Goal: Task Accomplishment & Management: Use online tool/utility

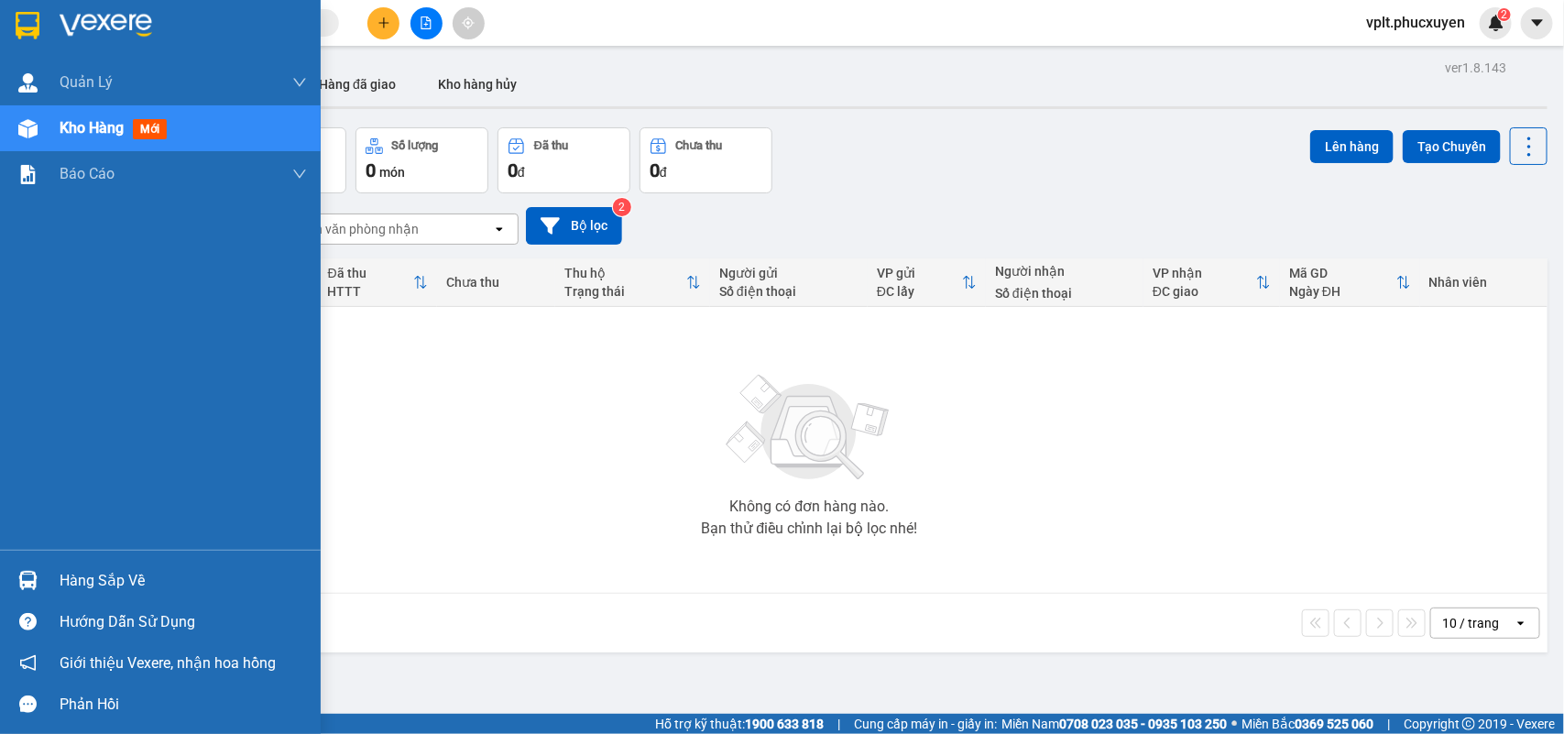
click at [122, 567] on div "Hàng sắp về" at bounding box center [183, 580] width 247 height 27
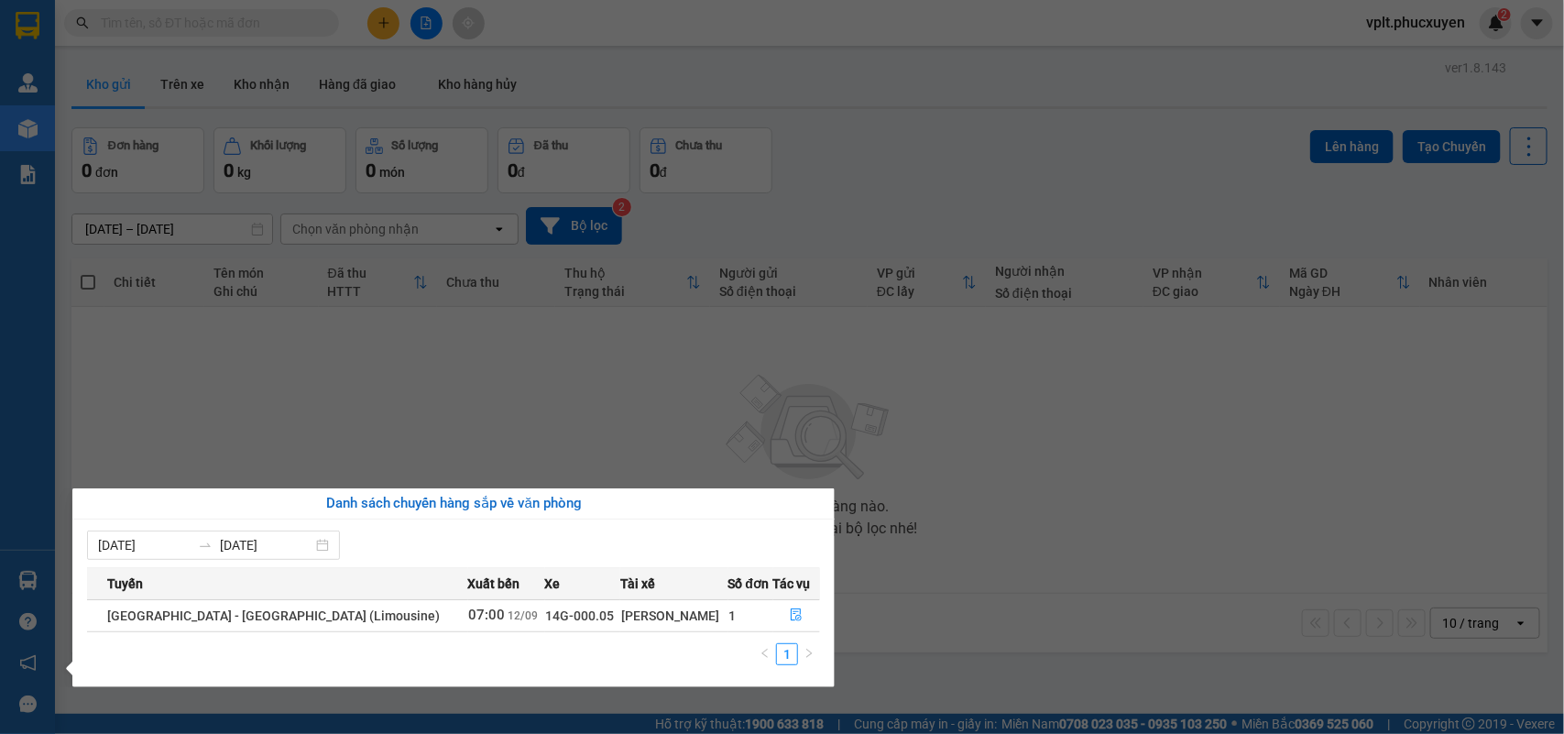
click at [1121, 491] on section "Kết quả tìm kiếm ( 0 ) Bộ lọc No Data vplt.phucxuyen 2 [PERSON_NAME] lý giao nh…" at bounding box center [782, 367] width 1564 height 734
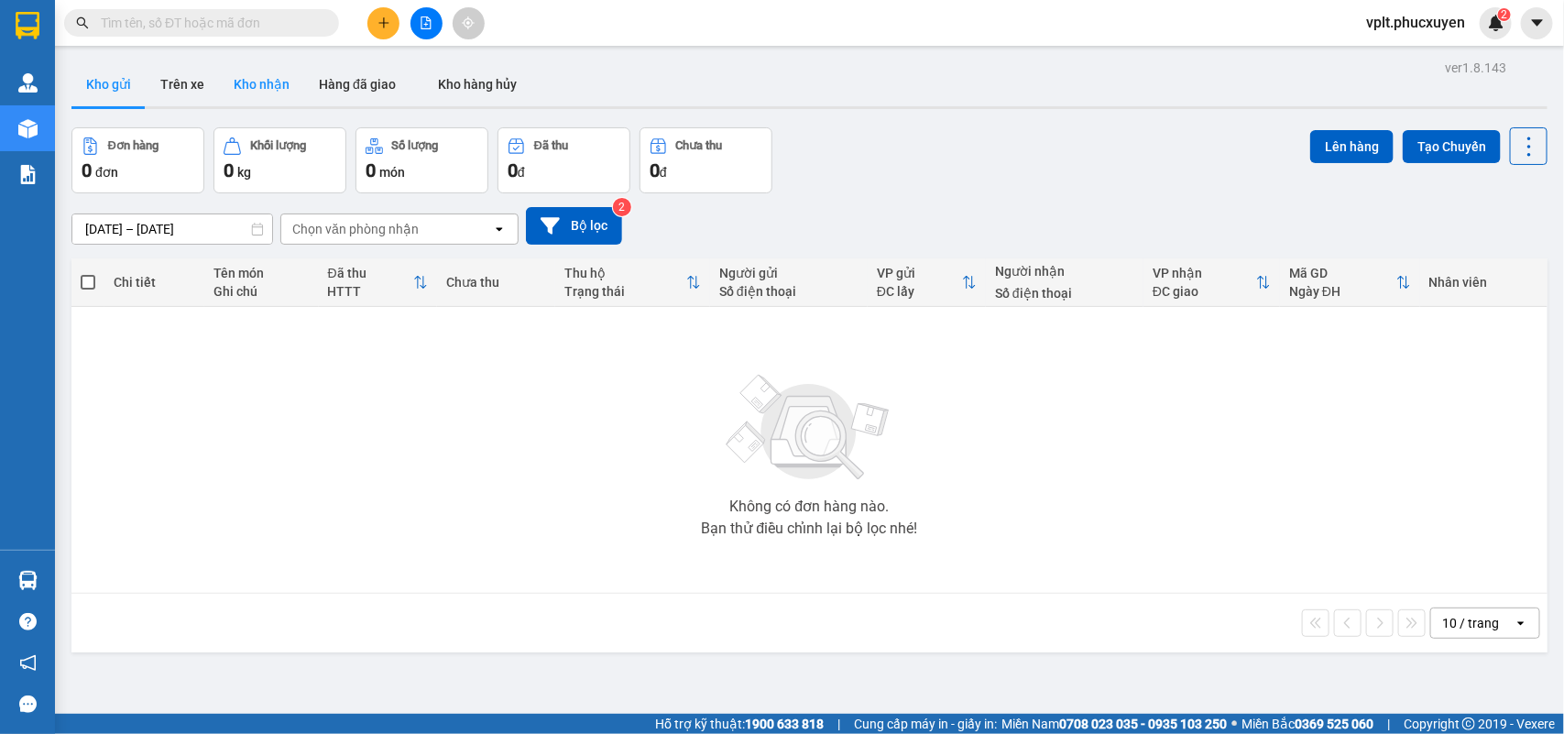
click at [267, 84] on button "Kho nhận" at bounding box center [261, 84] width 85 height 44
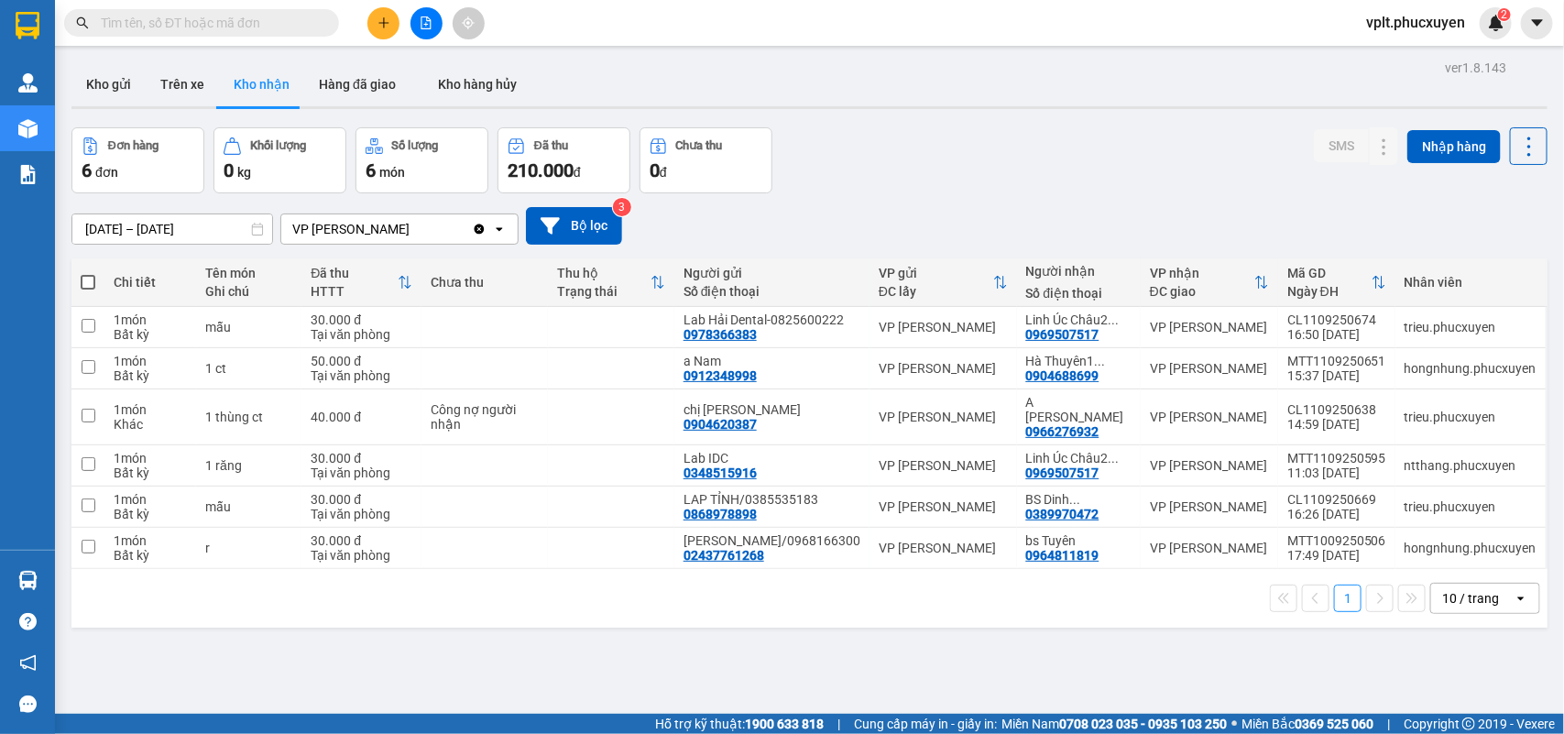
drag, startPoint x: 365, startPoint y: 84, endPoint x: 1015, endPoint y: 96, distance: 650.7
click at [365, 83] on button "Hàng đã giao" at bounding box center [357, 84] width 106 height 44
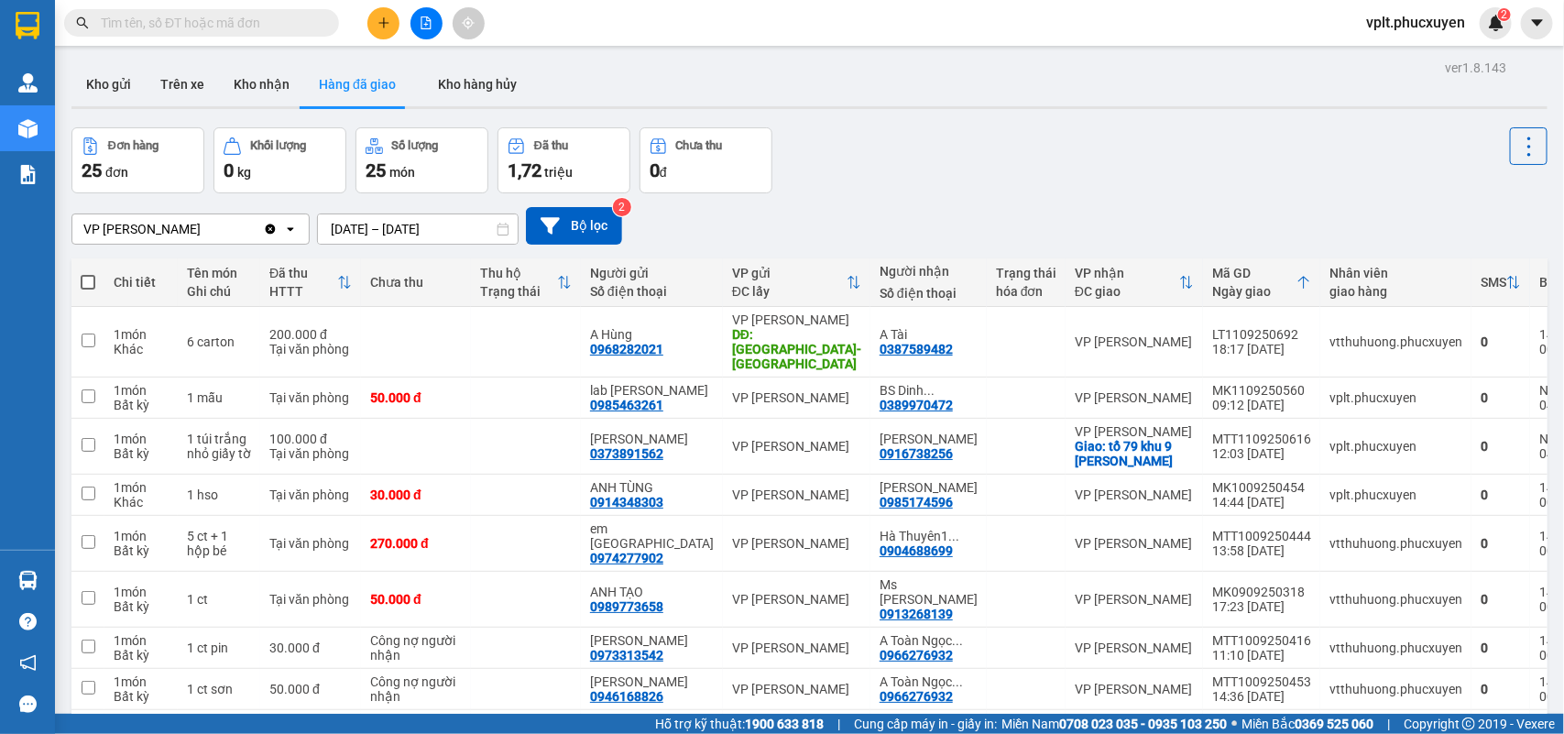
drag, startPoint x: 75, startPoint y: 80, endPoint x: 369, endPoint y: 23, distance: 299.6
click at [102, 76] on button "Kho gửi" at bounding box center [108, 84] width 74 height 44
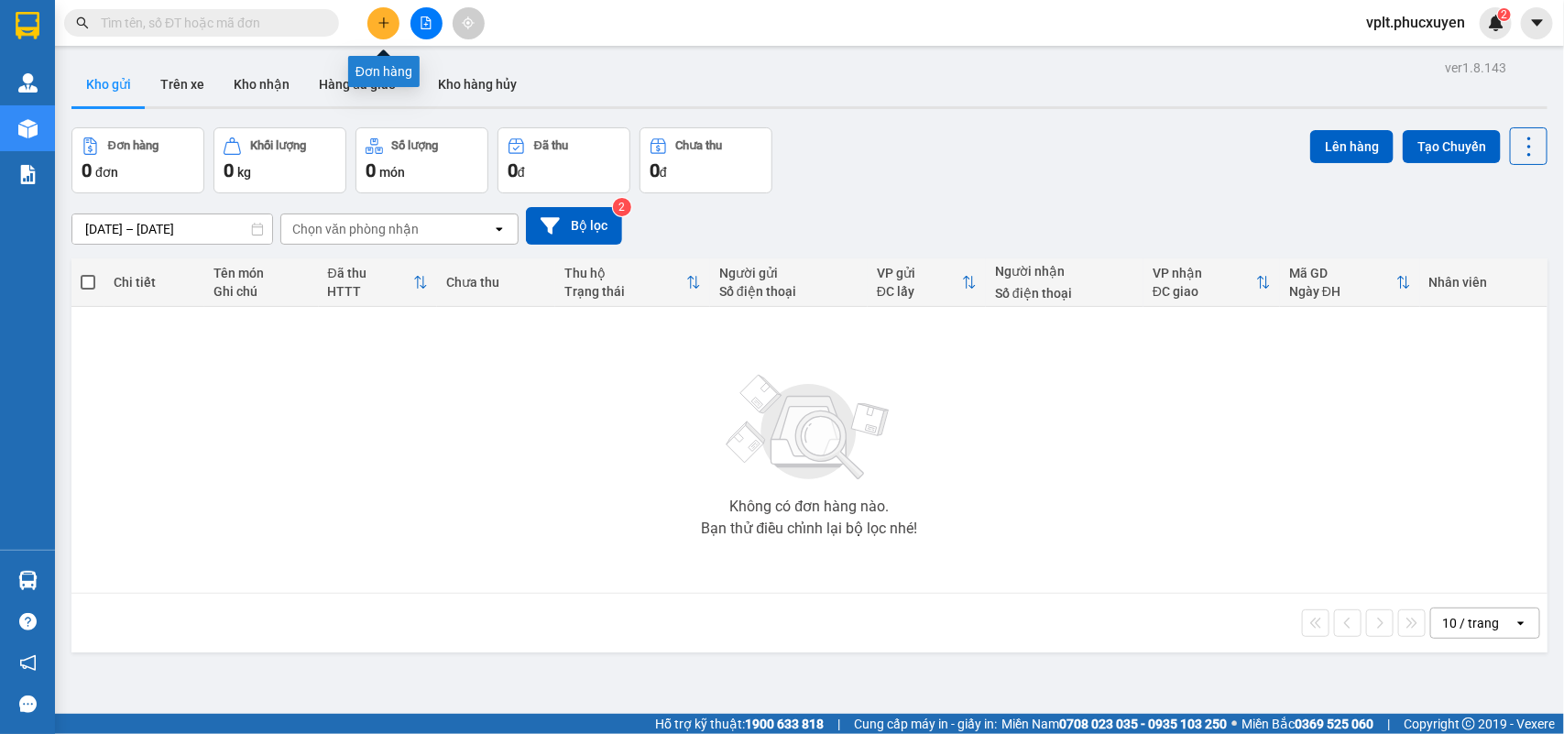
click at [385, 25] on icon "plus" at bounding box center [384, 22] width 13 height 13
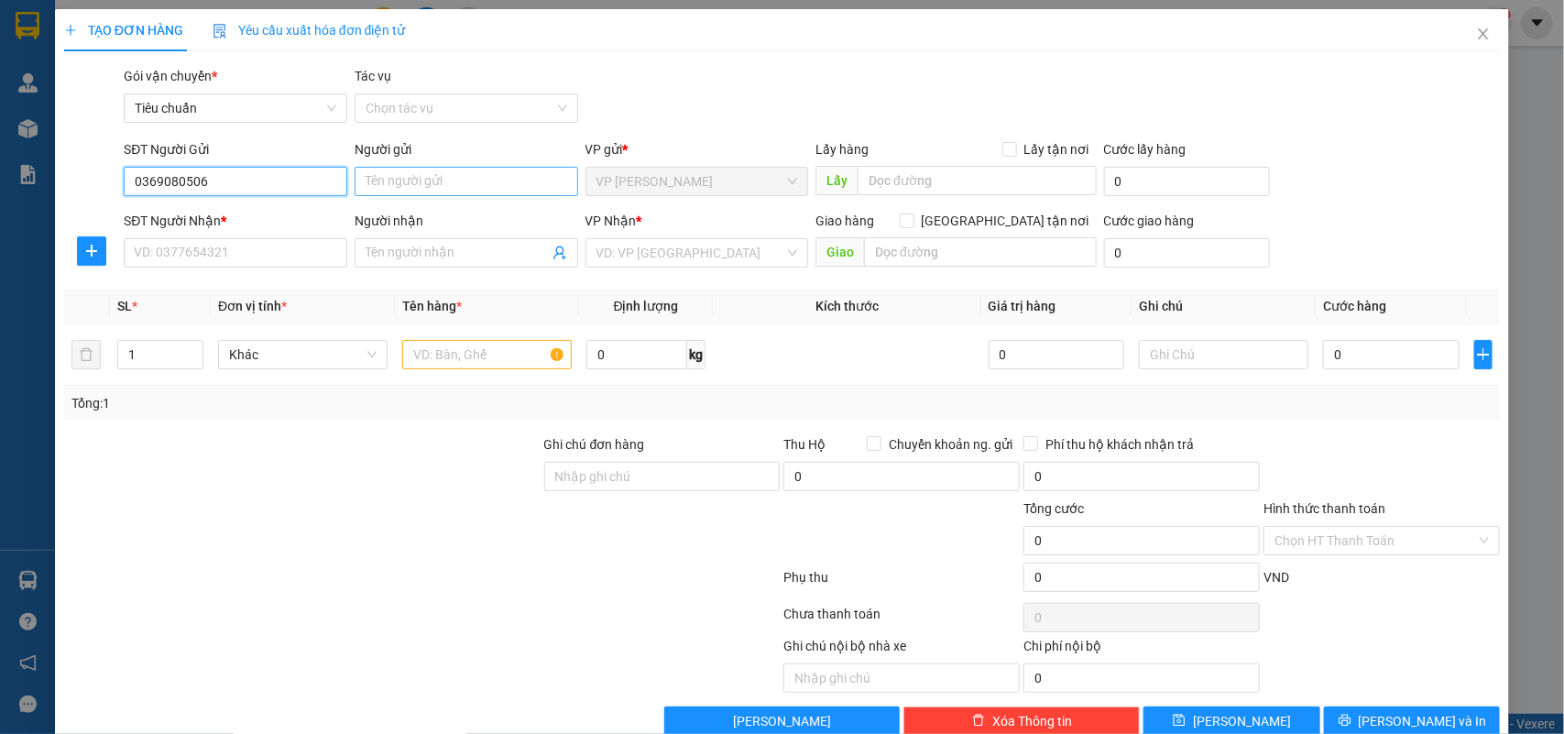
type input "0369080506"
click at [429, 193] on input "Người gửi" at bounding box center [467, 181] width 224 height 29
type input "Ngọc Hiền"
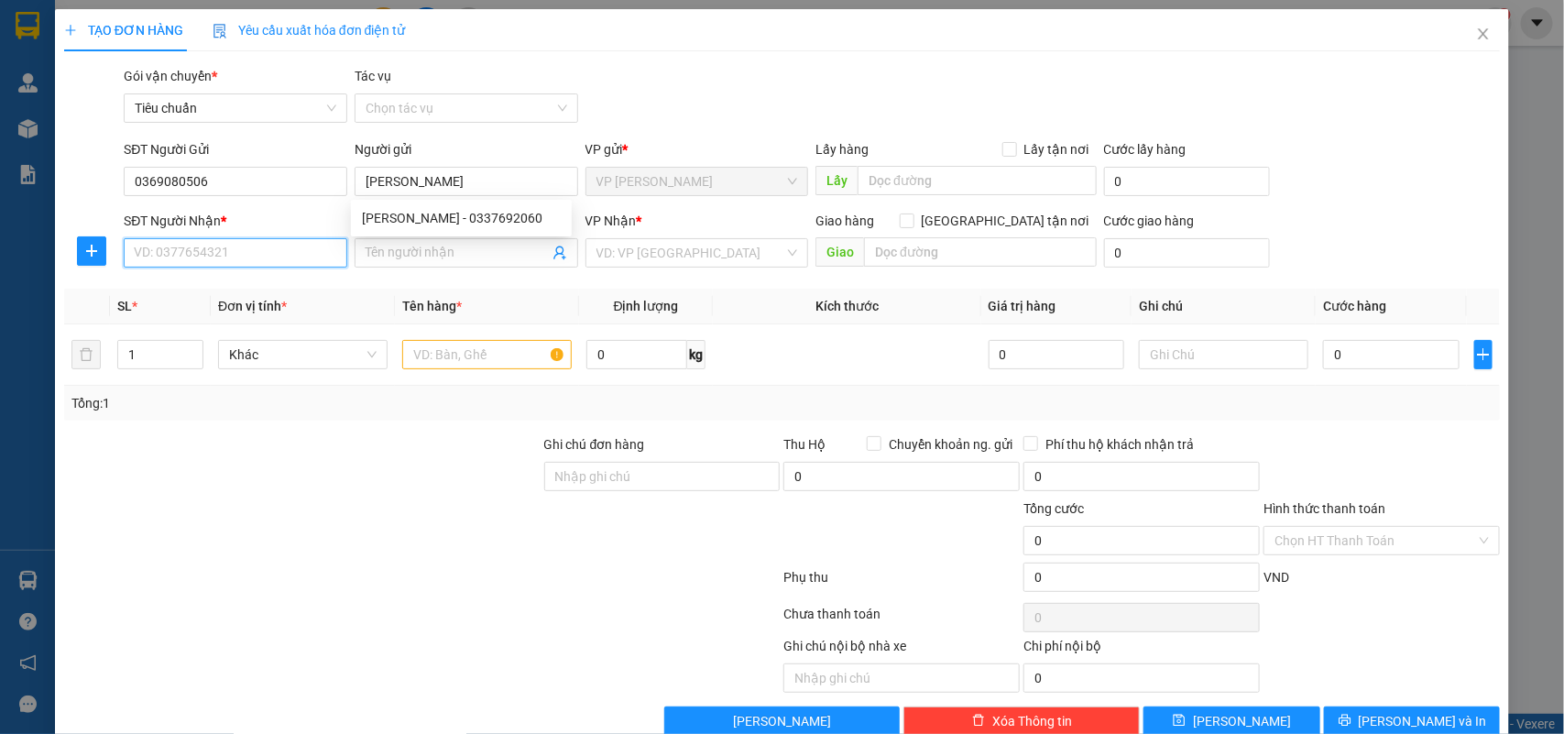
click at [285, 245] on input "SĐT Người Nhận *" at bounding box center [236, 252] width 224 height 29
type input "0327482809"
click at [378, 258] on input "Người nhận" at bounding box center [457, 253] width 183 height 20
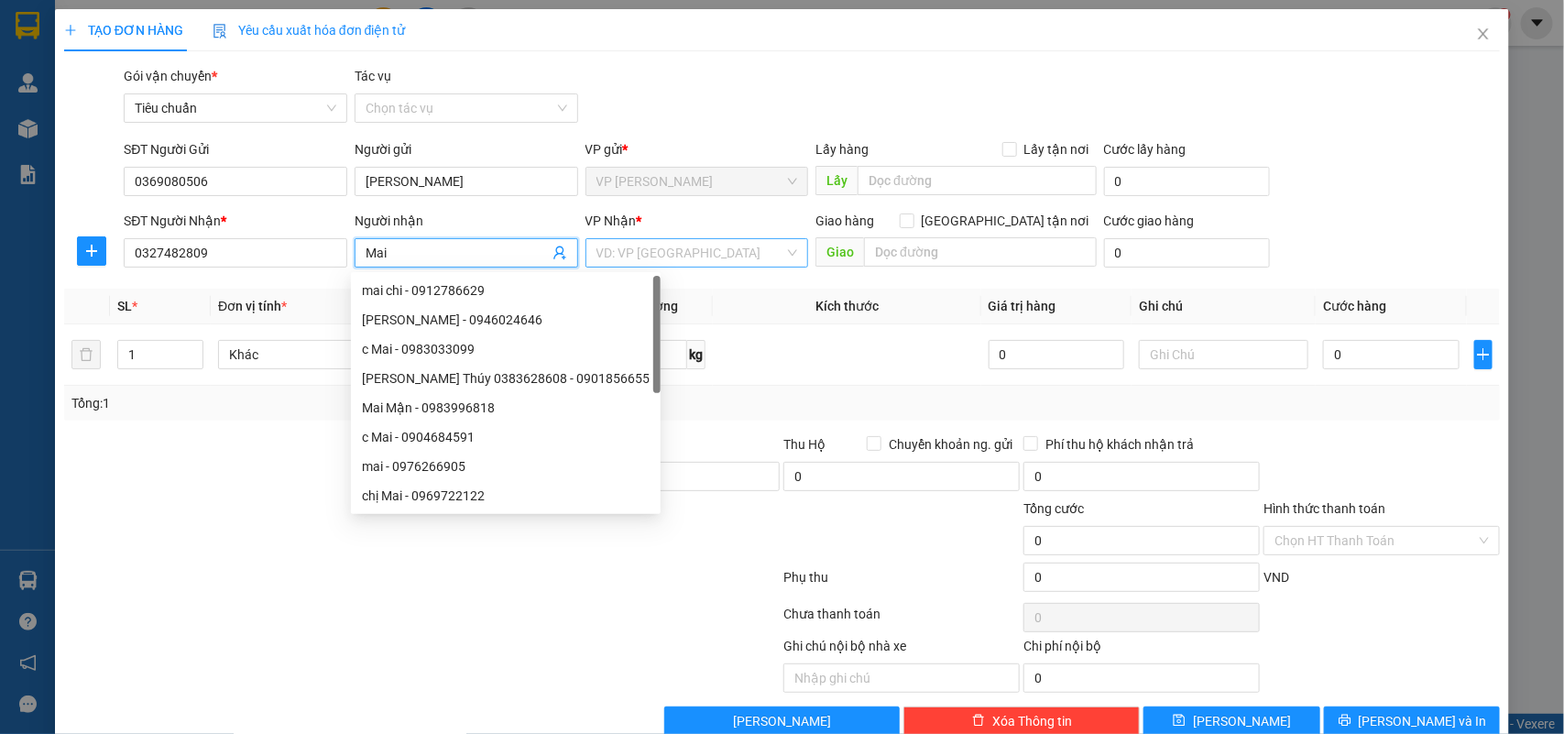
type input "Mai"
click at [725, 245] on input "search" at bounding box center [690, 252] width 189 height 27
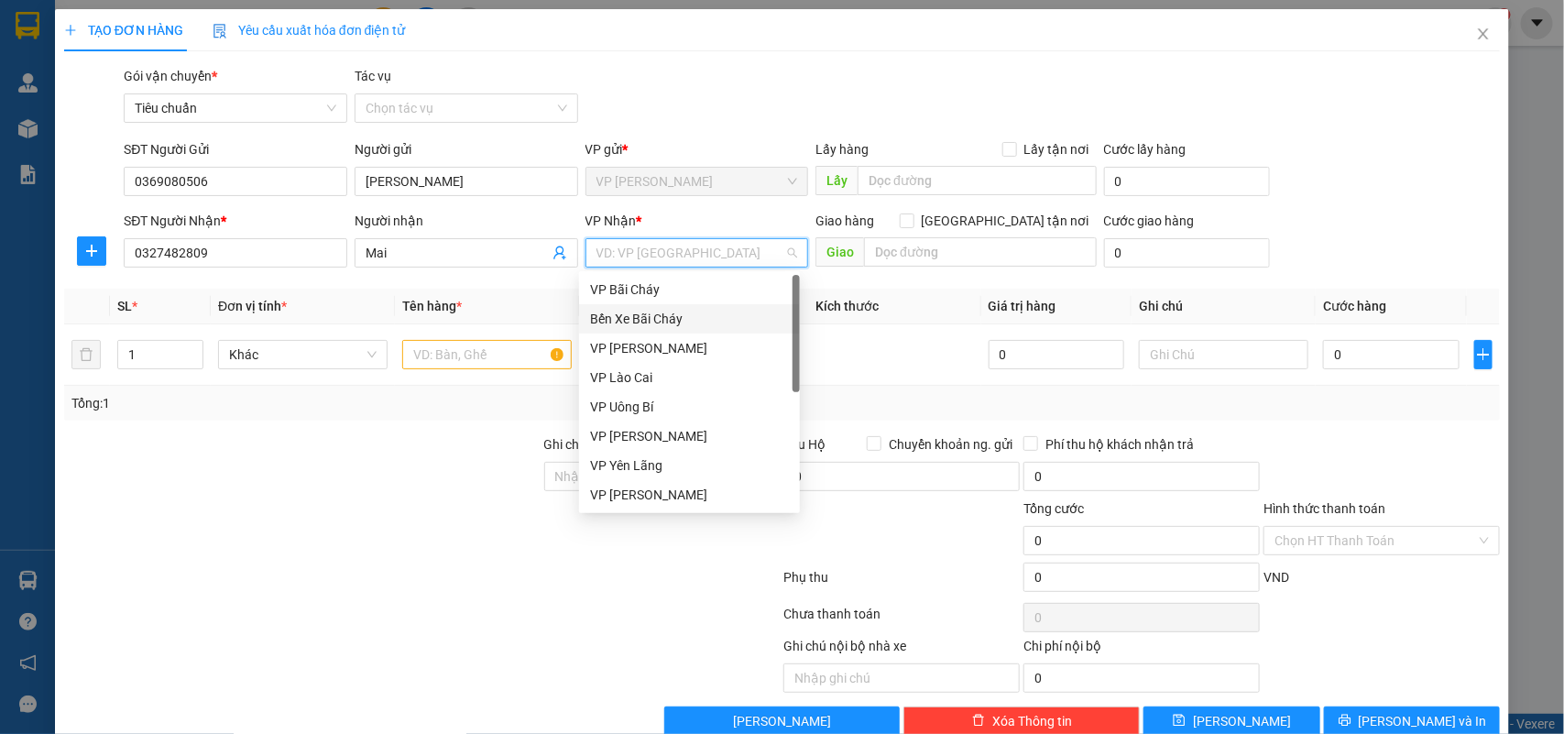
scroll to position [293, 0]
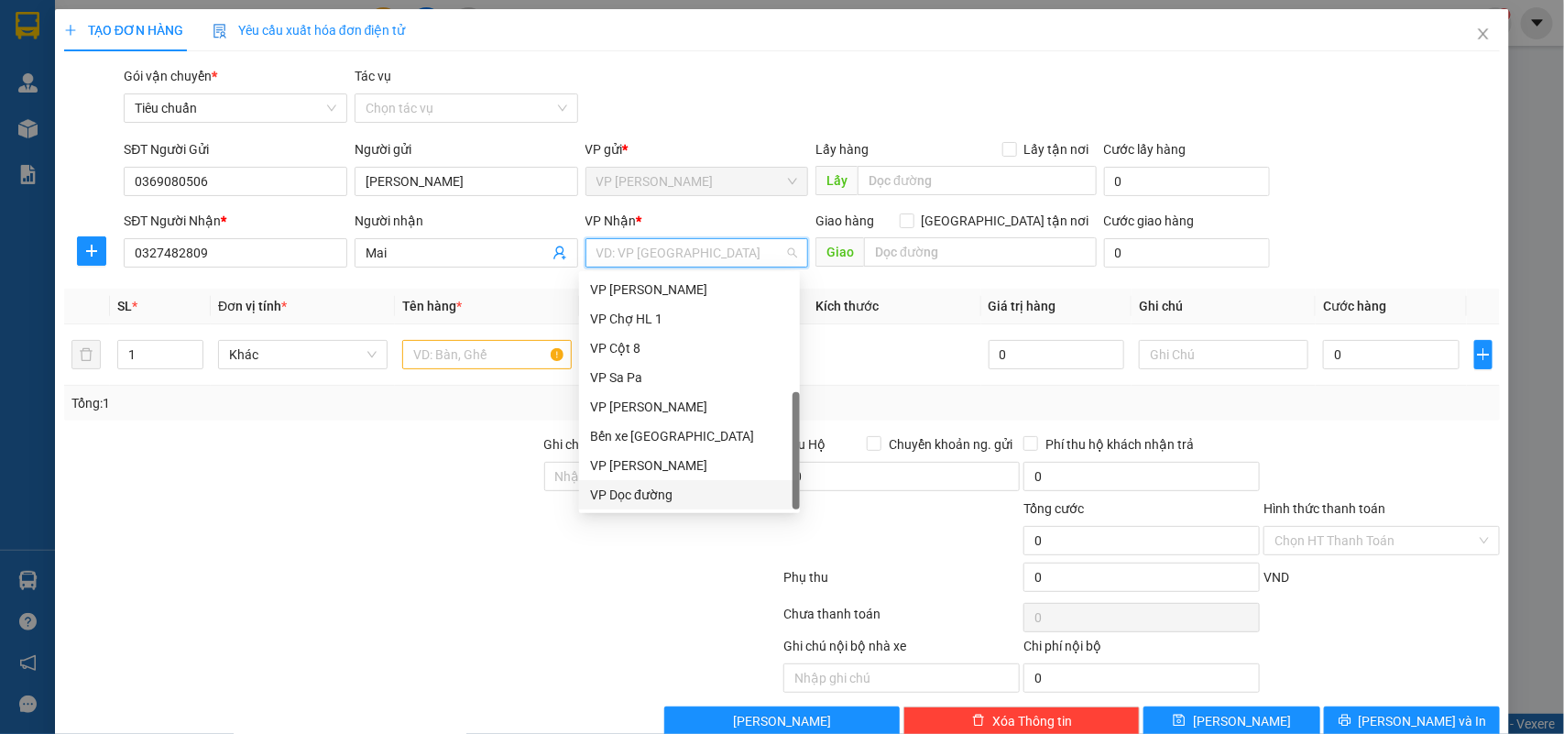
drag, startPoint x: 664, startPoint y: 498, endPoint x: 887, endPoint y: 232, distance: 346.7
click at [662, 496] on div "VP Dọc đường" at bounding box center [689, 495] width 199 height 20
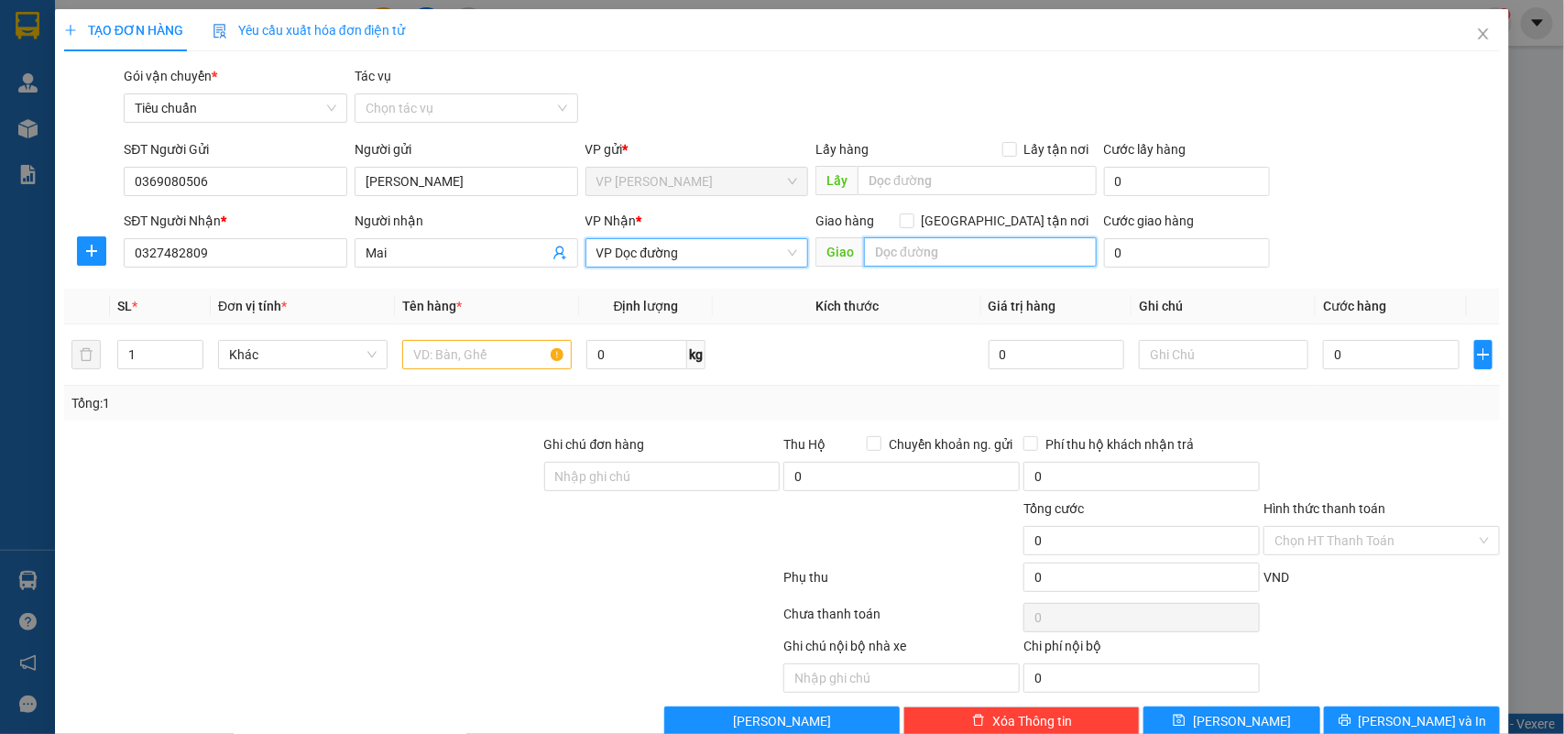
click at [922, 259] on input "text" at bounding box center [980, 251] width 233 height 29
type input "Lào Cai"
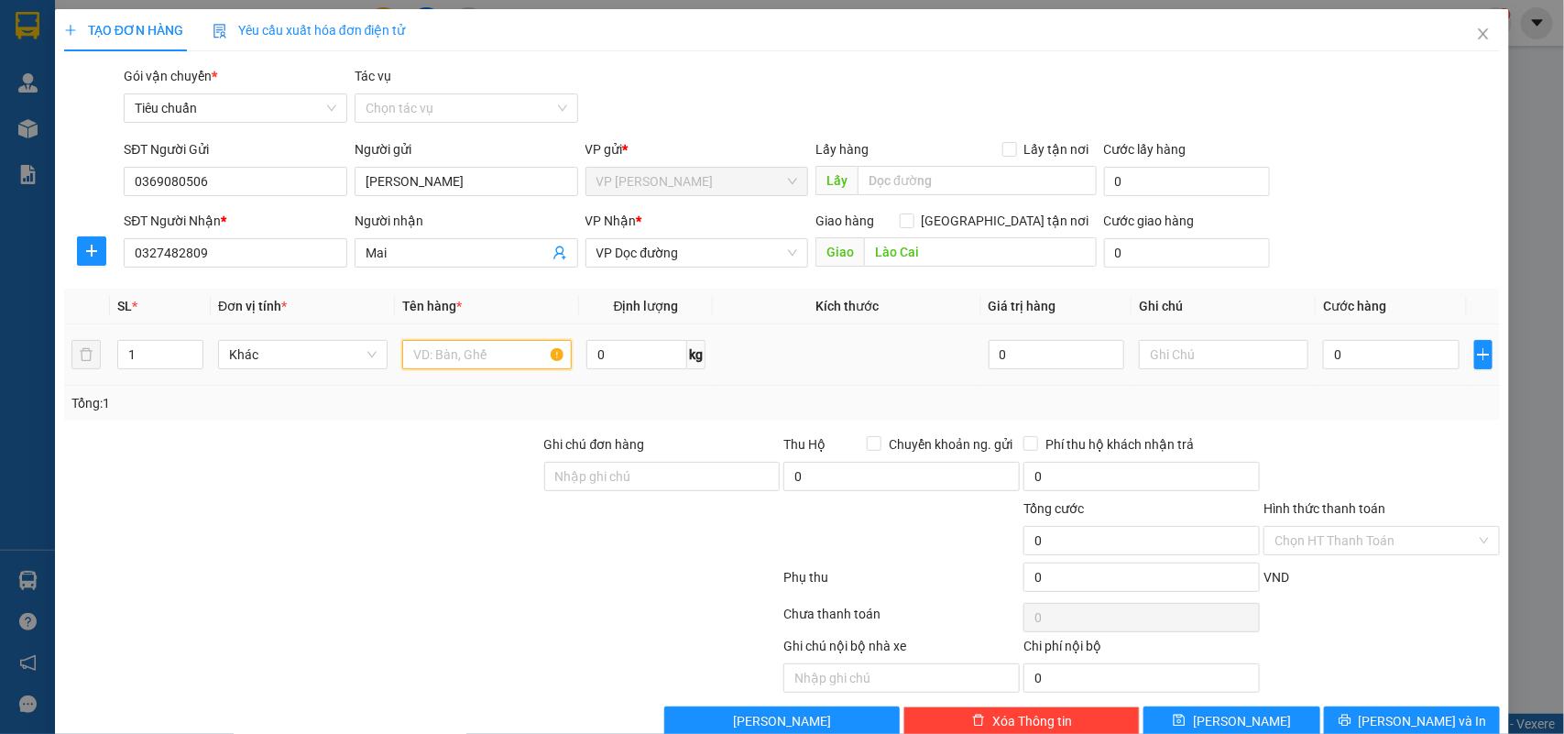
click at [491, 356] on input "text" at bounding box center [487, 354] width 170 height 29
type input "Carton"
type input "1"
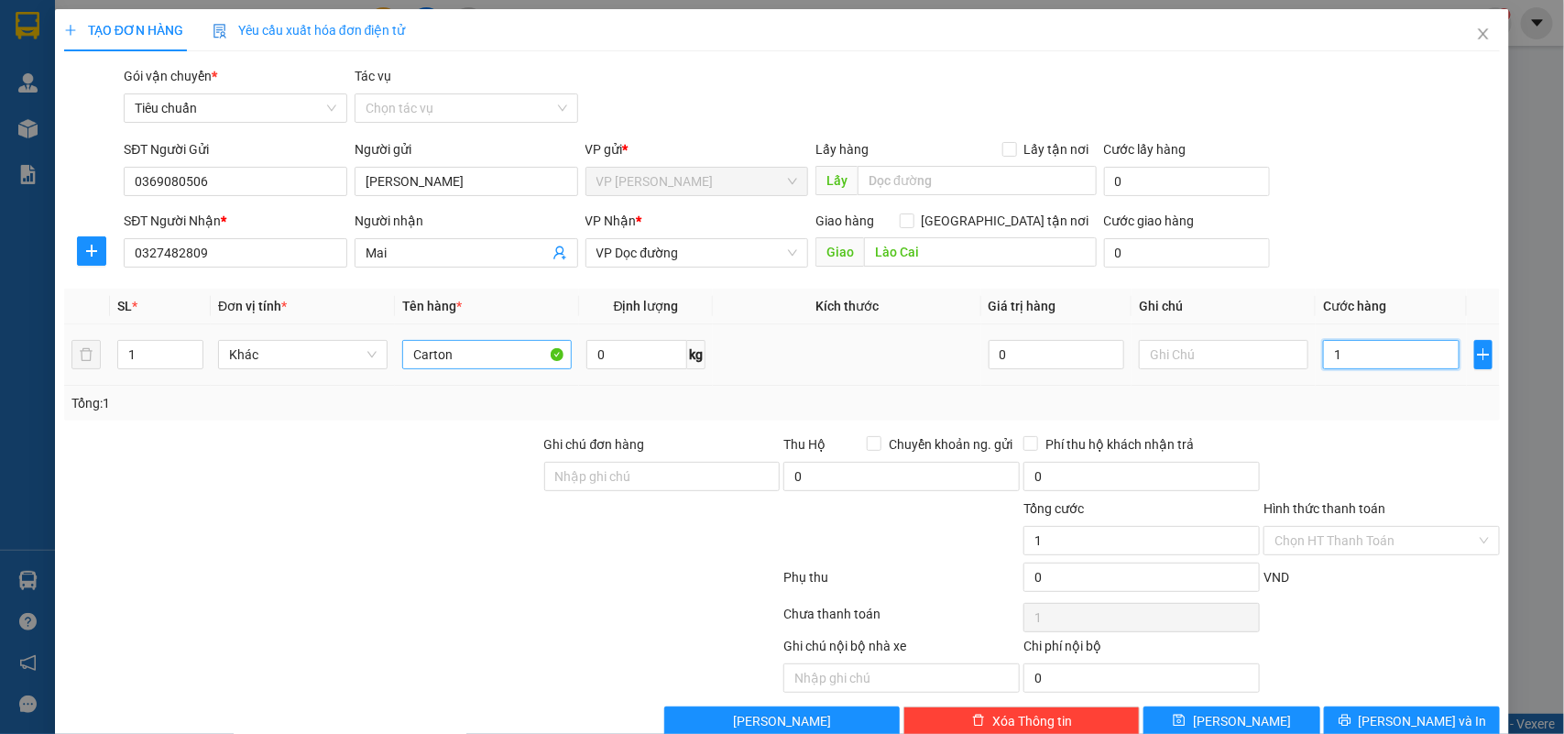
type input "12"
type input "120"
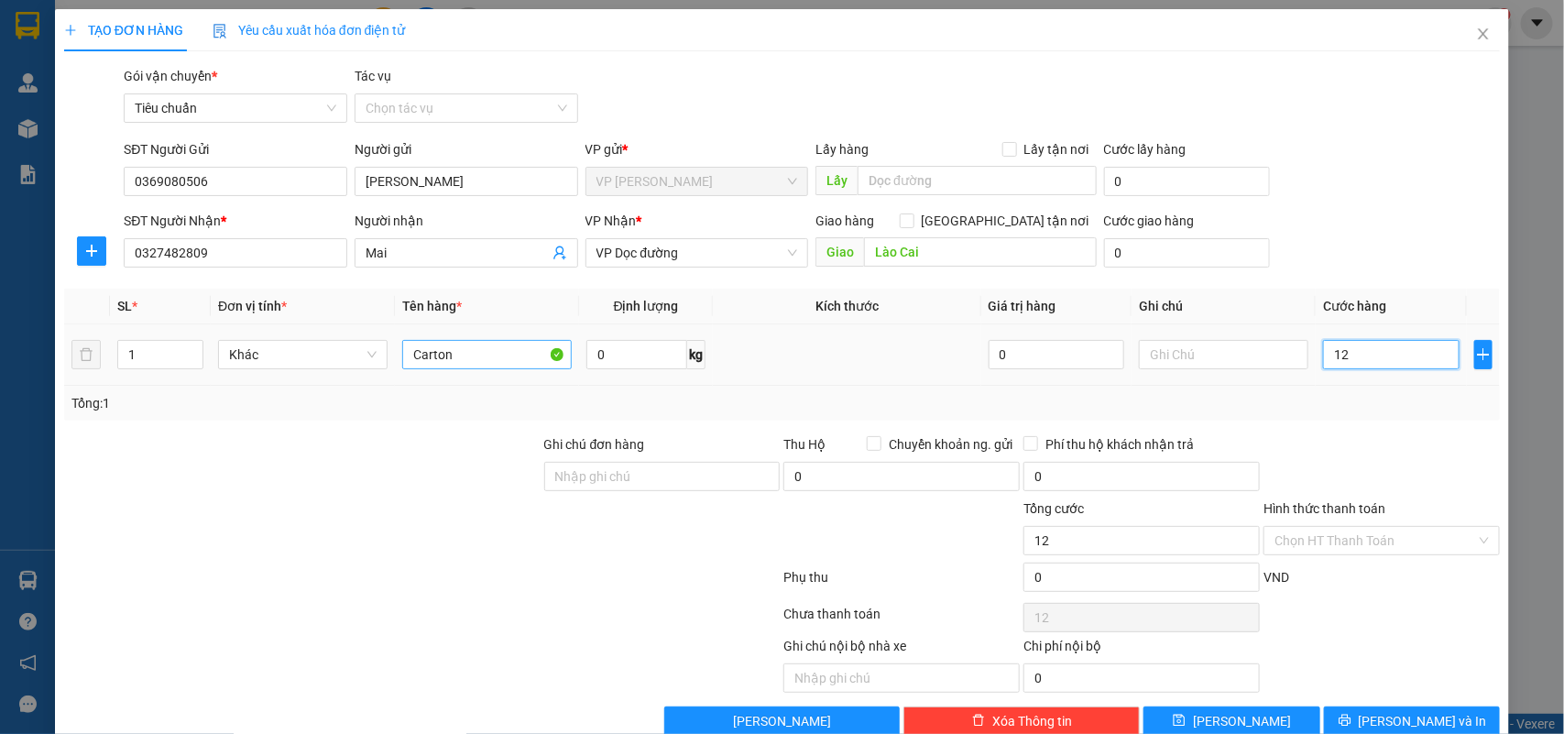
type input "120"
type input "120.000"
drag, startPoint x: 1072, startPoint y: 39, endPoint x: 1068, endPoint y: -2, distance: 41.4
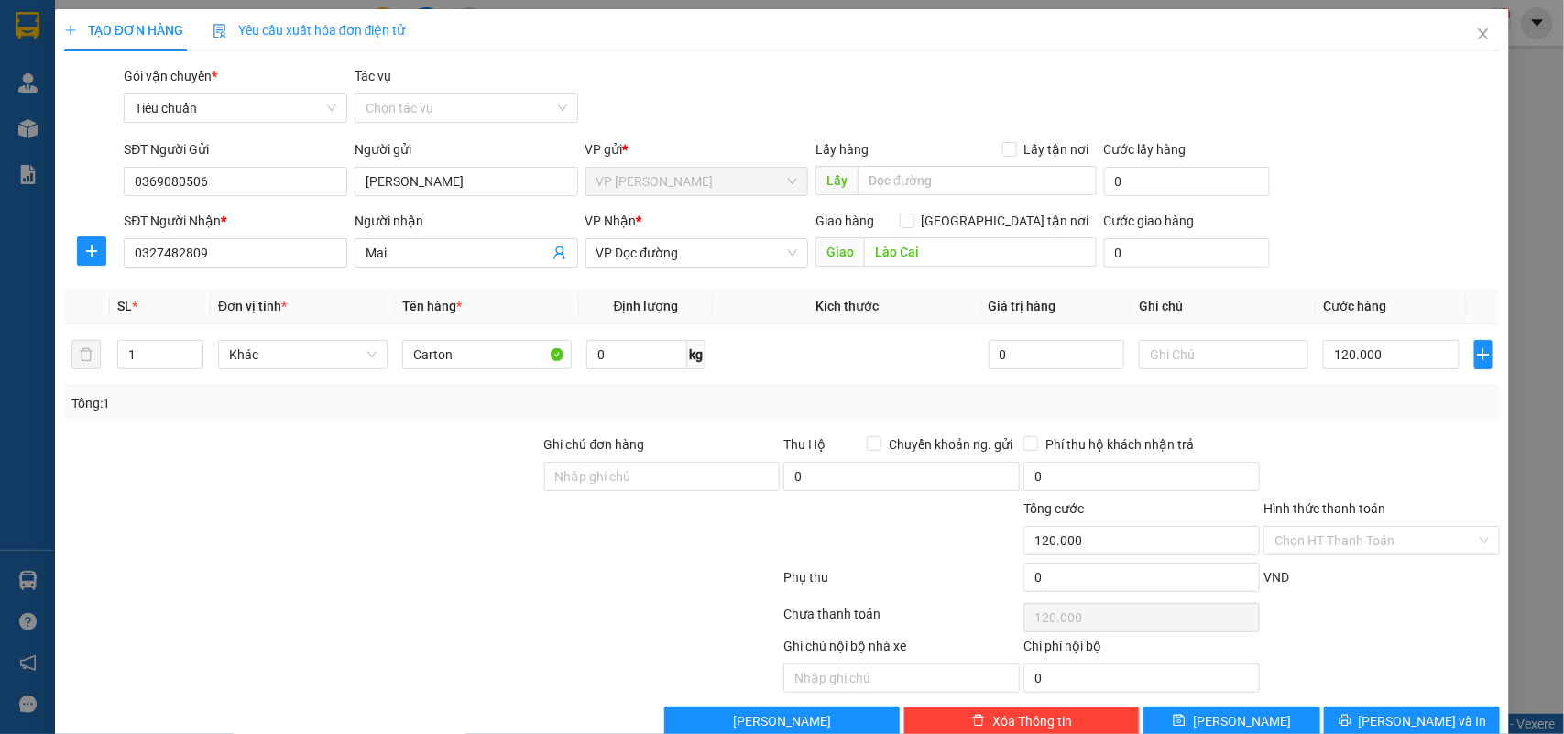
click at [1068, 0] on html "Kết quả tìm kiếm ( 0 ) Bộ lọc No Data vplt.phucxuyen 2 Quản Lý Quản lý giao nhậ…" at bounding box center [782, 367] width 1564 height 734
click at [1382, 651] on span "Lưu và In" at bounding box center [1423, 721] width 128 height 20
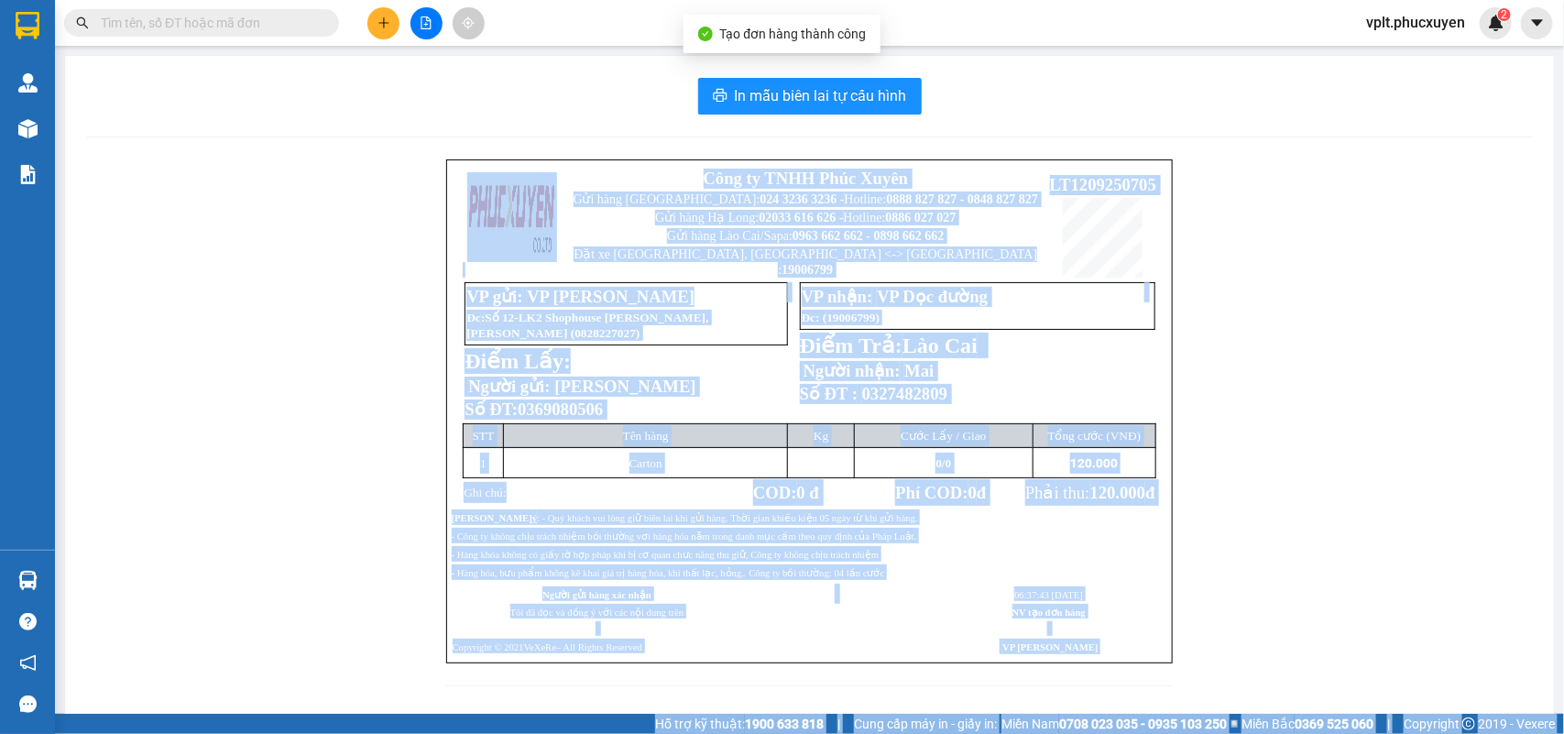
click at [1325, 341] on div "Công ty TNHH Phúc Xuyên Gửi hàng Hà Nội: 024 3236 3236 - Hotline: 0888 827 827 …" at bounding box center [809, 433] width 1445 height 549
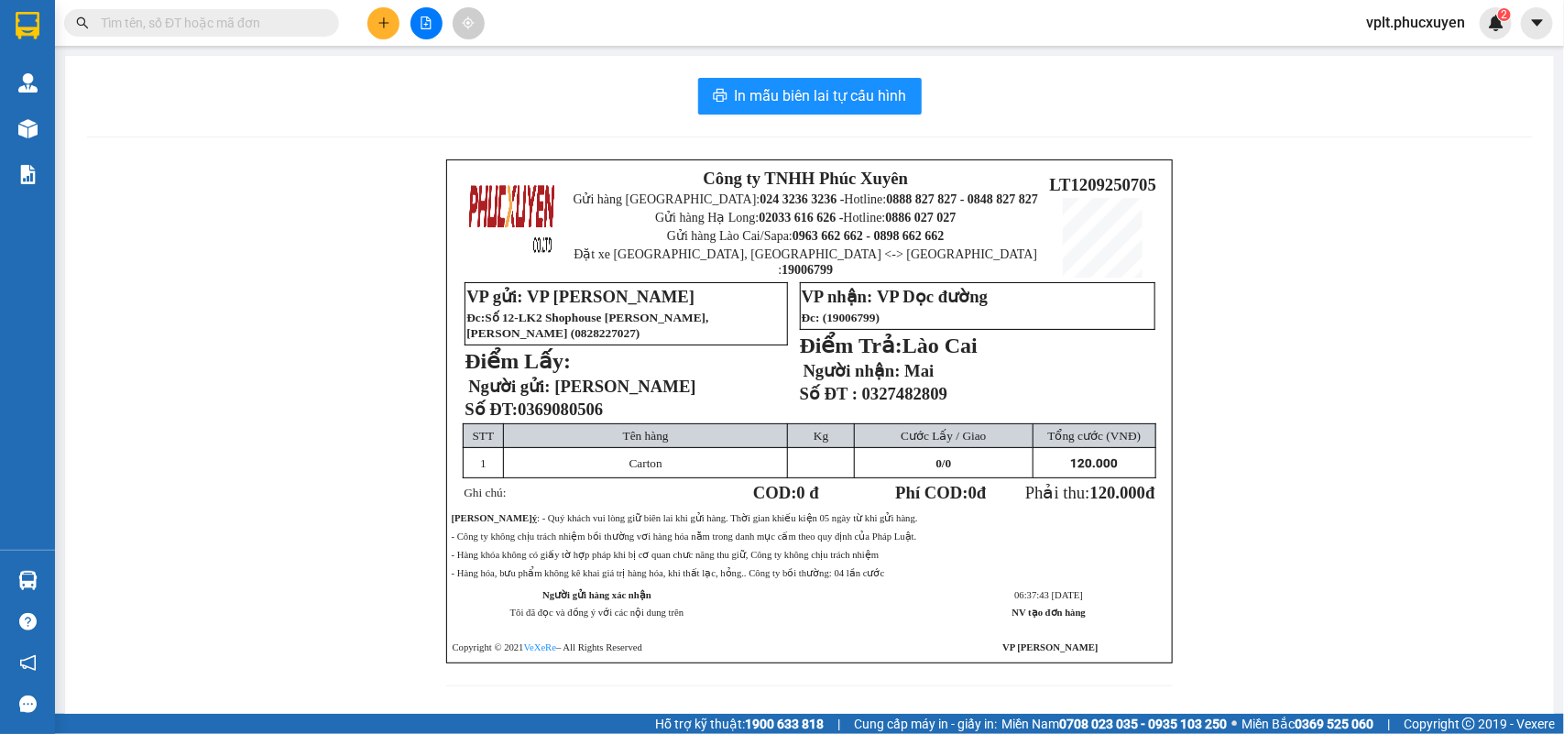
click at [793, 71] on div "In mẫu biên lai tự cấu hình Công ty TNHH Phúc Xuyên Gửi hàng Hà Nội: 024 3236 3…" at bounding box center [809, 393] width 1489 height 674
click at [777, 89] on span "In mẫu biên lai tự cấu hình" at bounding box center [821, 95] width 172 height 23
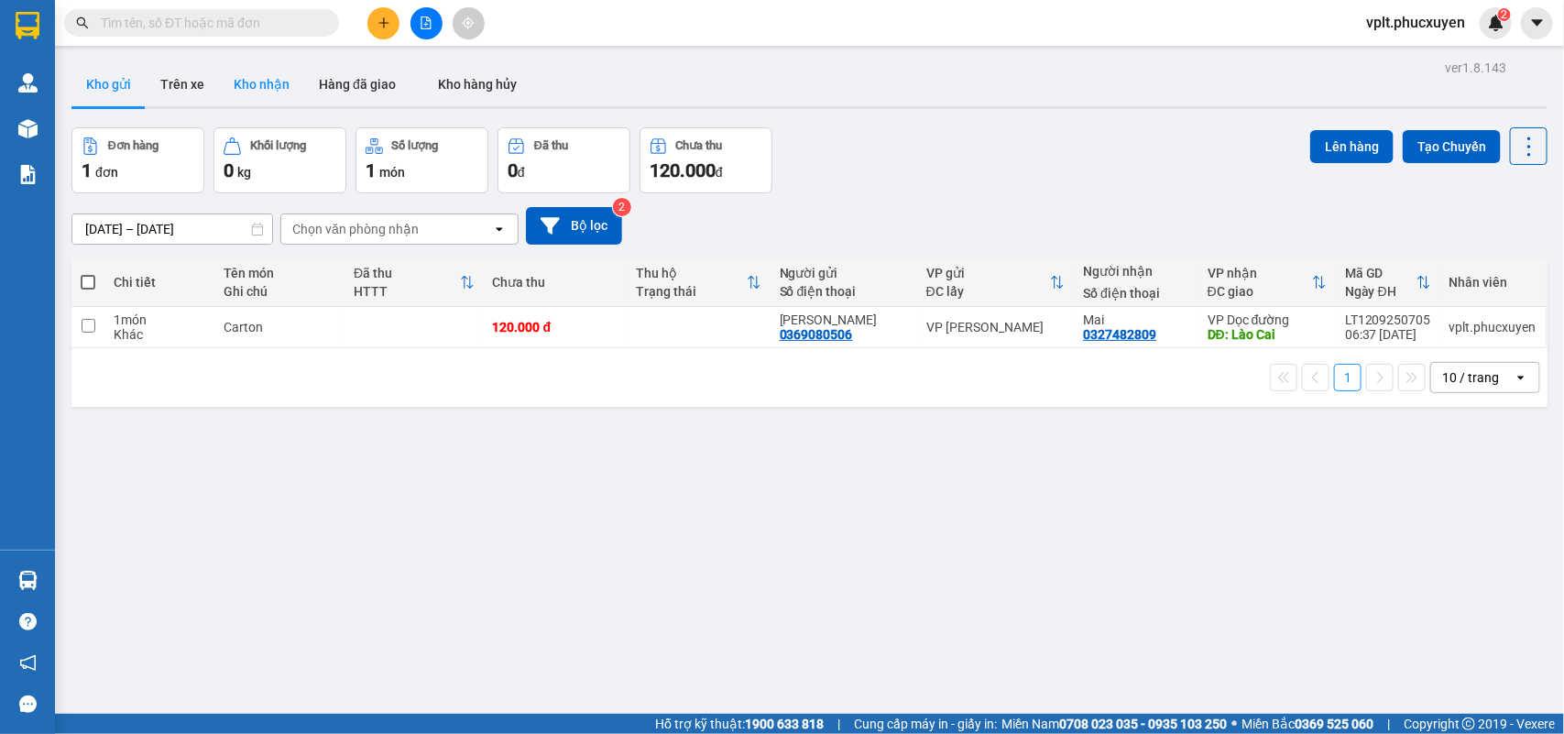
drag, startPoint x: 281, startPoint y: 89, endPoint x: 919, endPoint y: 162, distance: 641.9
click at [281, 85] on button "Kho nhận" at bounding box center [261, 84] width 85 height 44
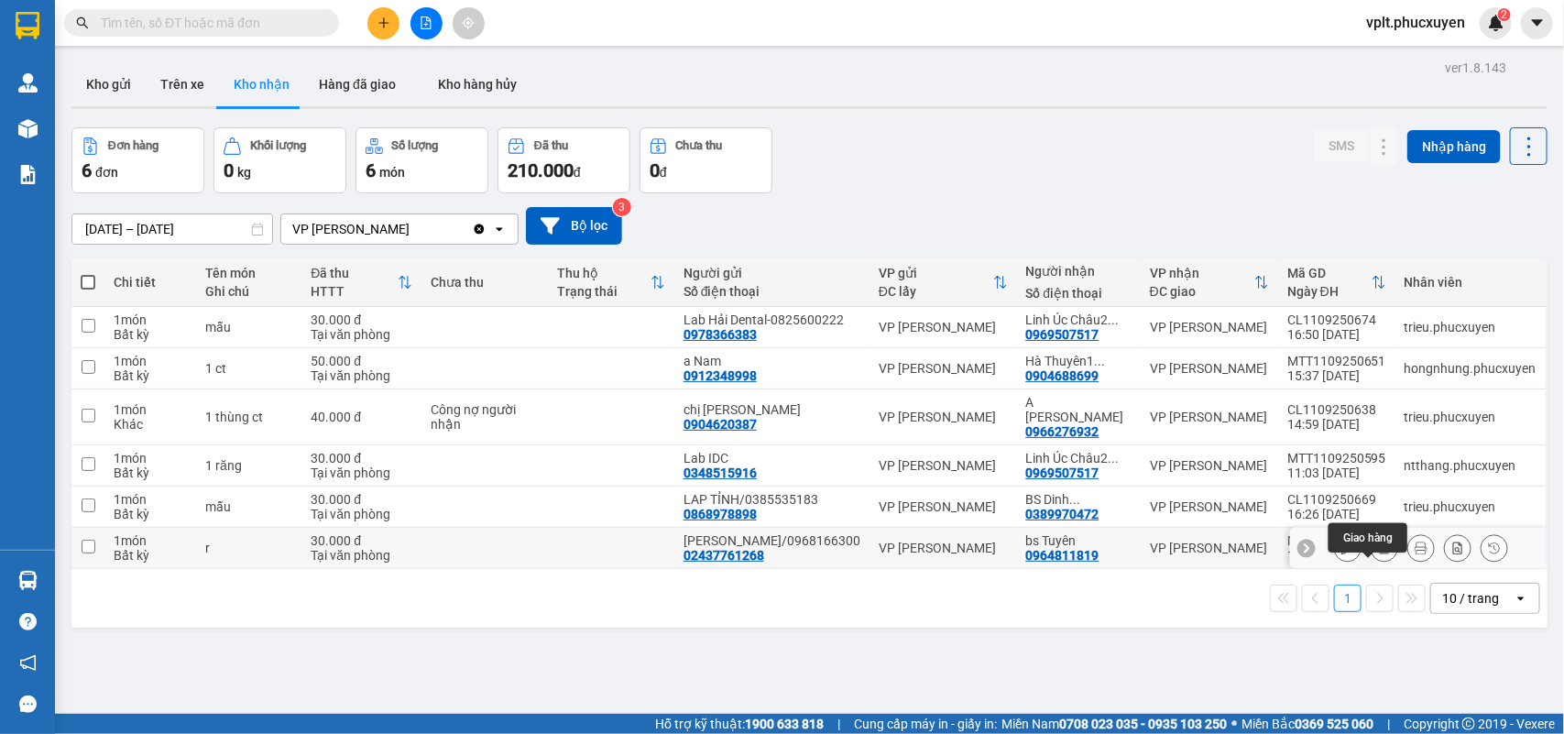
click at [1378, 554] on icon at bounding box center [1384, 548] width 13 height 13
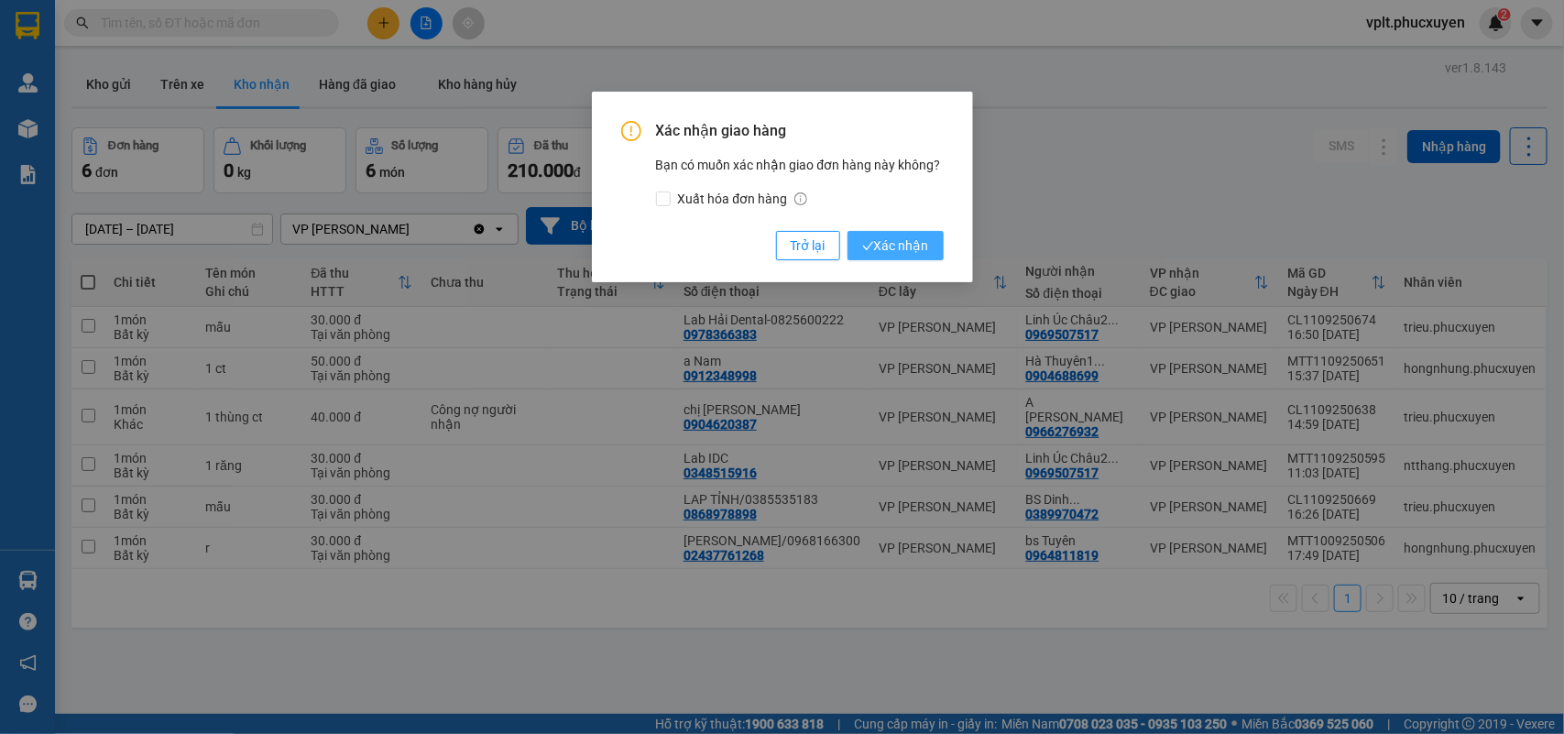
click at [914, 246] on span "Xác nhận" at bounding box center [895, 245] width 67 height 20
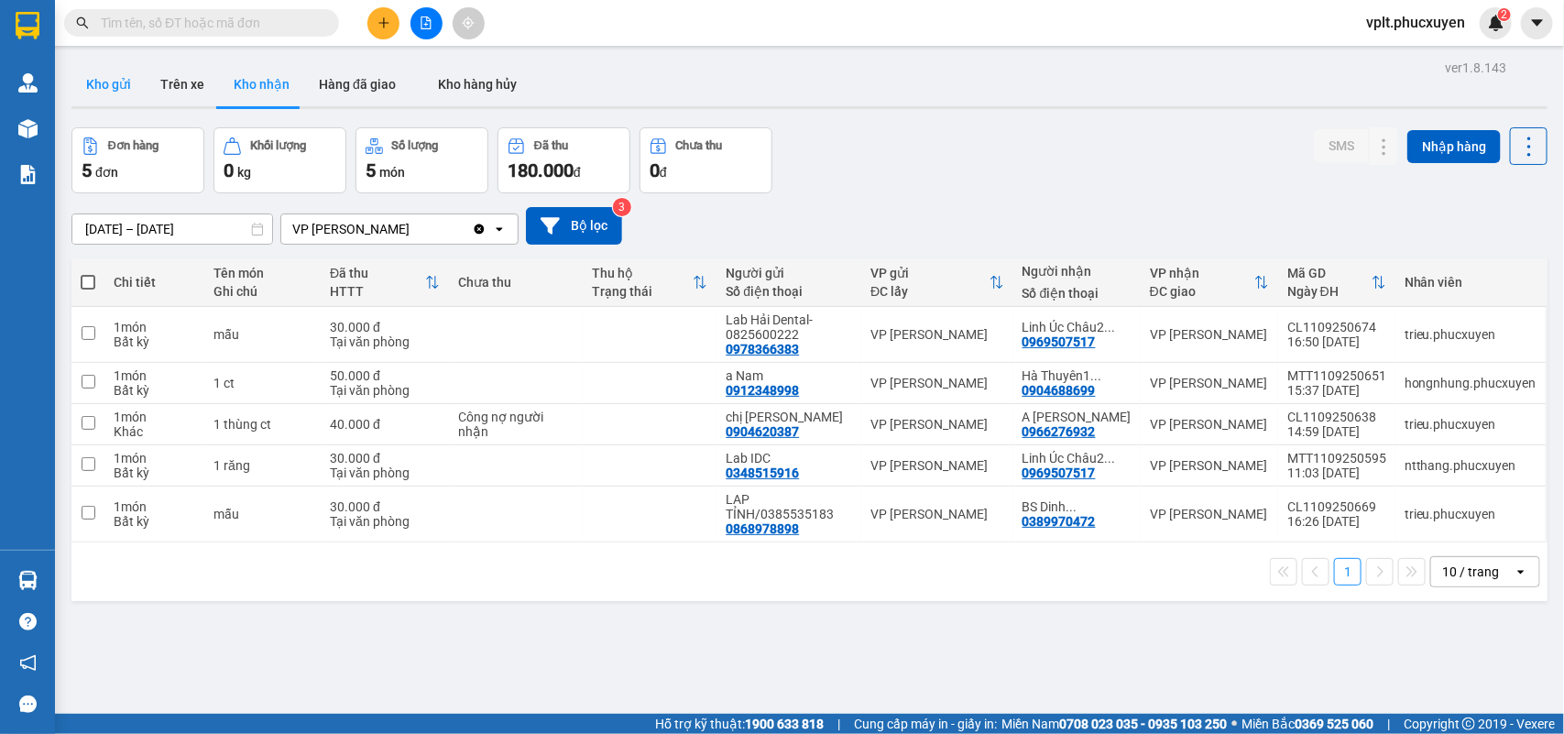
click at [92, 82] on button "Kho gửi" at bounding box center [108, 84] width 74 height 44
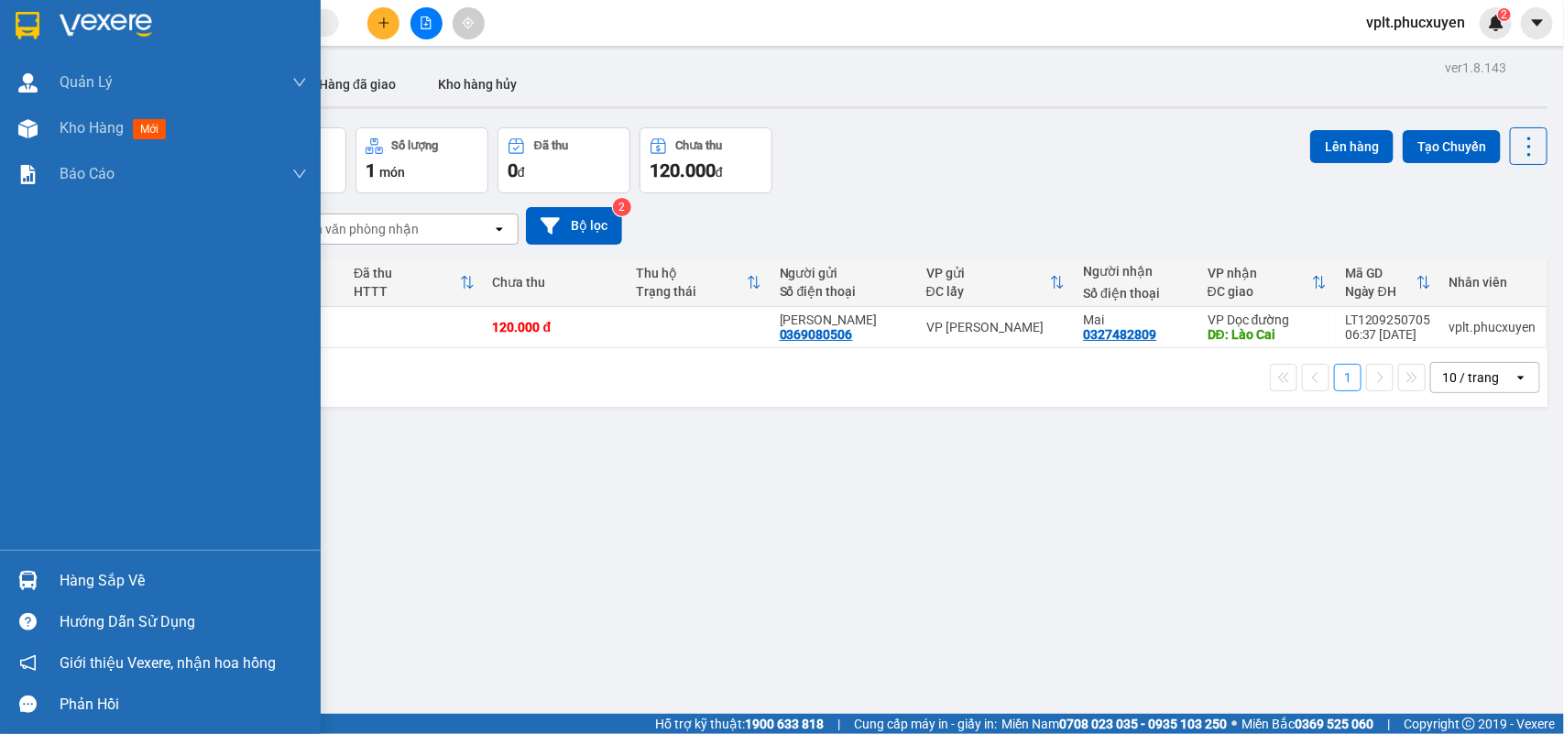
drag, startPoint x: 78, startPoint y: 562, endPoint x: 386, endPoint y: 564, distance: 307.9
click at [82, 564] on div "Hàng sắp về" at bounding box center [160, 580] width 321 height 41
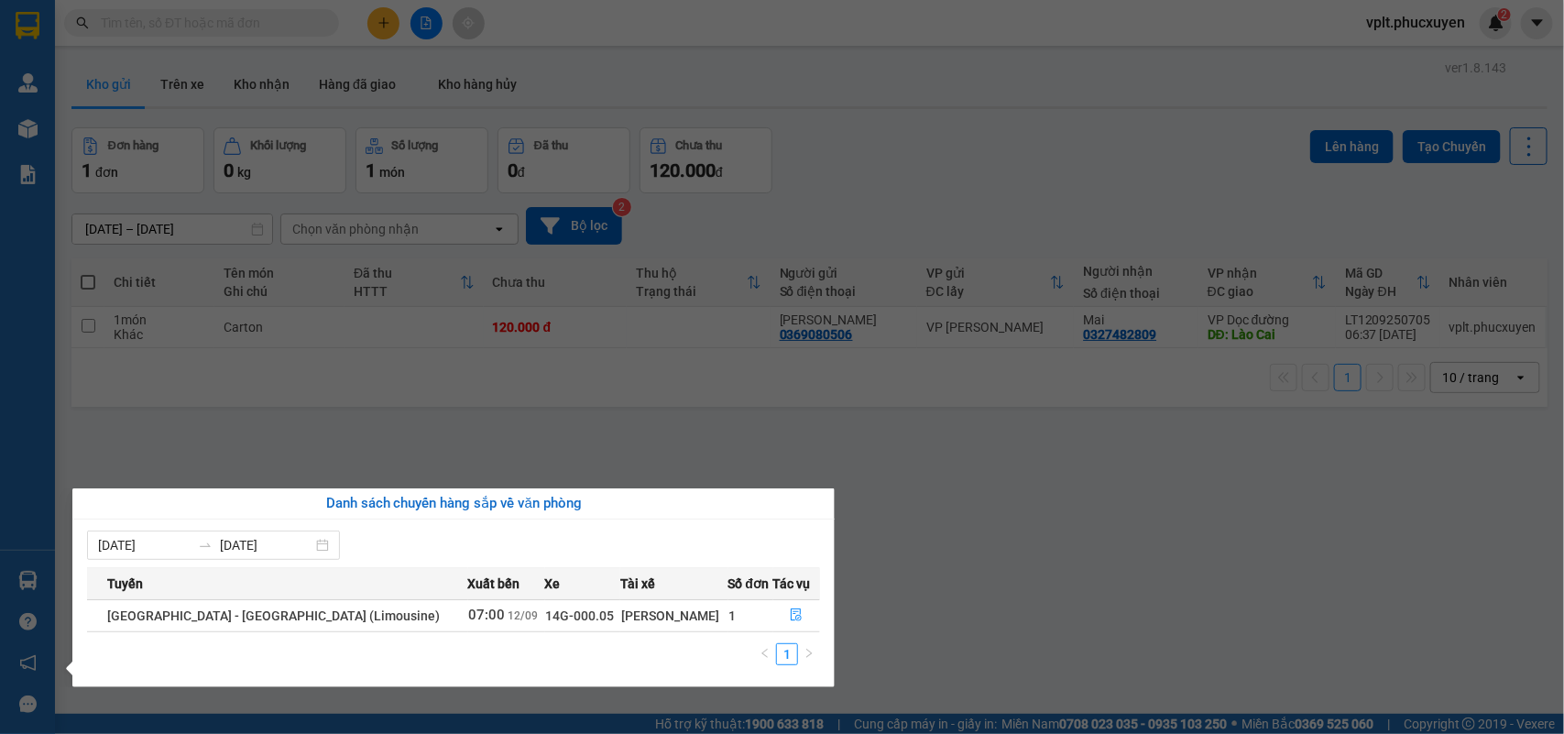
drag, startPoint x: 889, startPoint y: 596, endPoint x: 866, endPoint y: 580, distance: 27.7
click at [889, 596] on section "Kết quả tìm kiếm ( 0 ) Bộ lọc No Data vplt.phucxuyen 2 Quản Lý Quản lý giao nhậ…" at bounding box center [782, 367] width 1564 height 734
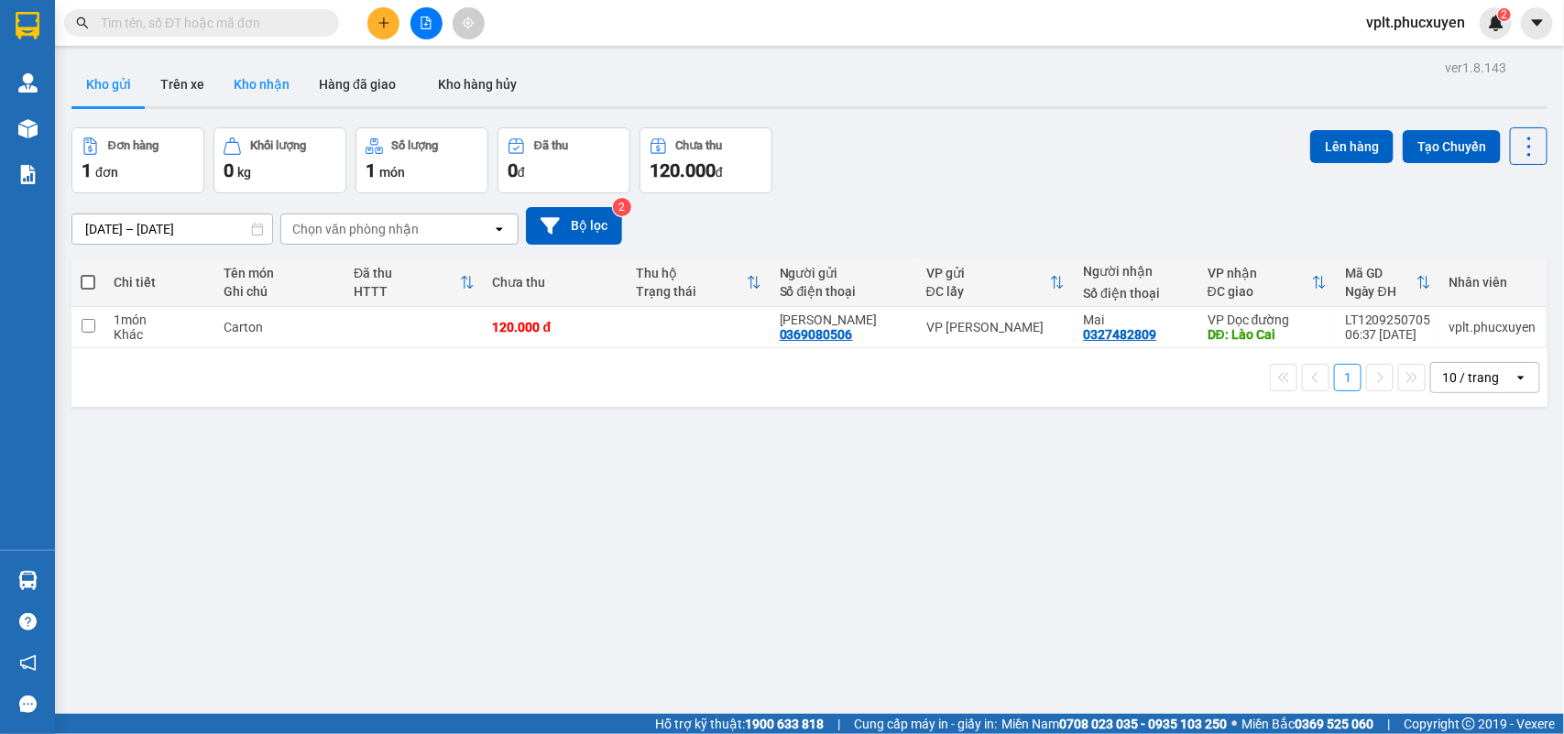
click at [253, 82] on button "Kho nhận" at bounding box center [261, 84] width 85 height 44
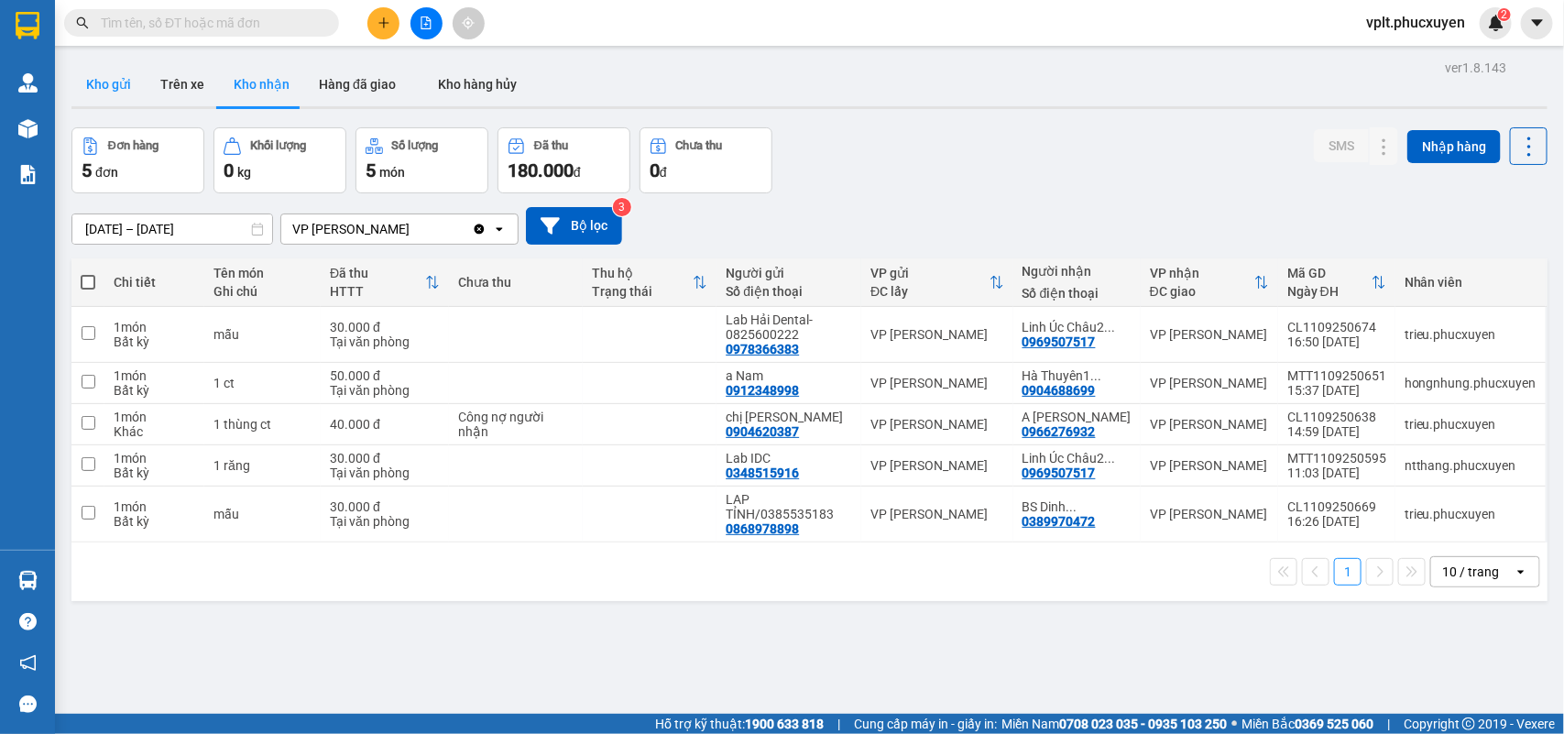
click at [115, 88] on button "Kho gửi" at bounding box center [108, 84] width 74 height 44
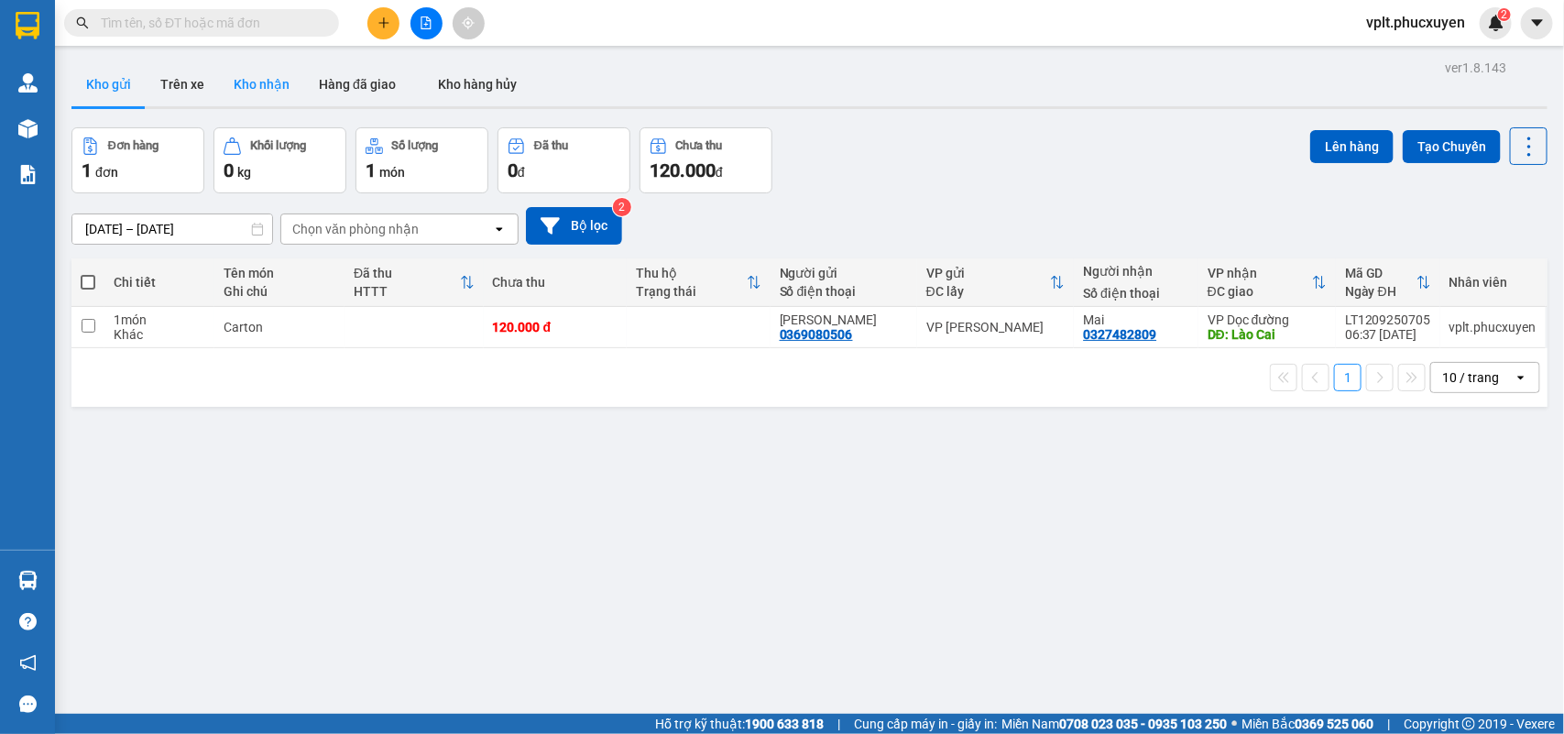
click at [285, 76] on button "Kho nhận" at bounding box center [261, 84] width 85 height 44
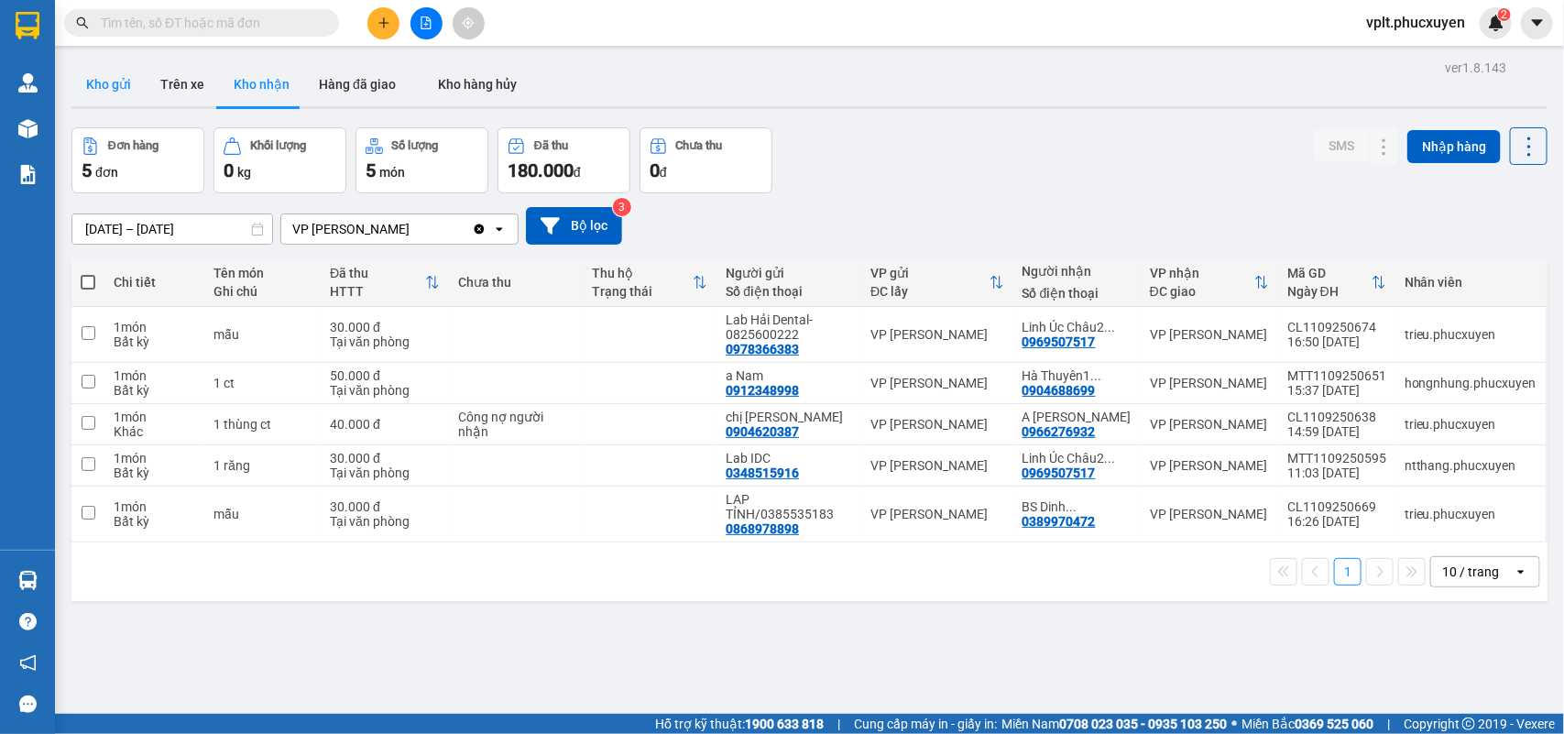
click at [104, 74] on button "Kho gửi" at bounding box center [108, 84] width 74 height 44
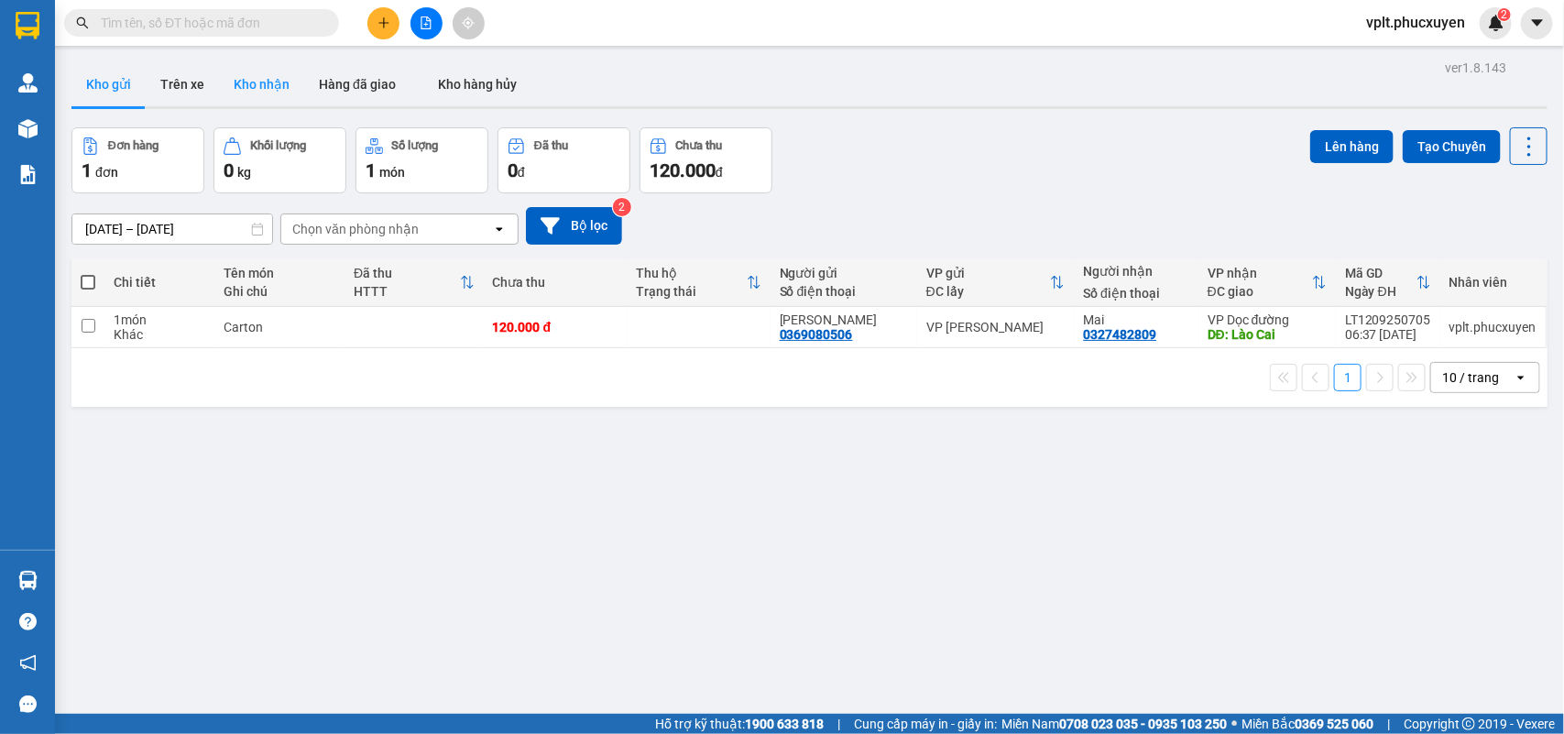
click at [272, 88] on button "Kho nhận" at bounding box center [261, 84] width 85 height 44
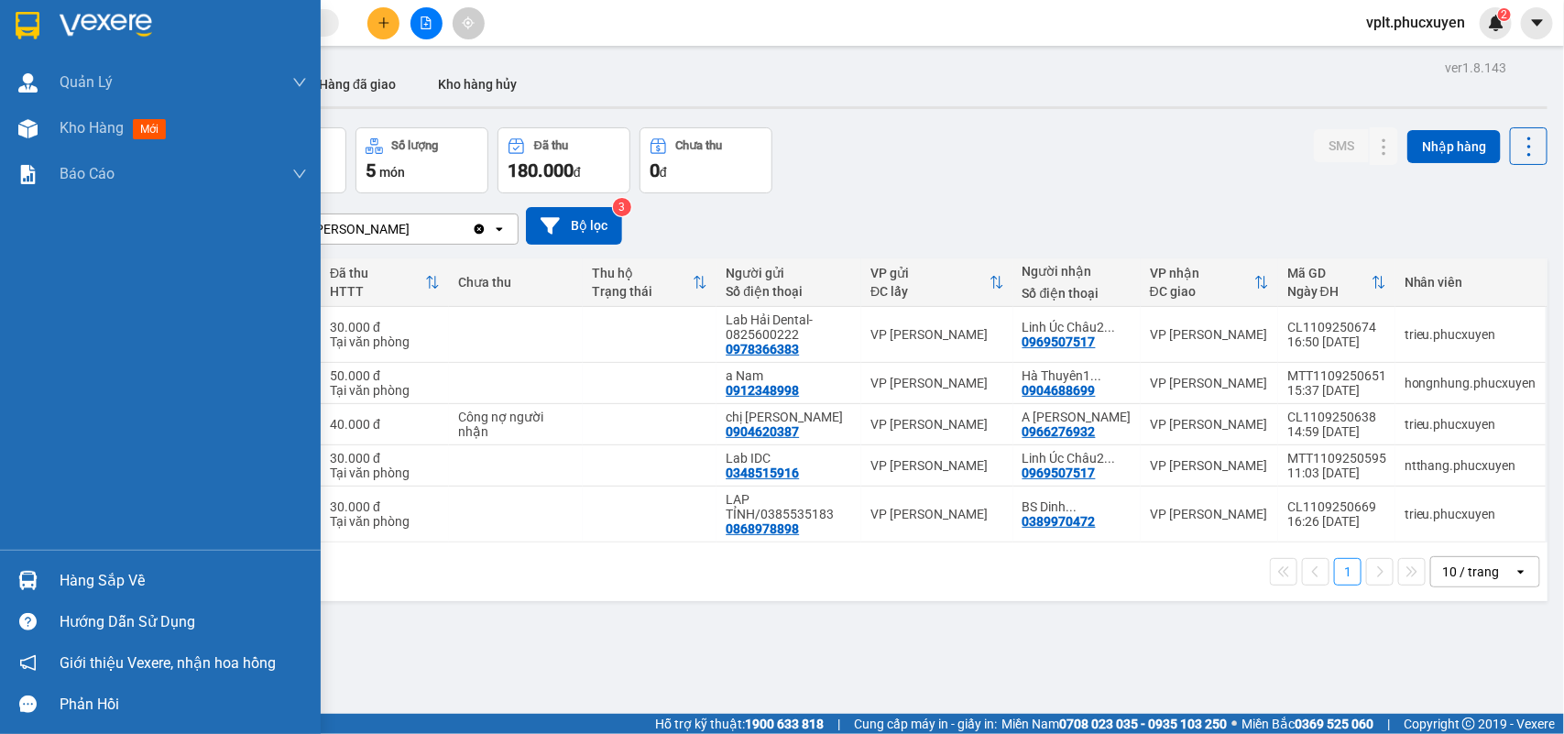
click at [128, 582] on div "Hàng sắp về" at bounding box center [183, 580] width 247 height 27
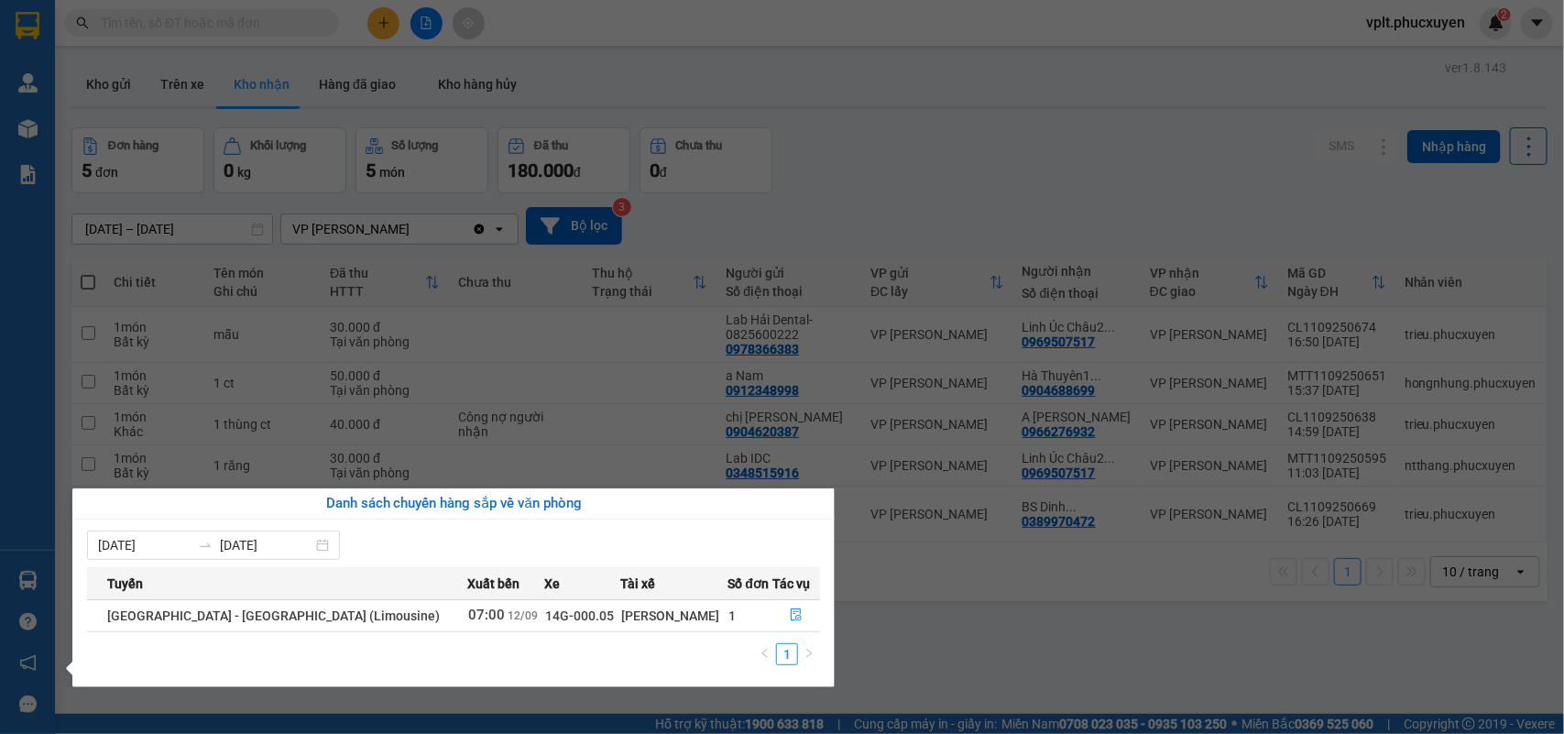
click at [884, 648] on section "Kết quả tìm kiếm ( 0 ) Bộ lọc No Data vplt.phucxuyen 2 Quản Lý Quản lý giao nhậ…" at bounding box center [782, 367] width 1564 height 734
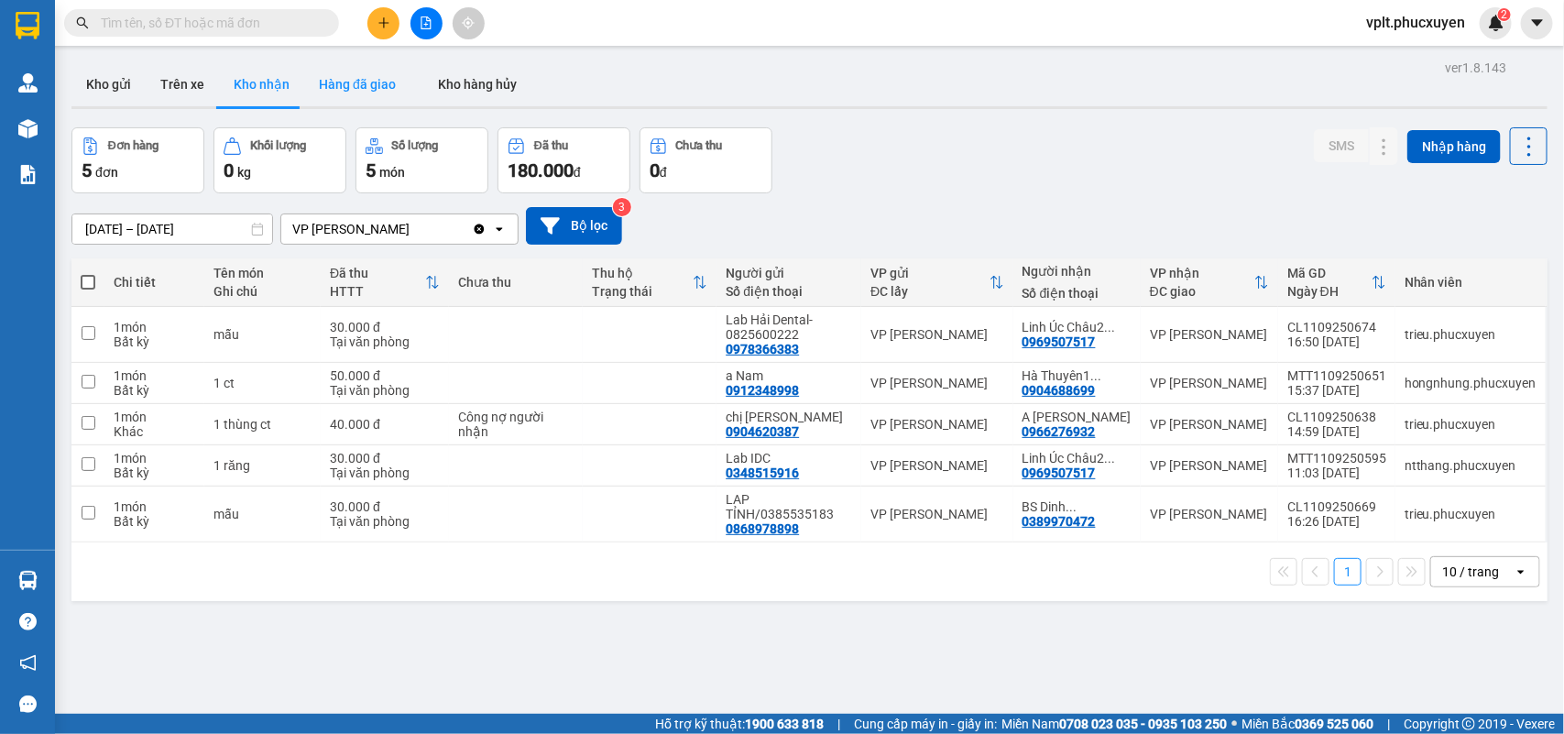
click at [363, 76] on button "Hàng đã giao" at bounding box center [357, 84] width 106 height 44
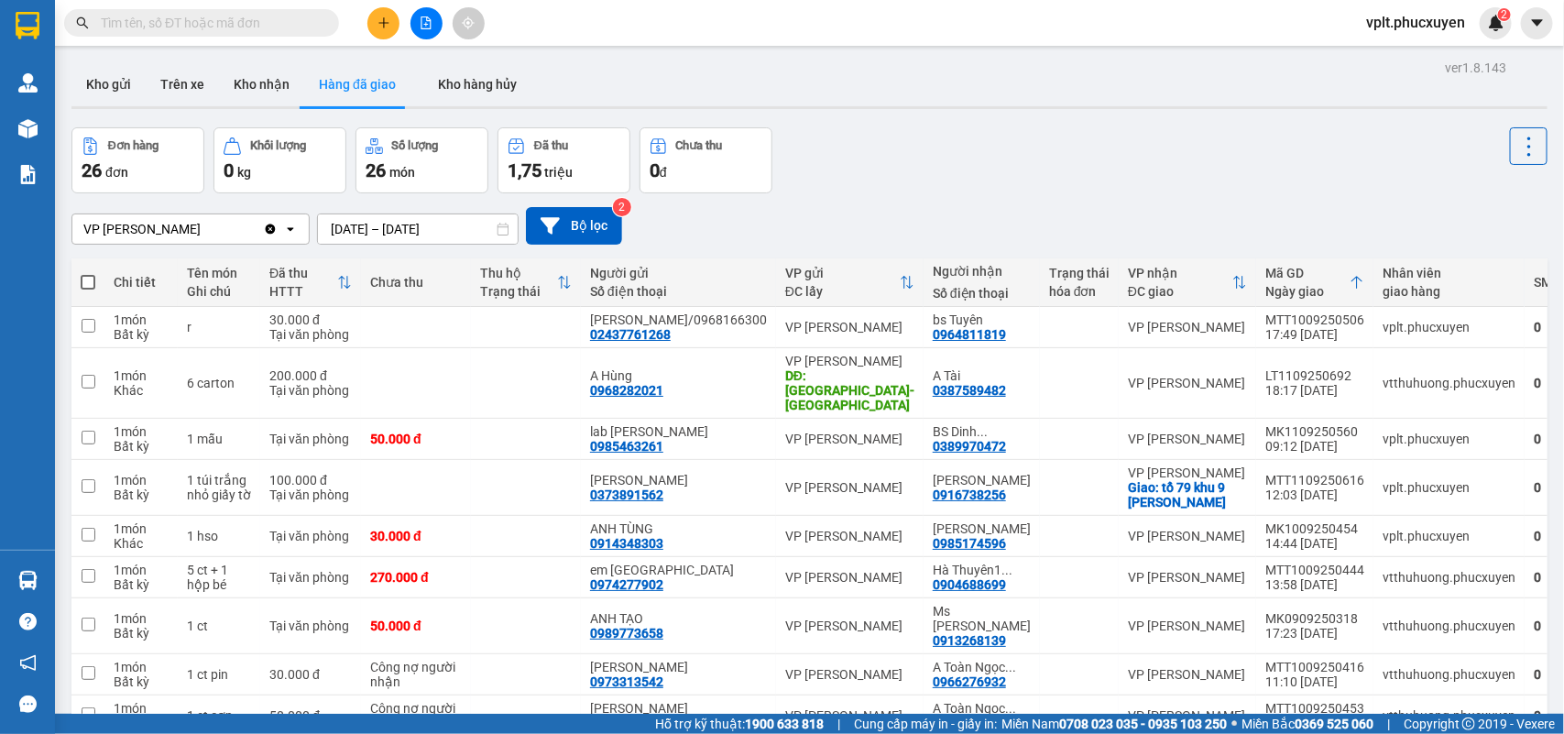
click at [213, 20] on input "text" at bounding box center [209, 23] width 216 height 20
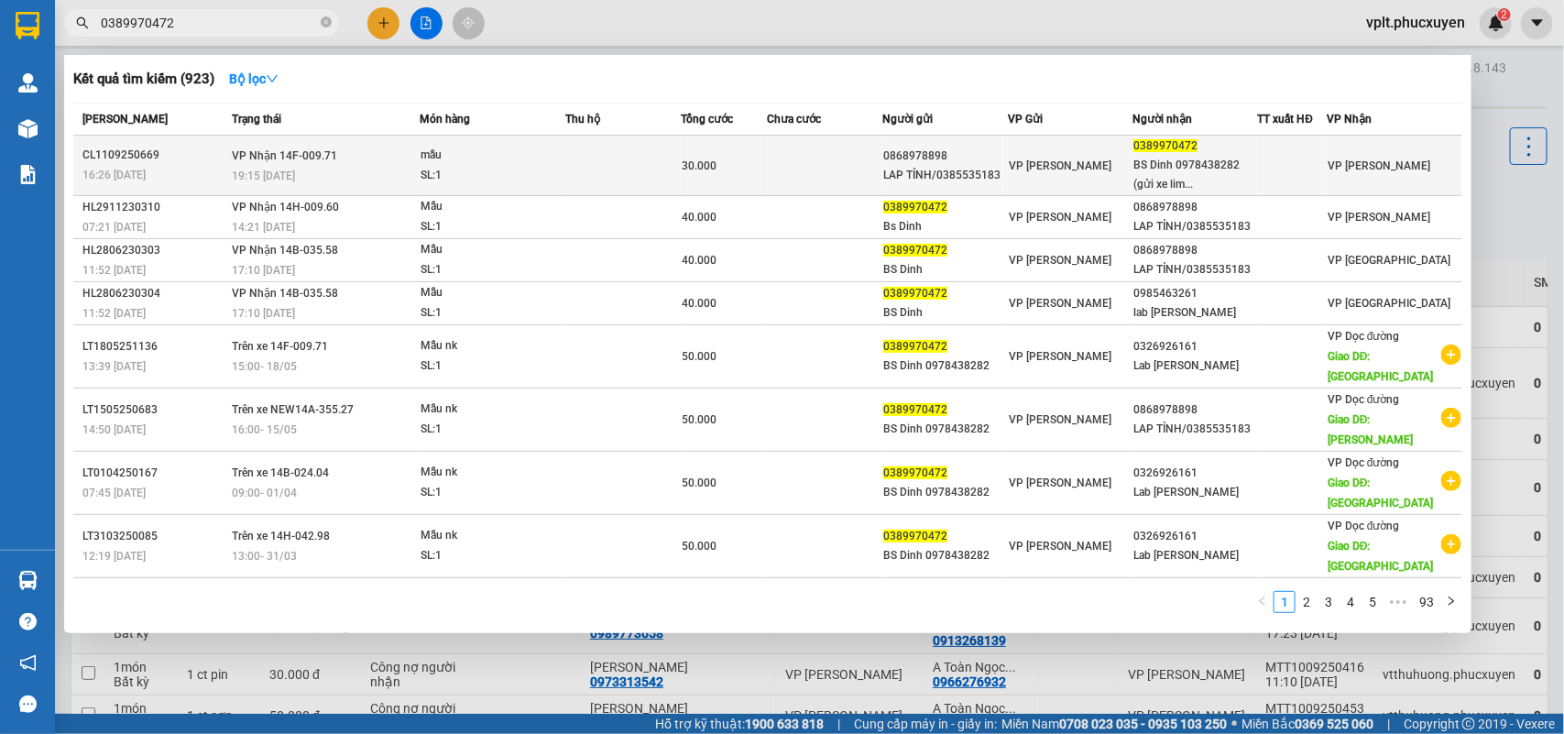
type input "0389970472"
click at [594, 161] on td at bounding box center [622, 166] width 115 height 60
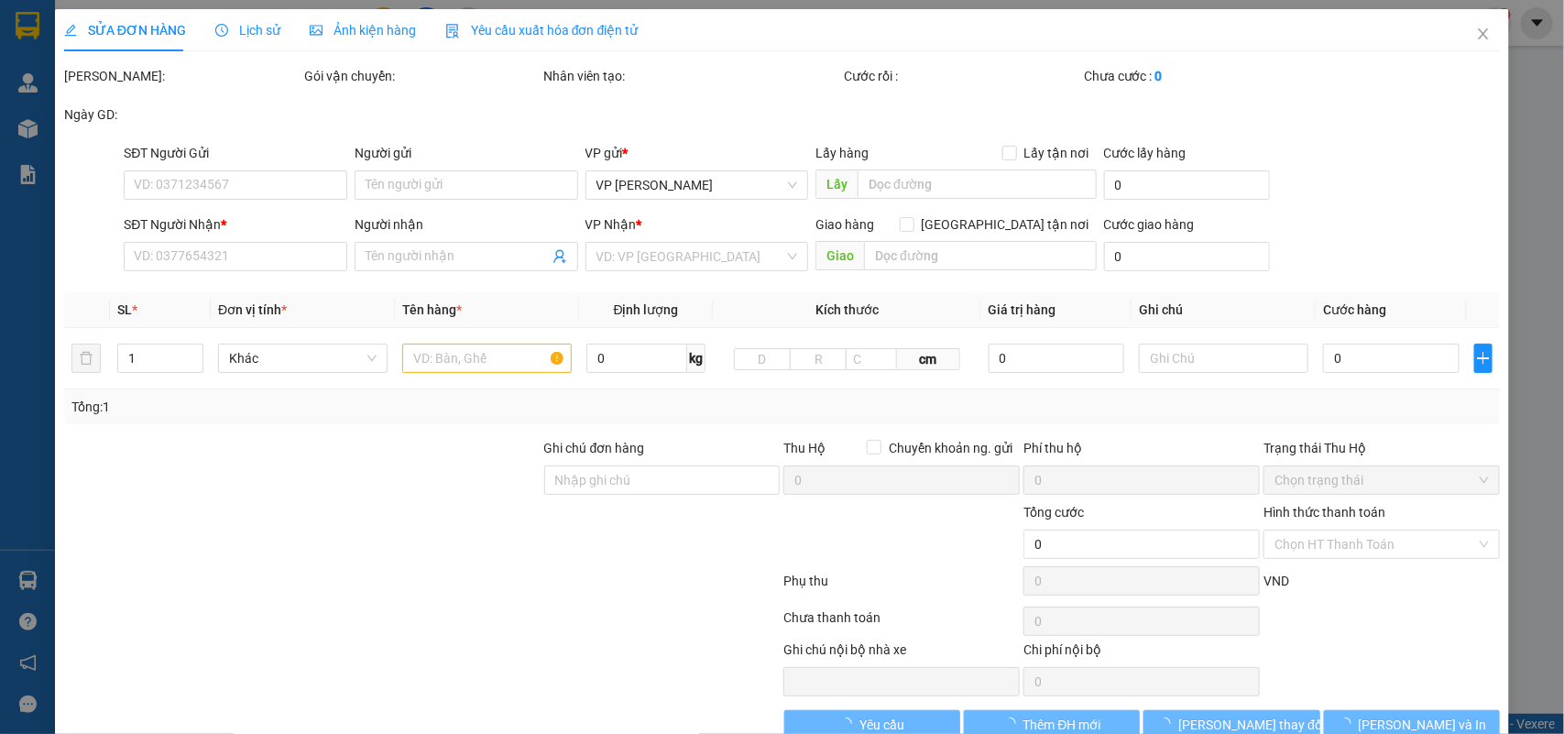
click at [249, 30] on span "Lịch sử" at bounding box center [247, 30] width 65 height 15
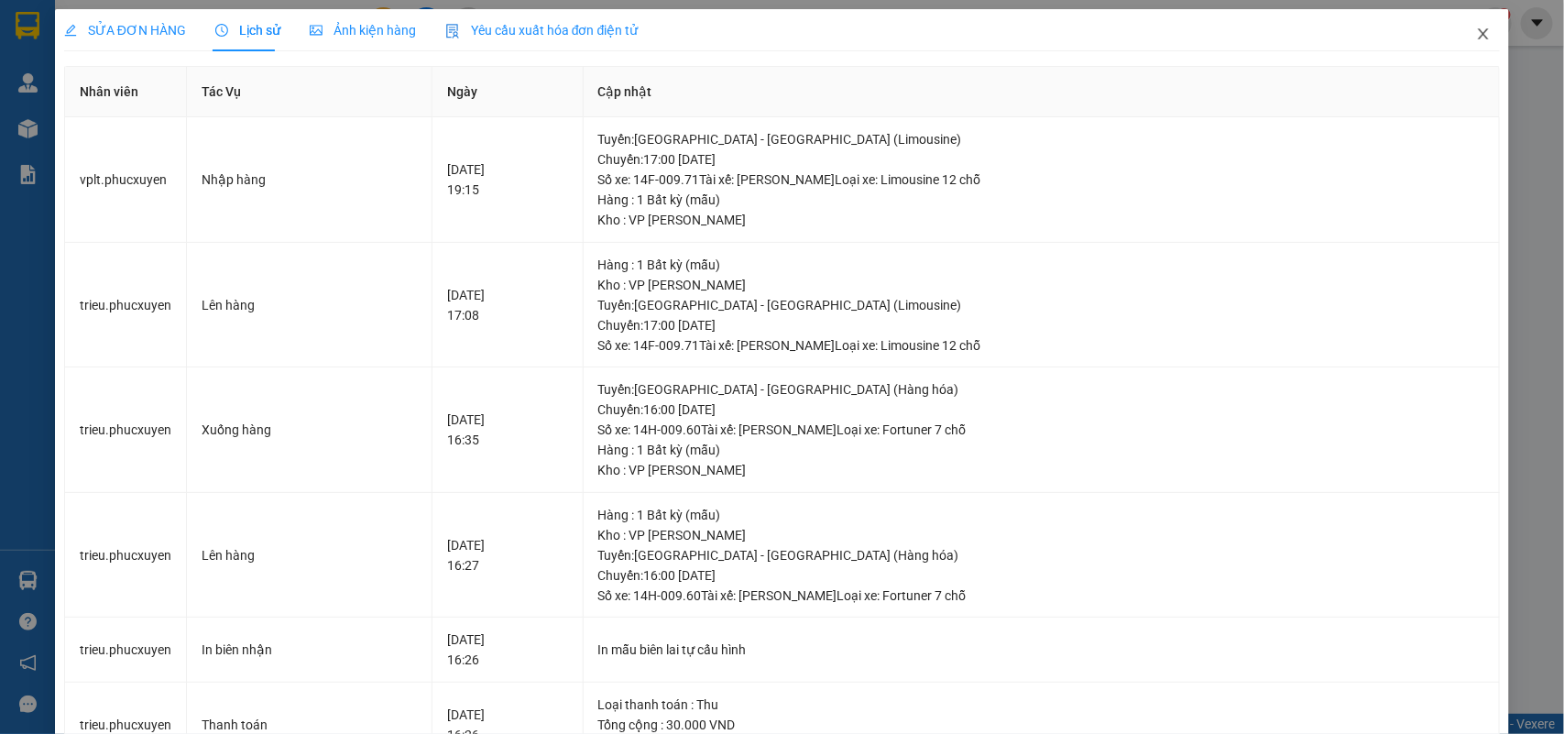
click at [1389, 27] on icon "close" at bounding box center [1483, 34] width 15 height 15
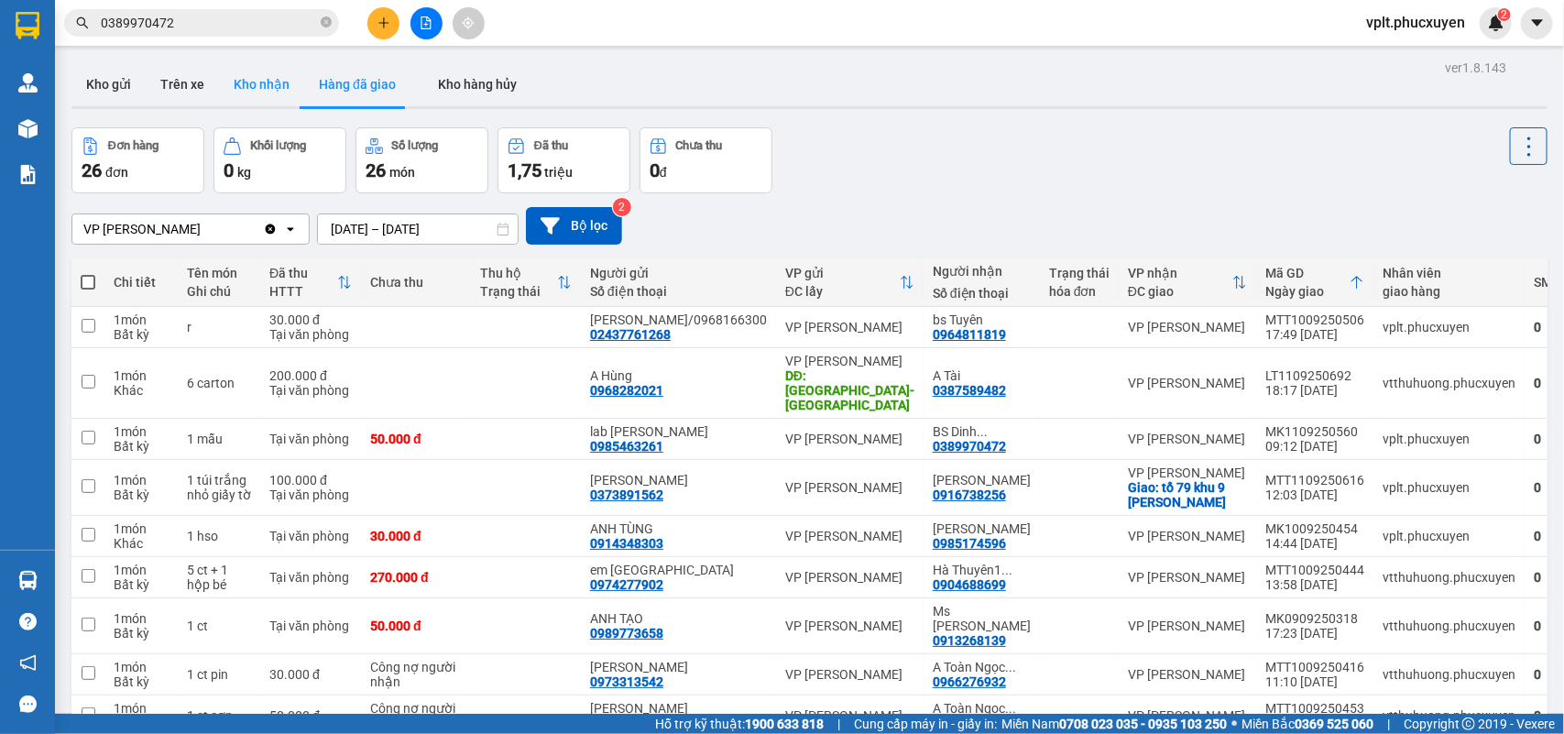
click at [266, 83] on button "Kho nhận" at bounding box center [261, 84] width 85 height 44
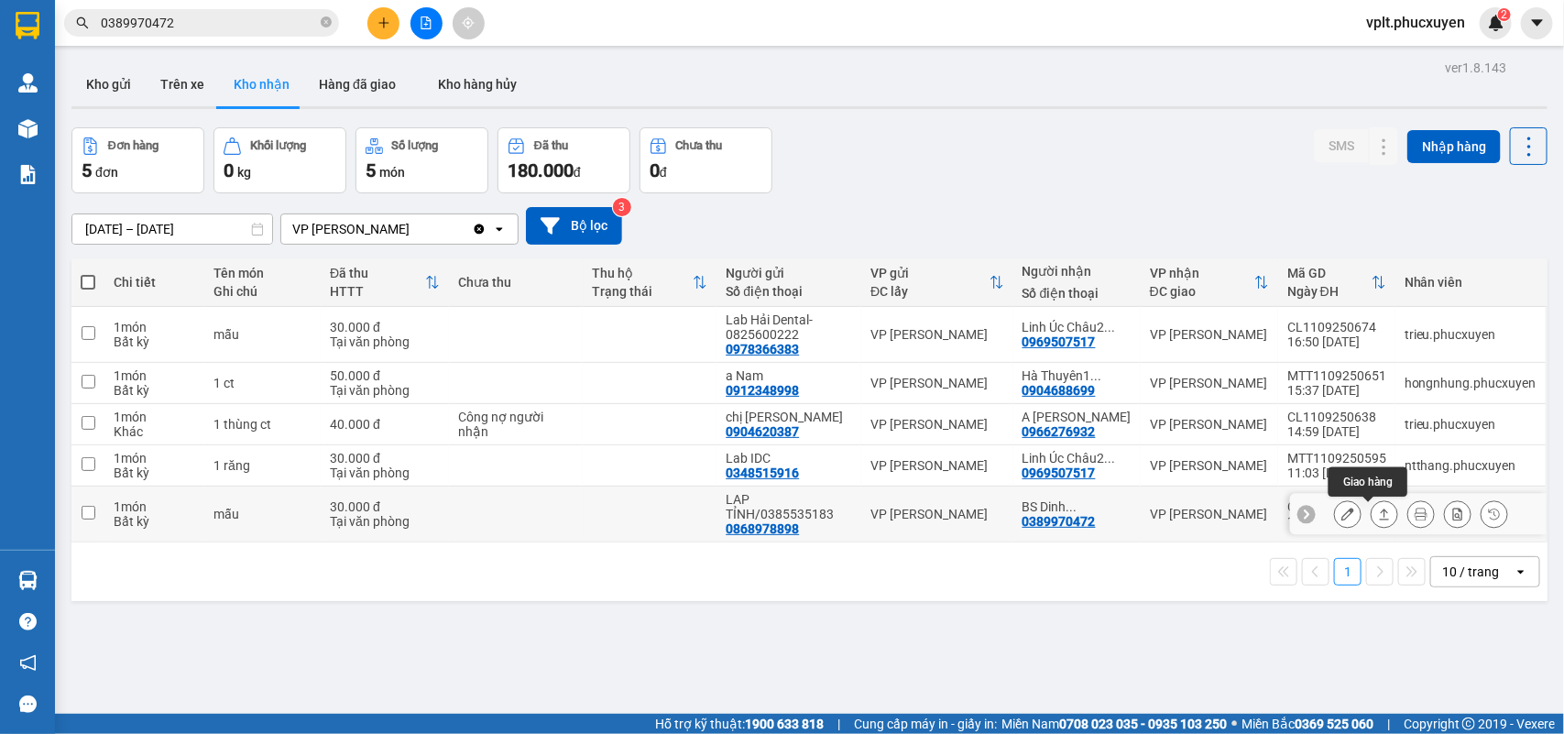
click at [1378, 516] on icon at bounding box center [1384, 514] width 13 height 13
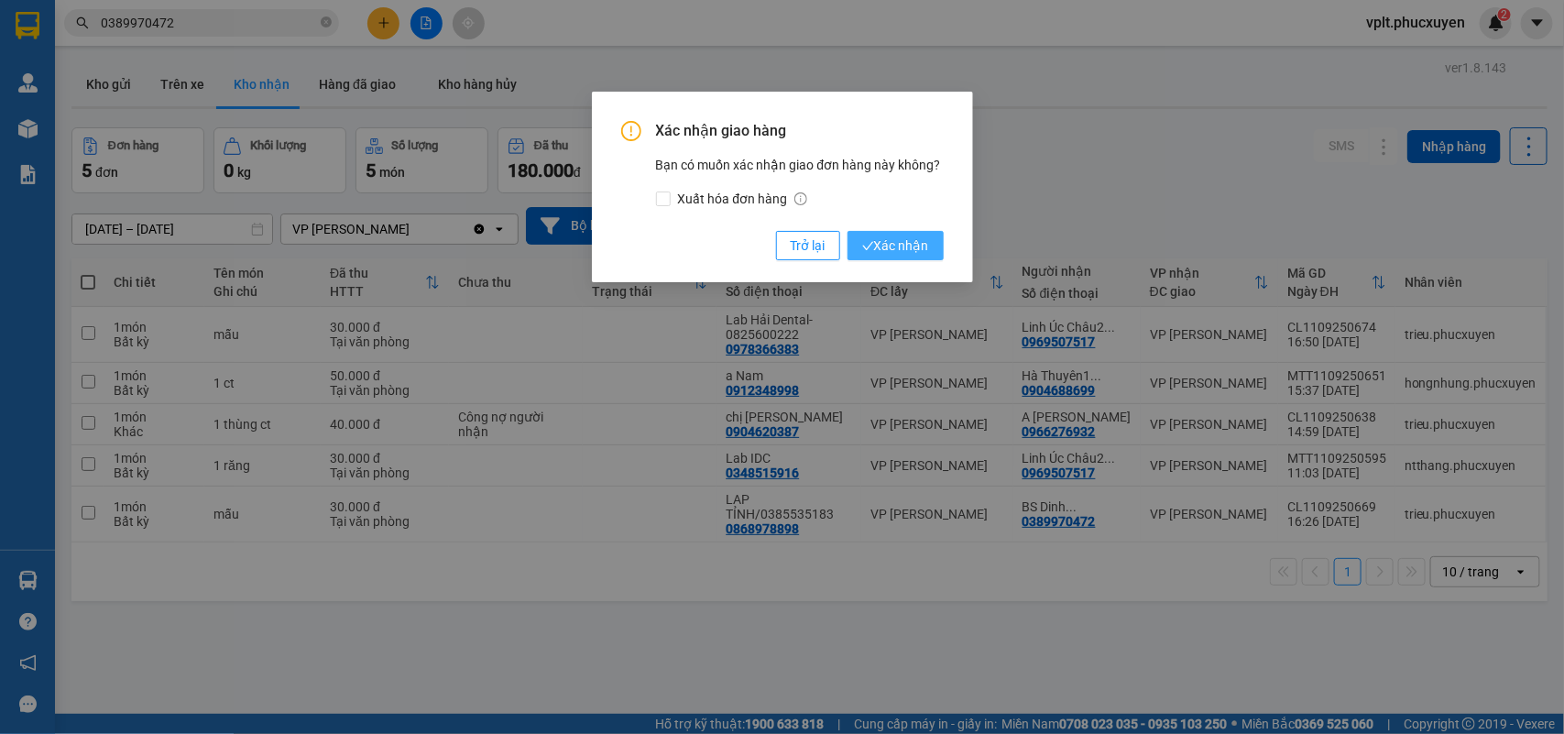
click at [889, 239] on span "Xác nhận" at bounding box center [895, 245] width 67 height 20
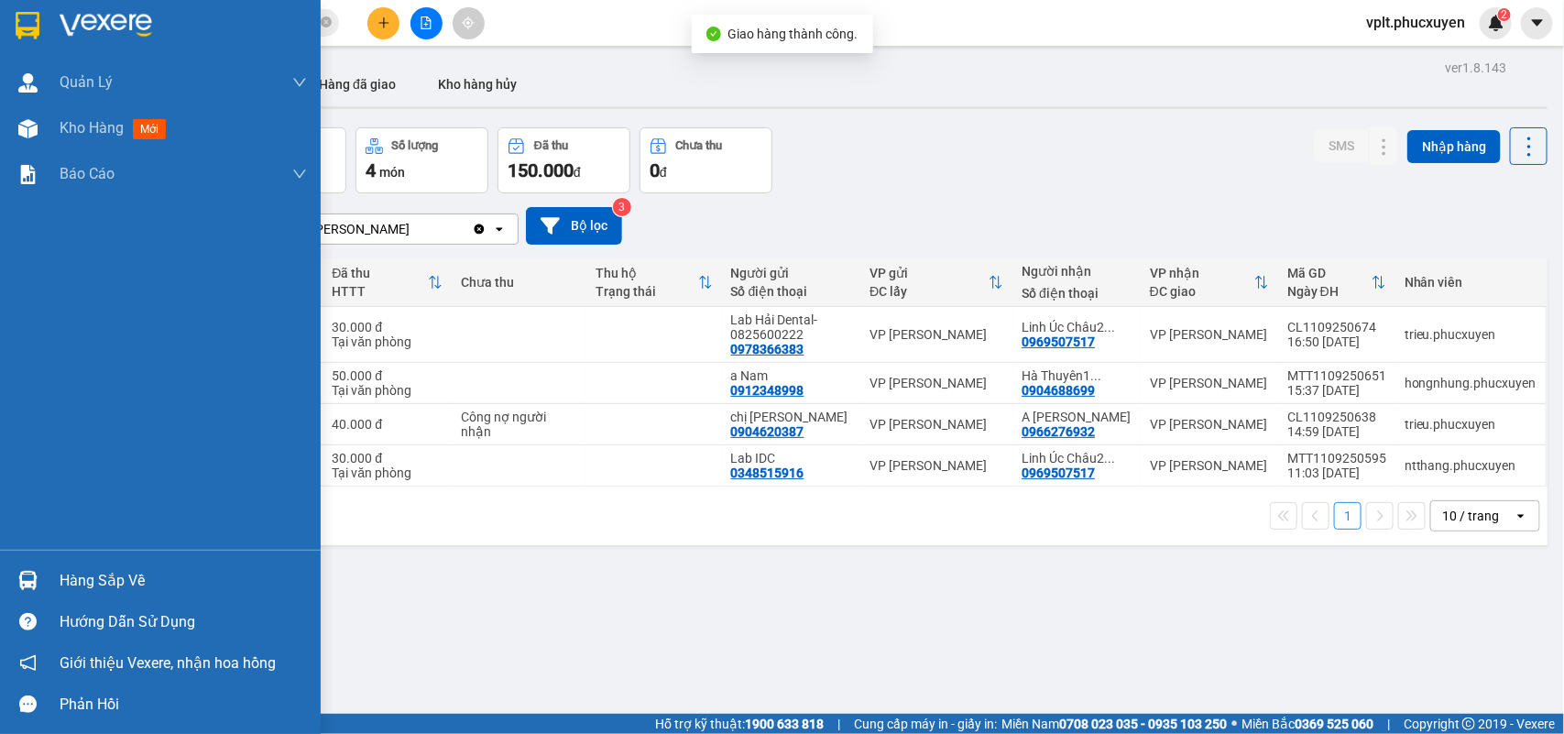
drag, startPoint x: 111, startPoint y: 578, endPoint x: 246, endPoint y: 570, distance: 134.9
click at [121, 575] on div "Hàng sắp về" at bounding box center [183, 580] width 247 height 27
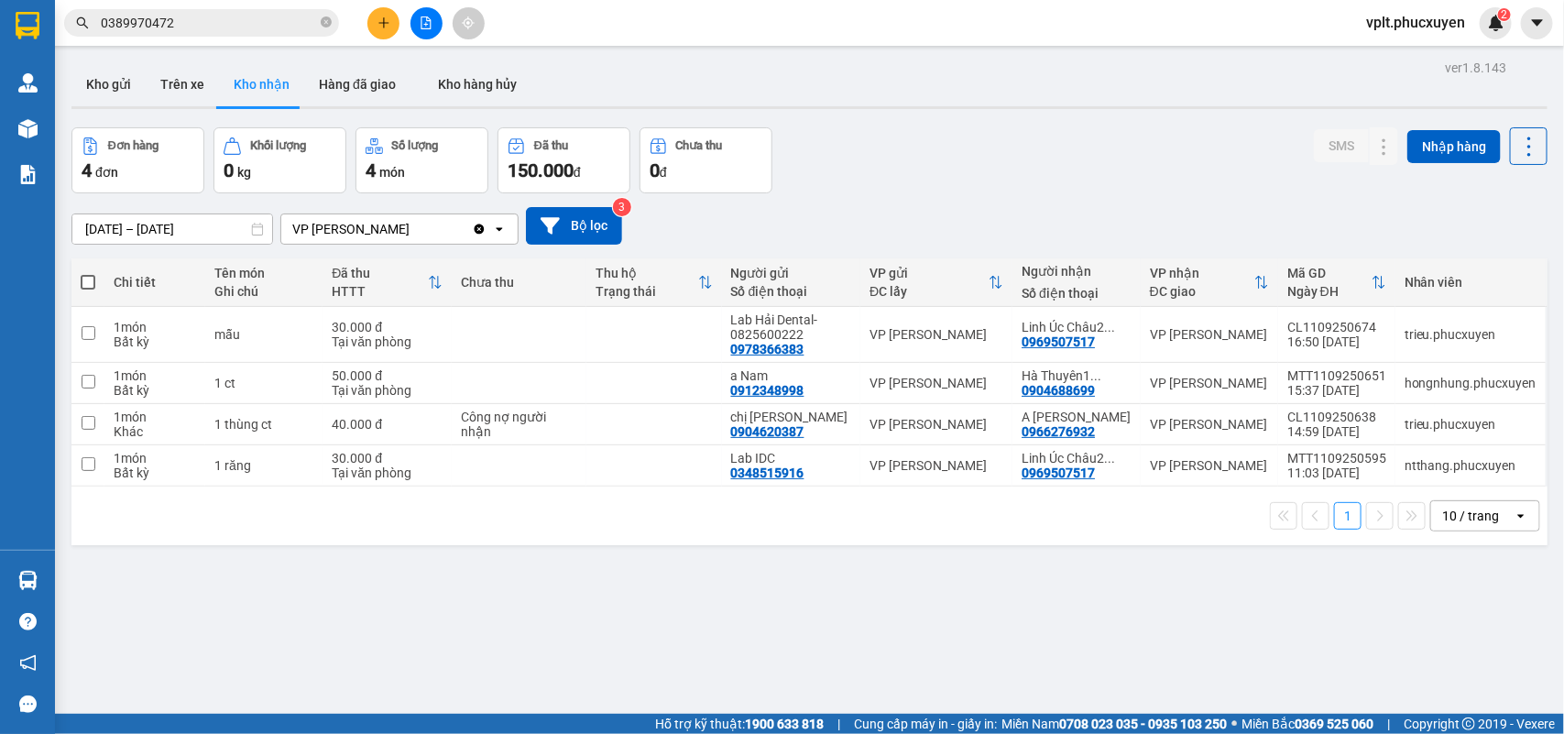
click at [942, 620] on section "Kết quả tìm kiếm ( 923 ) Bộ lọc Mã ĐH Trạng thái Món hàng Thu hộ Tổng cước Chưa…" at bounding box center [782, 367] width 1564 height 734
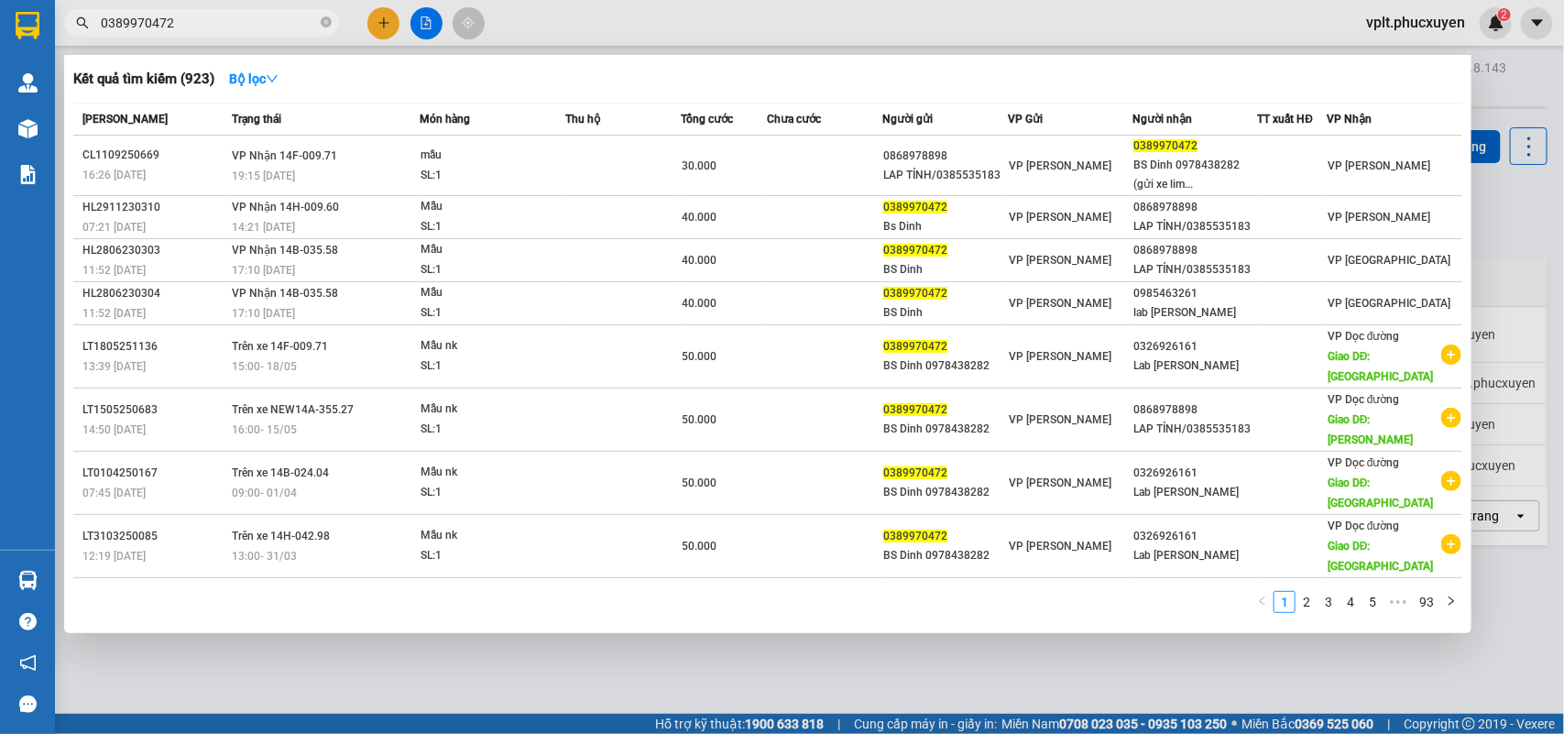
drag, startPoint x: 323, startPoint y: 19, endPoint x: 0, endPoint y: 67, distance: 326.9
click at [321, 19] on icon "close-circle" at bounding box center [326, 21] width 11 height 11
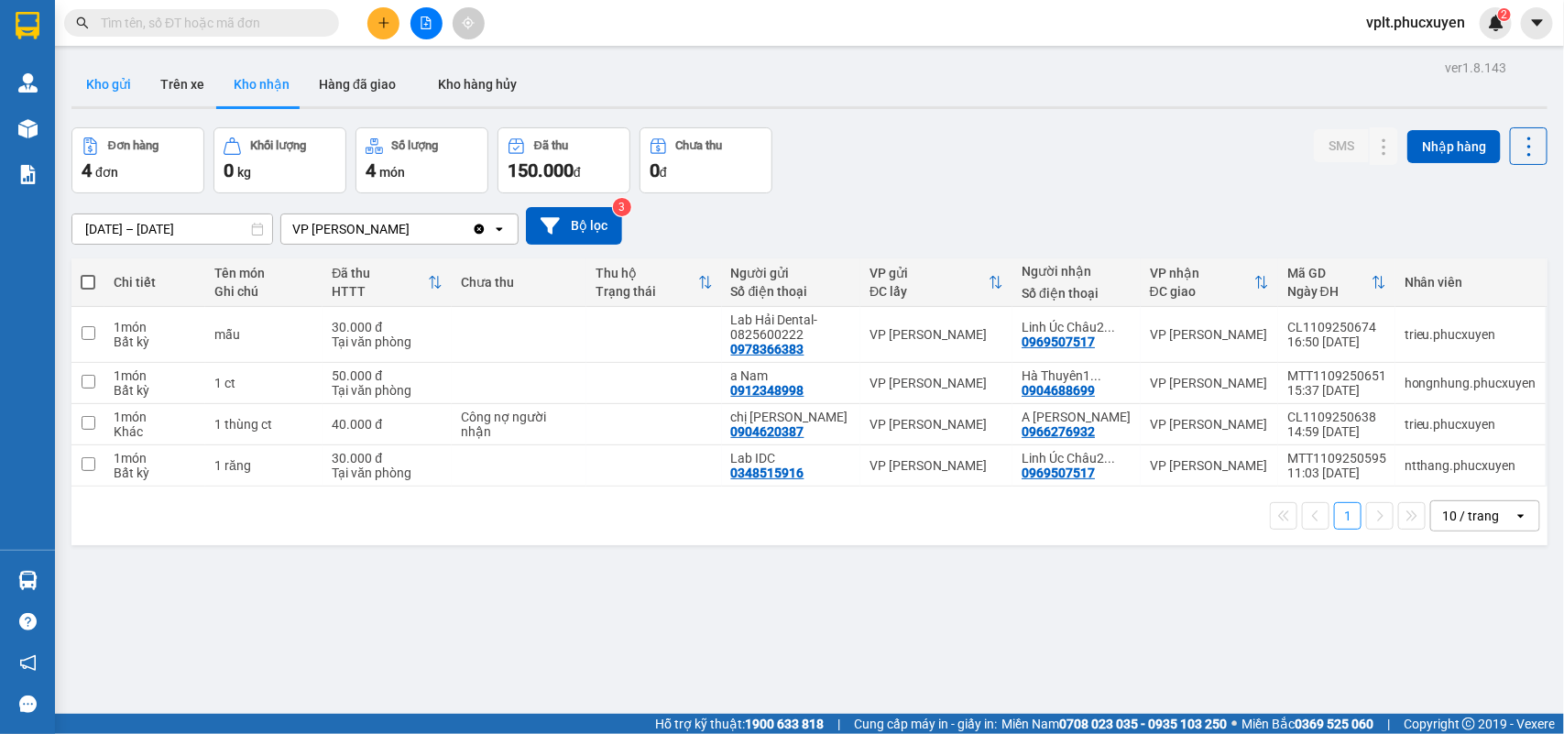
click at [128, 81] on button "Kho gửi" at bounding box center [108, 84] width 74 height 44
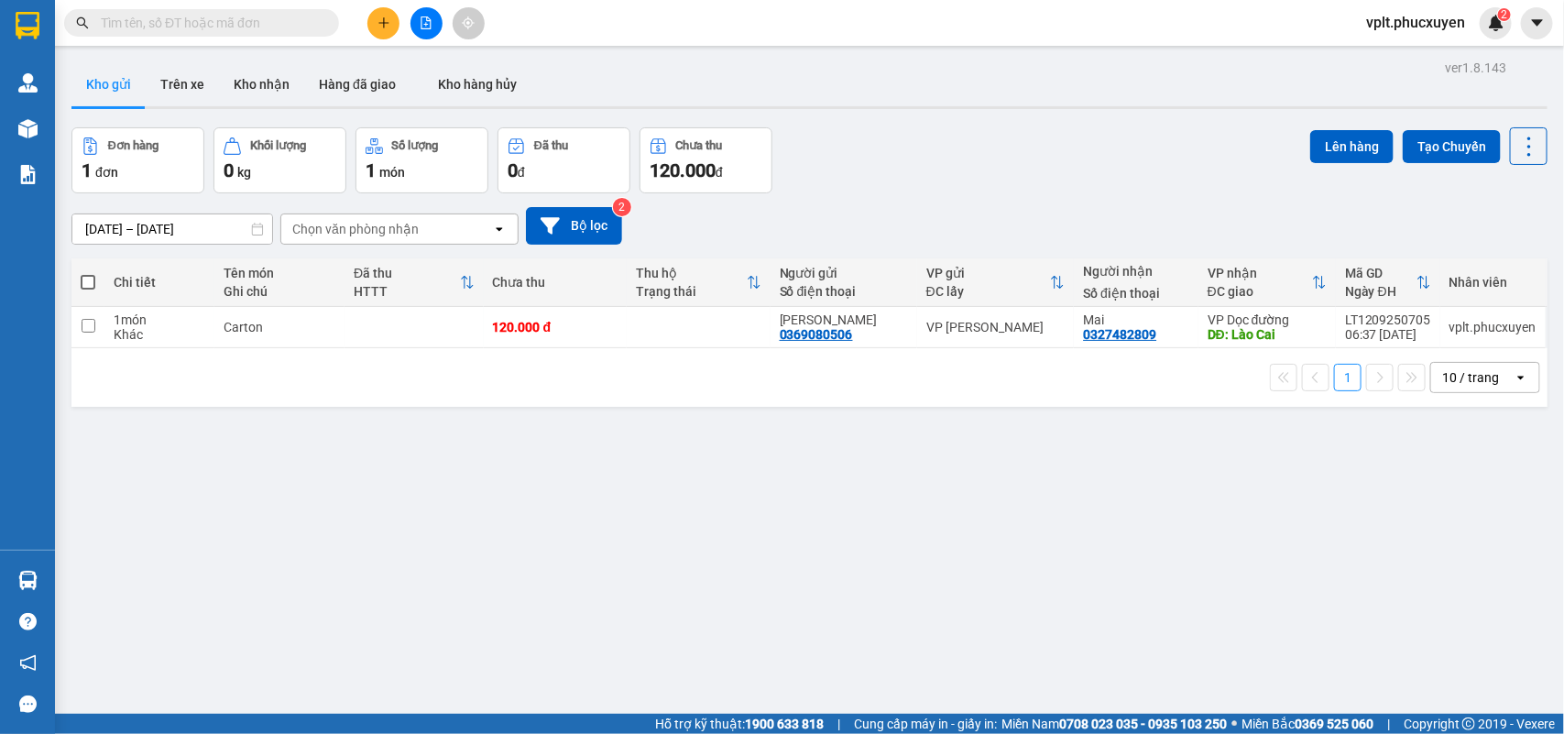
click at [424, 20] on icon "file-add" at bounding box center [426, 22] width 13 height 13
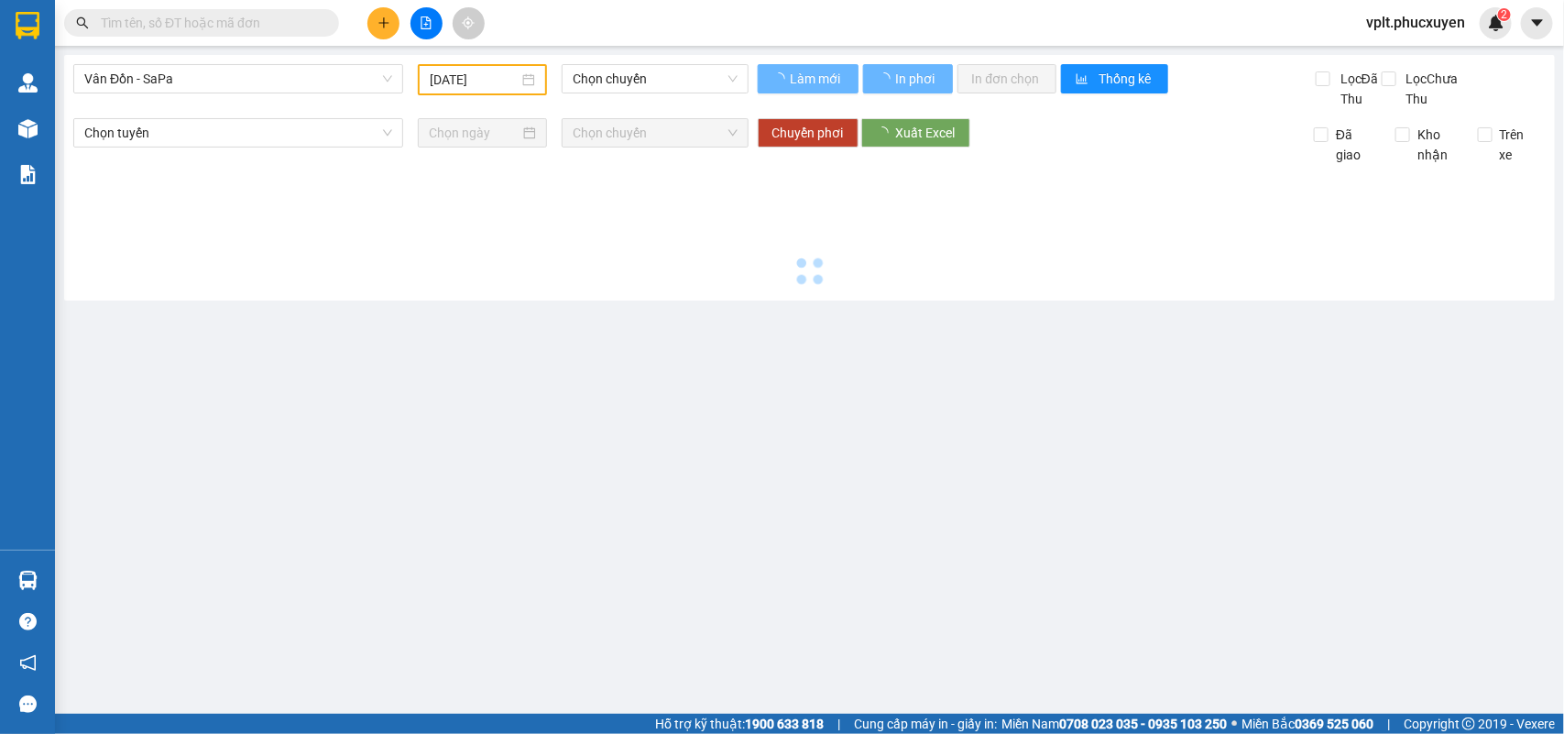
type input "12/09/2025"
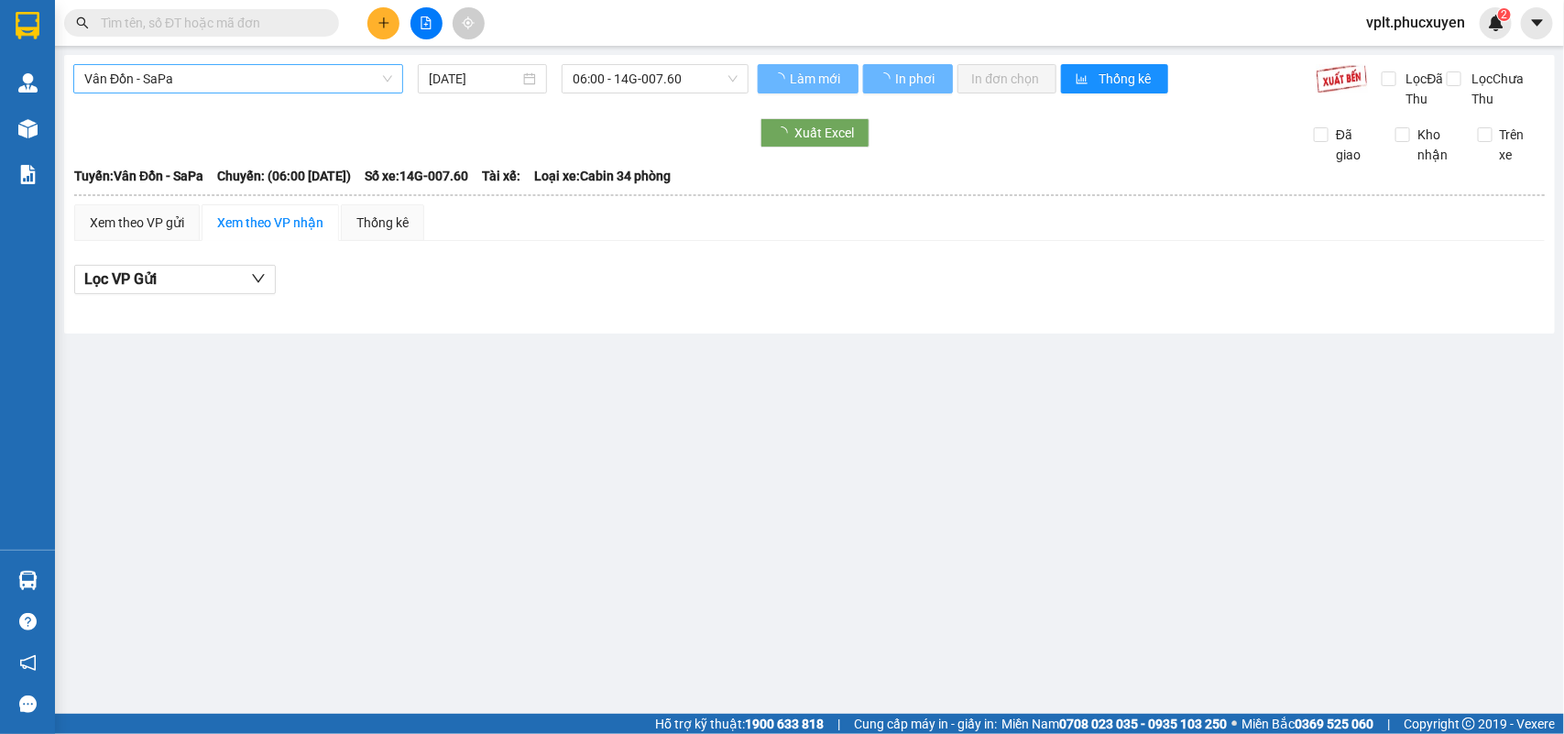
click at [278, 84] on span "Vân Đồn - SaPa" at bounding box center [238, 78] width 308 height 27
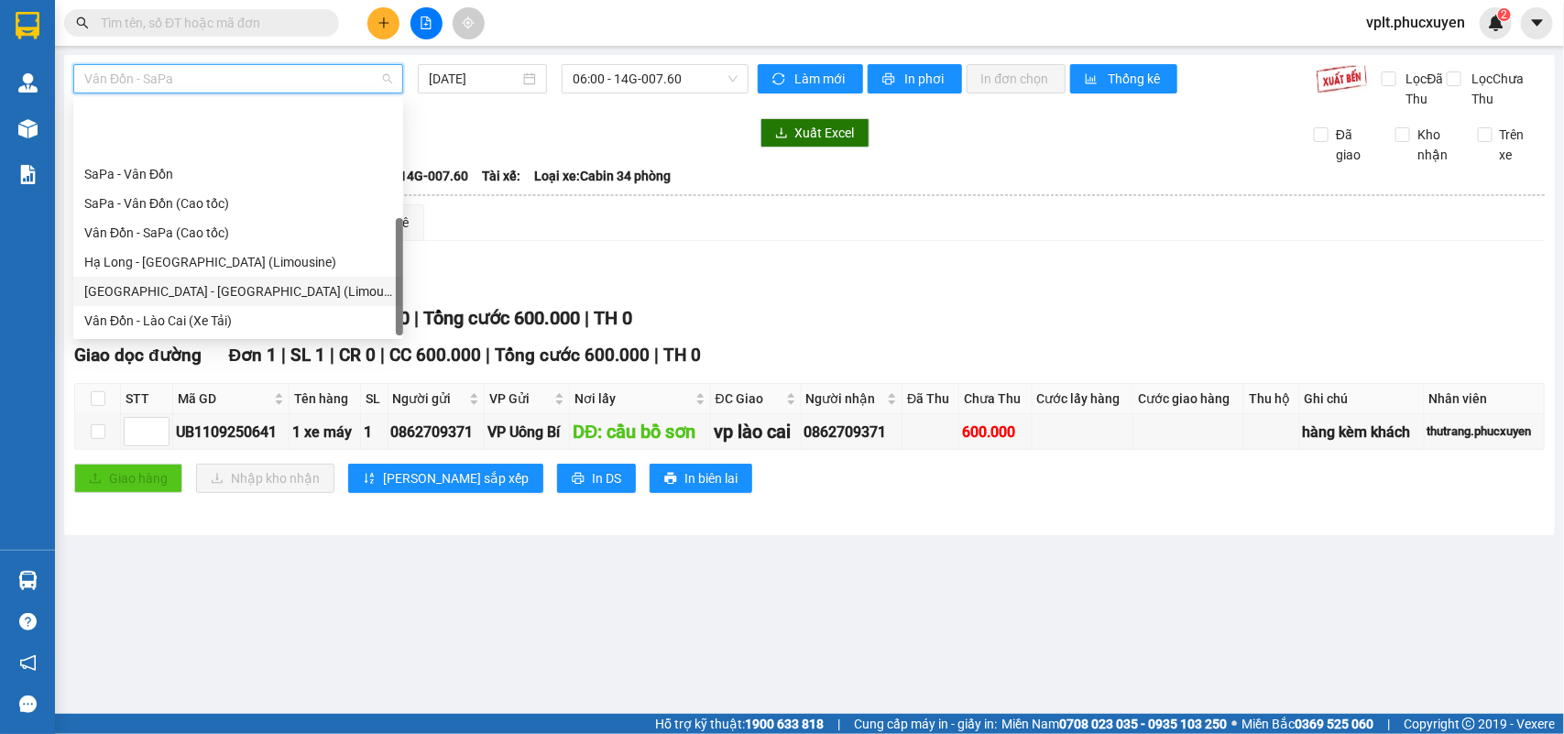
scroll to position [88, 0]
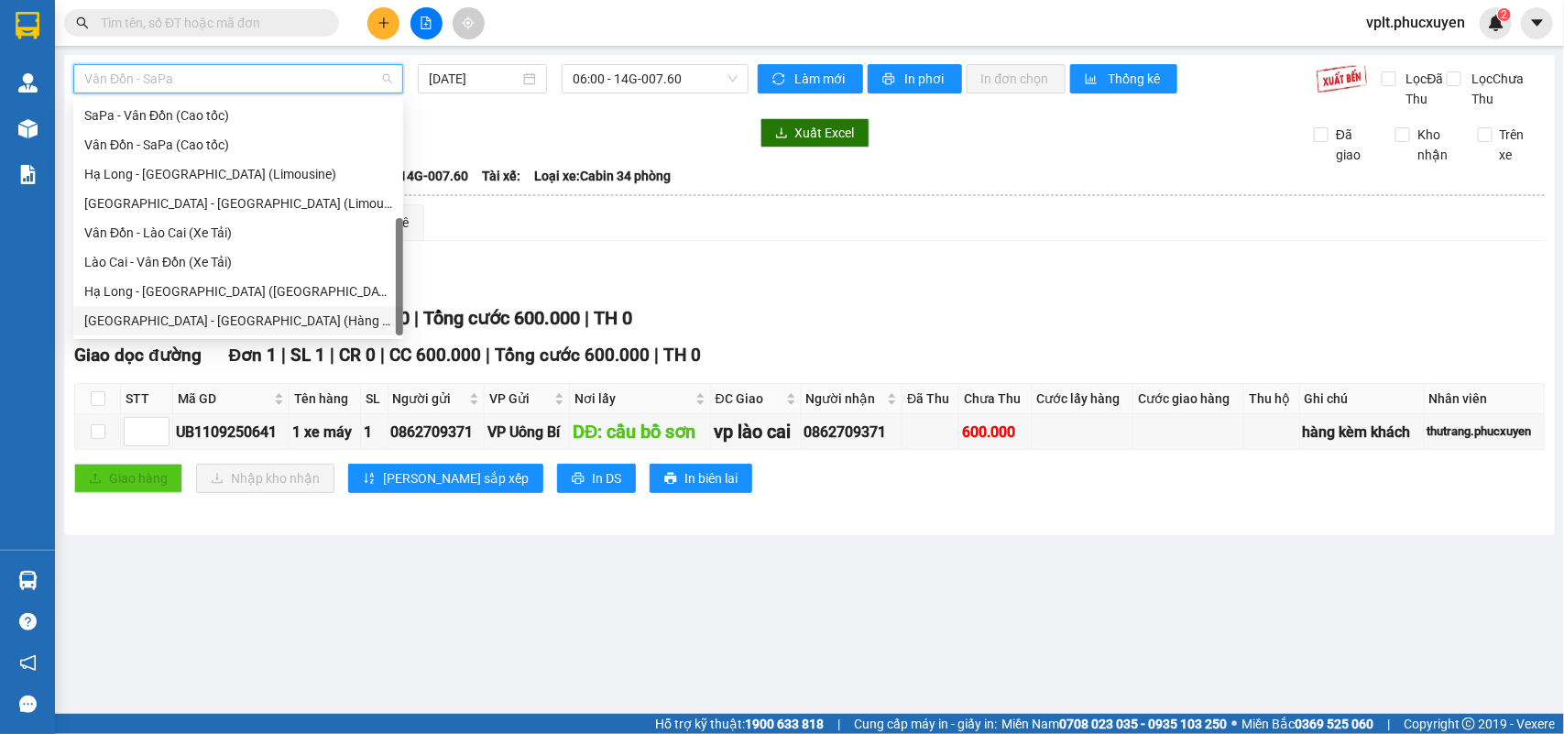
click at [217, 319] on div "Hà Nội - Hạ Long (Hàng hóa)" at bounding box center [238, 321] width 308 height 20
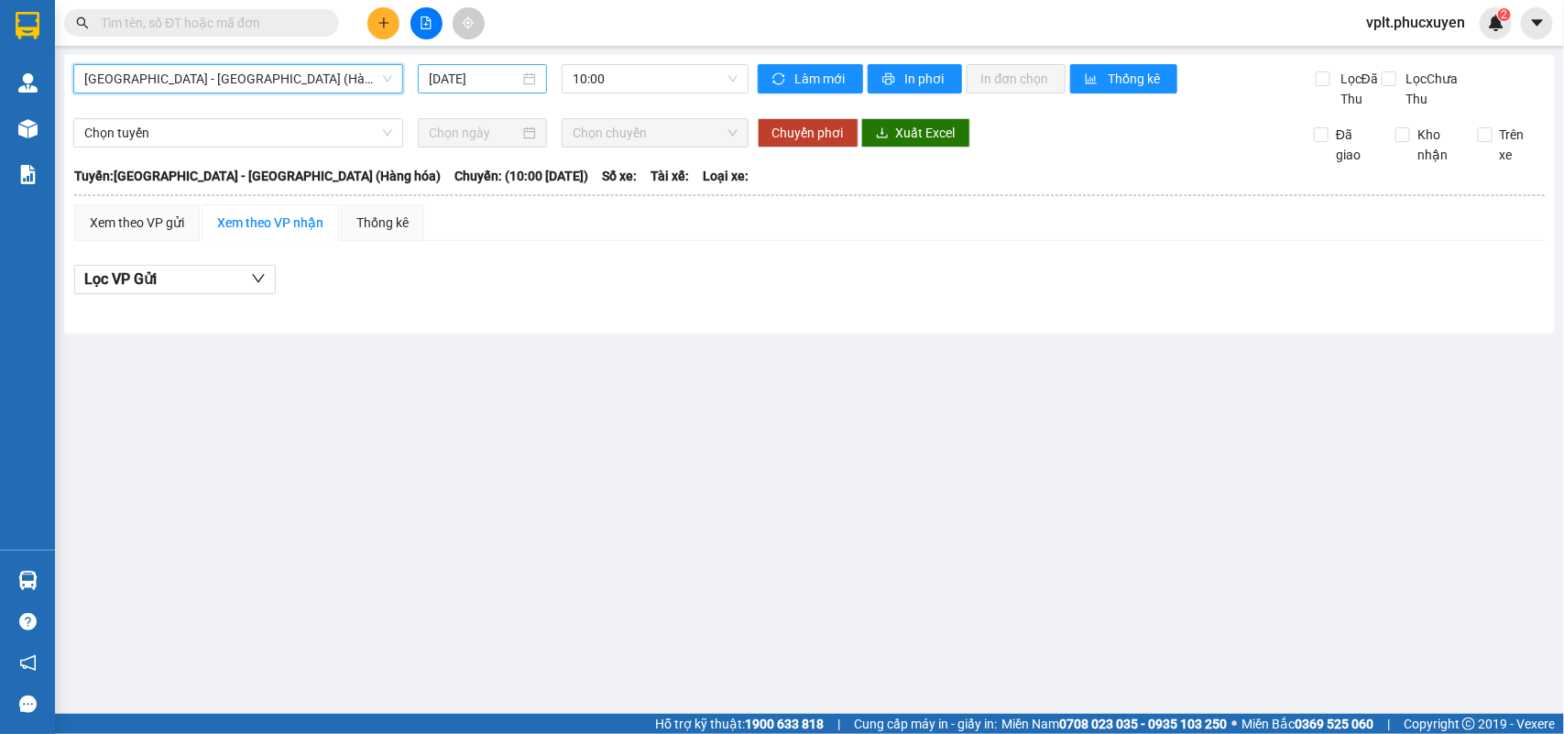
click at [504, 73] on input "12/09/2025" at bounding box center [474, 79] width 91 height 20
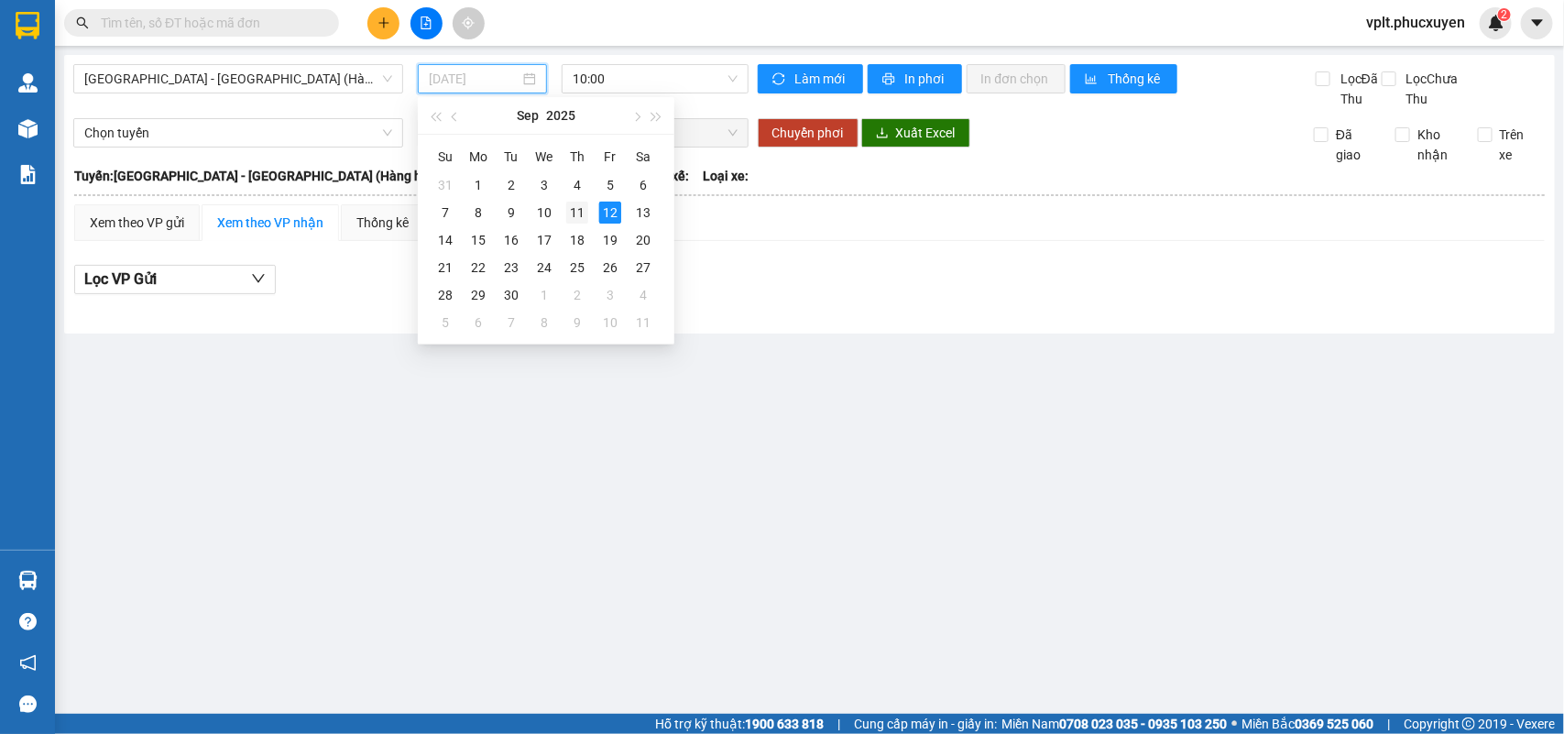
click at [577, 209] on div "11" at bounding box center [577, 213] width 22 height 22
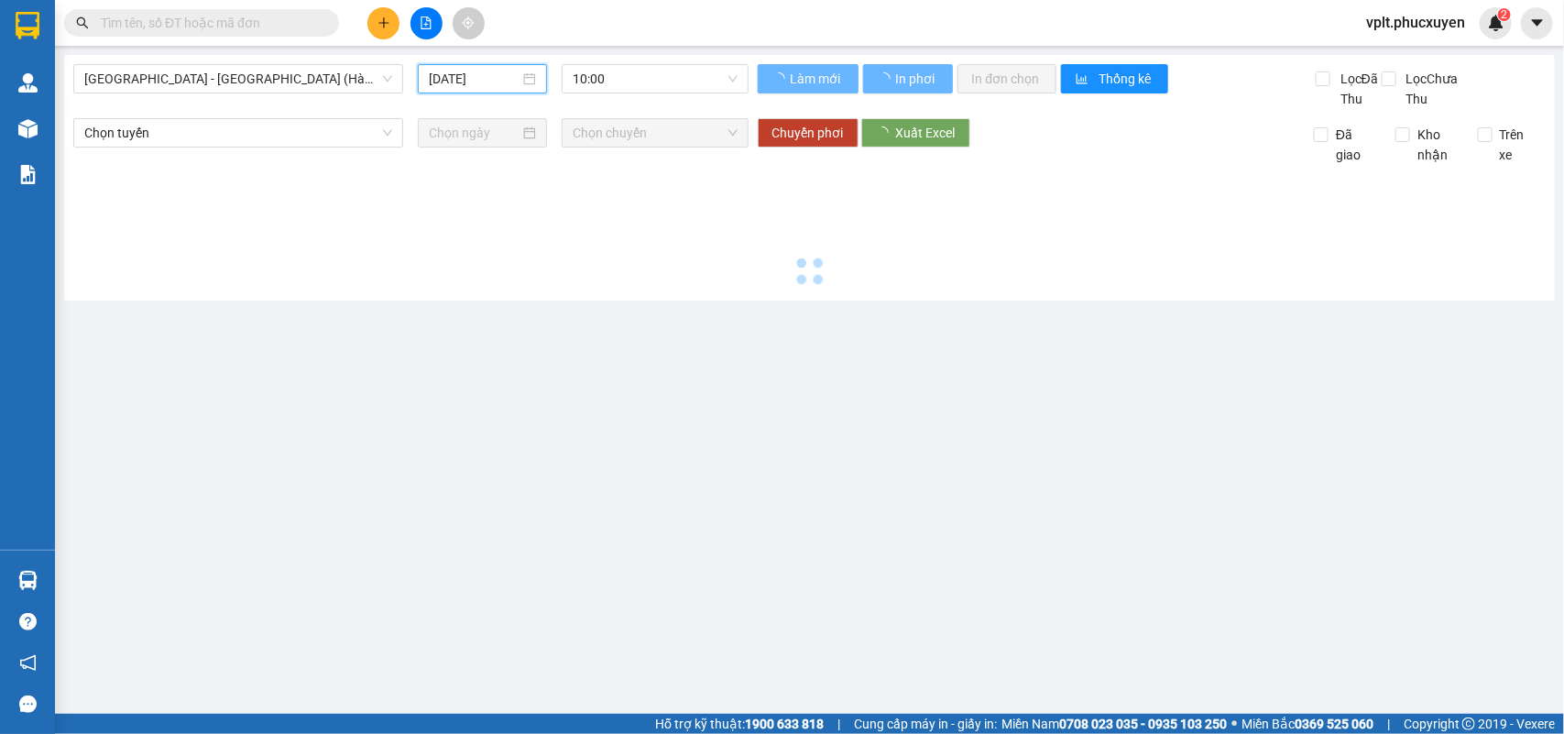
type input "11/09/2025"
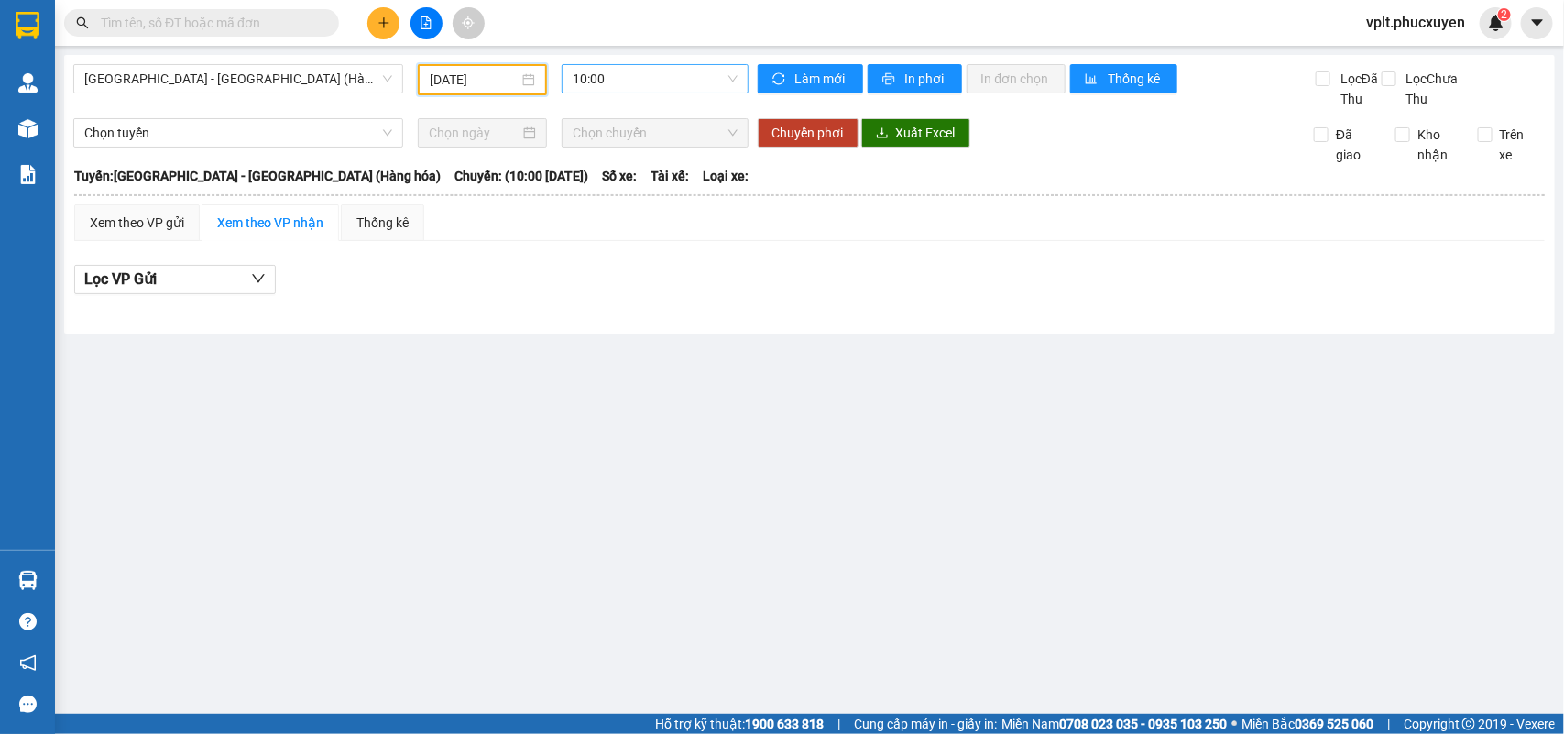
click at [651, 85] on span "10:00" at bounding box center [655, 78] width 164 height 27
drag, startPoint x: 651, startPoint y: 171, endPoint x: 635, endPoint y: 142, distance: 33.2
click at [651, 170] on div "16:00 - 14H-009.60" at bounding box center [644, 174] width 143 height 20
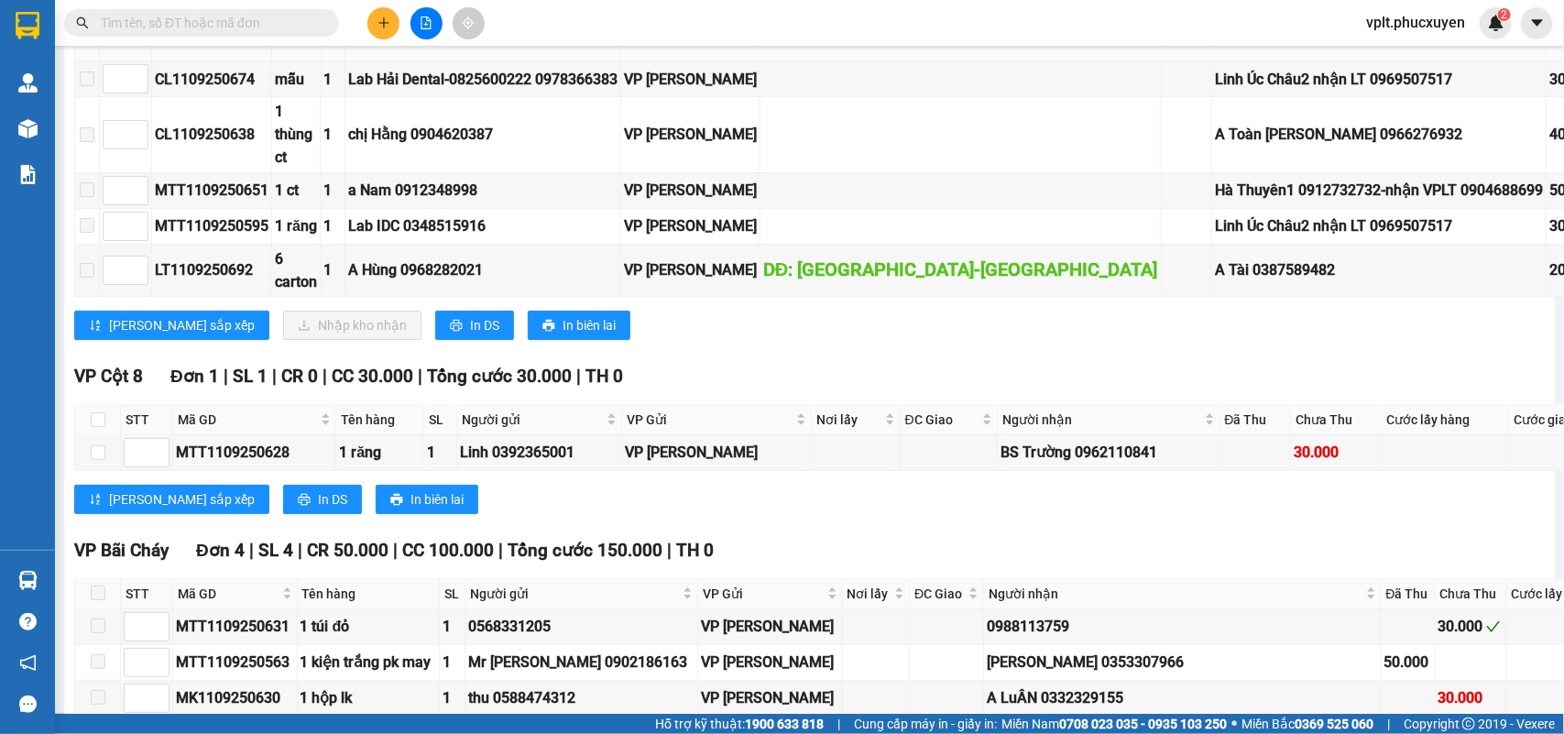
scroll to position [2749, 0]
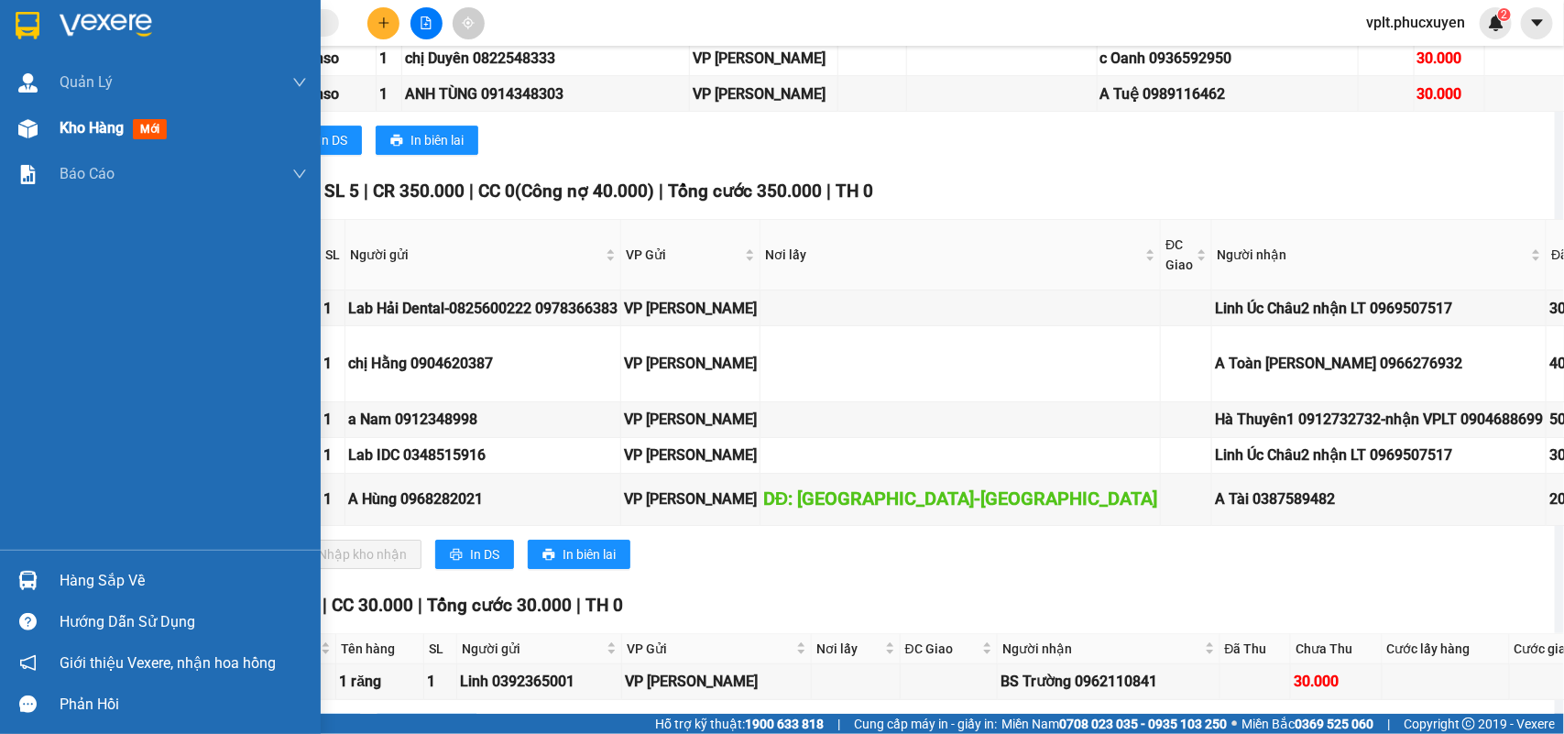
click at [71, 119] on span "Kho hàng" at bounding box center [92, 127] width 64 height 17
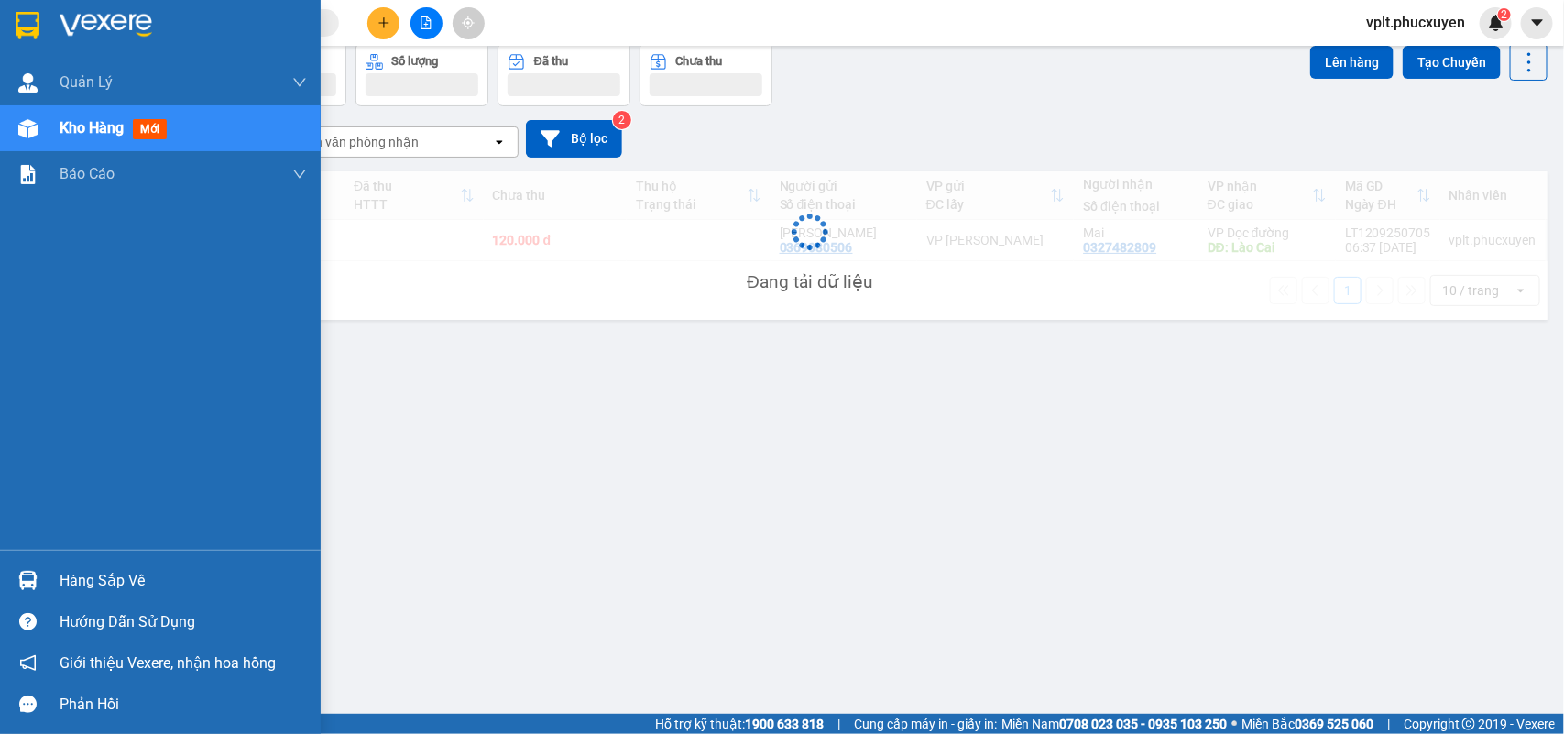
scroll to position [84, 0]
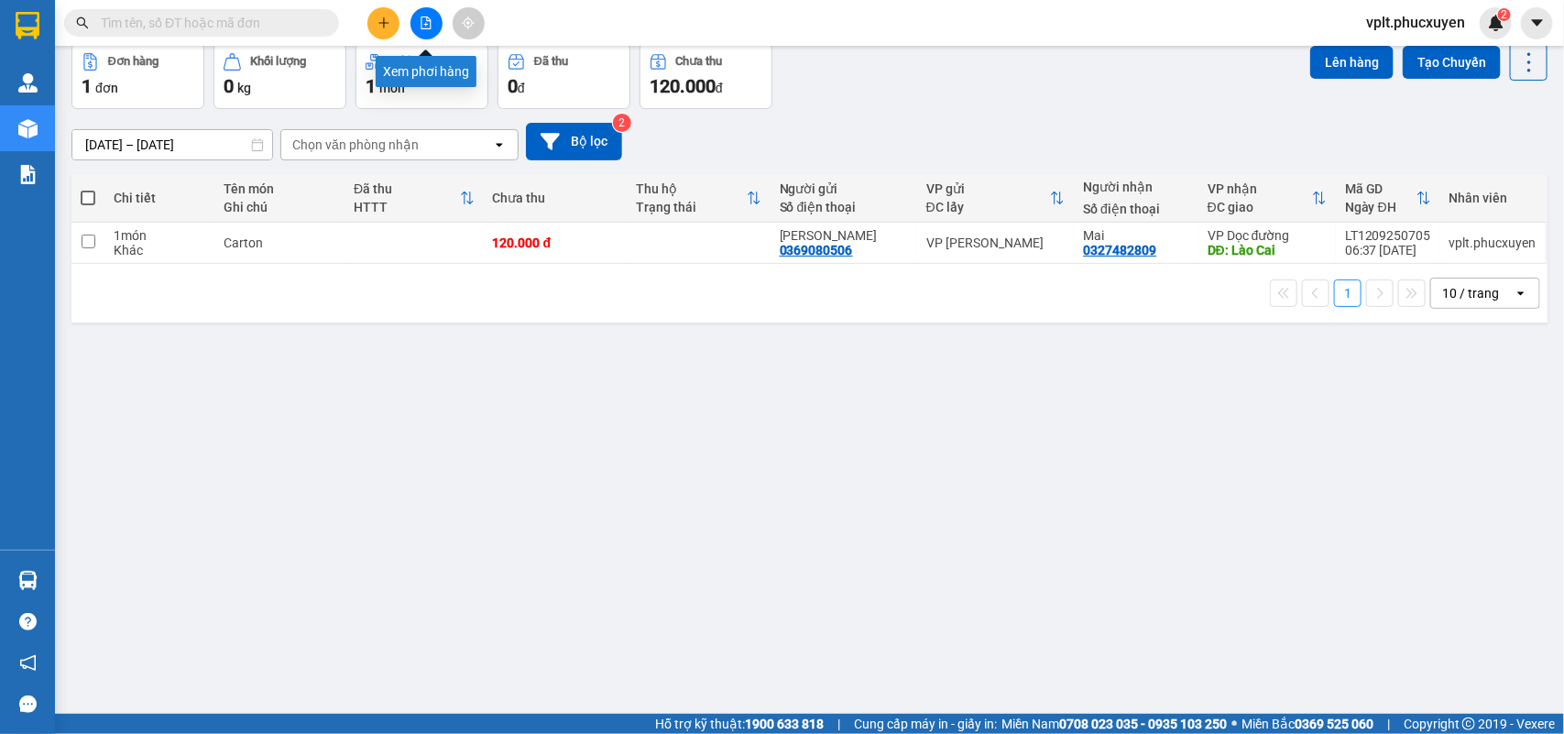
click at [423, 20] on icon "file-add" at bounding box center [426, 22] width 13 height 13
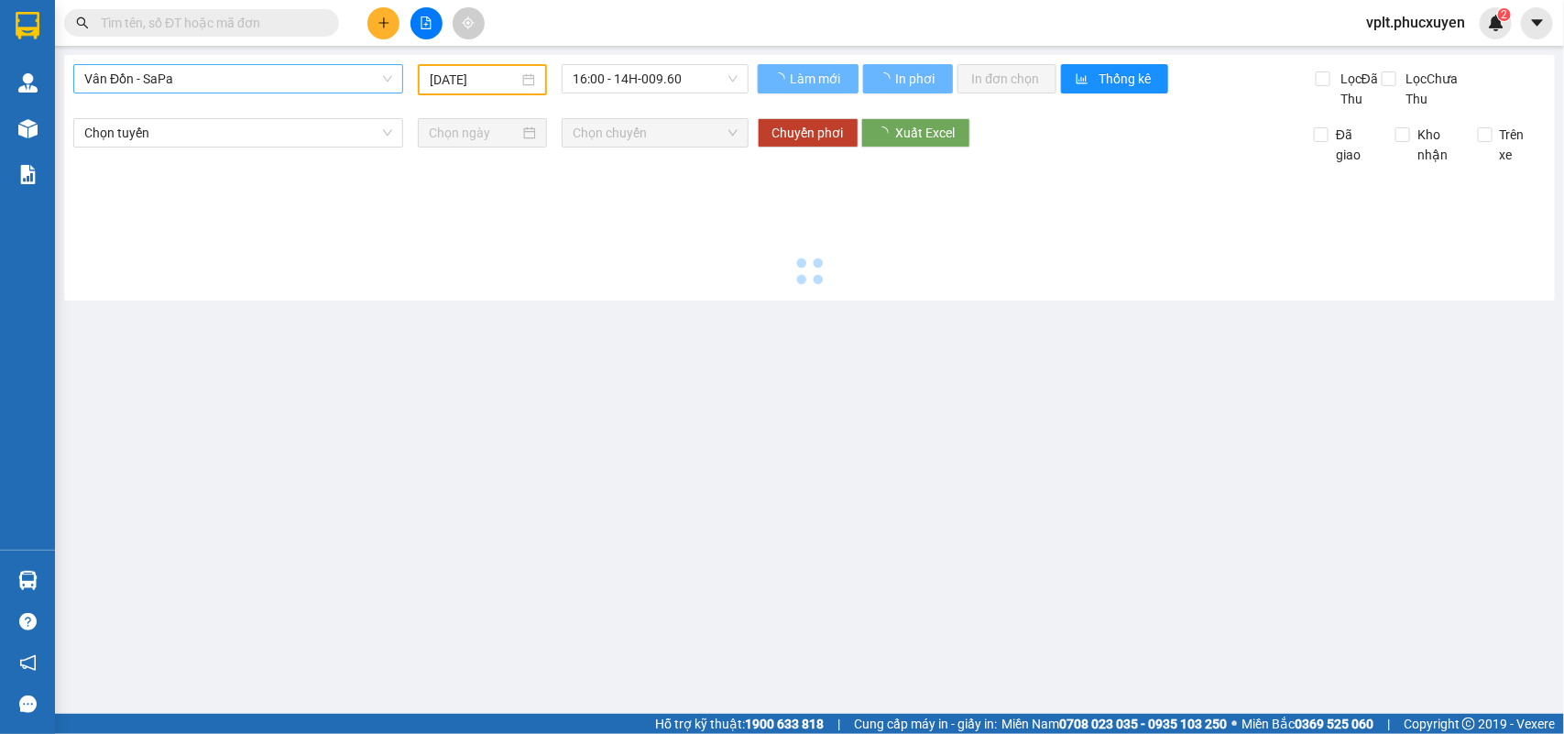
type input "12/09/2025"
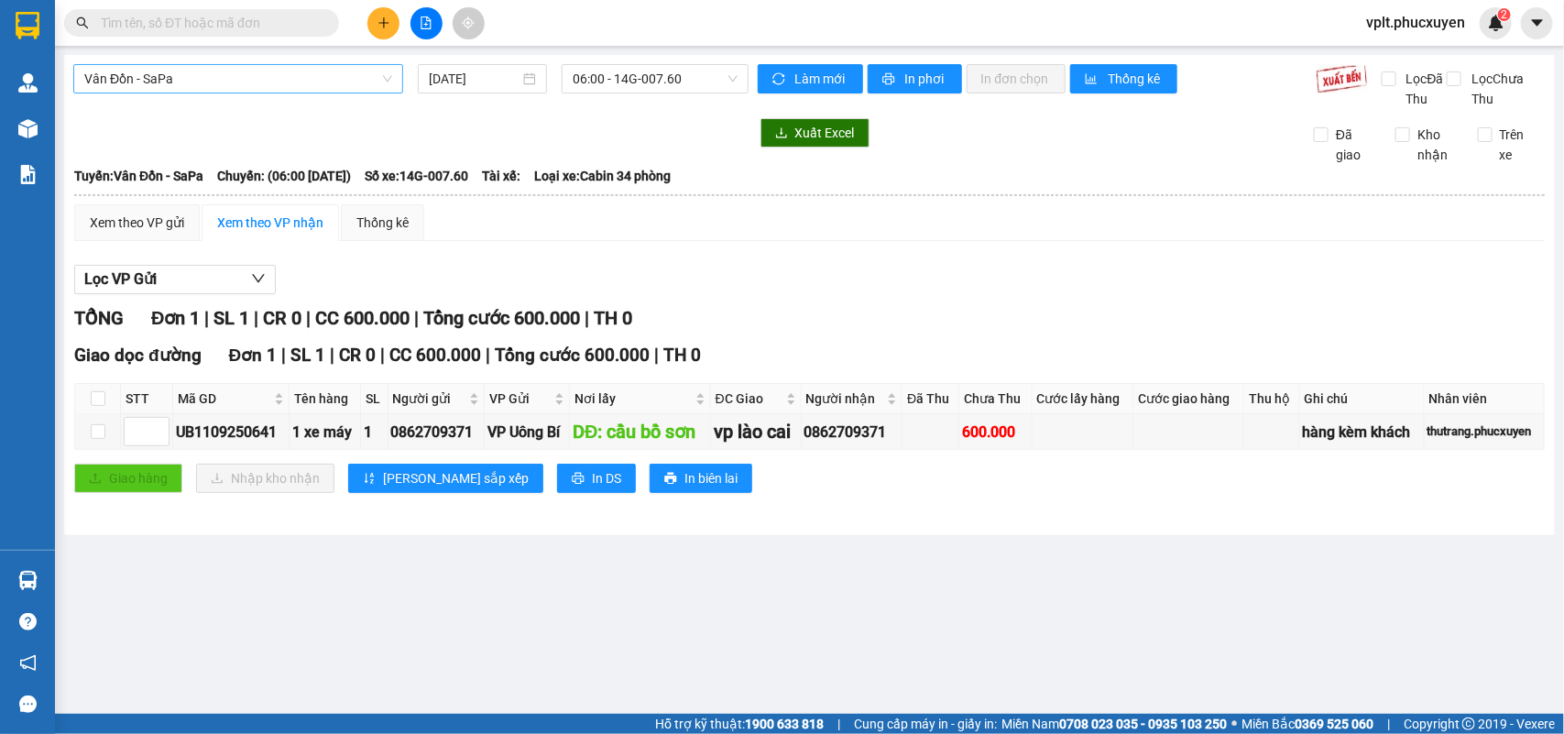
click at [258, 78] on span "Vân Đồn - SaPa" at bounding box center [238, 78] width 308 height 27
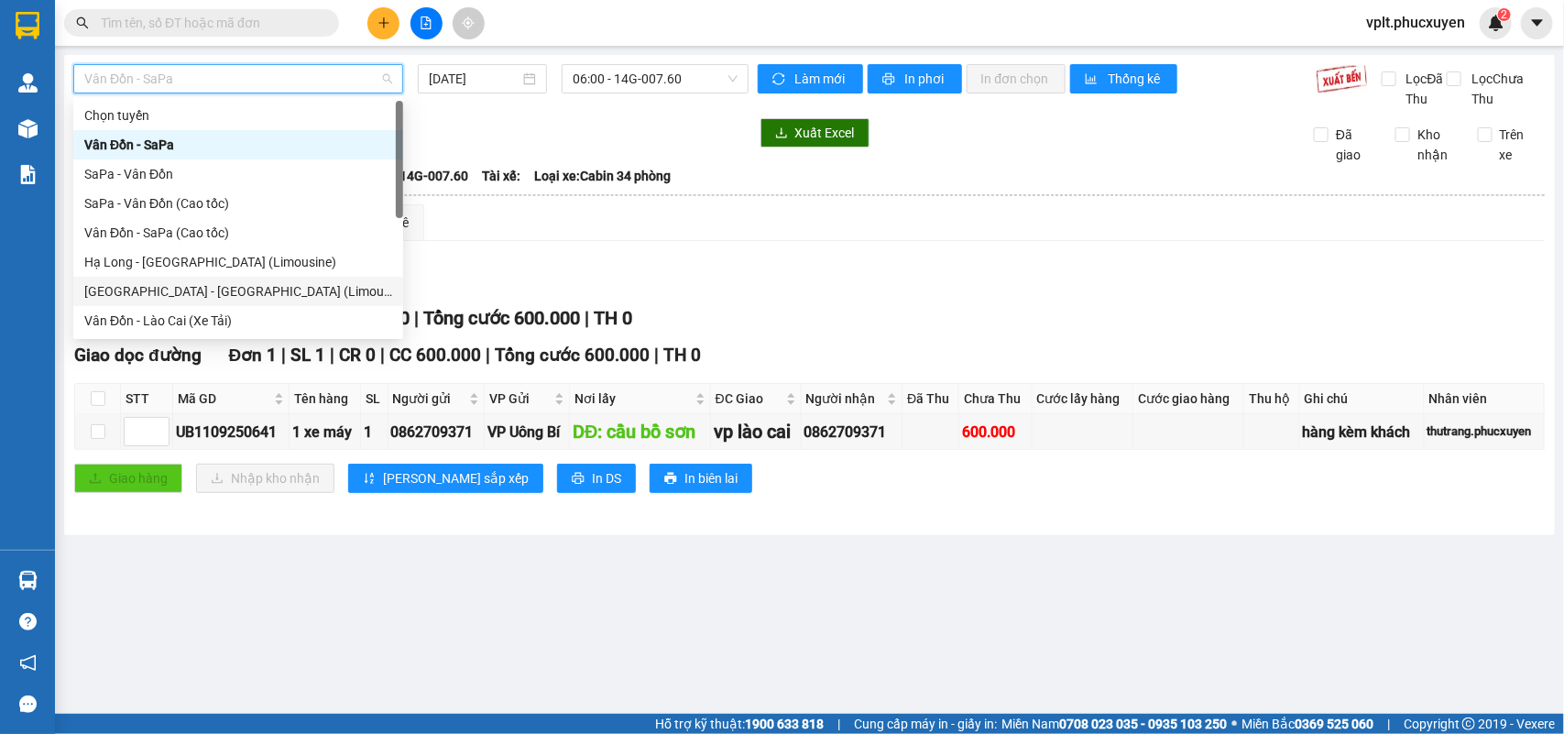
scroll to position [88, 0]
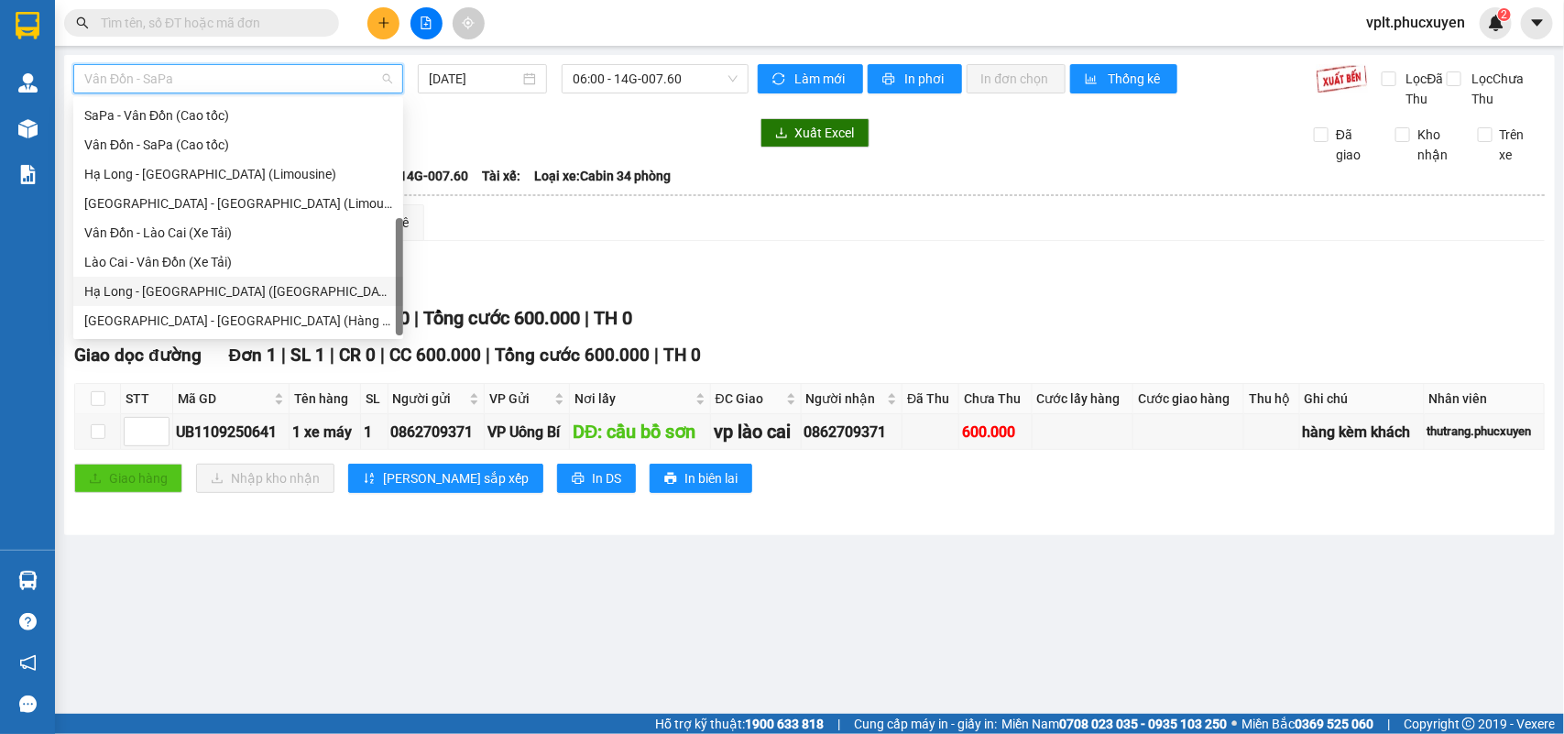
click at [230, 291] on div "Hạ Long - Hà Nội (Hàng hóa)" at bounding box center [238, 291] width 308 height 20
type input "12/09/2025"
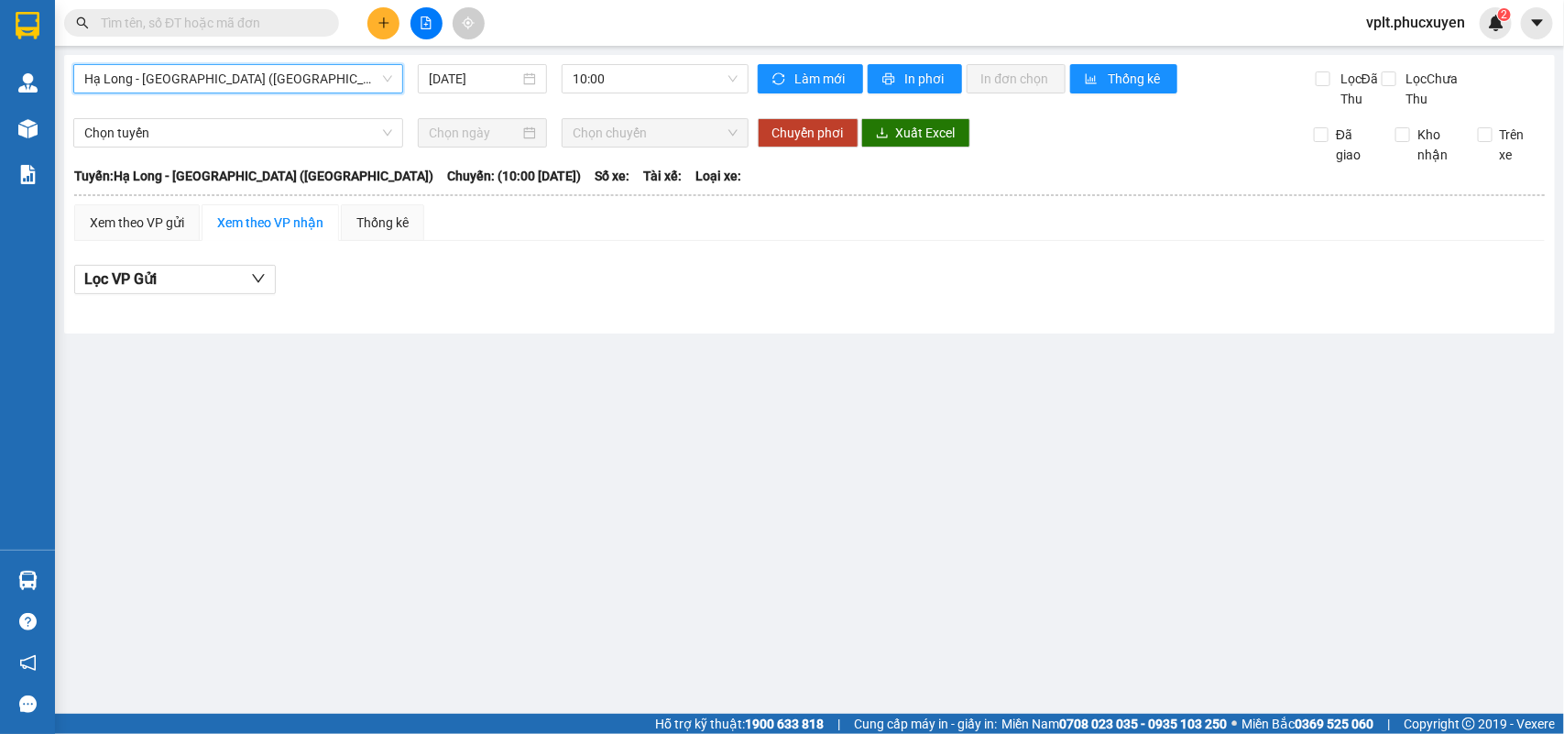
click at [303, 71] on span "Hạ Long - Hà Nội (Hàng hóa)" at bounding box center [238, 78] width 308 height 27
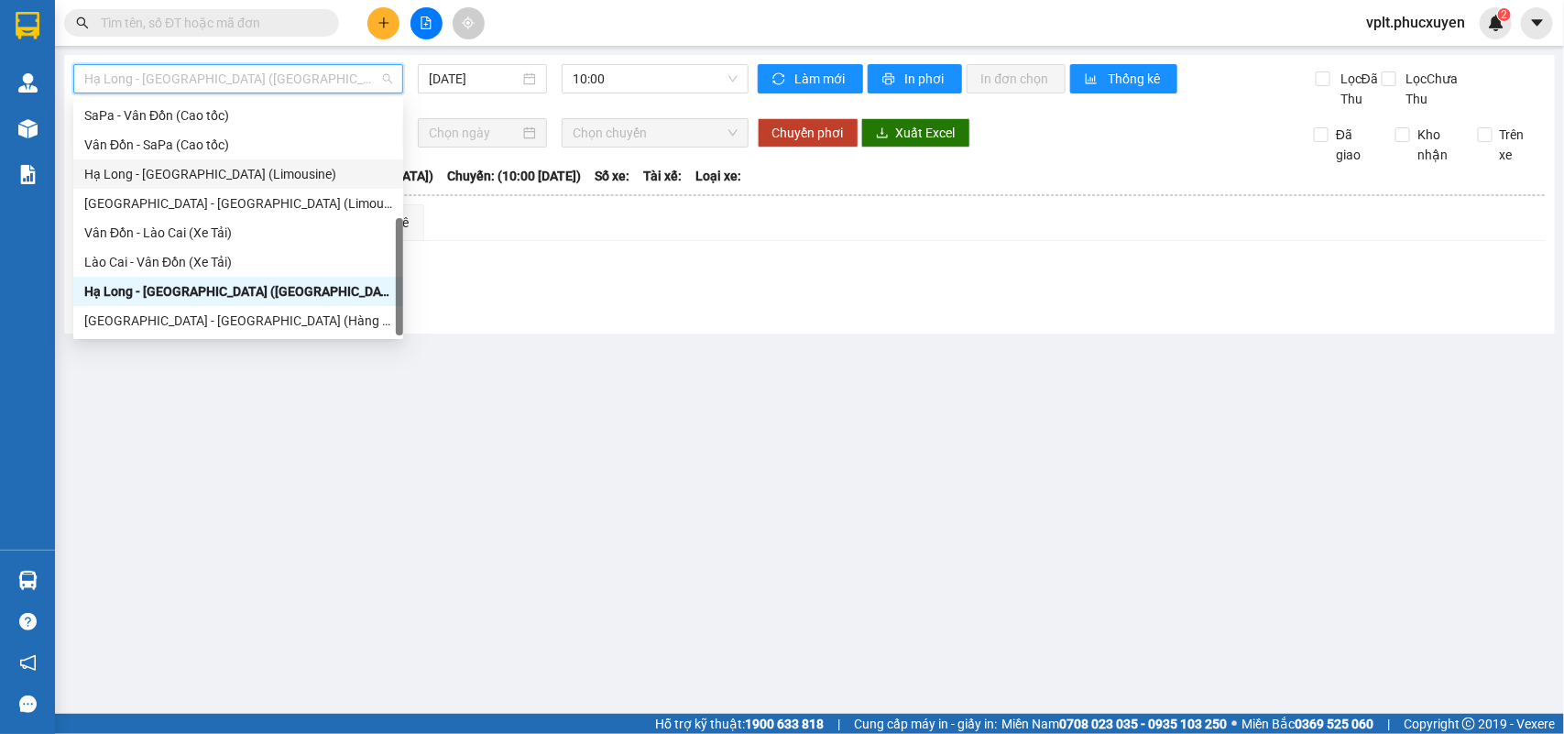
click at [235, 179] on div "Hạ Long - Hà Nội (Limousine)" at bounding box center [238, 174] width 308 height 20
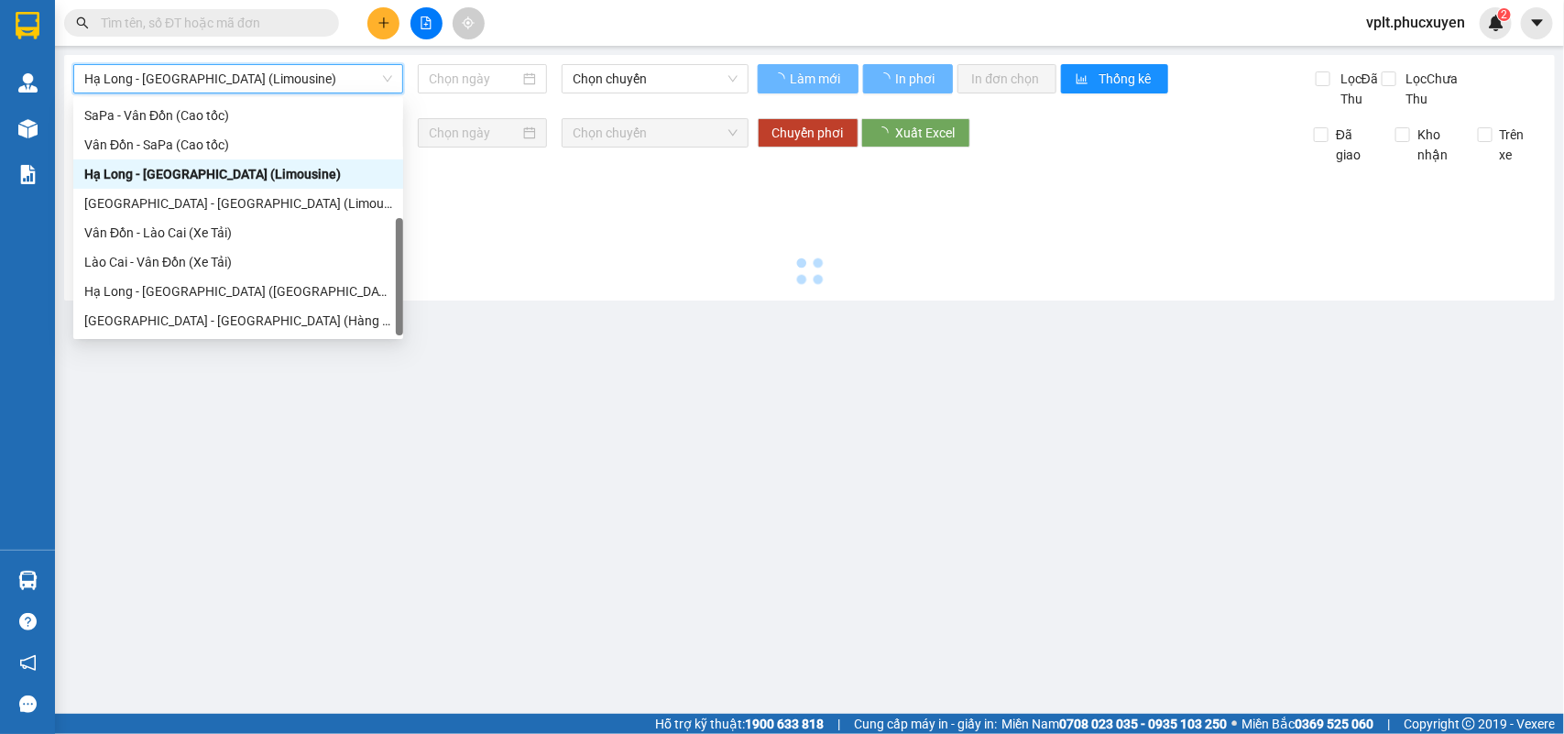
type input "12/09/2025"
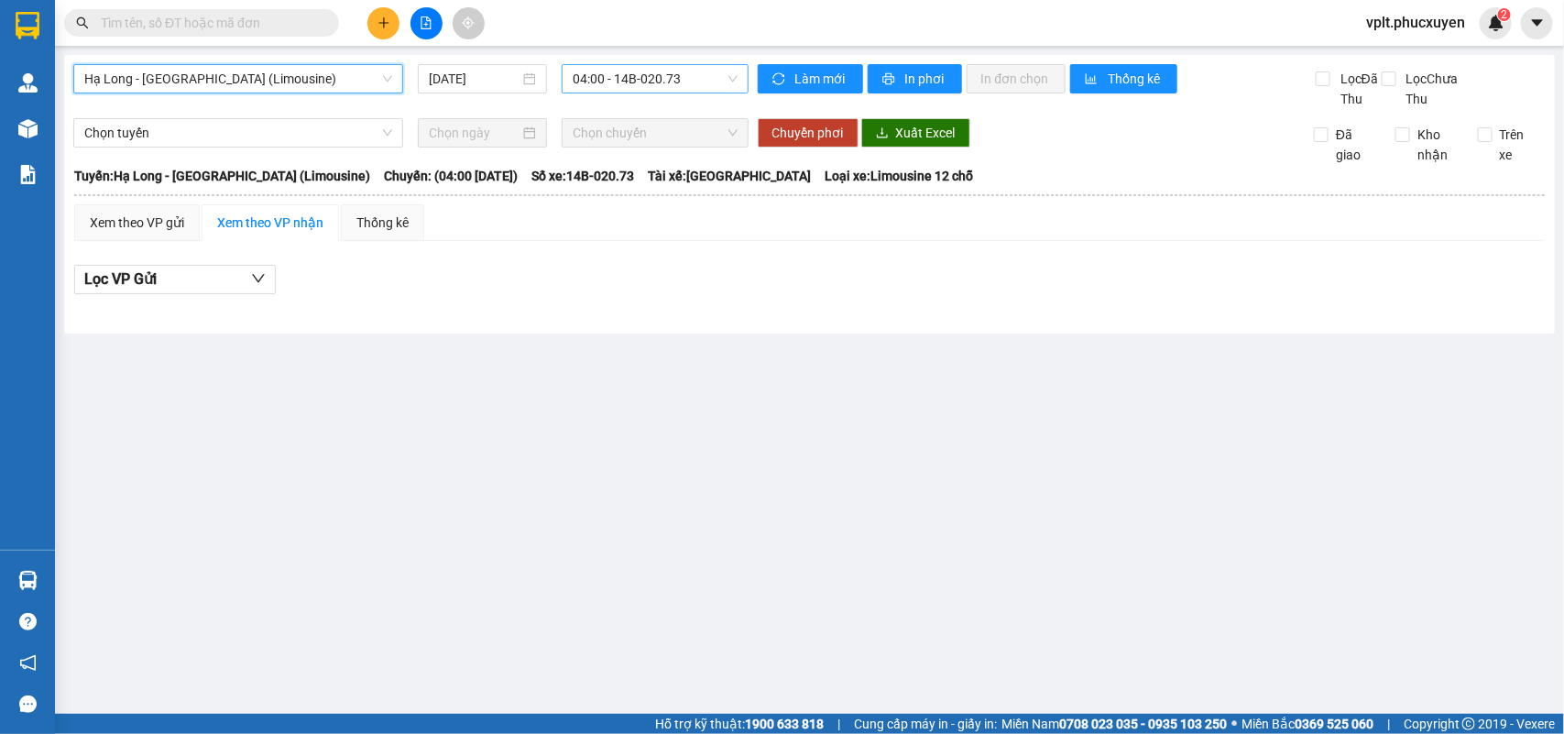
click at [695, 79] on span "04:00 - 14B-020.73" at bounding box center [655, 78] width 164 height 27
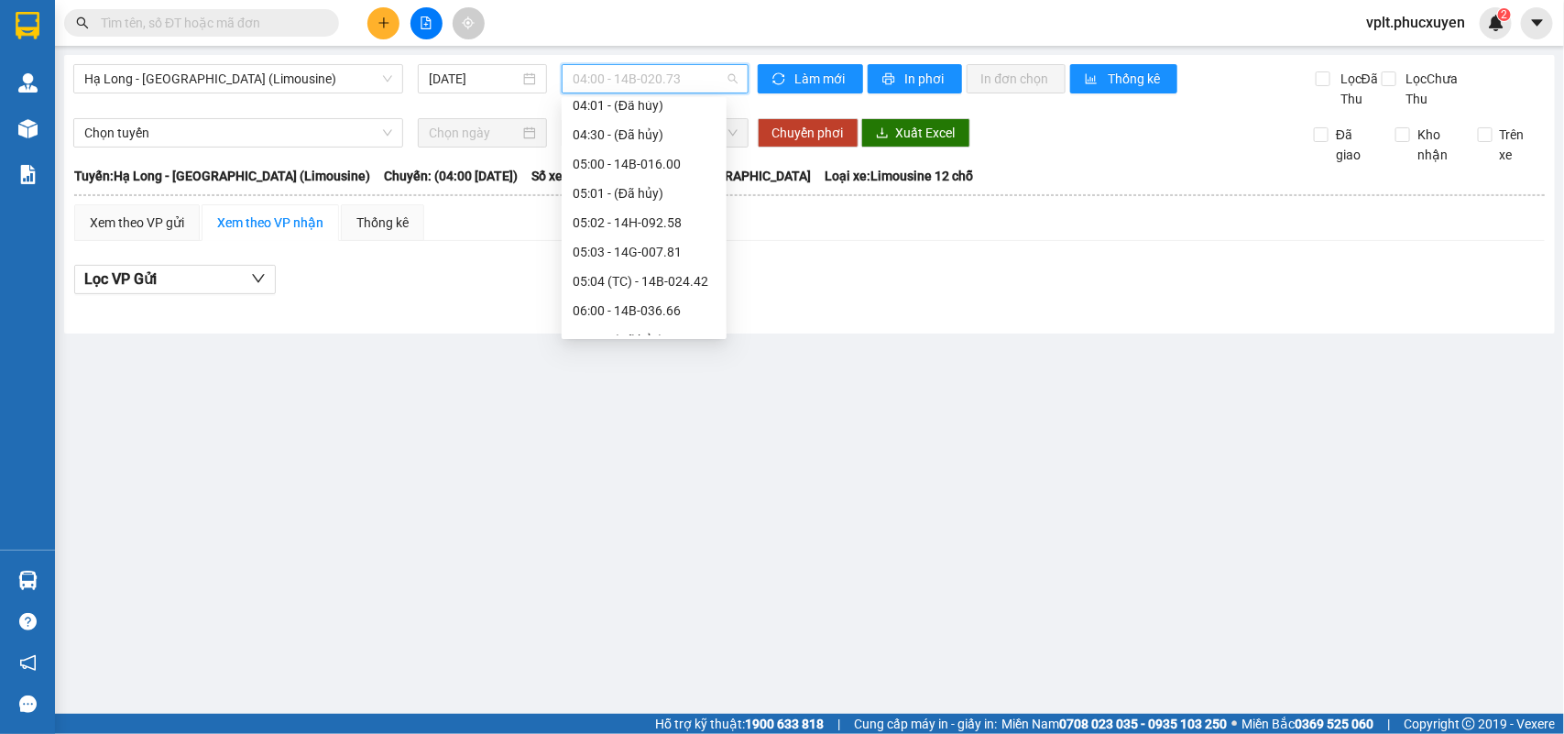
scroll to position [229, 0]
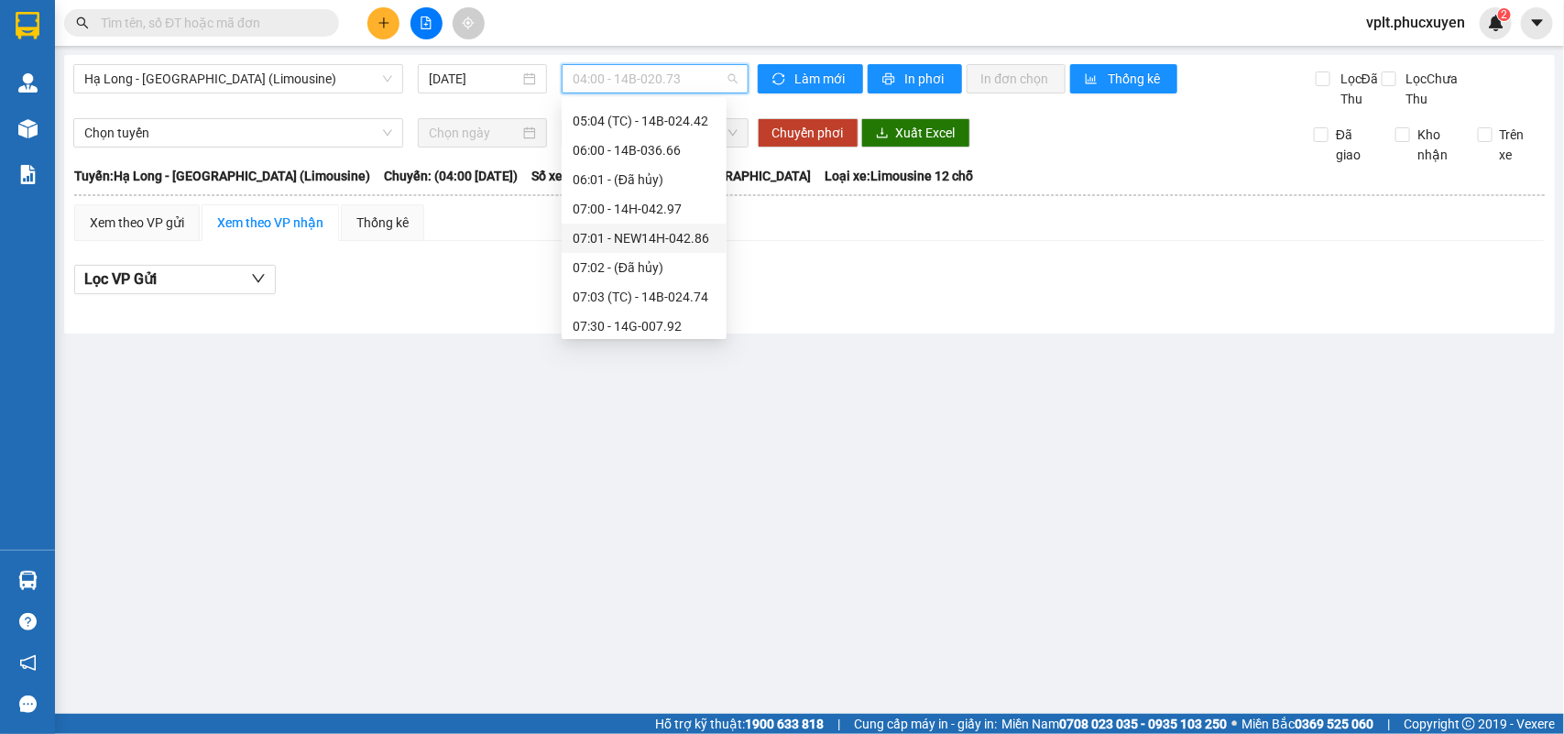
click at [690, 229] on div "07:01 - NEW14H-042.86" at bounding box center [644, 238] width 143 height 20
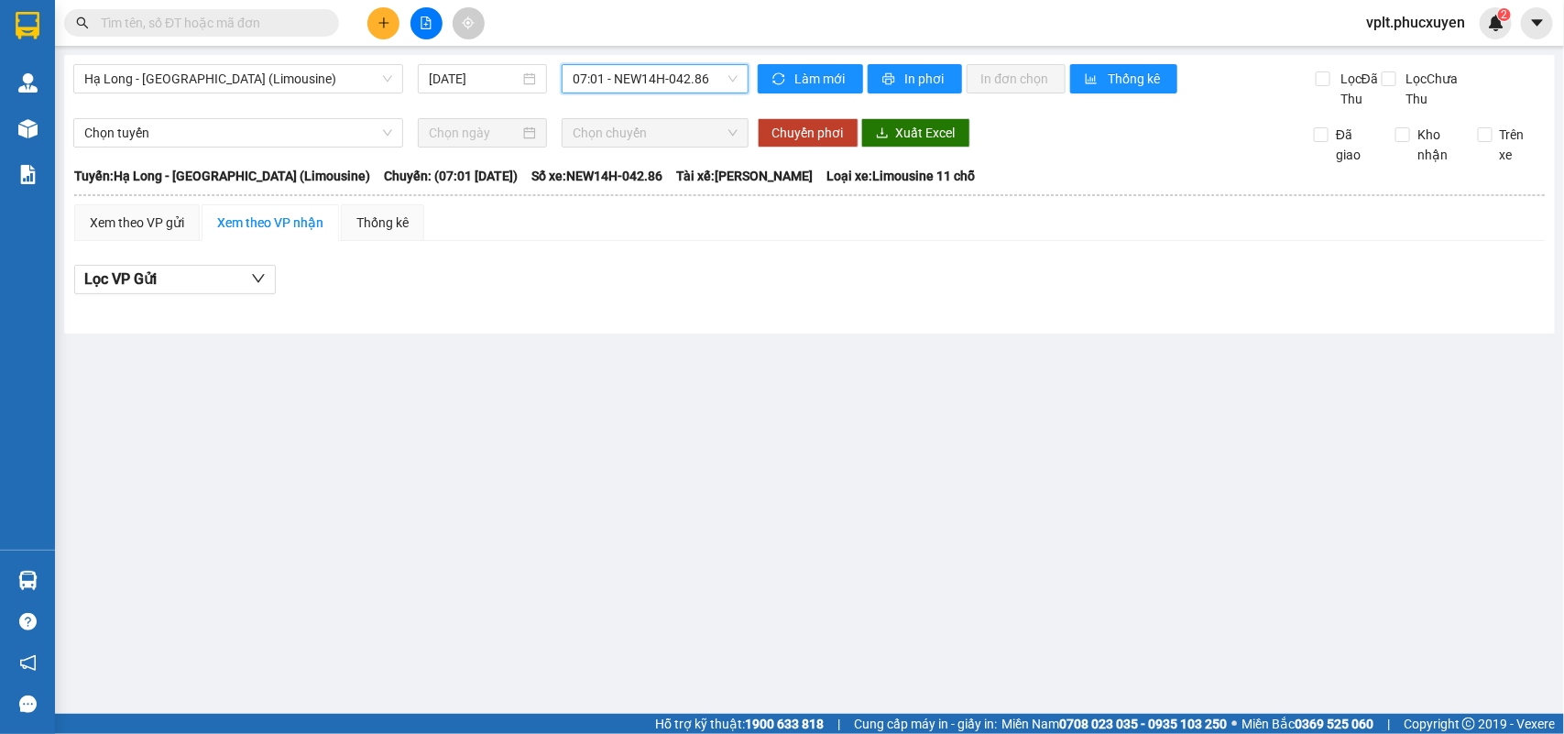
click at [711, 74] on span "07:01 - NEW14H-042.86" at bounding box center [655, 78] width 164 height 27
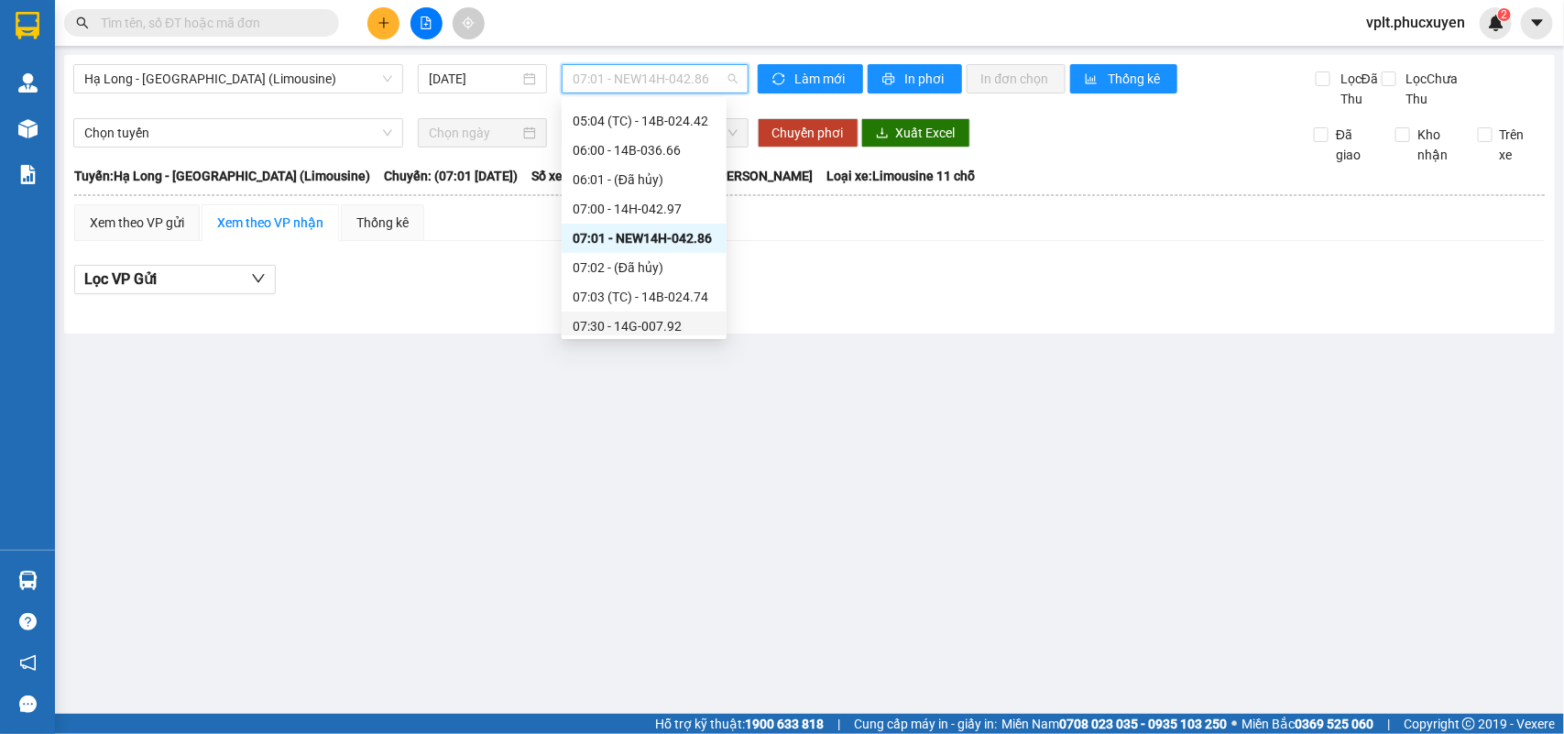
click at [669, 326] on div "07:30 - 14G-007.92" at bounding box center [644, 326] width 143 height 20
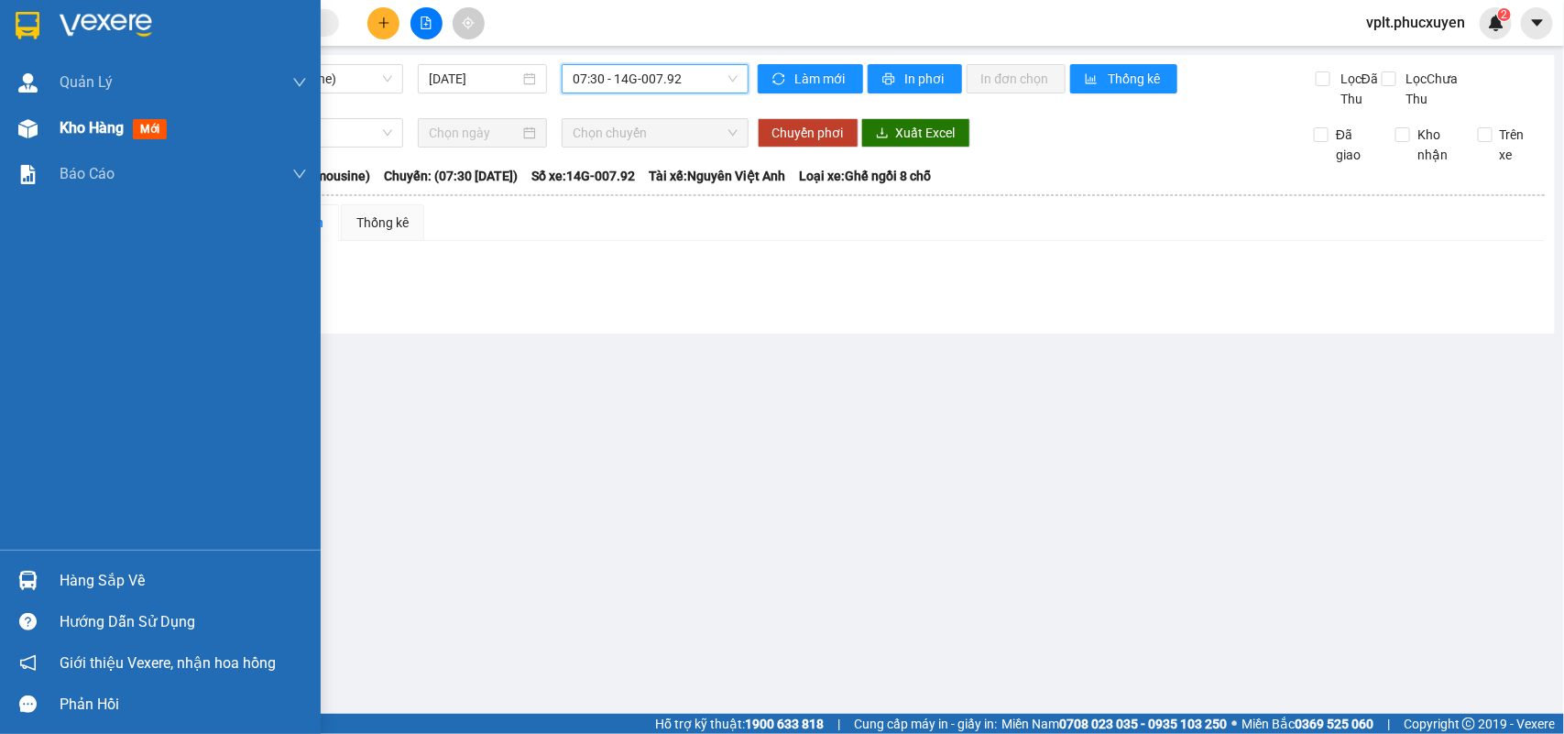
click at [75, 125] on span "Kho hàng" at bounding box center [92, 127] width 64 height 17
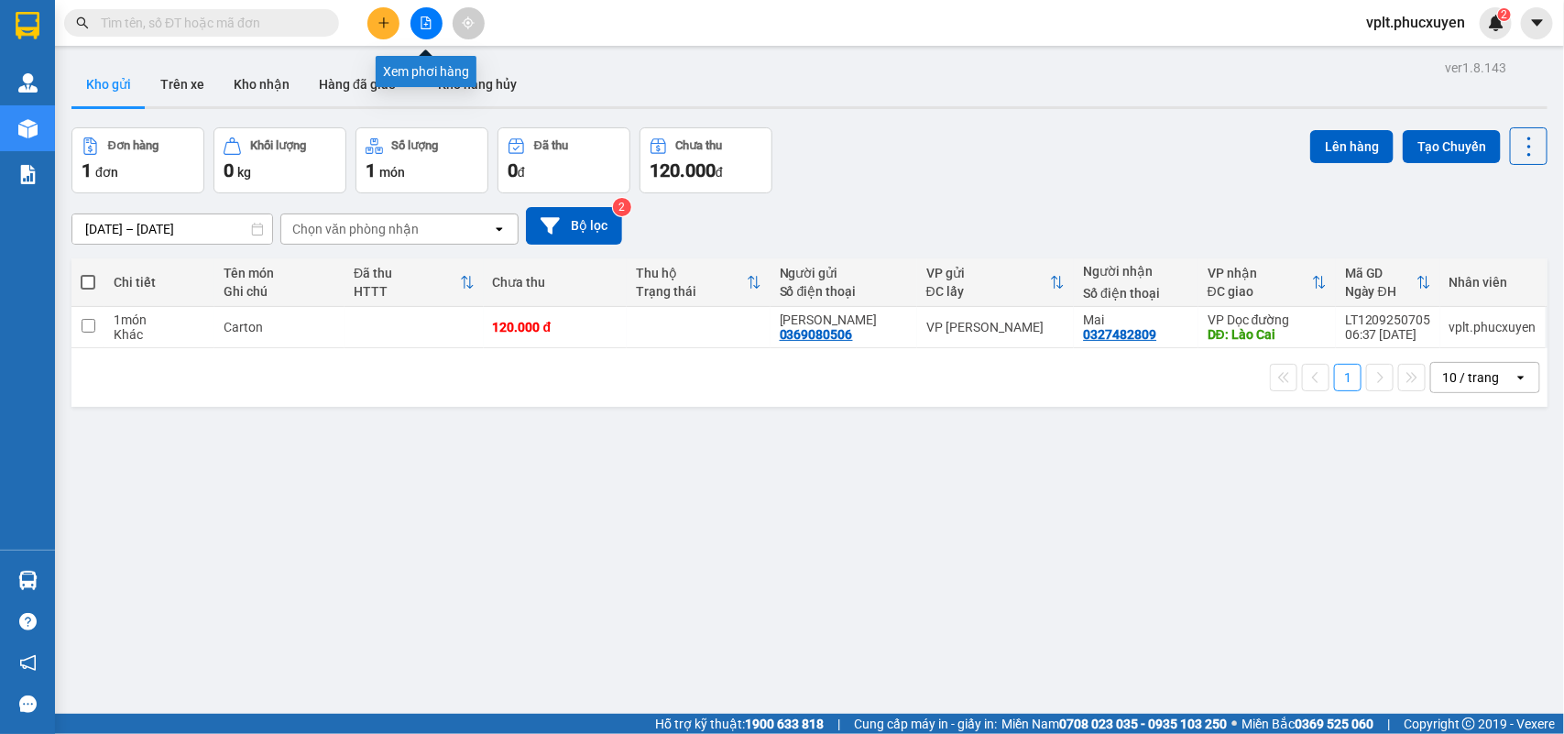
click at [431, 30] on button at bounding box center [426, 23] width 32 height 32
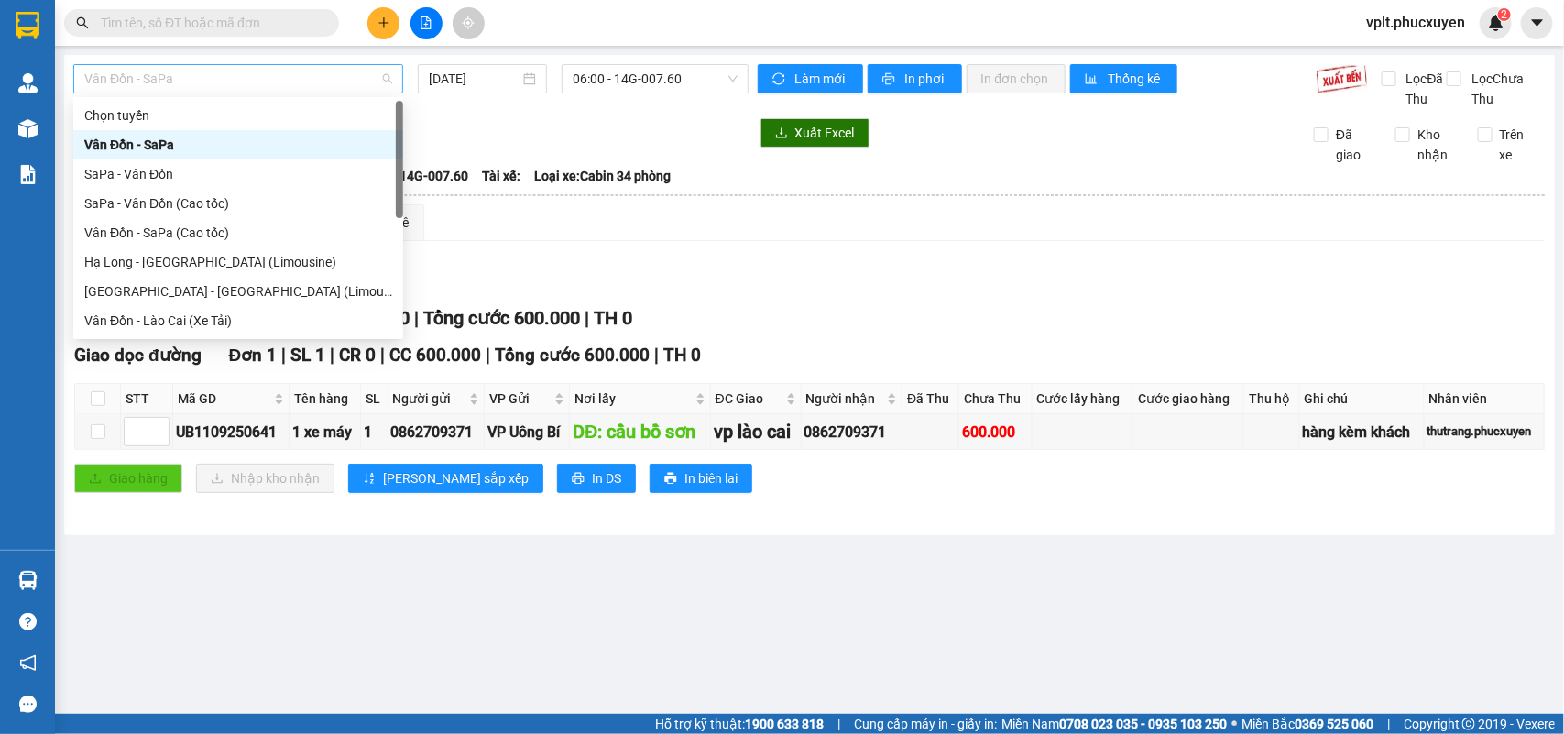
click at [304, 79] on span "Vân Đồn - SaPa" at bounding box center [238, 78] width 308 height 27
click at [500, 79] on input "12/09/2025" at bounding box center [474, 79] width 91 height 20
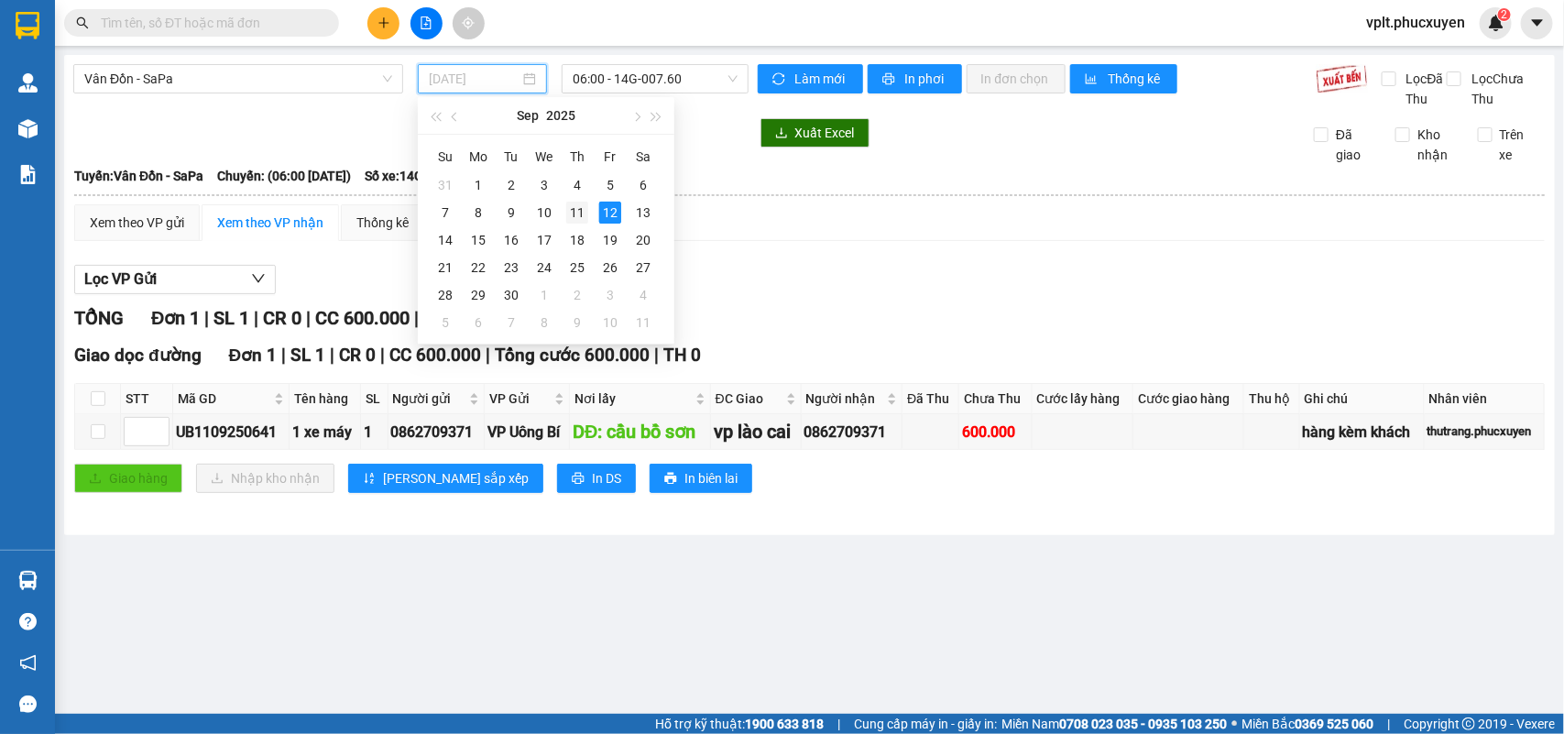
click at [570, 211] on div "11" at bounding box center [577, 213] width 22 height 22
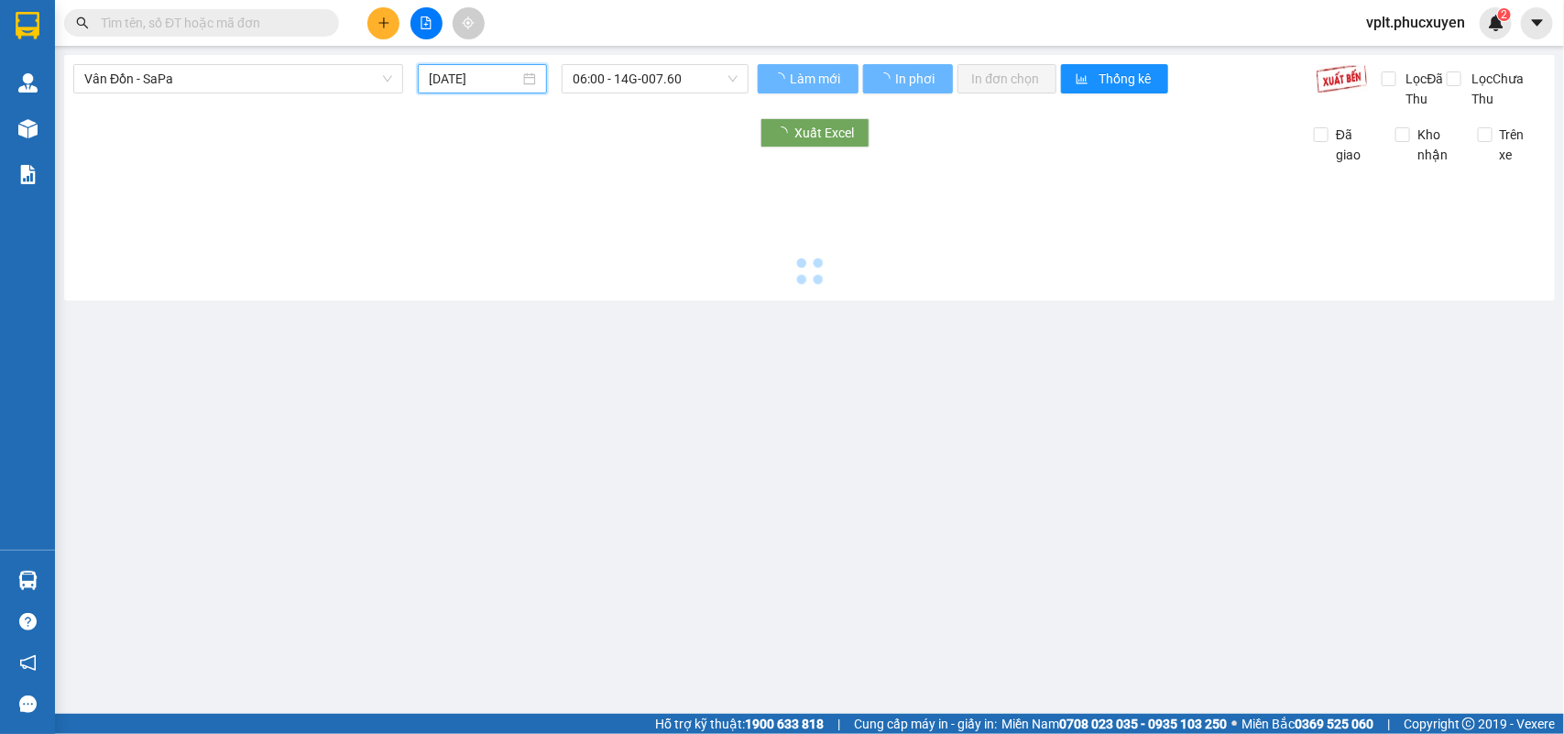
type input "11/09/2025"
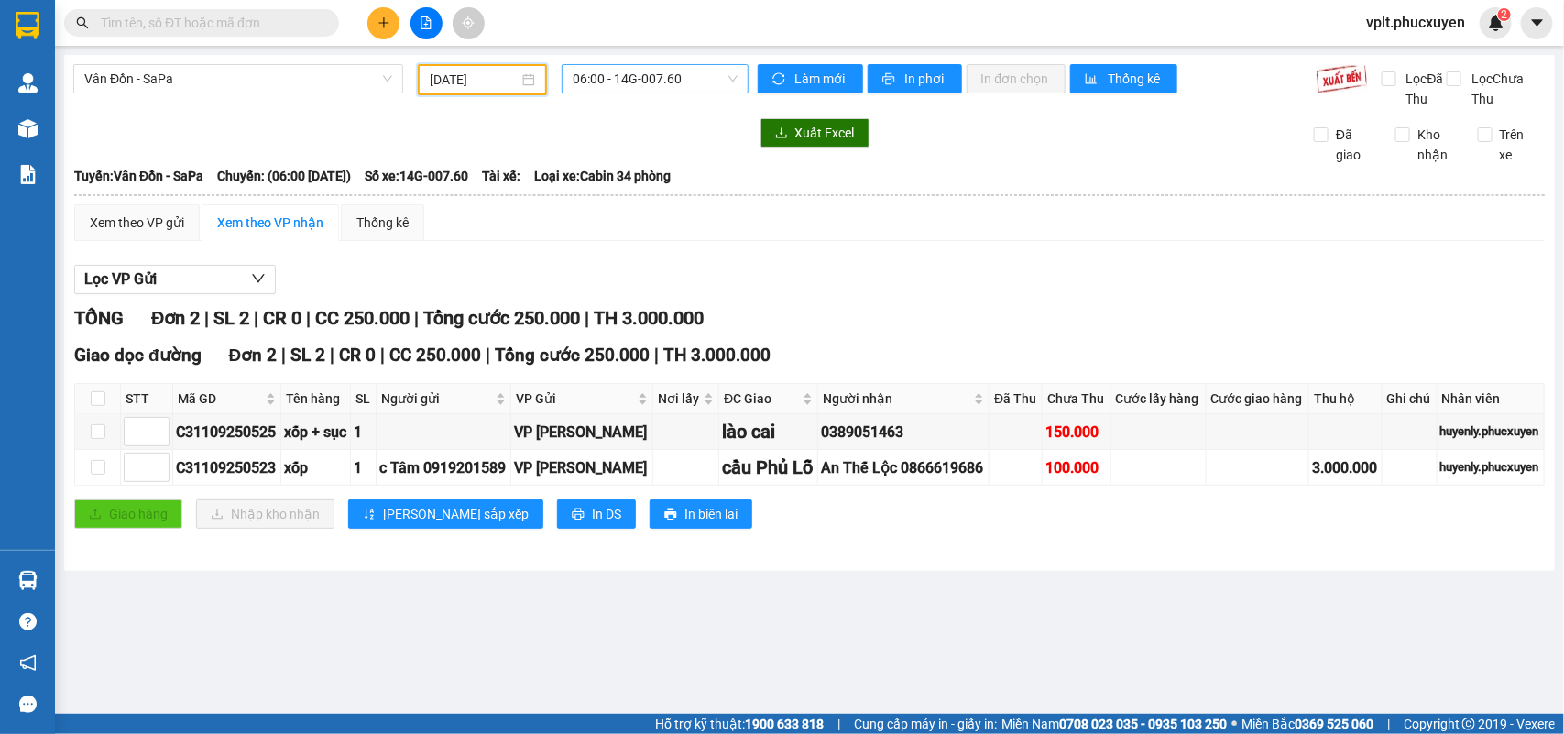
click at [688, 71] on span "06:00 - 14G-007.60" at bounding box center [655, 78] width 164 height 27
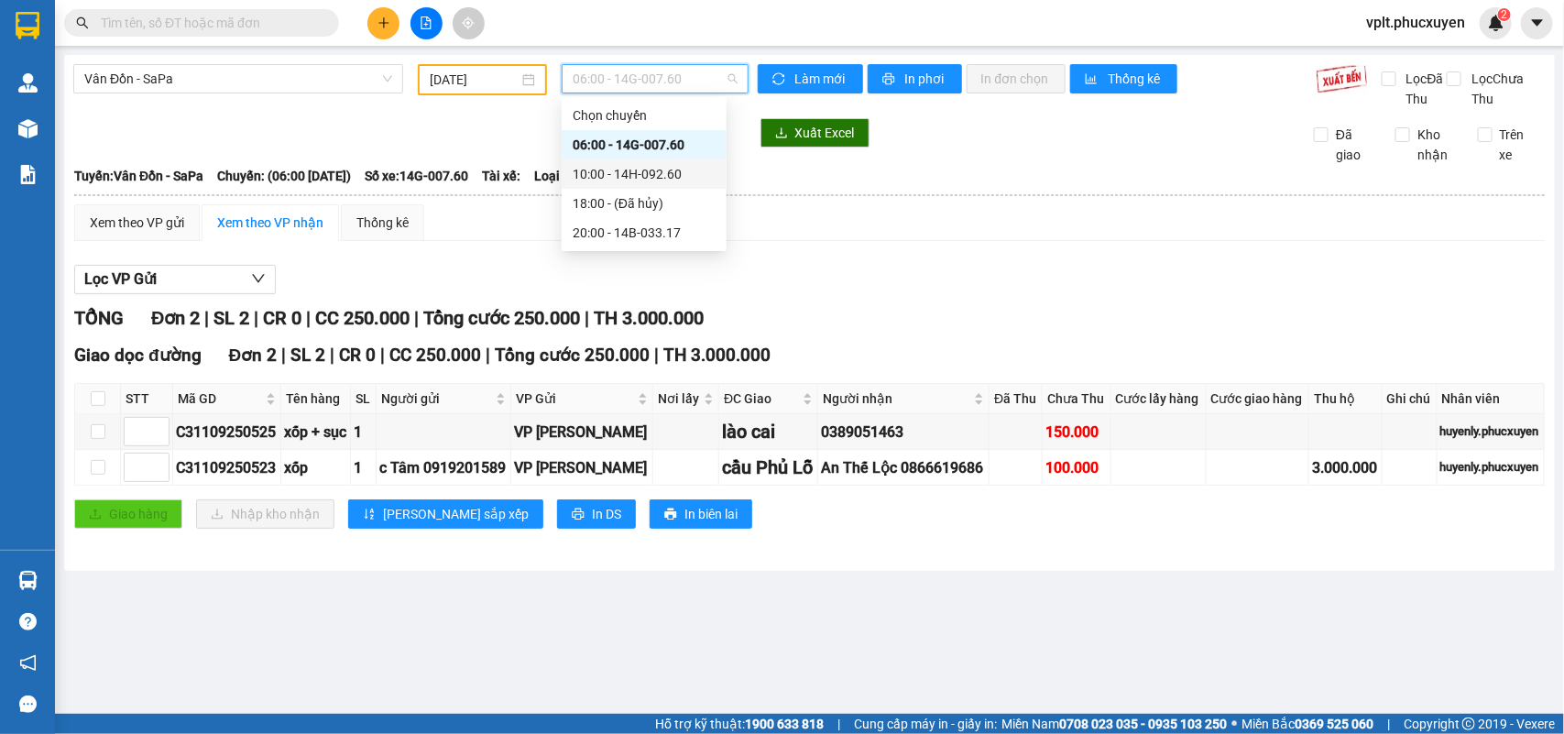
click at [675, 172] on div "10:00 - 14H-092.60" at bounding box center [644, 174] width 143 height 20
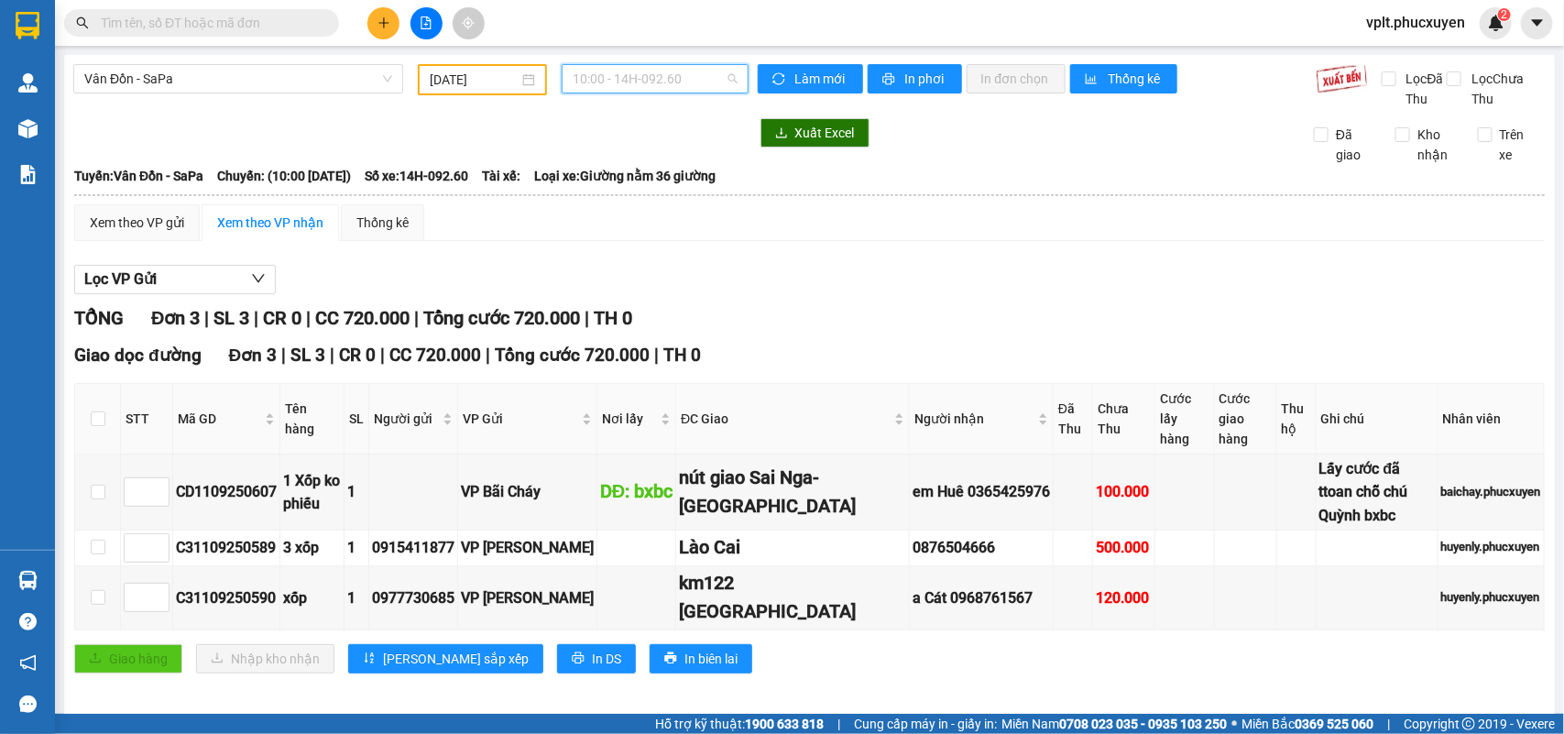
click at [692, 78] on span "10:00 - 14H-092.60" at bounding box center [655, 78] width 164 height 27
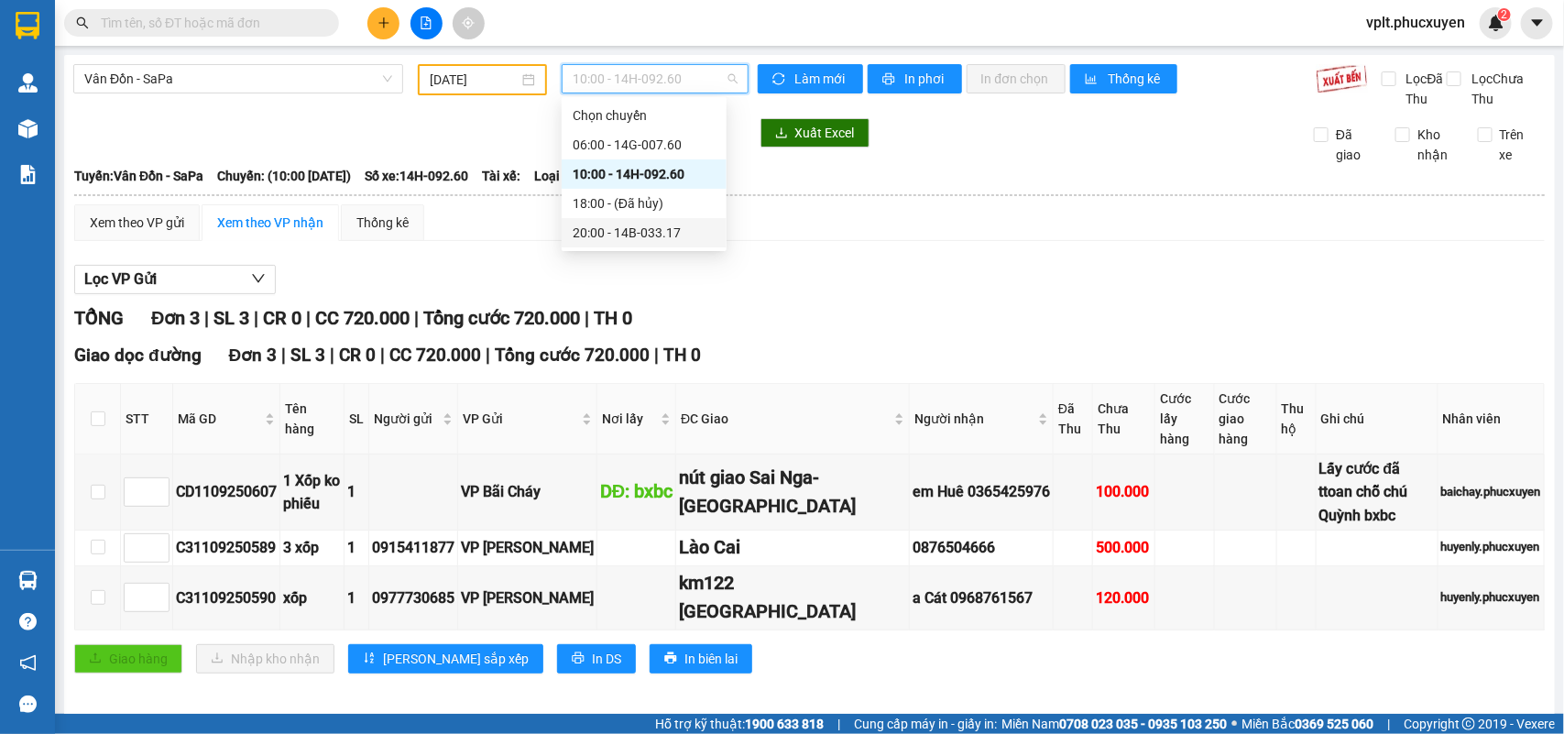
click at [672, 229] on div "20:00 - 14B-033.17" at bounding box center [644, 233] width 143 height 20
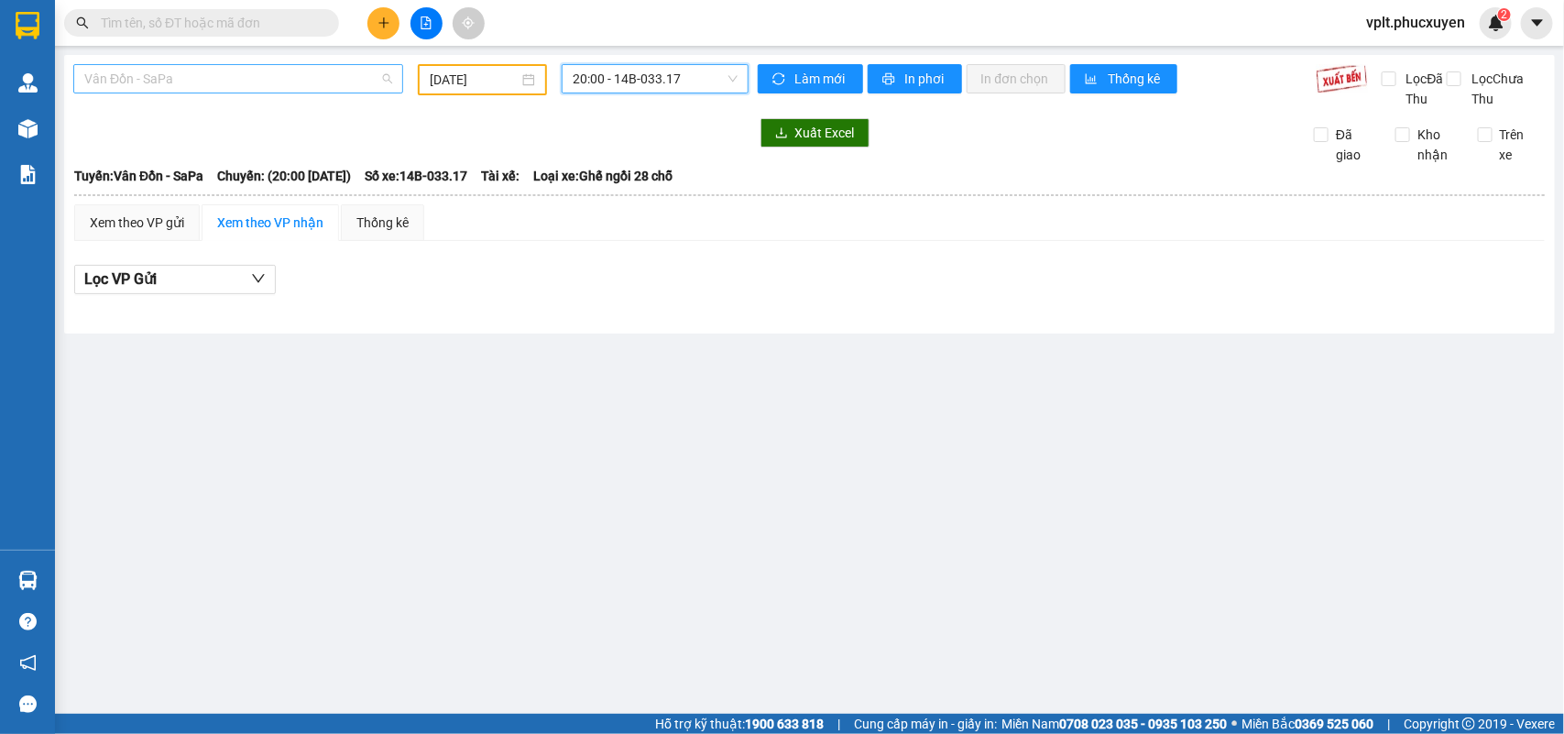
click at [238, 82] on span "Vân Đồn - SaPa" at bounding box center [238, 78] width 308 height 27
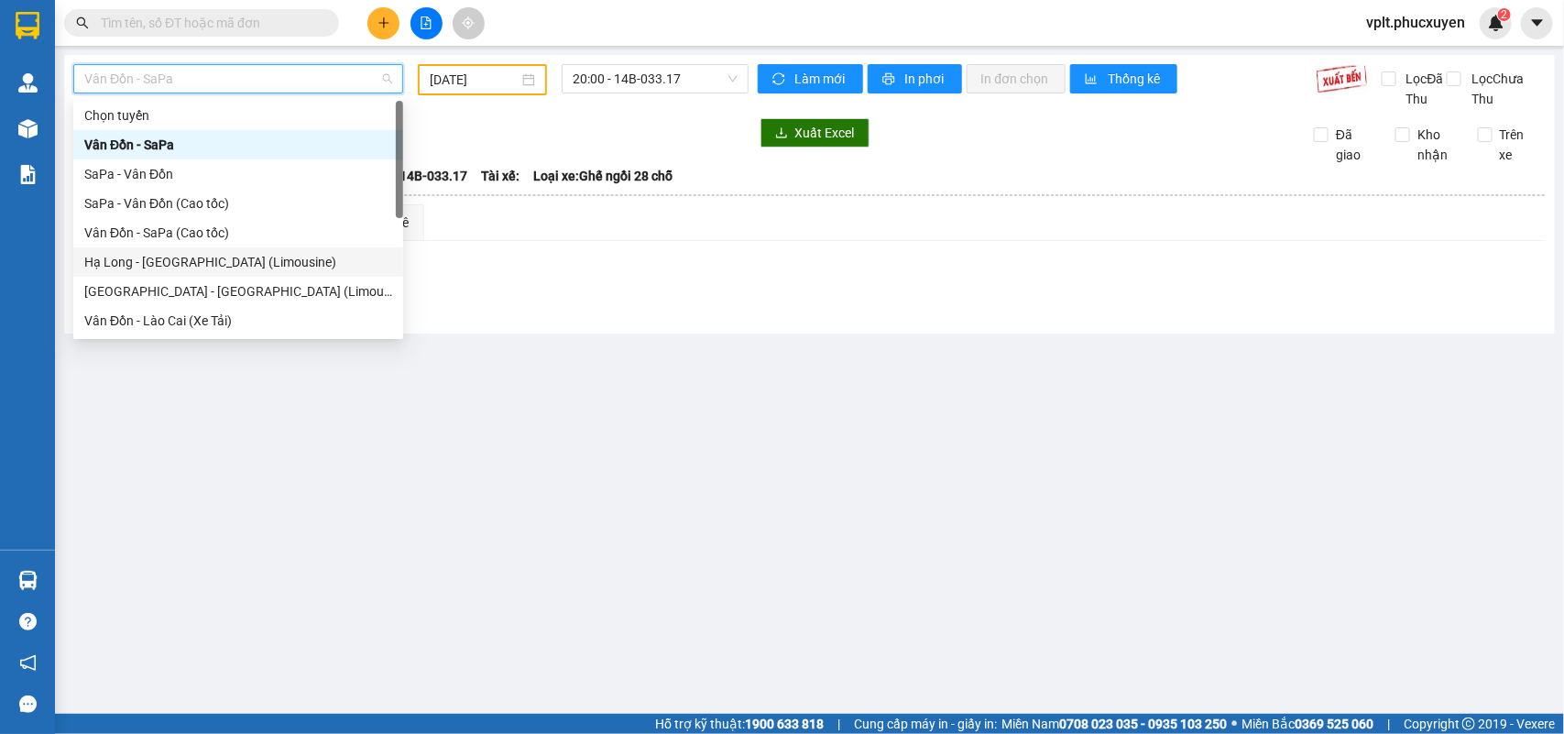
click at [226, 268] on div "Hạ Long - Hà Nội (Limousine)" at bounding box center [238, 262] width 308 height 20
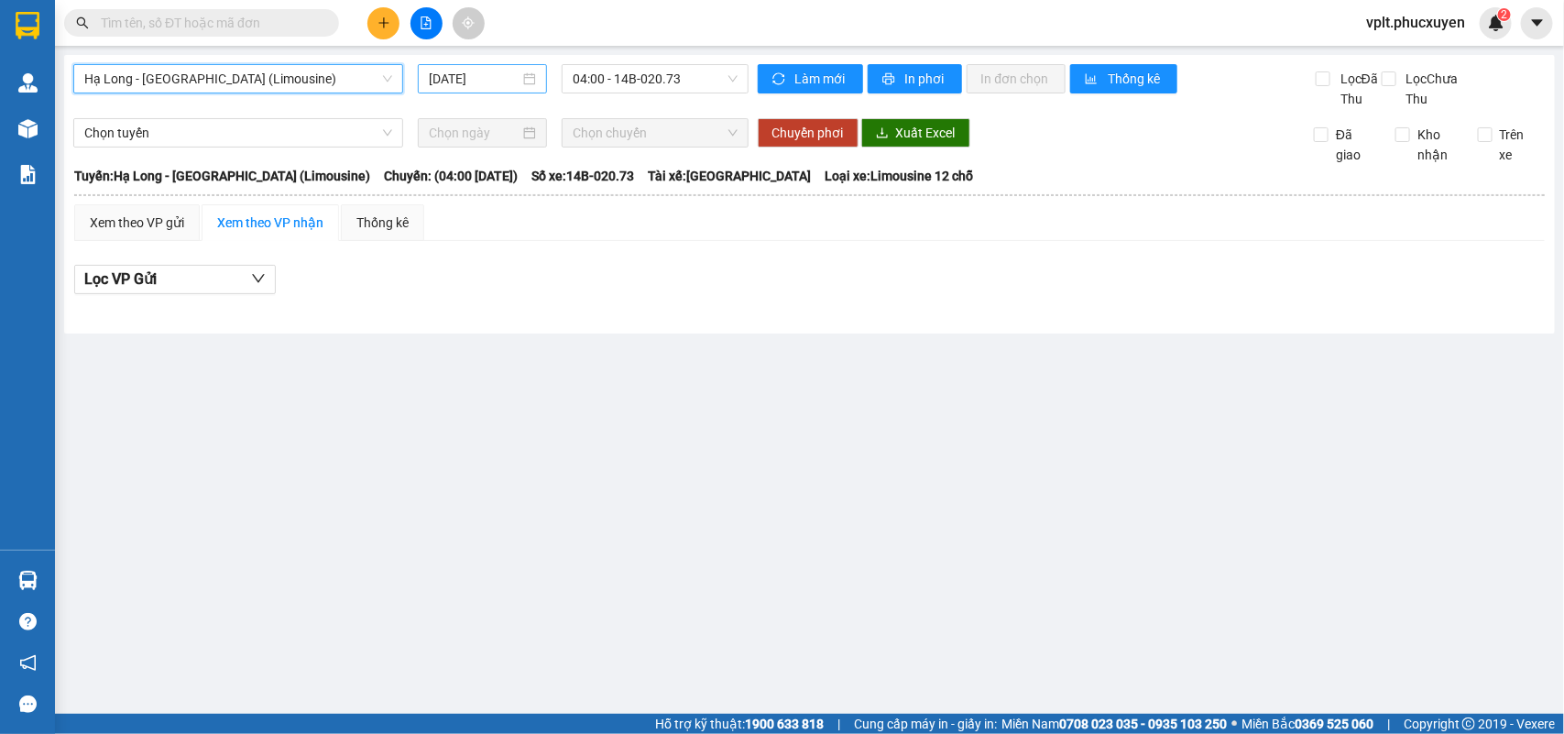
click at [484, 81] on input "12/09/2025" at bounding box center [474, 79] width 91 height 20
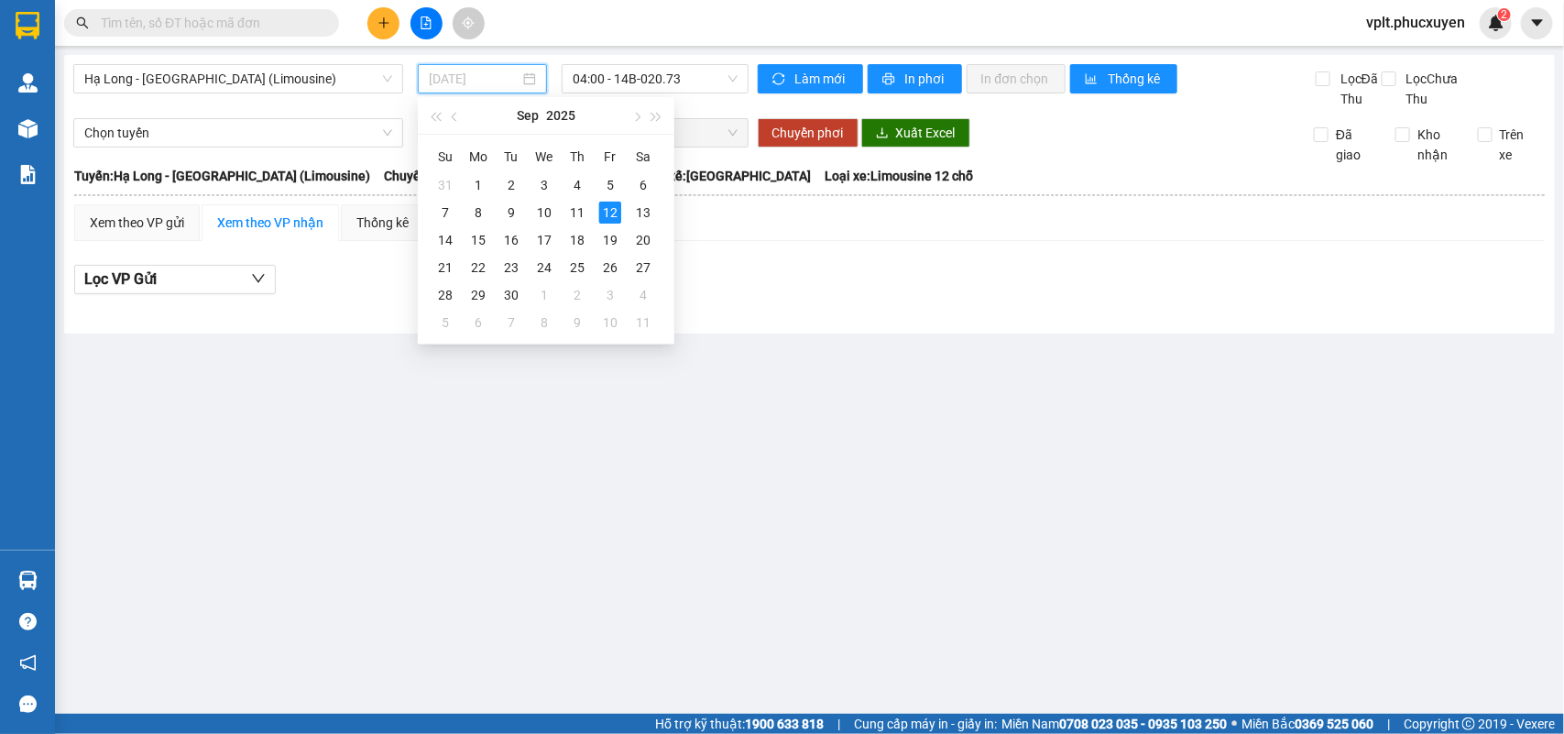
drag, startPoint x: 583, startPoint y: 215, endPoint x: 623, endPoint y: 152, distance: 75.0
click at [582, 215] on div "11" at bounding box center [577, 213] width 22 height 22
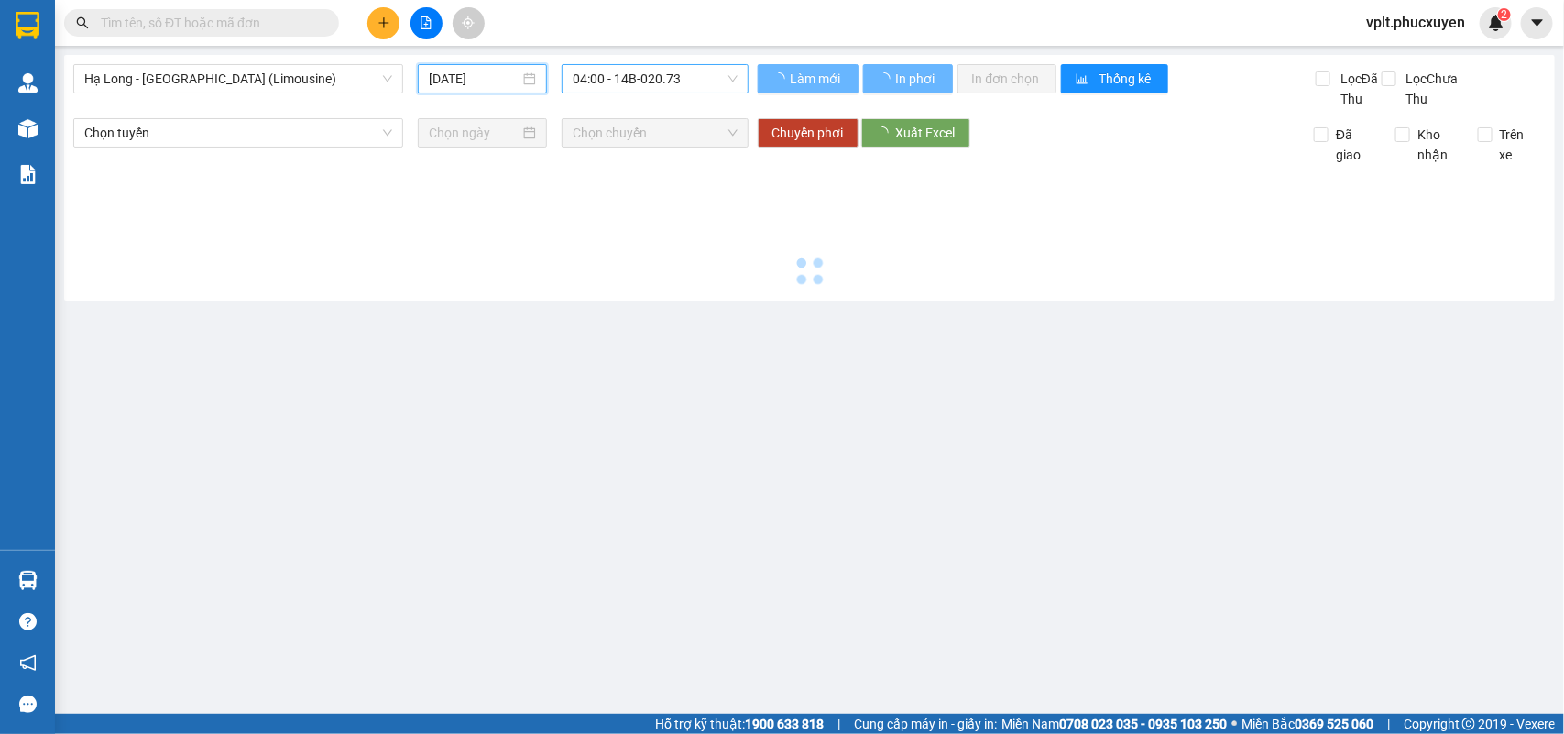
type input "11/09/2025"
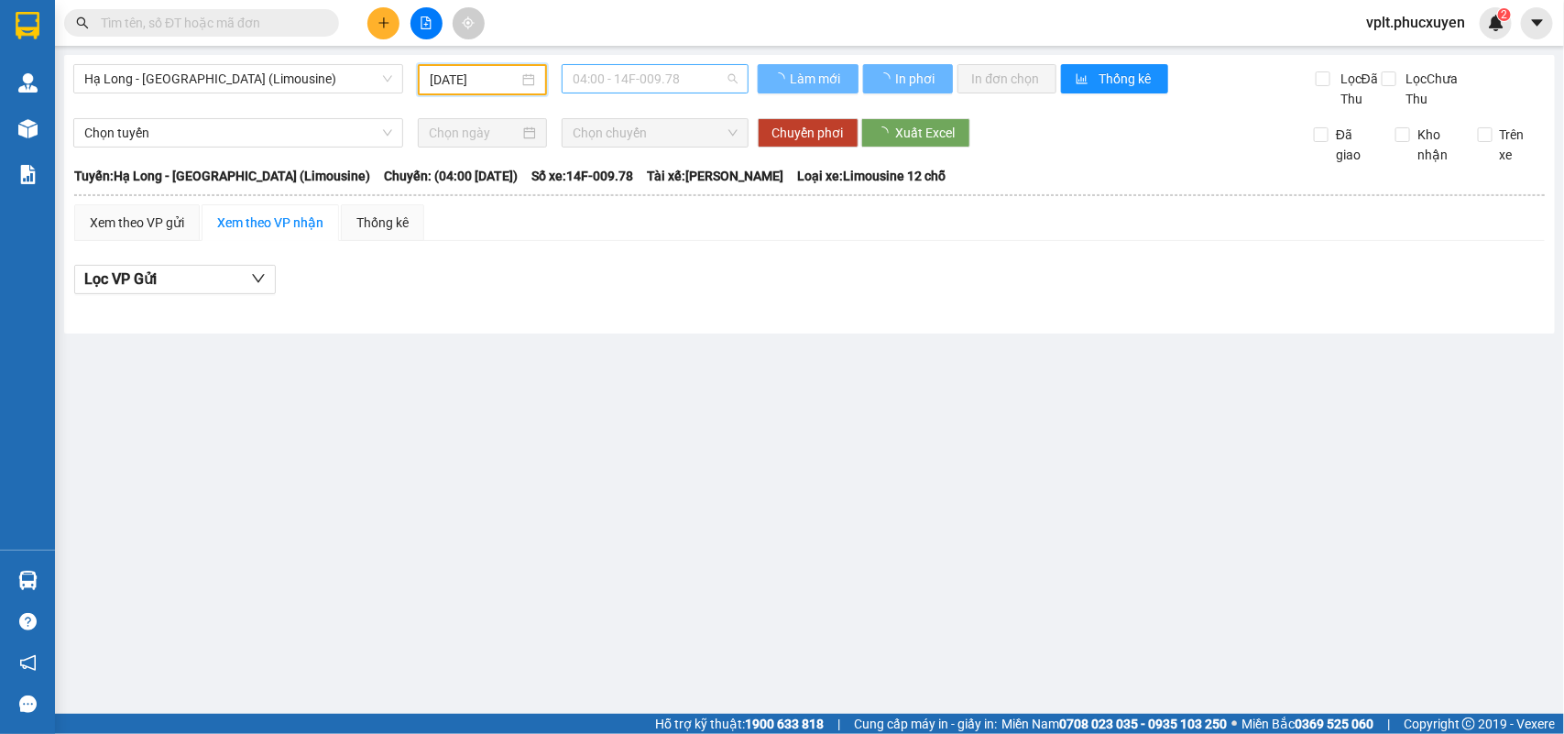
click at [697, 81] on span "04:00 - 14F-009.78" at bounding box center [655, 78] width 164 height 27
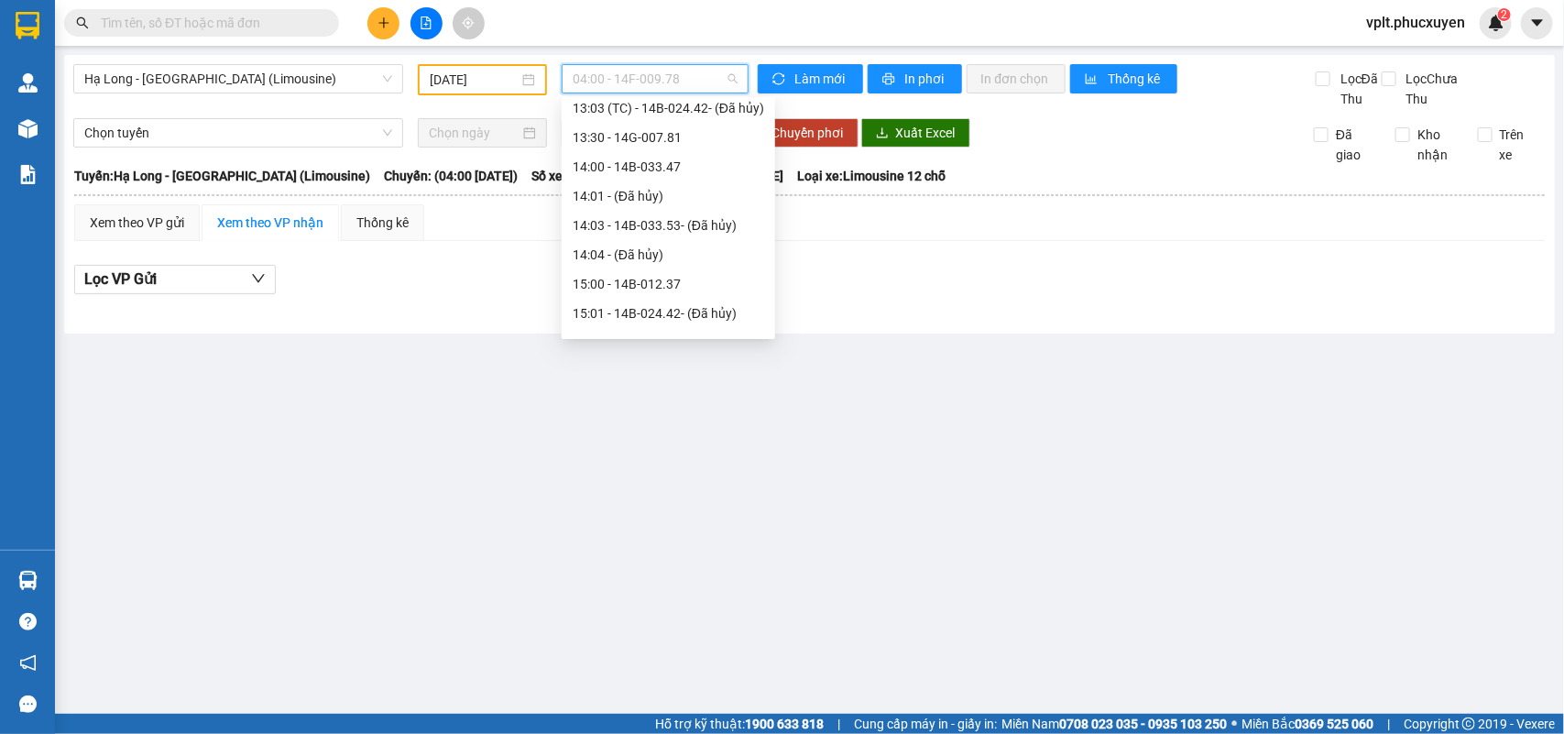
scroll to position [1145, 0]
click at [649, 229] on div "15:00 - 14B-012.37" at bounding box center [668, 231] width 191 height 20
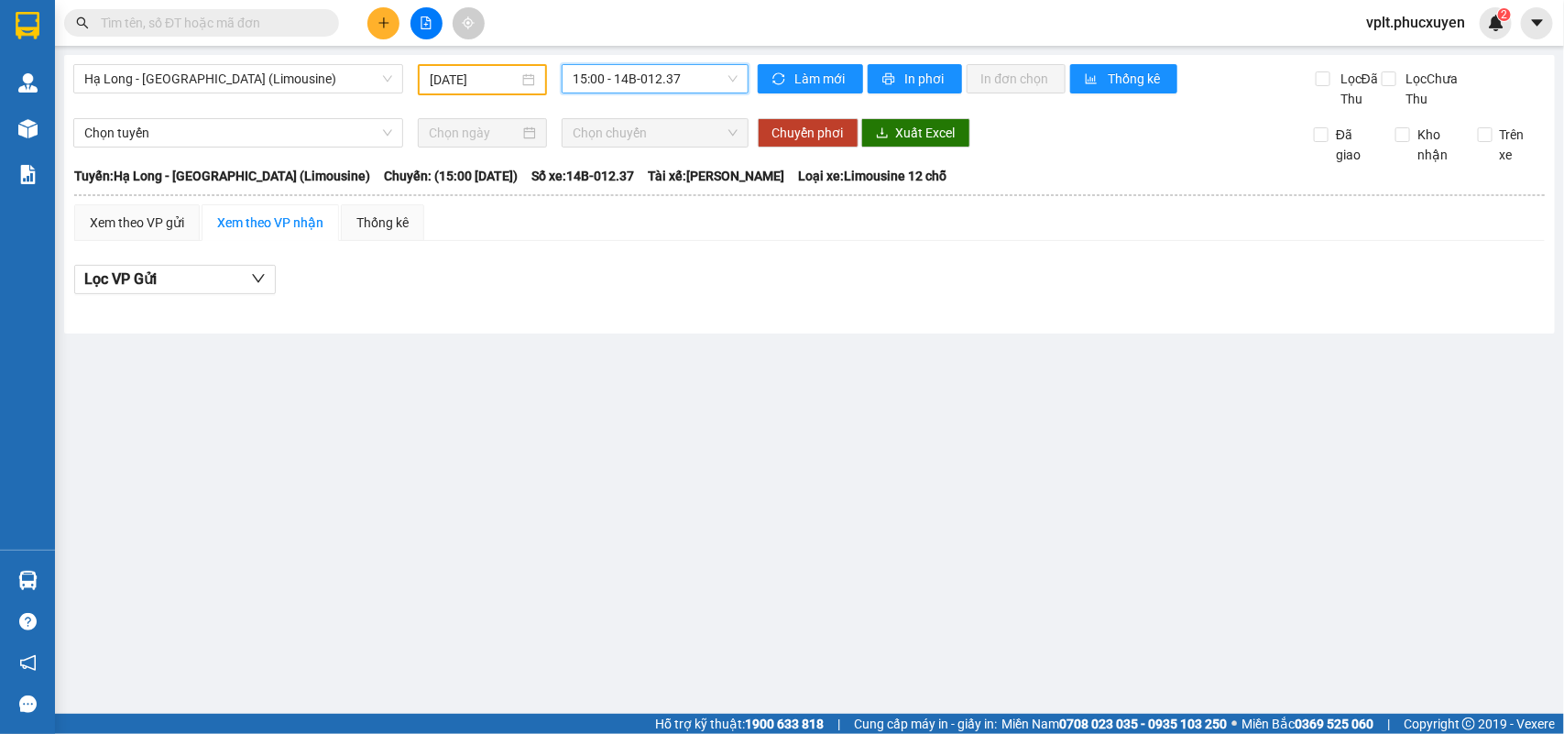
click at [704, 76] on span "15:00 - 14B-012.37" at bounding box center [655, 78] width 164 height 27
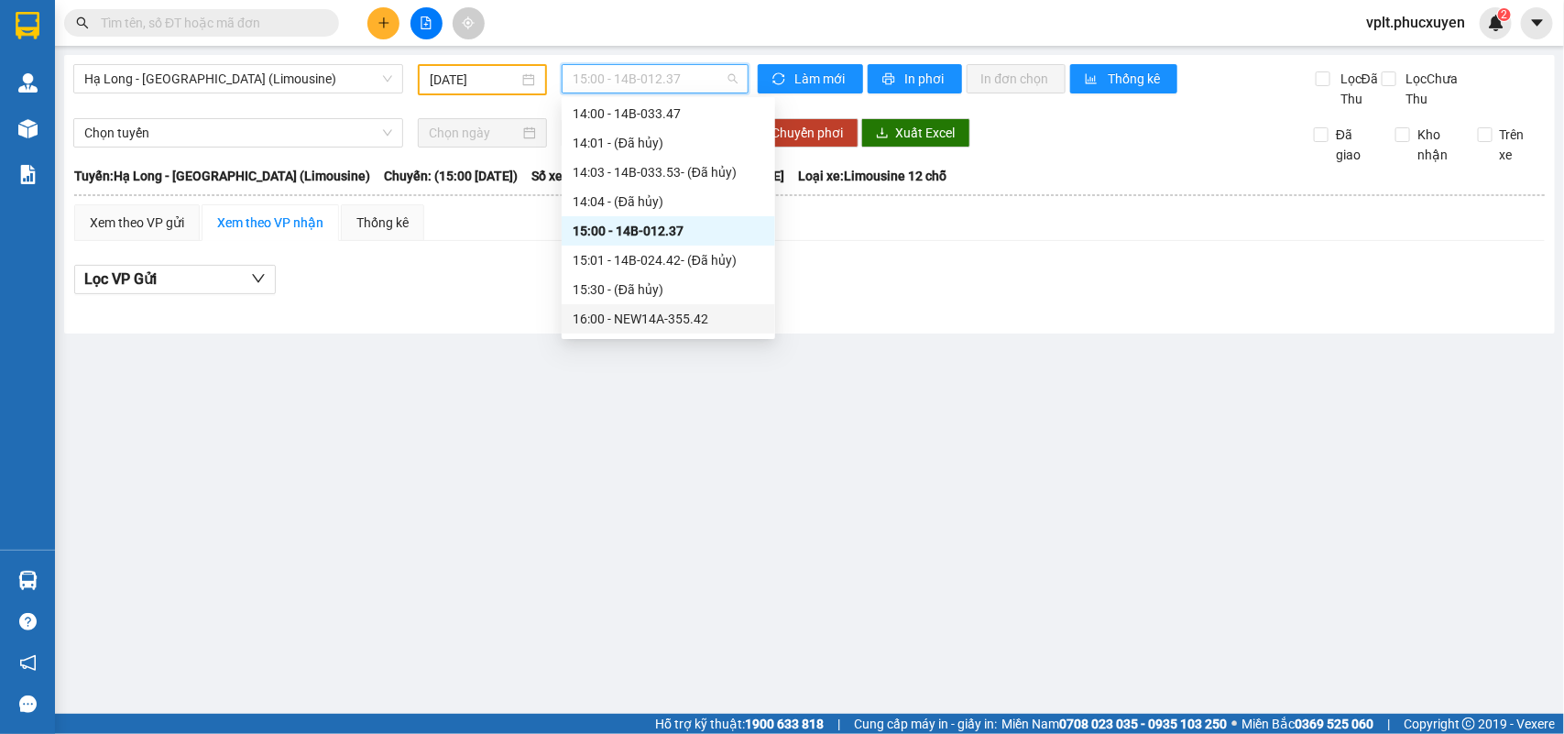
click at [687, 317] on div "16:00 - NEW14A-355.42" at bounding box center [668, 319] width 191 height 20
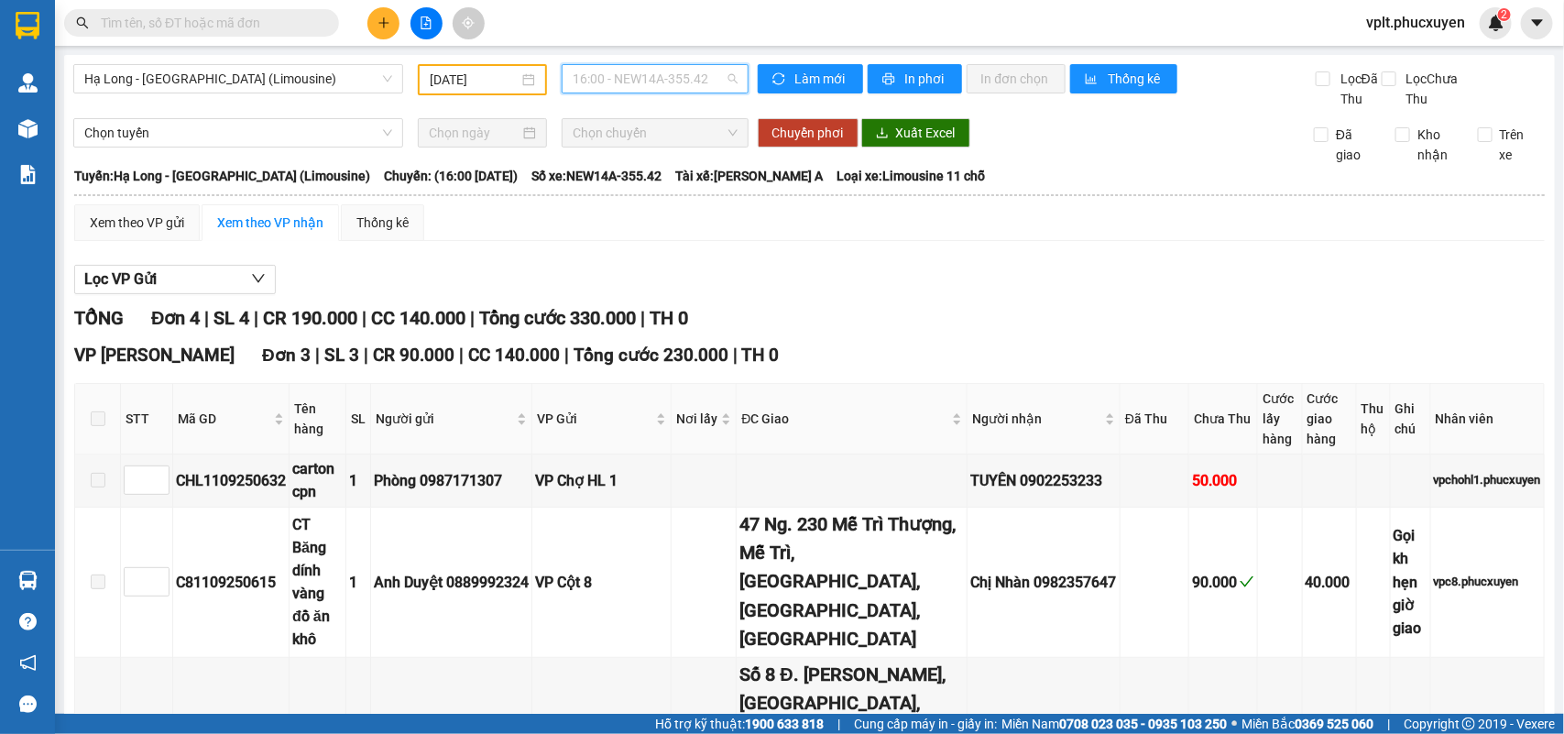
click at [706, 82] on span "16:00 - NEW14A-355.42" at bounding box center [655, 78] width 164 height 27
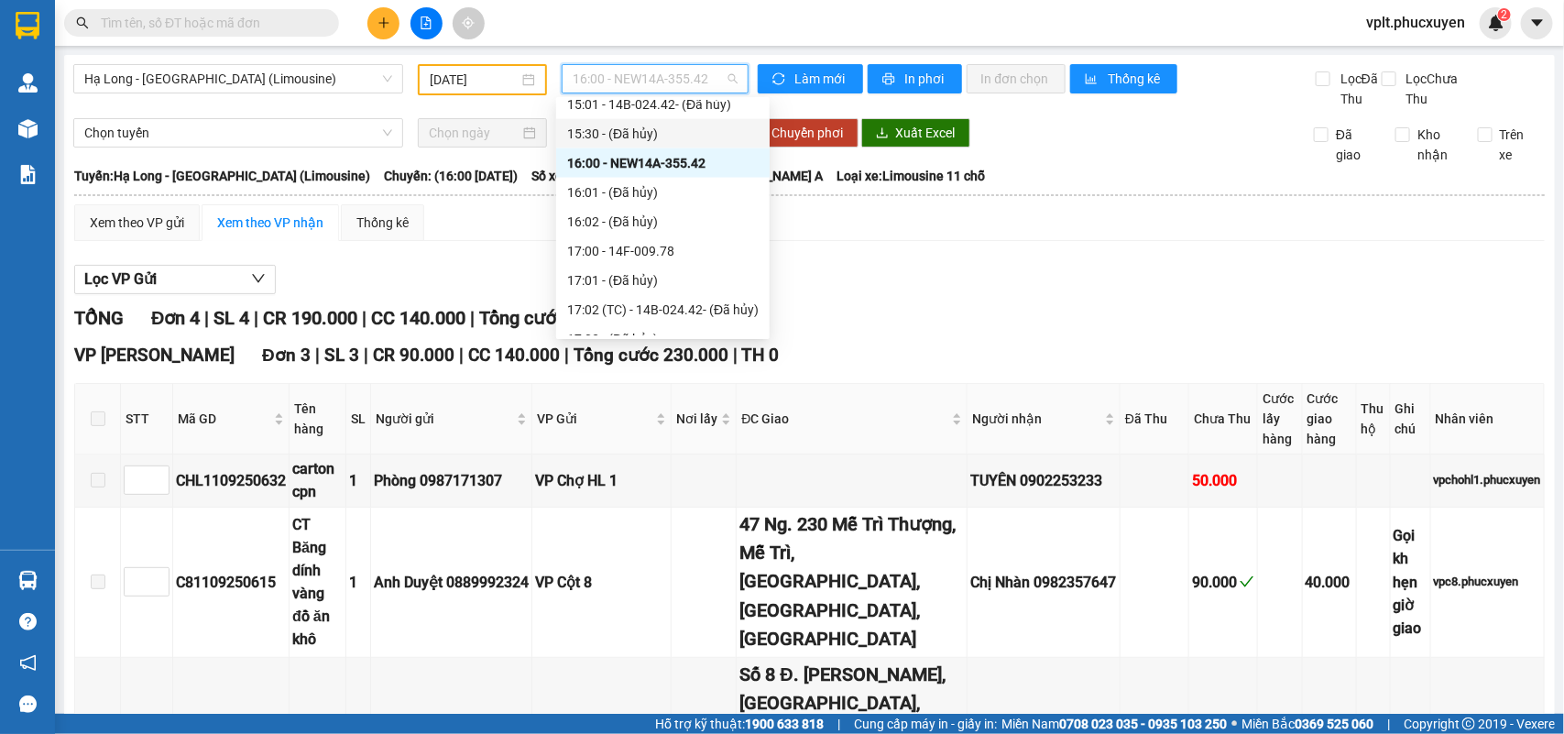
scroll to position [1322, 0]
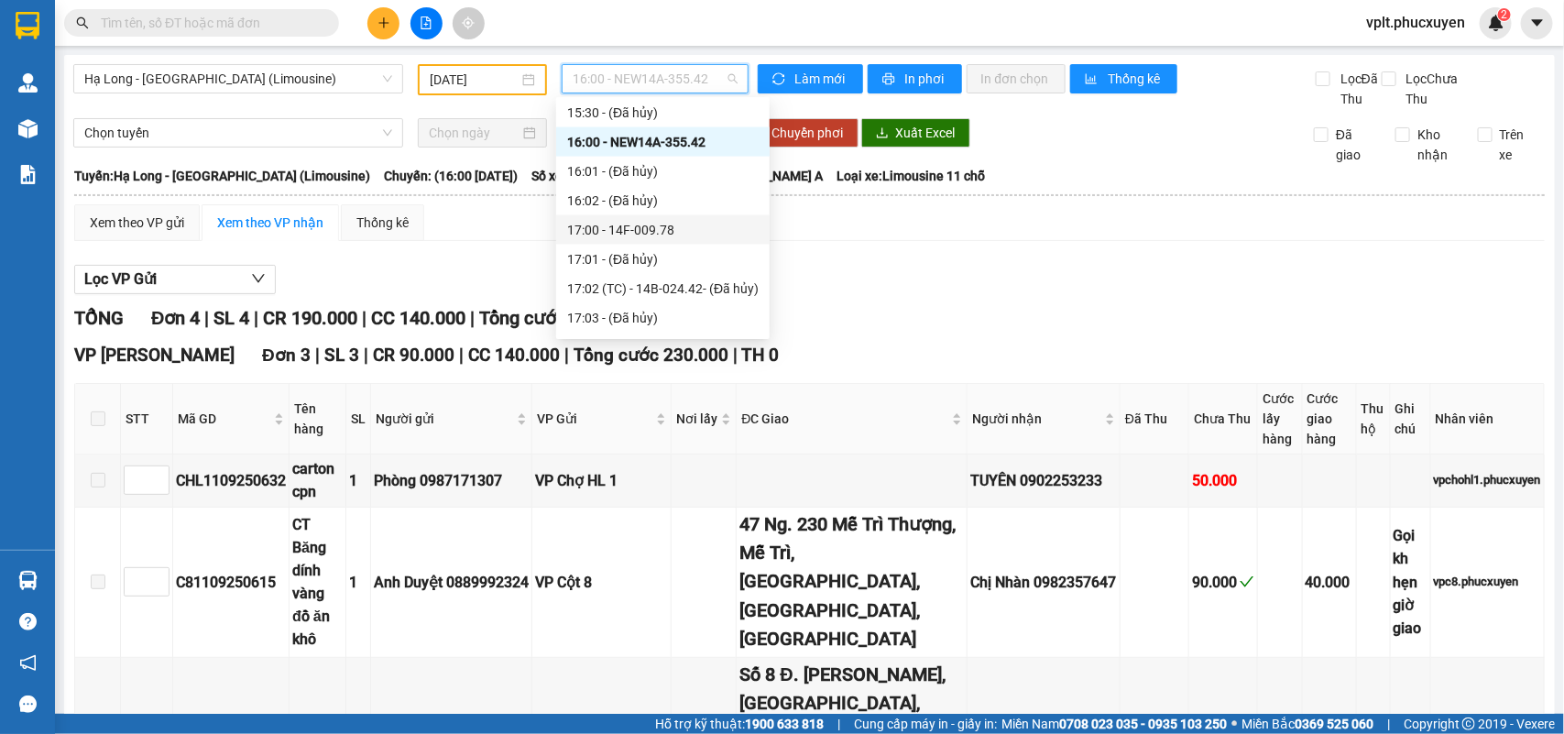
drag, startPoint x: 679, startPoint y: 232, endPoint x: 698, endPoint y: 116, distance: 117.0
click at [679, 229] on div "17:00 - 14F-009.78" at bounding box center [662, 230] width 191 height 20
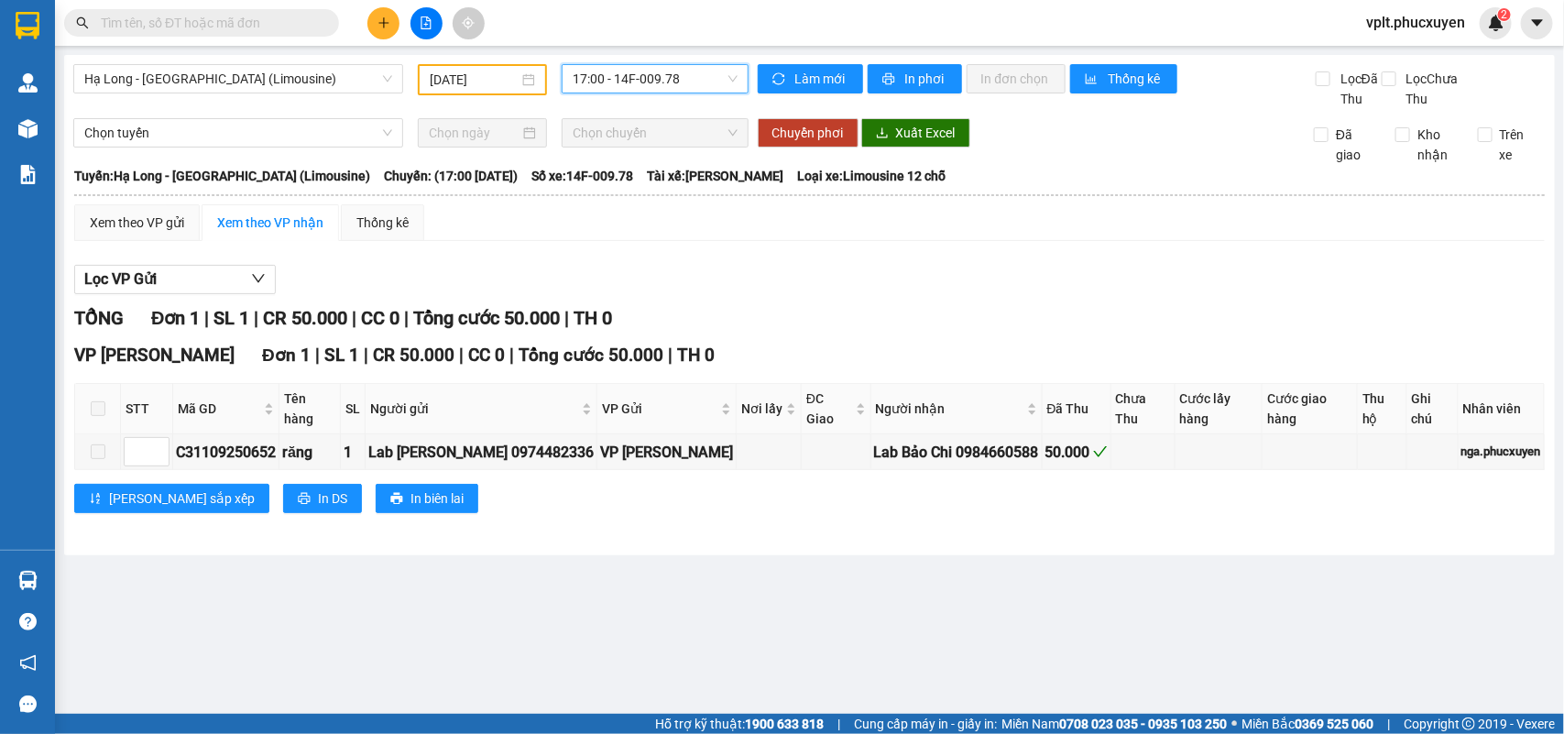
click at [693, 83] on span "17:00 - 14F-009.78" at bounding box center [655, 78] width 164 height 27
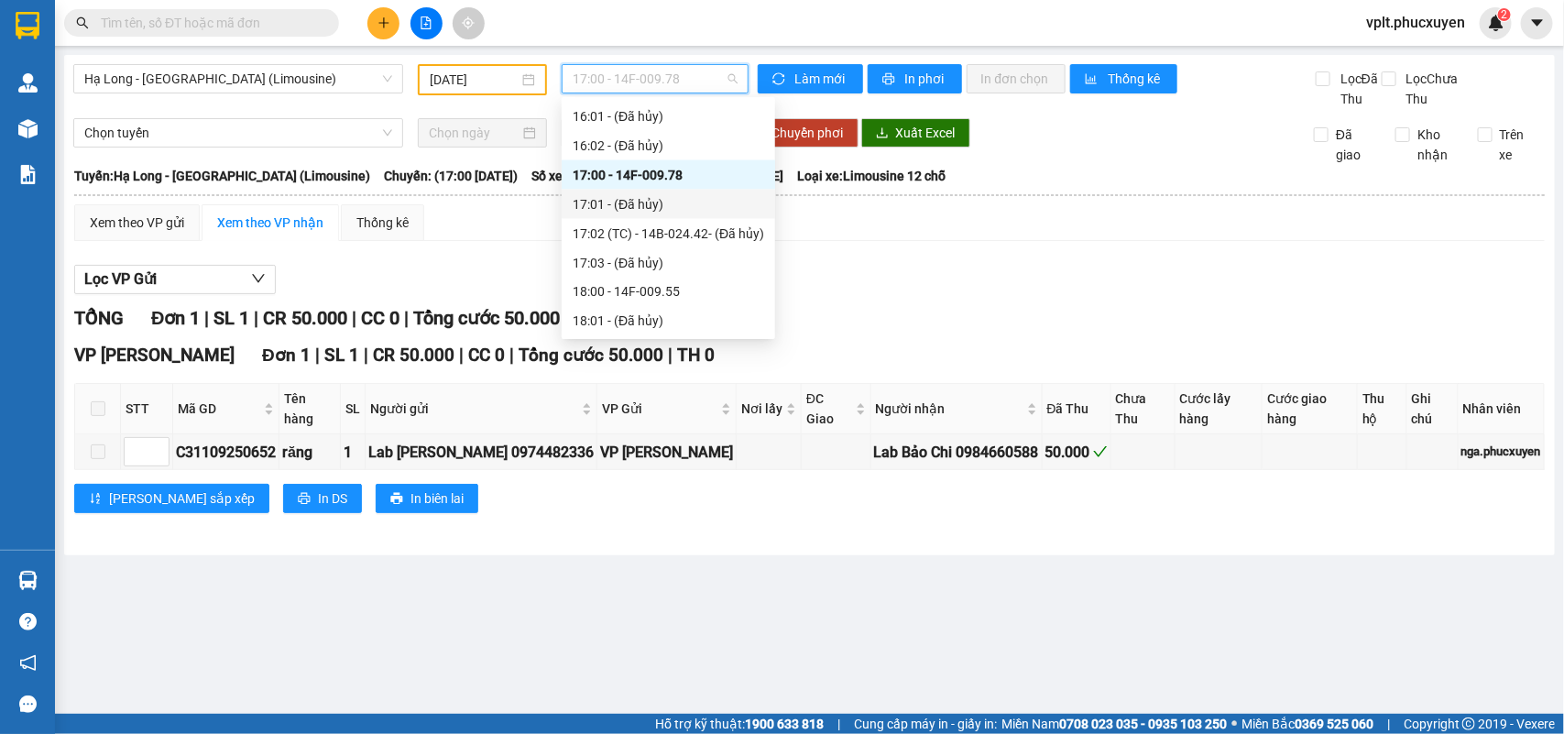
scroll to position [1389, 0]
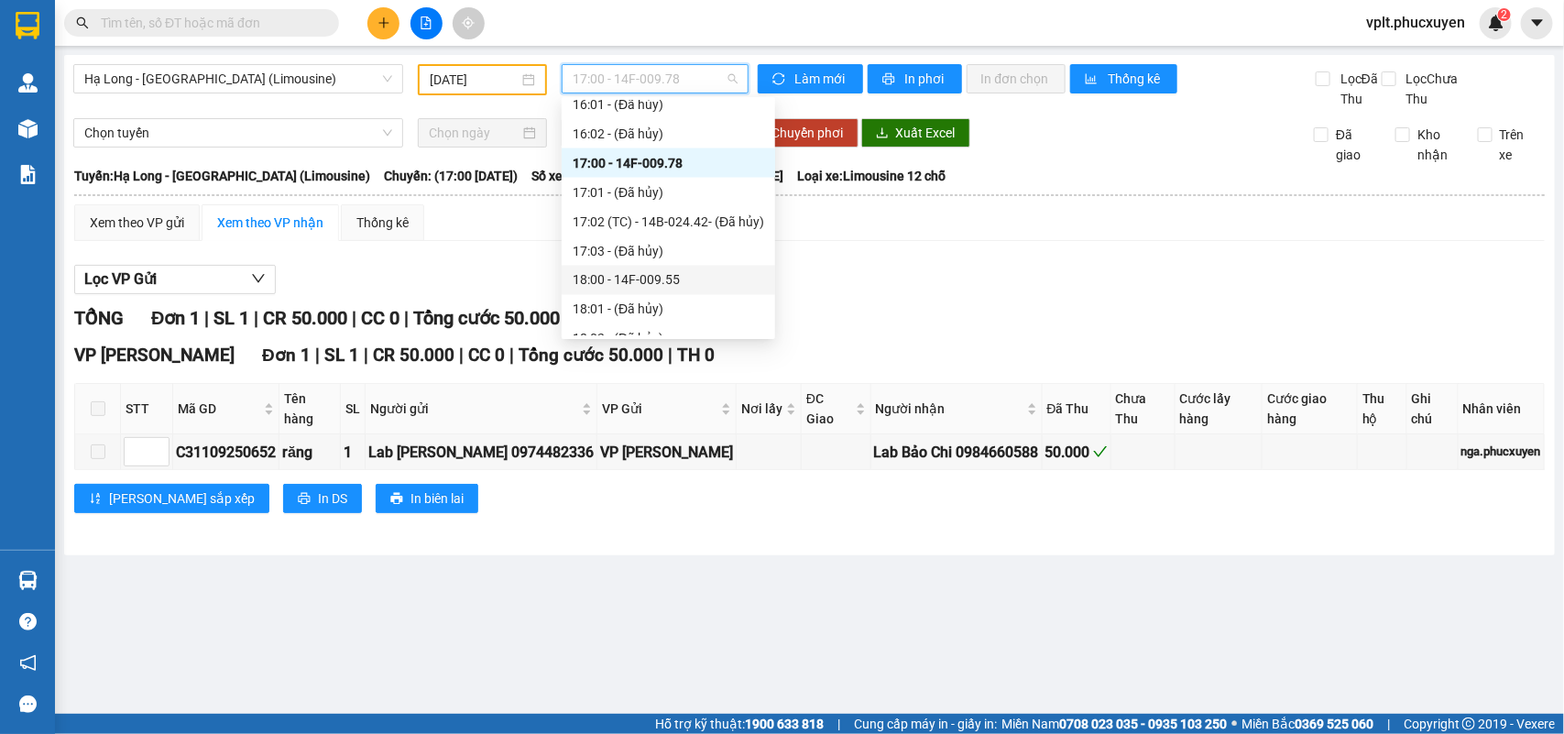
click at [683, 282] on div "18:00 - 14F-009.55" at bounding box center [668, 280] width 191 height 20
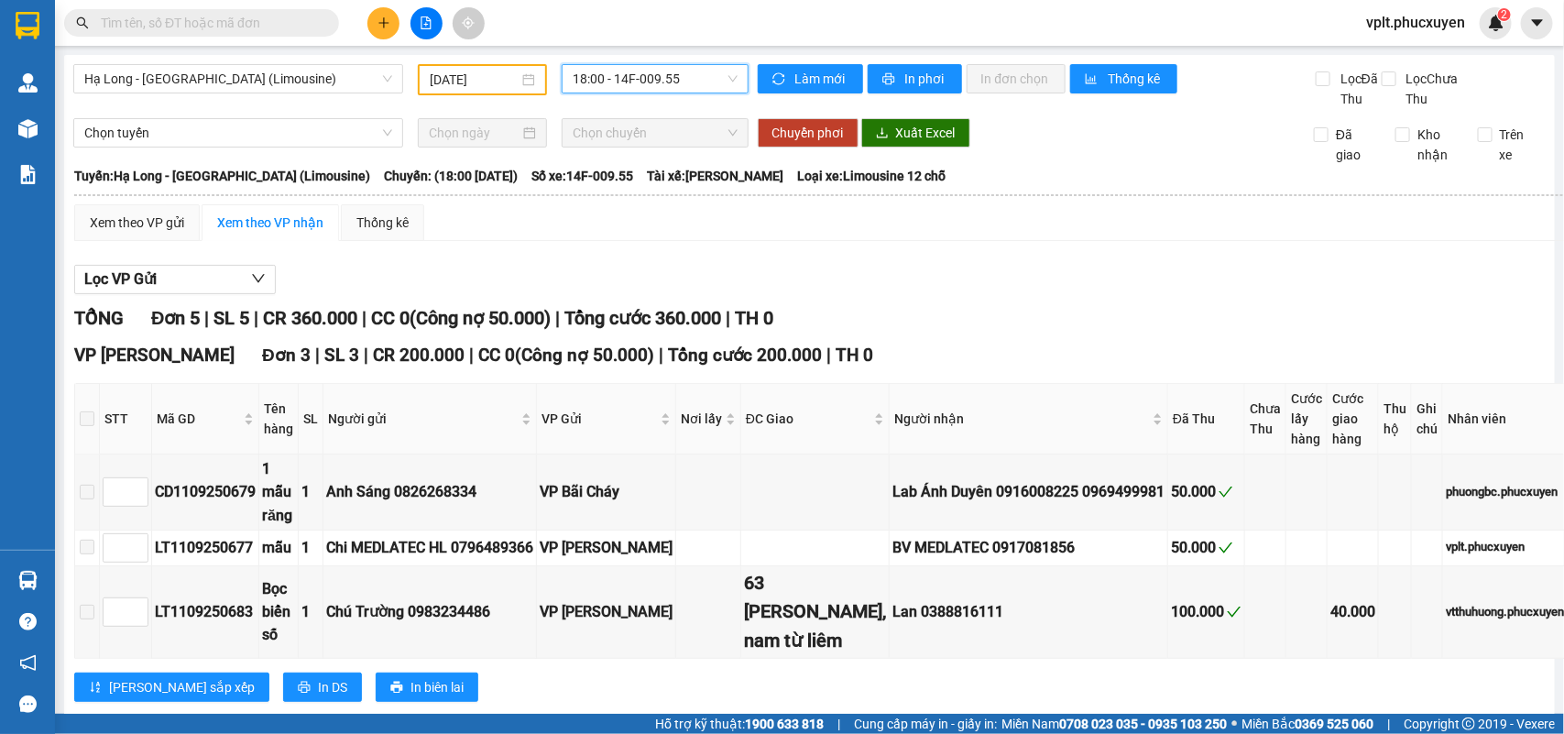
click at [701, 70] on span "18:00 - 14F-009.55" at bounding box center [655, 78] width 164 height 27
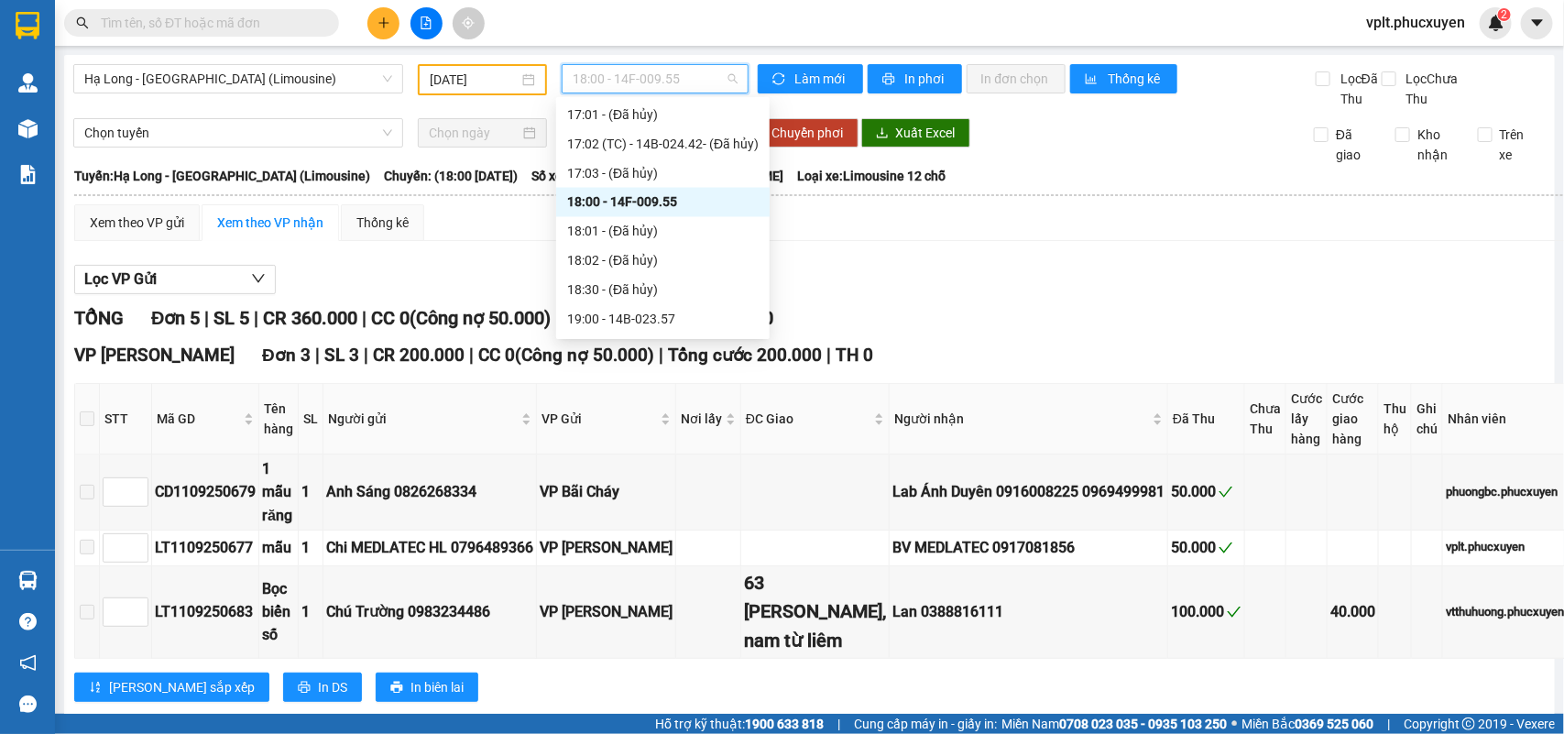
scroll to position [1533, 0]
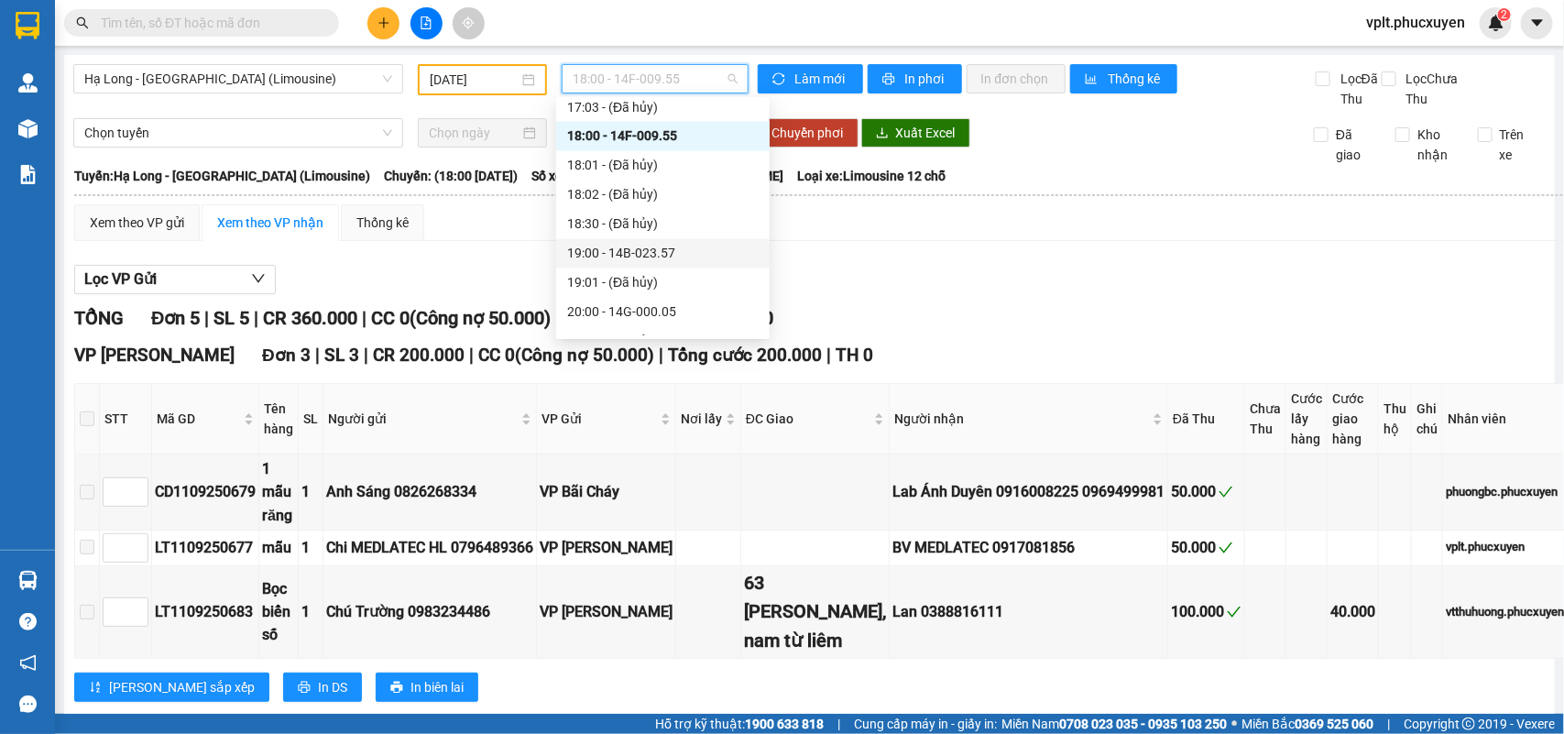
click at [690, 246] on div "19:00 - 14B-023.57" at bounding box center [662, 254] width 191 height 20
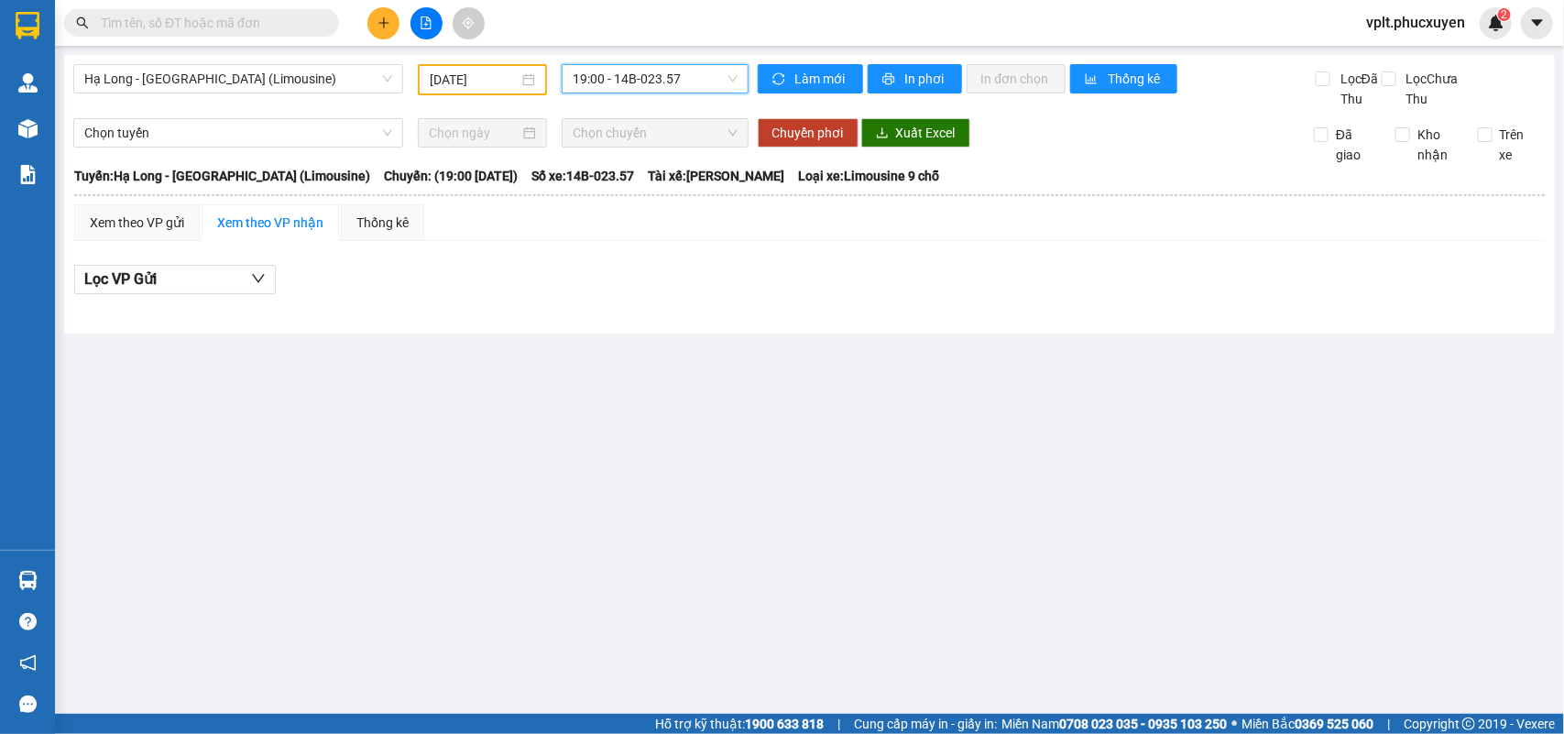
click at [697, 82] on span "19:00 - 14B-023.57" at bounding box center [655, 78] width 164 height 27
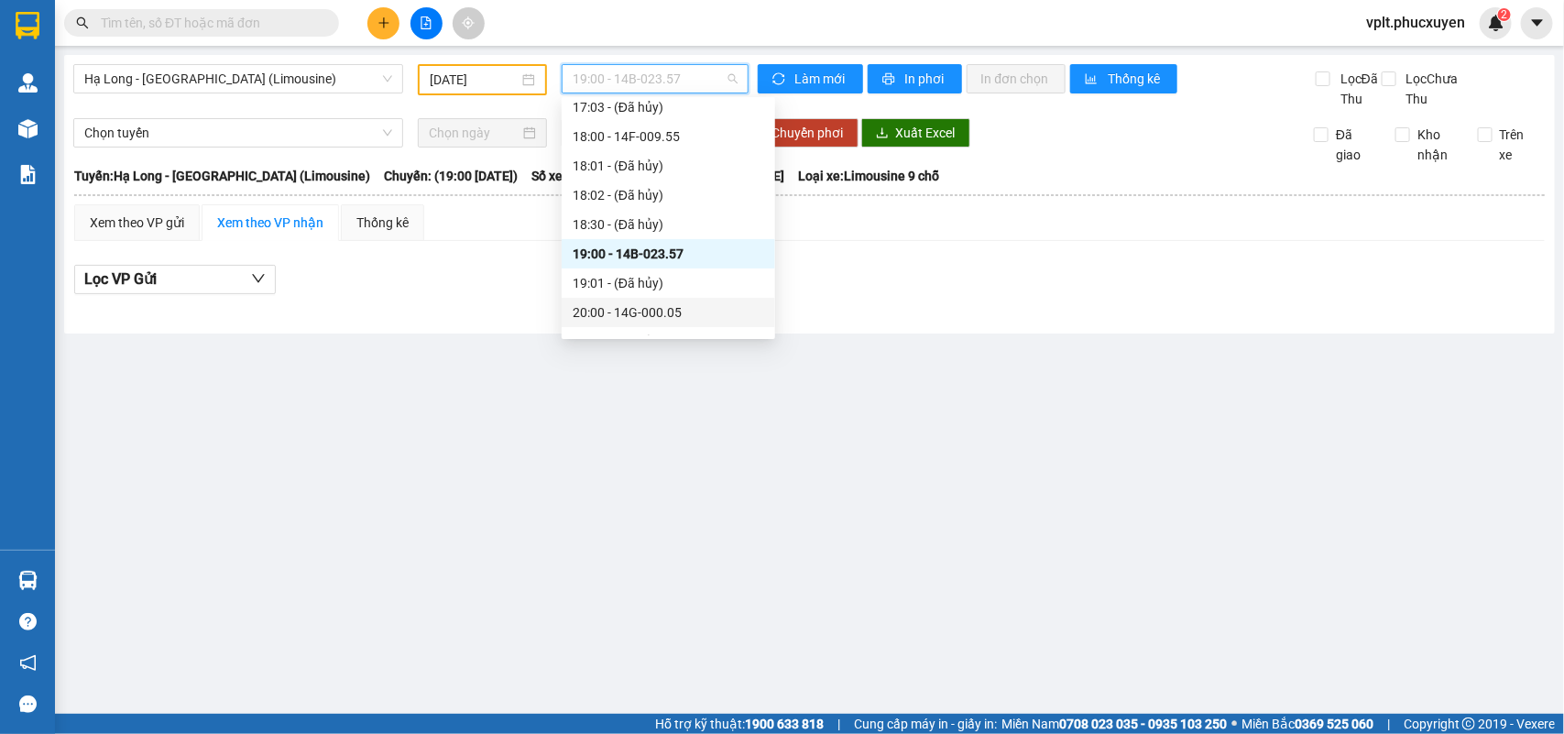
click at [674, 302] on div "20:00 - 14G-000.05" at bounding box center [668, 312] width 191 height 20
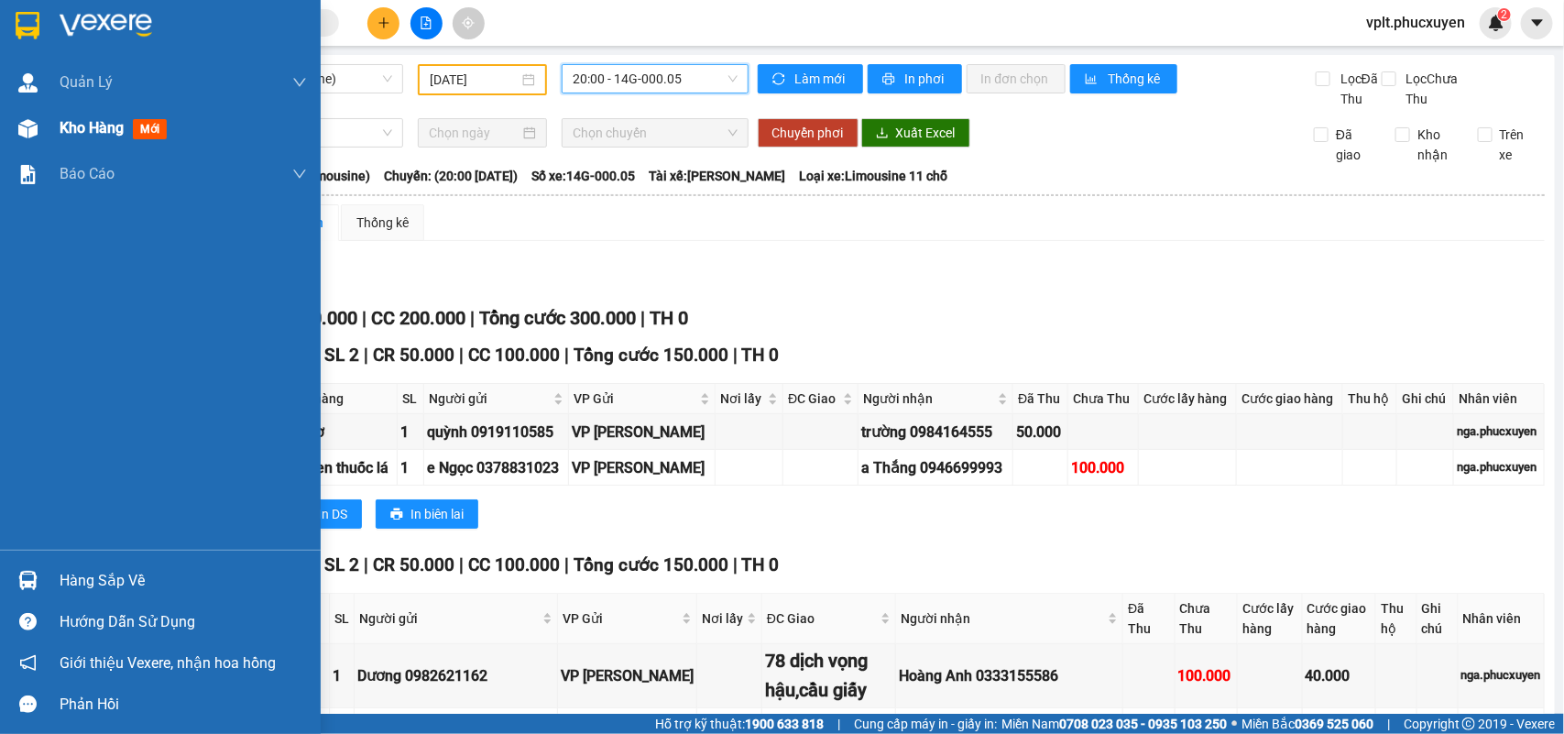
click at [73, 138] on div "Kho hàng mới" at bounding box center [117, 127] width 115 height 23
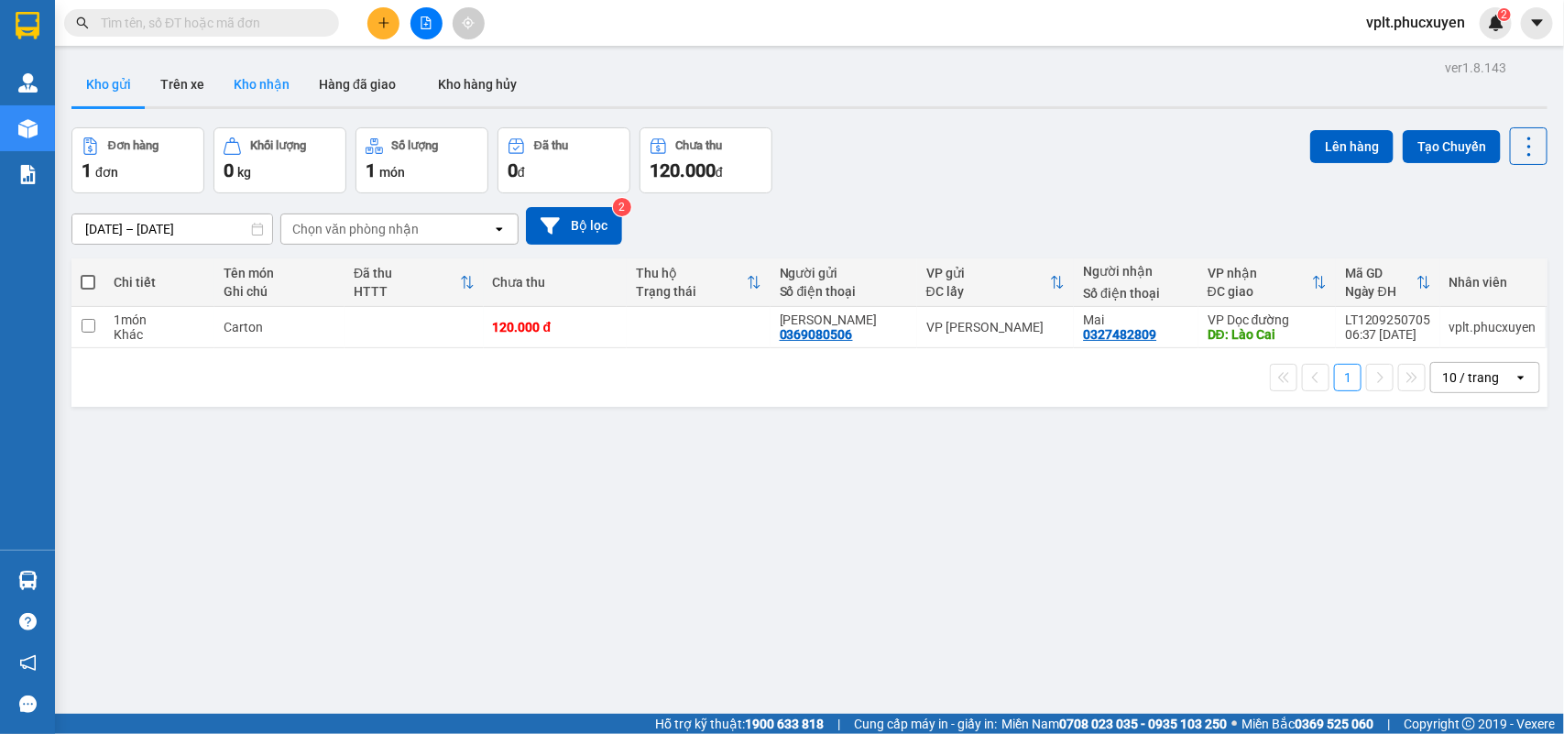
click at [261, 76] on button "Kho nhận" at bounding box center [261, 84] width 85 height 44
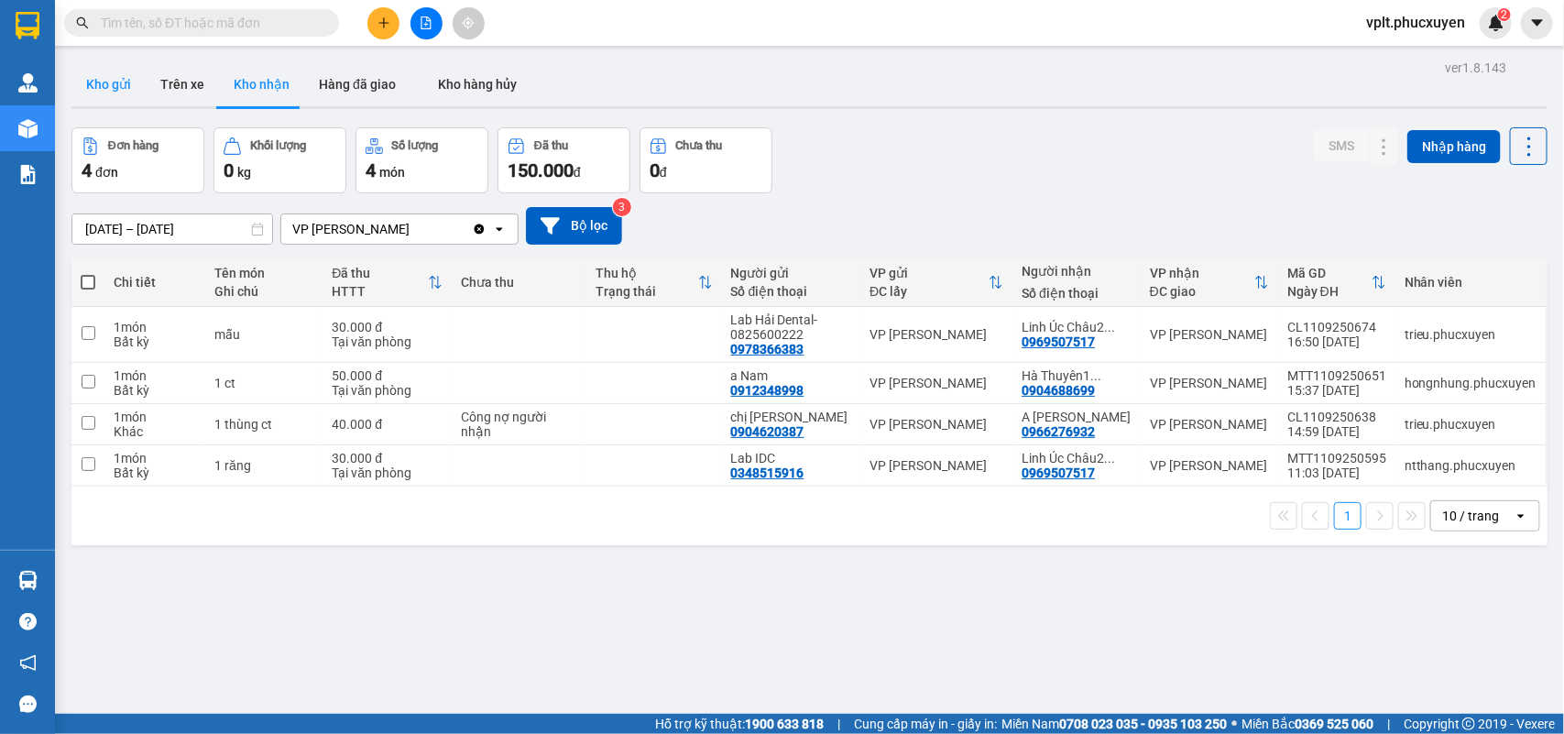
click at [103, 83] on button "Kho gửi" at bounding box center [108, 84] width 74 height 44
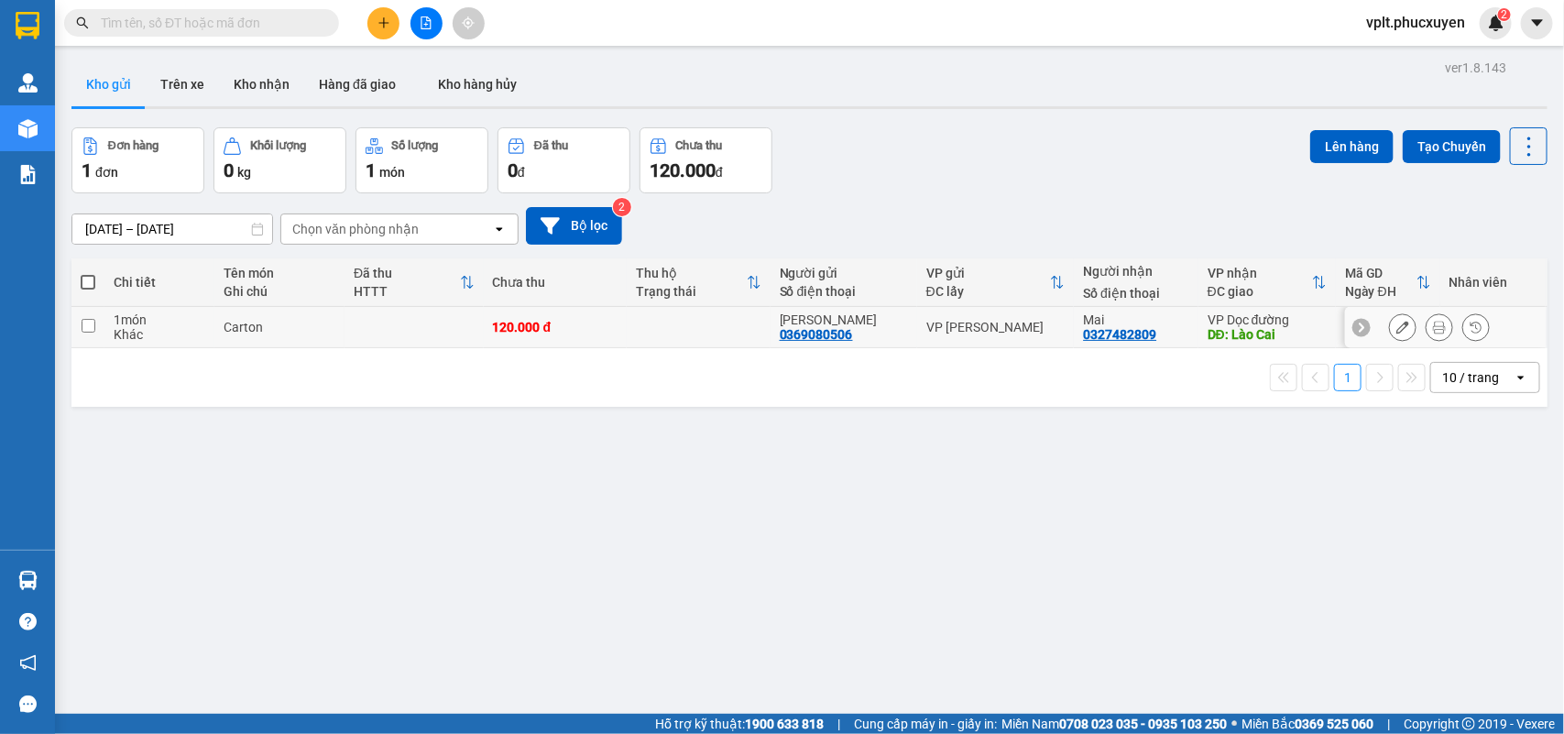
click at [725, 333] on td at bounding box center [699, 327] width 144 height 41
checkbox input "true"
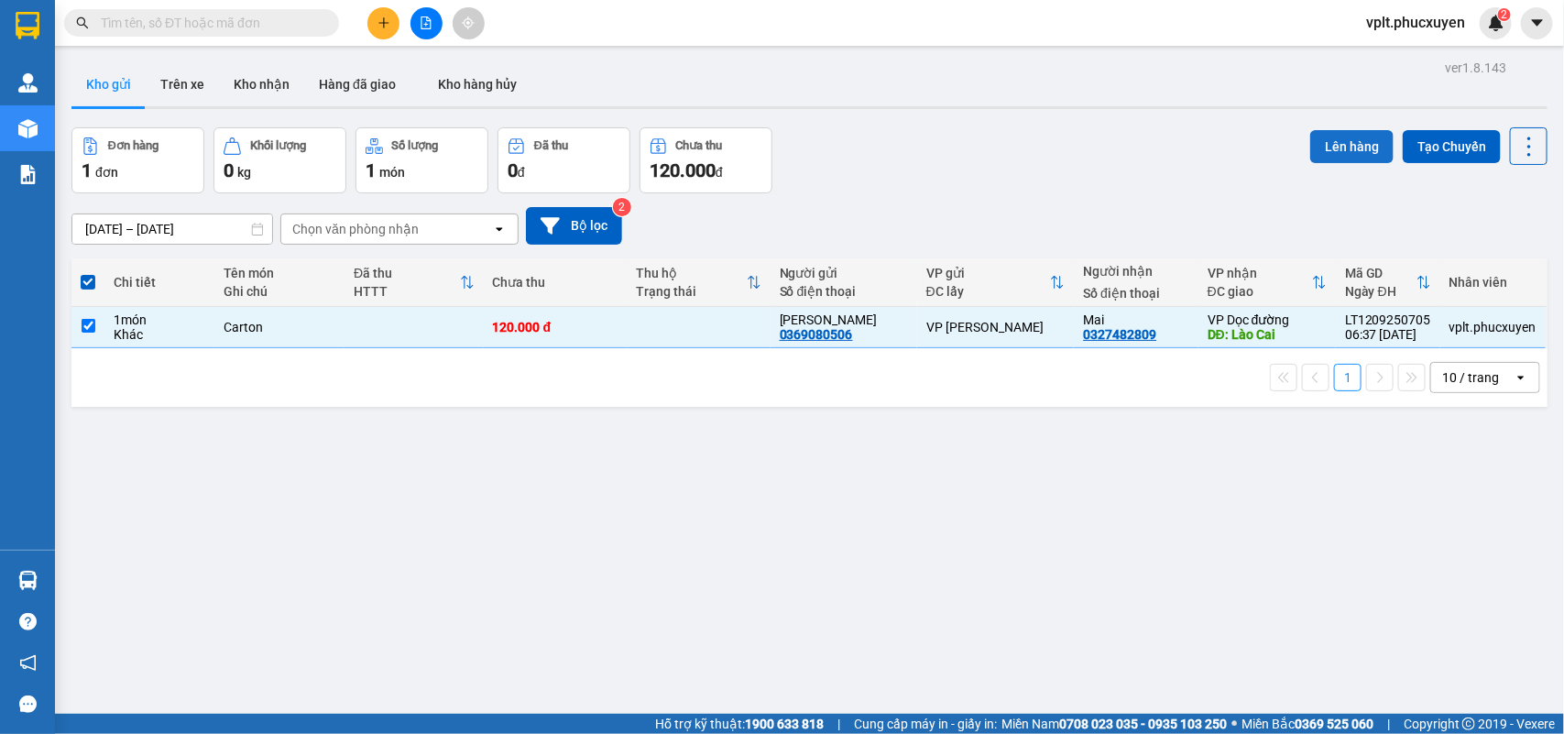
click at [1338, 136] on button "Lên hàng" at bounding box center [1351, 146] width 83 height 33
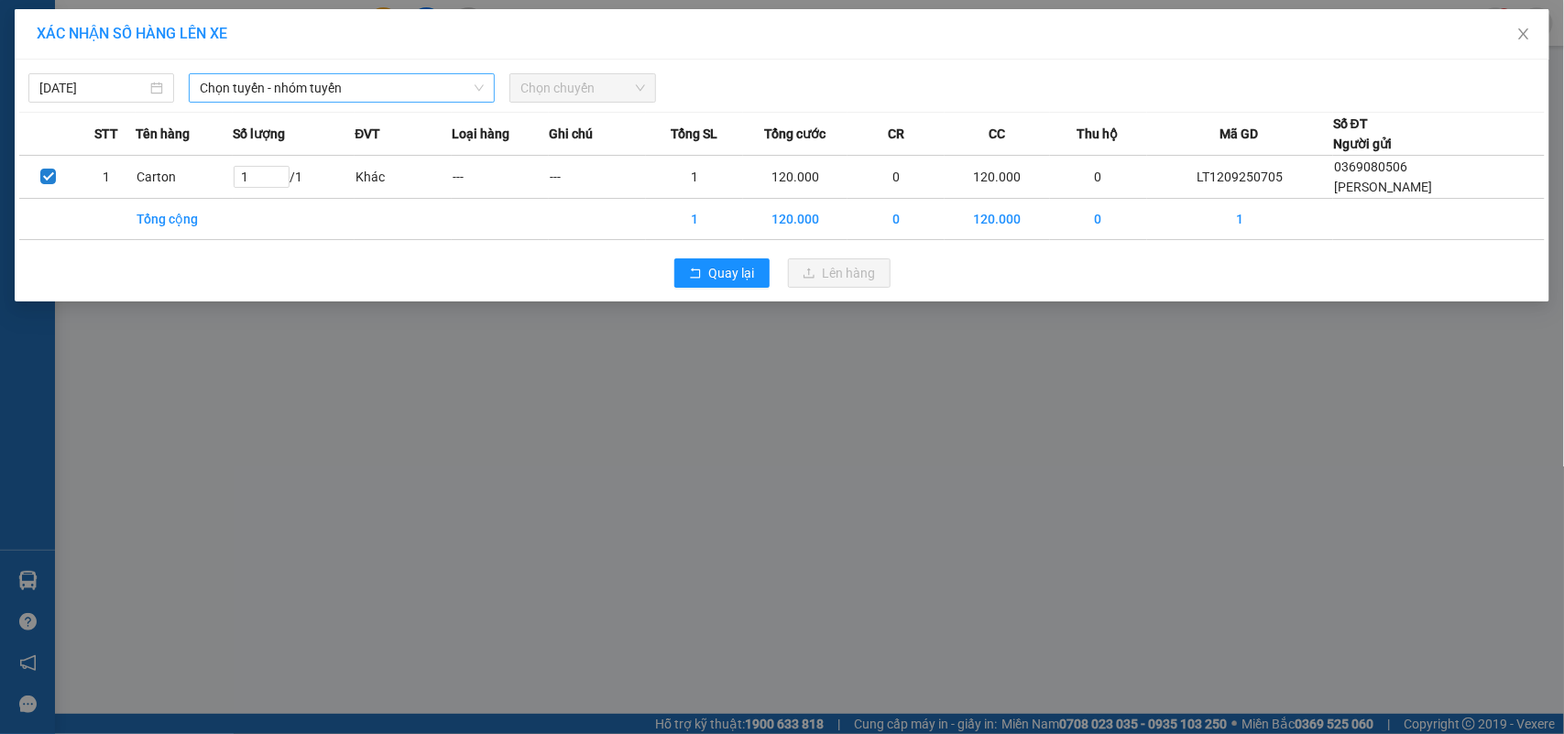
click at [359, 93] on span "Chọn tuyến - nhóm tuyến" at bounding box center [342, 87] width 284 height 27
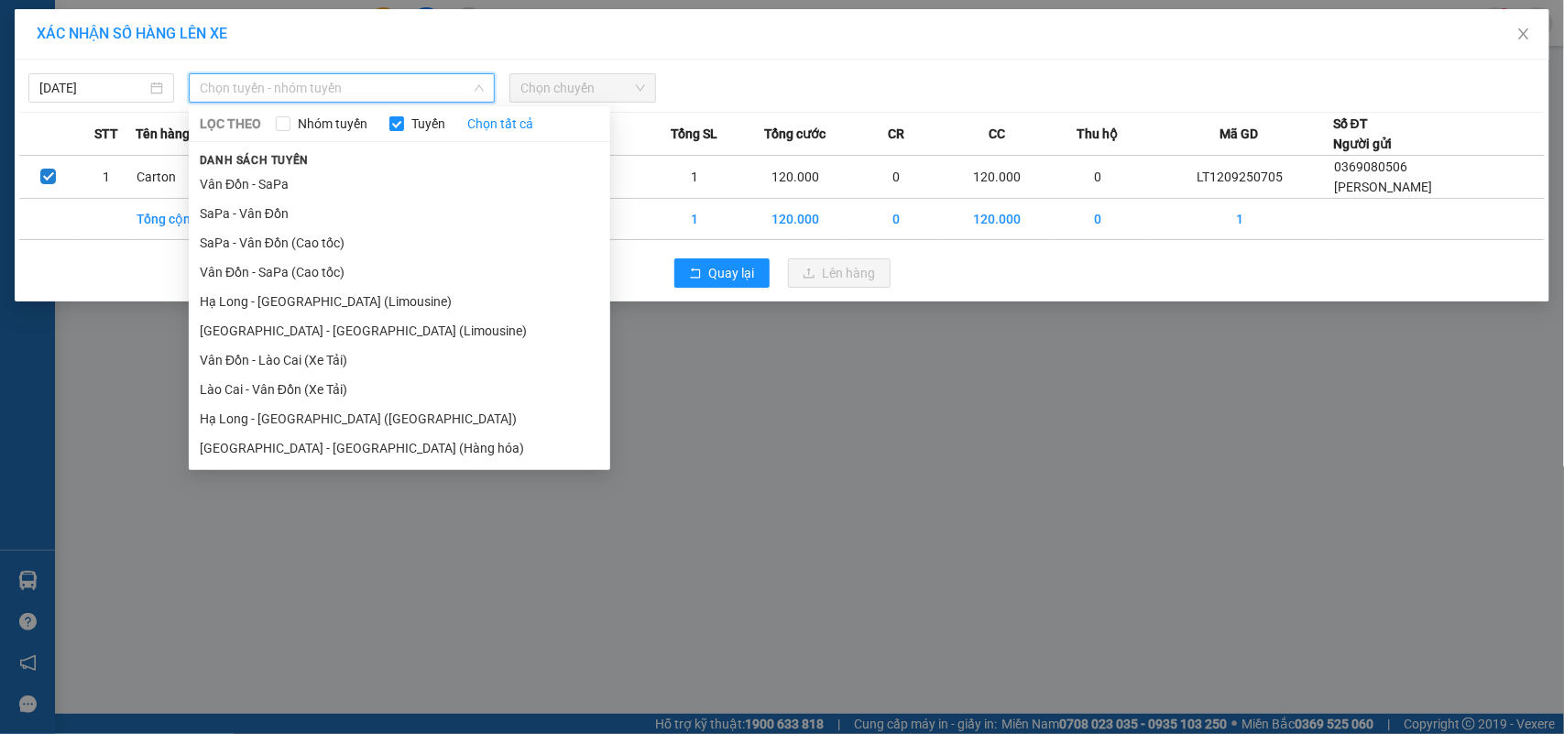
drag, startPoint x: 267, startPoint y: 189, endPoint x: 454, endPoint y: 138, distance: 193.6
click at [272, 183] on li "Vân Đồn - SaPa" at bounding box center [399, 184] width 421 height 29
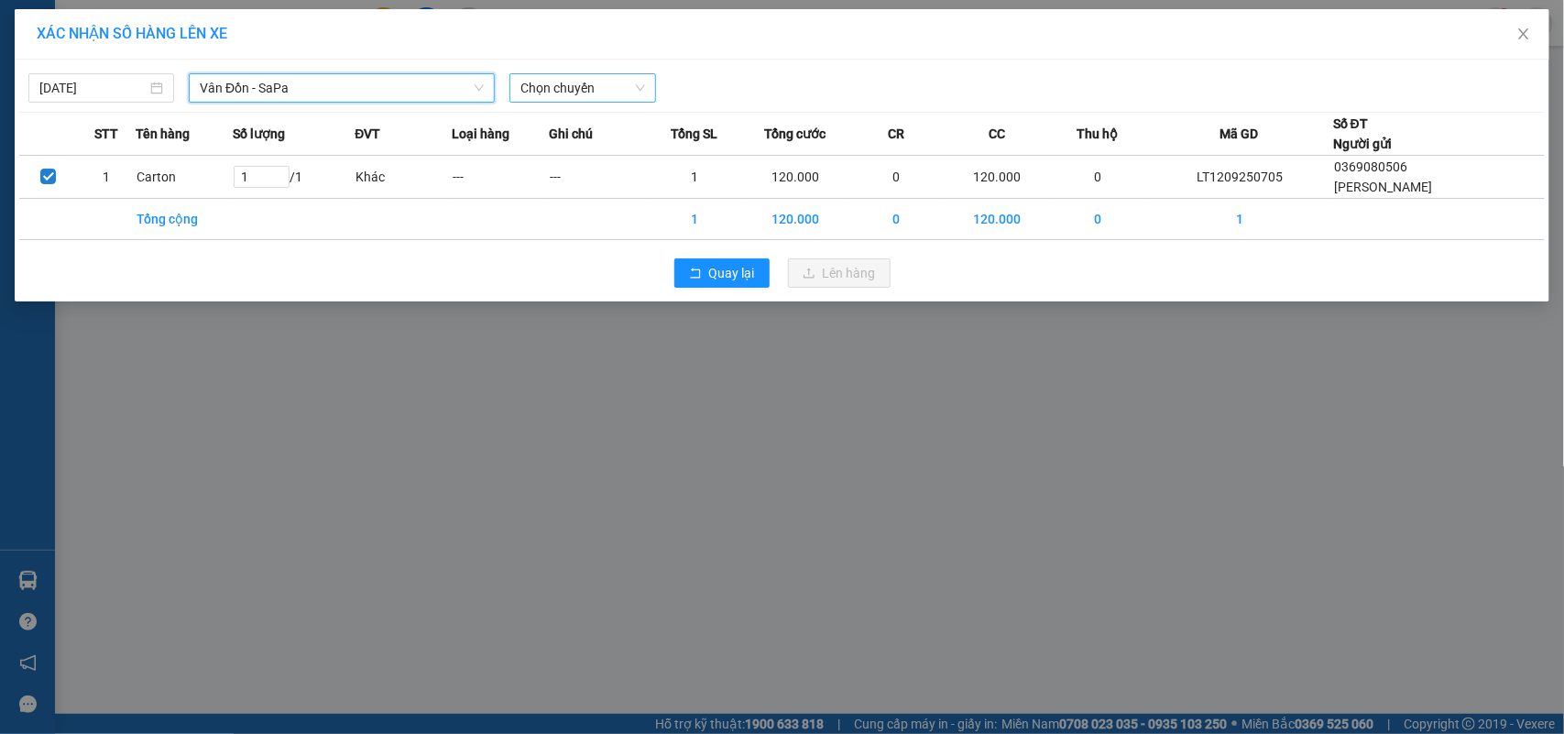
click at [610, 93] on span "Chọn chuyến" at bounding box center [582, 87] width 124 height 27
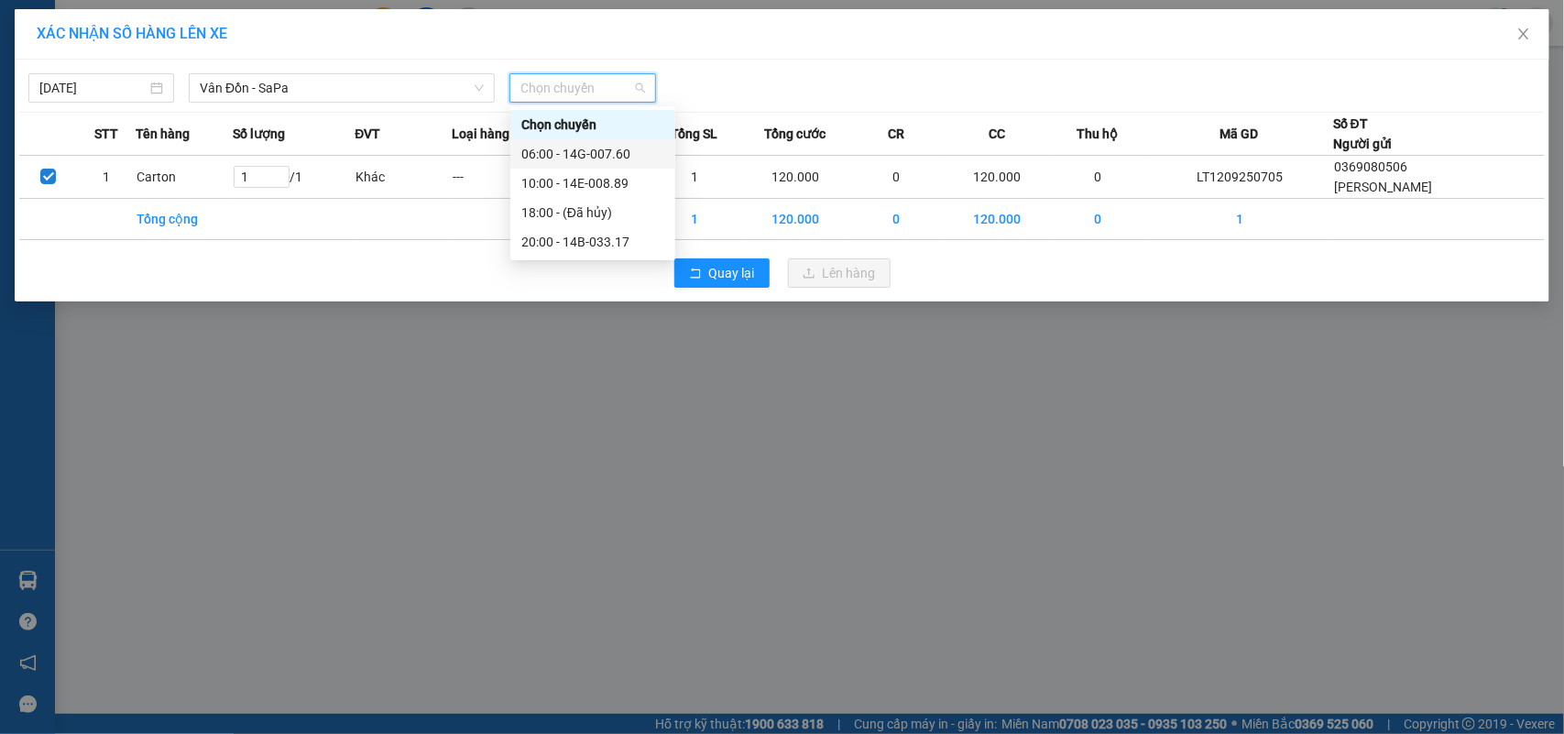
click at [620, 147] on div "06:00 - 14G-007.60" at bounding box center [592, 154] width 143 height 20
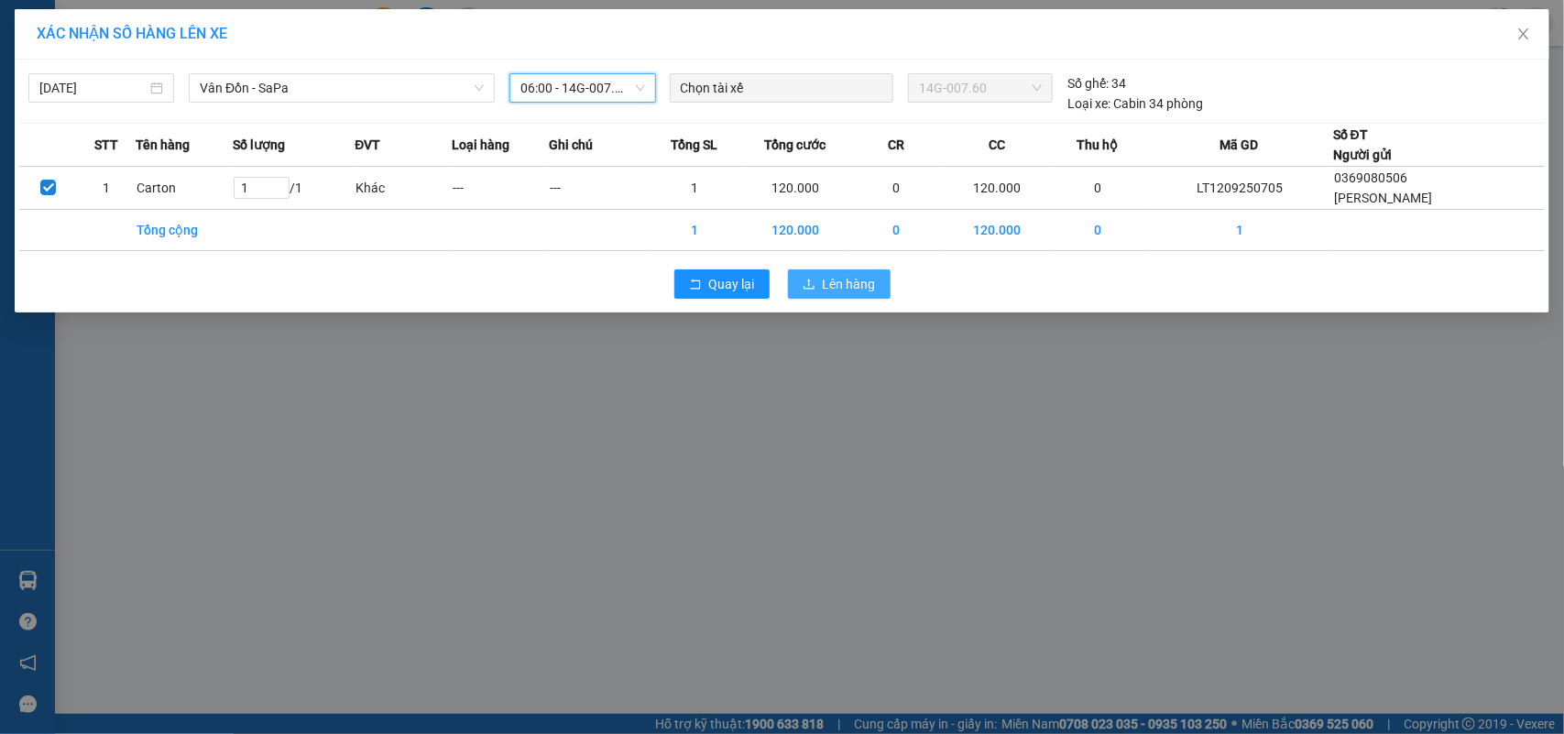
click at [832, 290] on span "Lên hàng" at bounding box center [849, 284] width 53 height 20
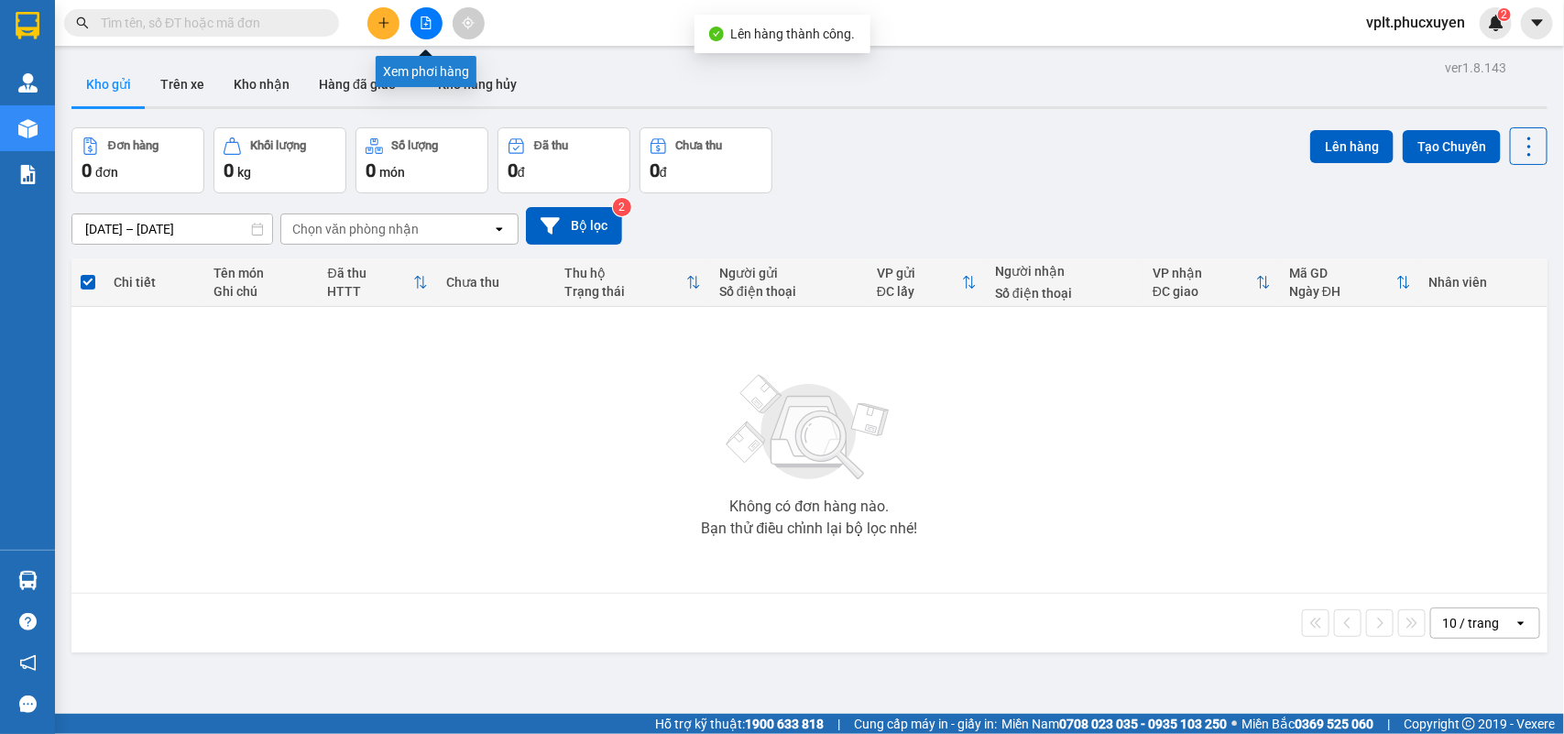
click at [429, 26] on icon "file-add" at bounding box center [426, 22] width 13 height 13
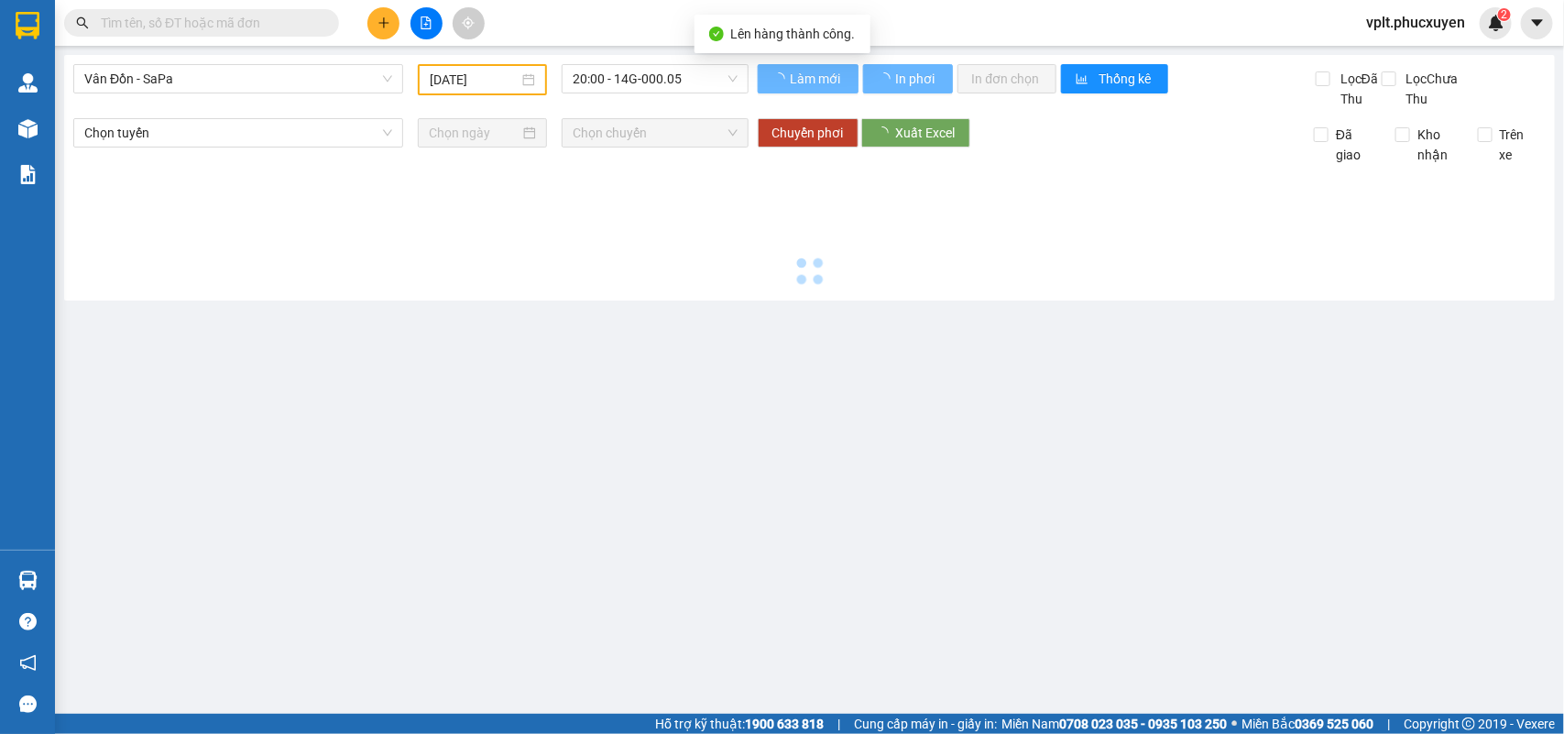
type input "12/09/2025"
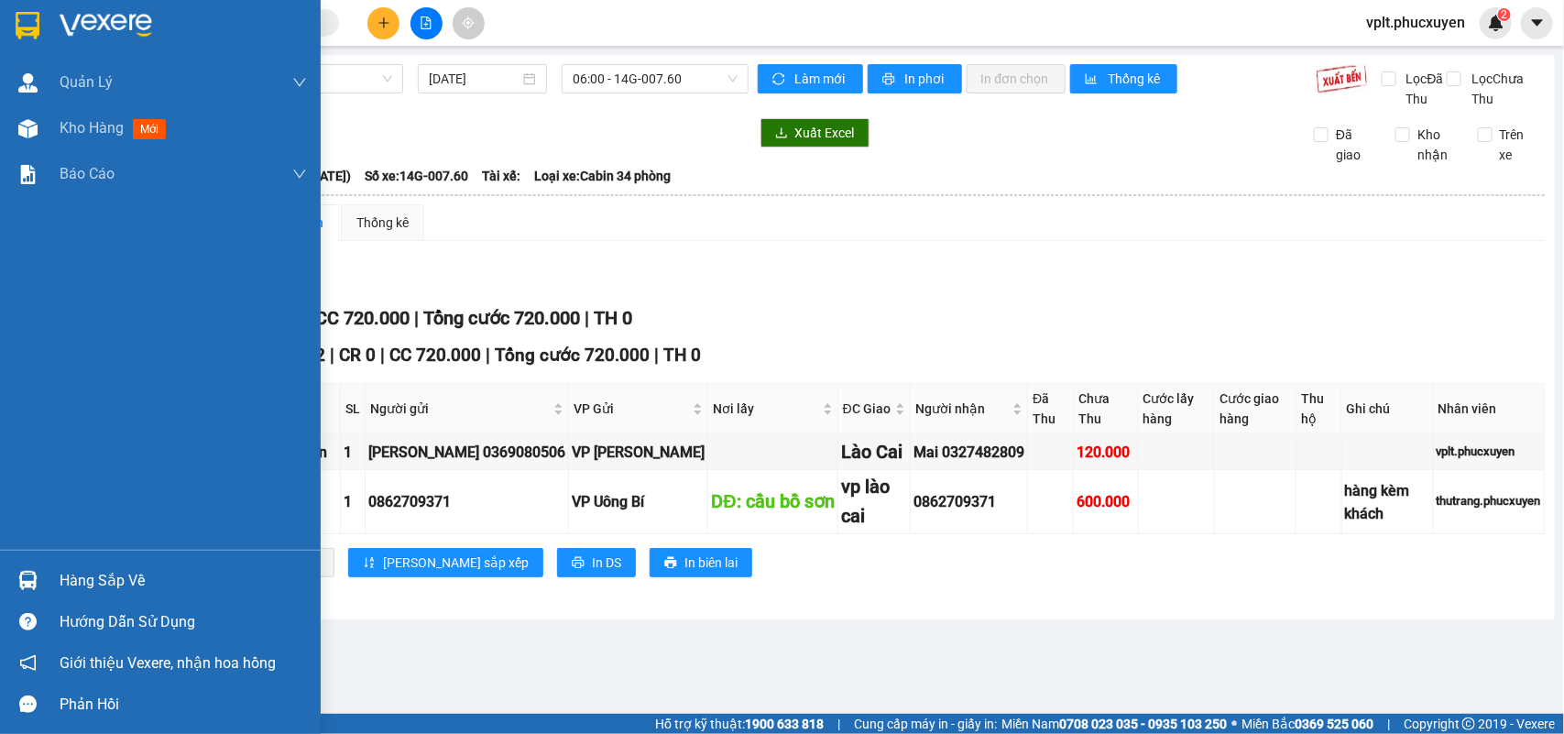
drag, startPoint x: 93, startPoint y: 125, endPoint x: 221, endPoint y: 712, distance: 601.2
click at [93, 125] on span "Kho hàng" at bounding box center [92, 127] width 64 height 17
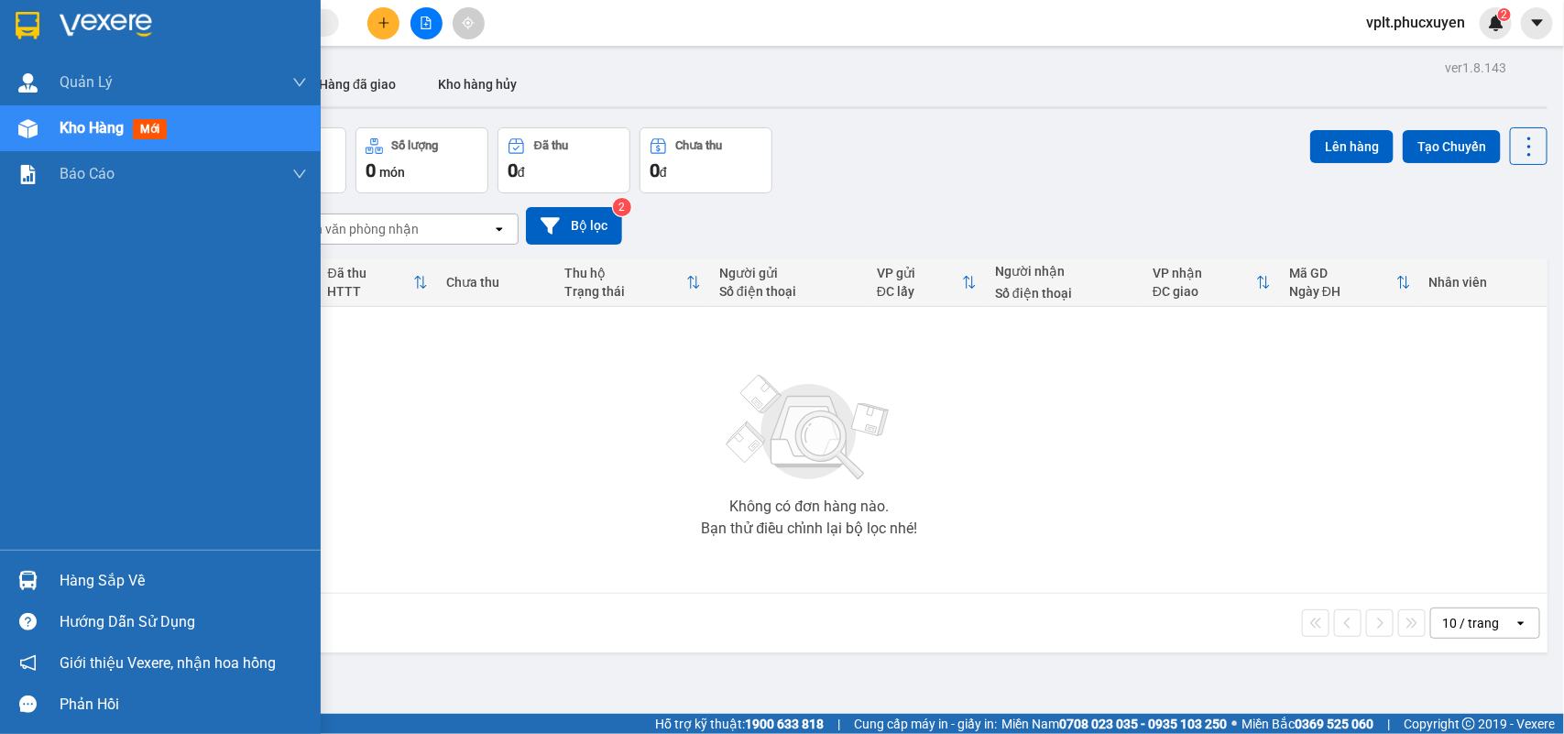
click at [105, 574] on div "Hàng sắp về" at bounding box center [183, 580] width 247 height 27
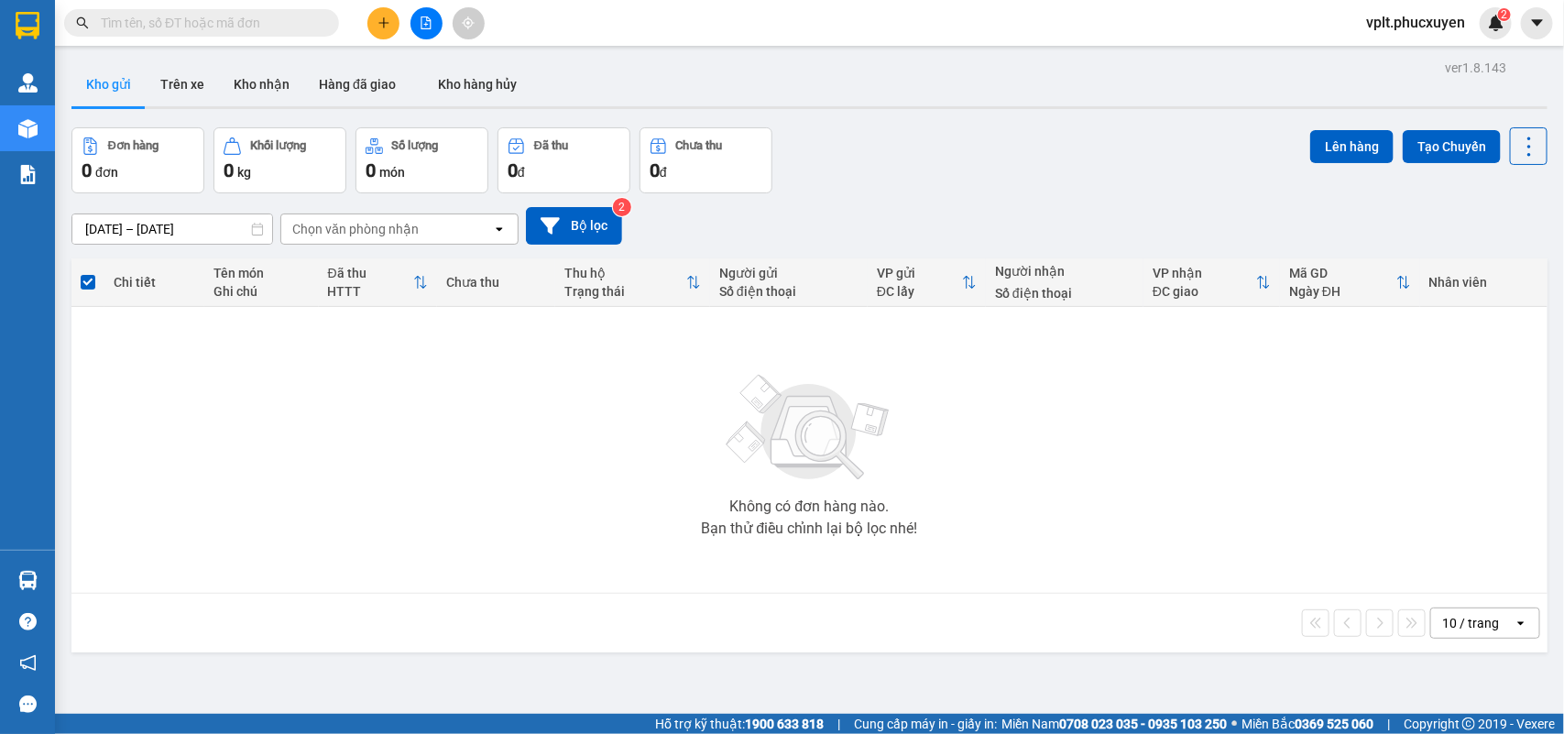
click at [916, 630] on section "Kết quả tìm kiếm ( 923 ) Bộ lọc Mã ĐH Trạng thái Món hàng Thu hộ Tổng cước Chưa…" at bounding box center [782, 367] width 1564 height 734
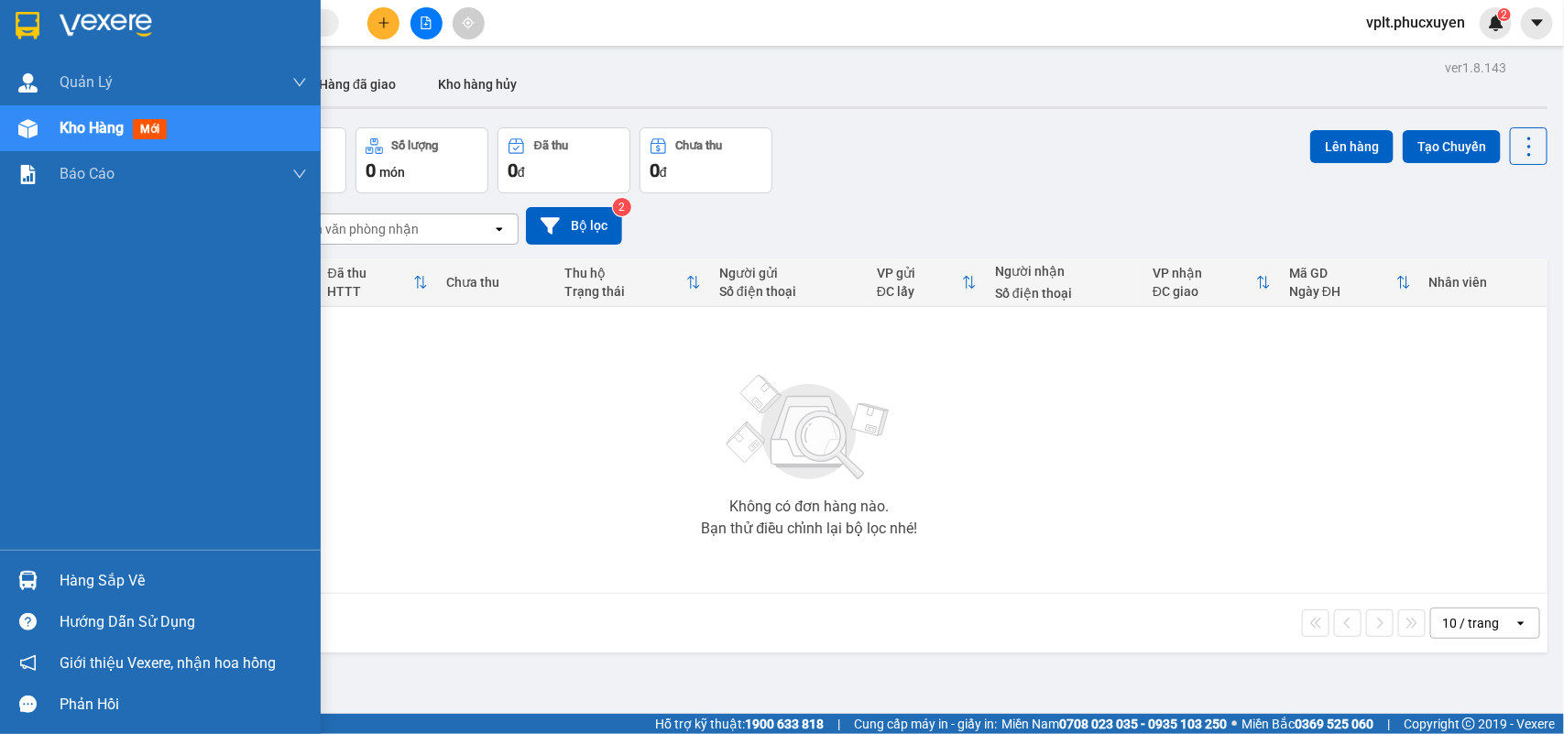
click at [75, 596] on div "Hàng sắp về" at bounding box center [160, 580] width 321 height 41
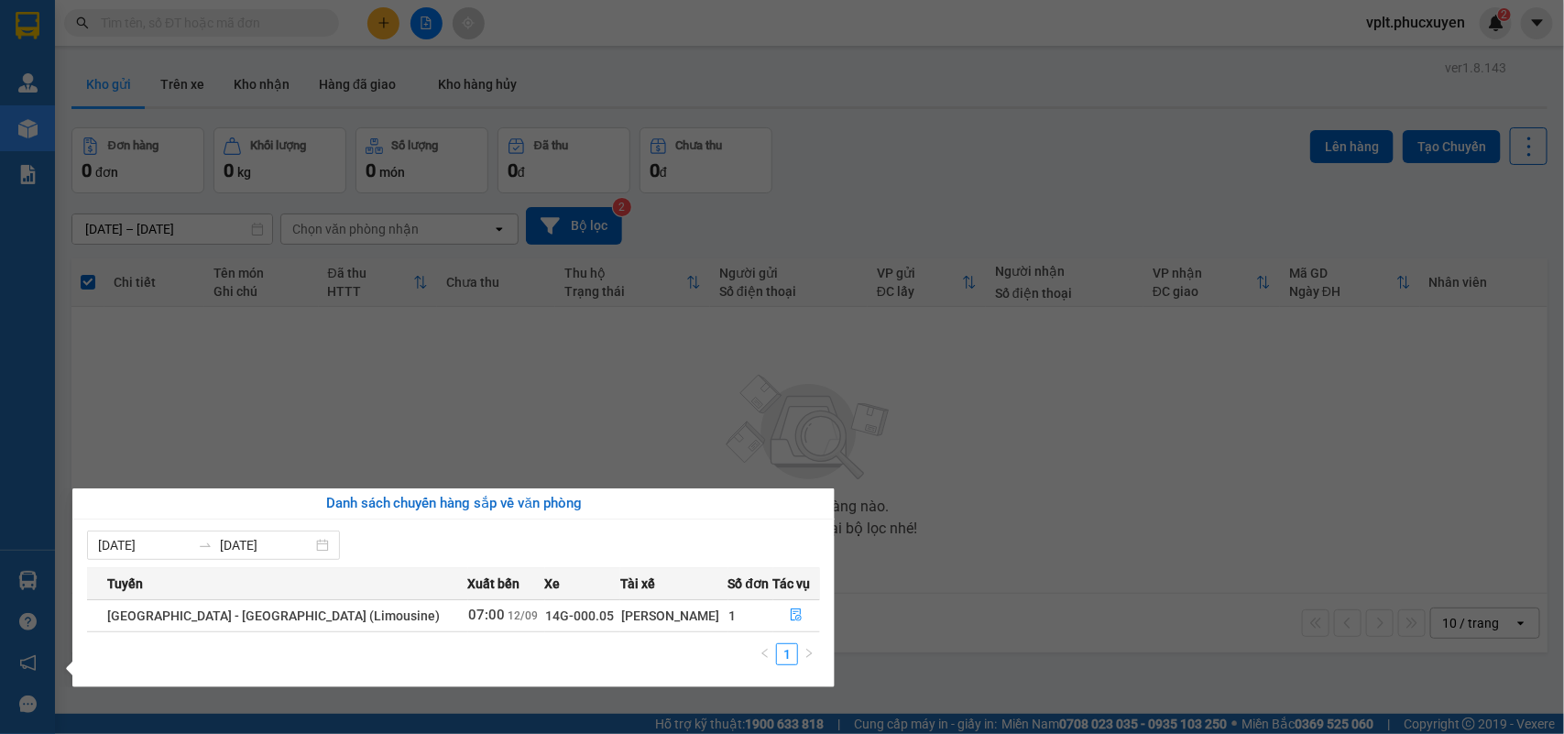
drag, startPoint x: 872, startPoint y: 643, endPoint x: 749, endPoint y: 181, distance: 478.1
click at [872, 644] on section "Kết quả tìm kiếm ( 923 ) Bộ lọc Mã ĐH Trạng thái Món hàng Thu hộ Tổng cước Chưa…" at bounding box center [782, 367] width 1564 height 734
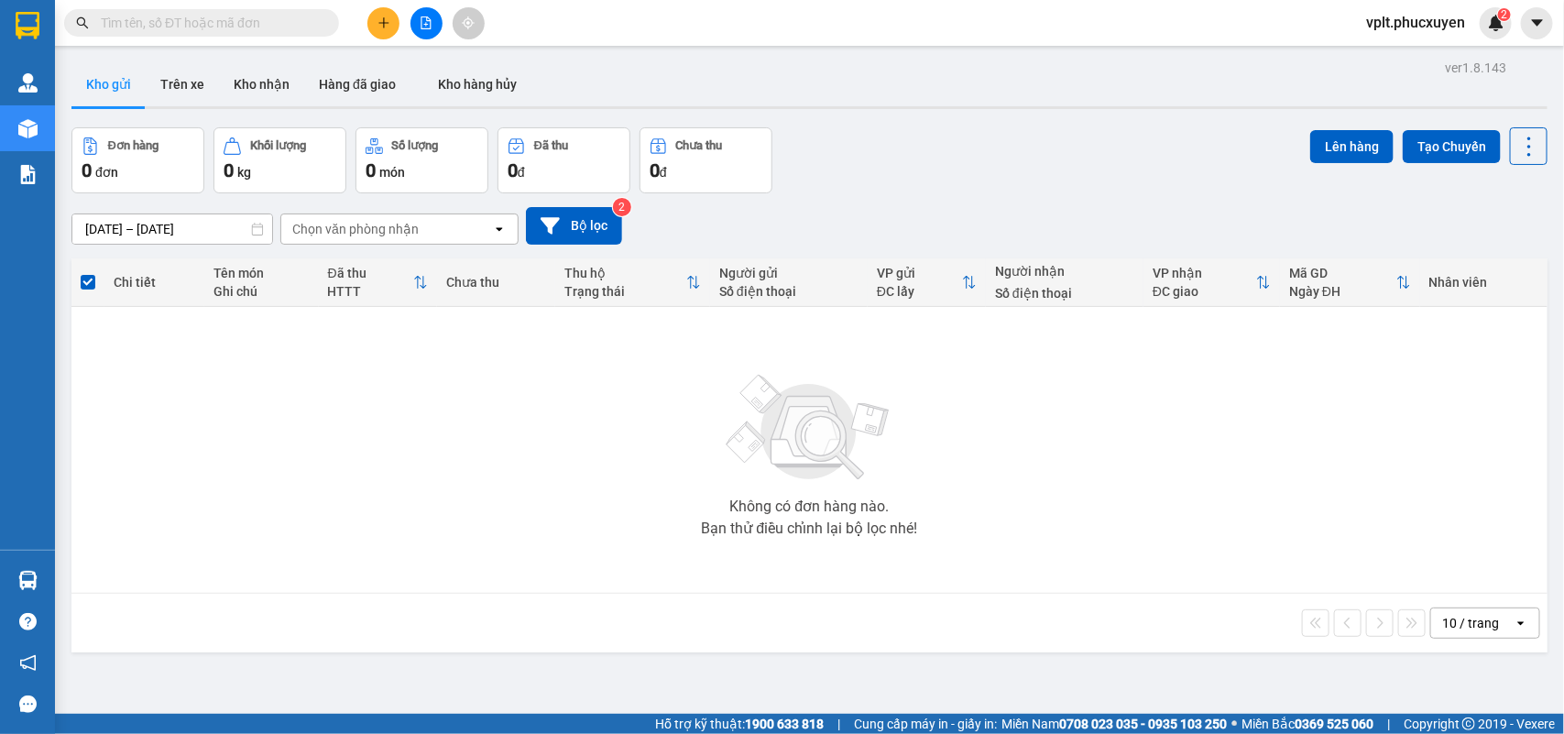
paste input "0982621162"
type input "0982621162"
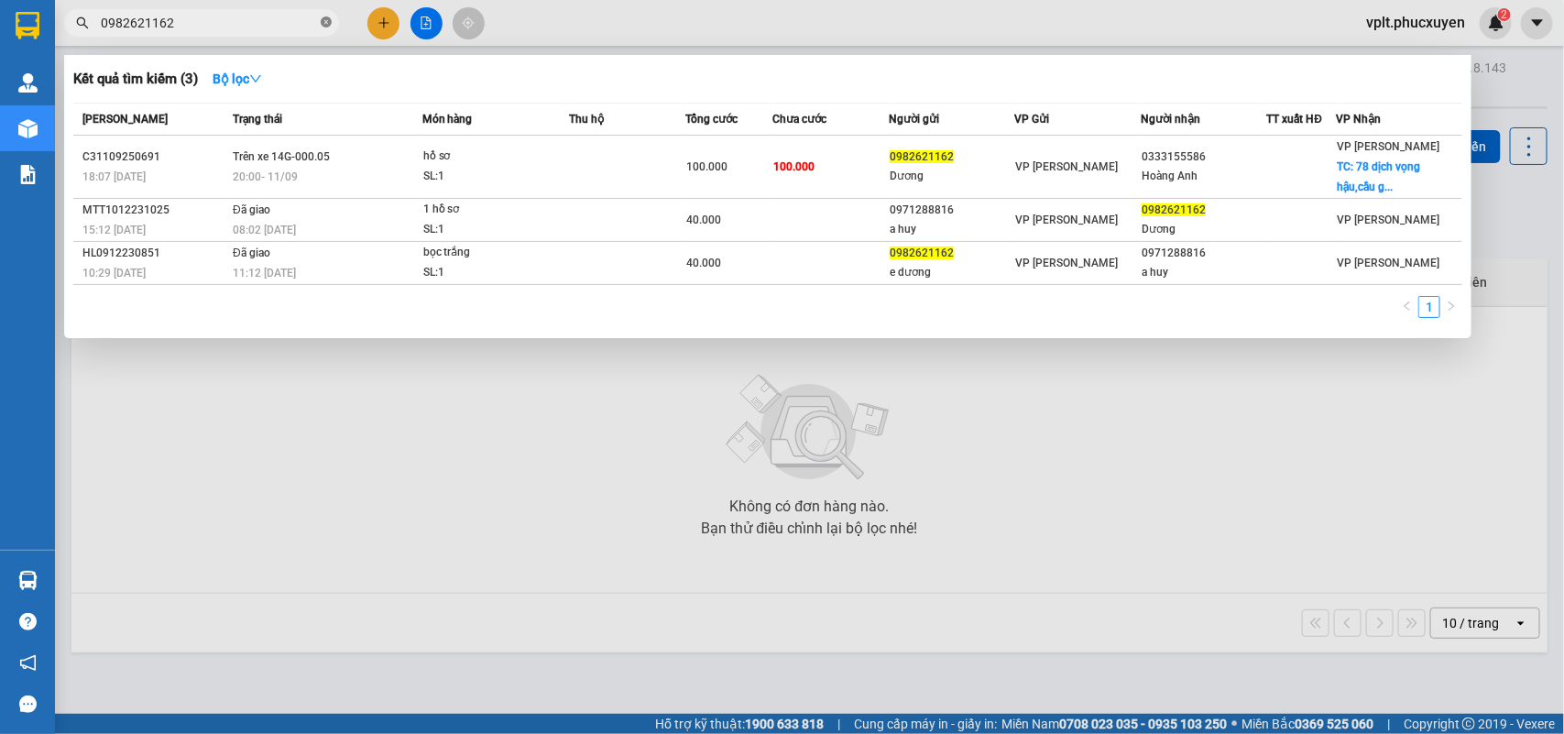
click at [323, 23] on icon "close-circle" at bounding box center [326, 21] width 11 height 11
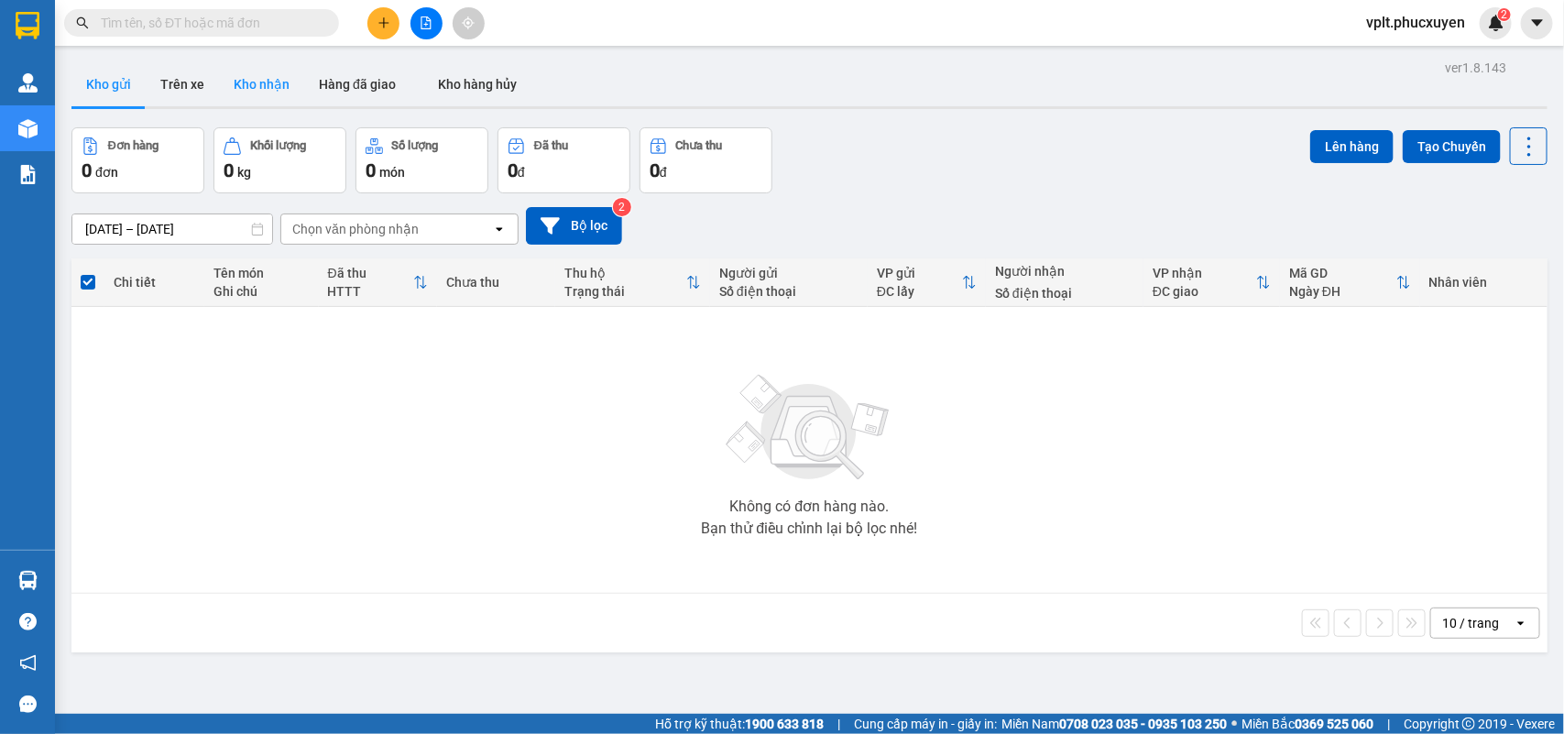
click at [268, 84] on button "Kho nhận" at bounding box center [261, 84] width 85 height 44
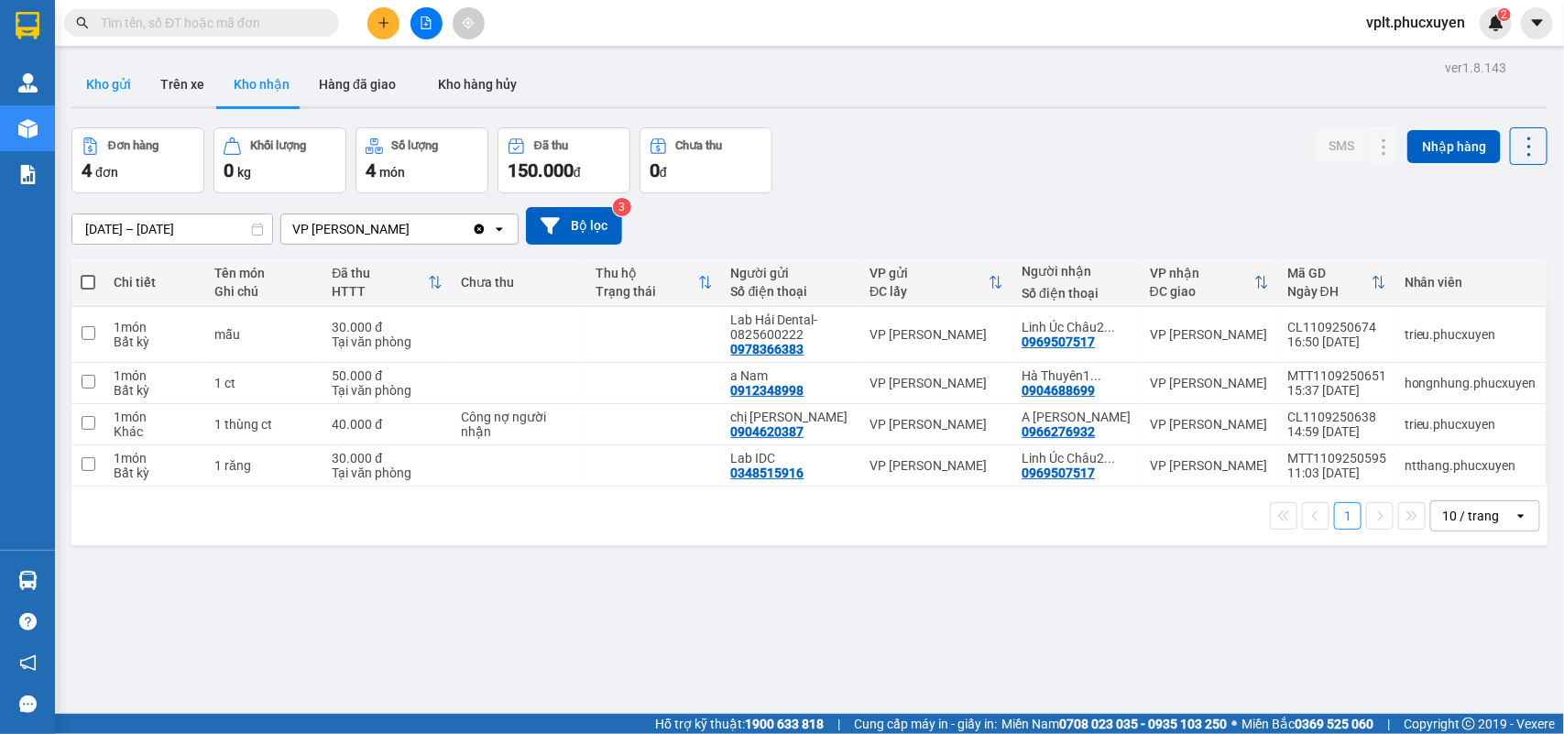
click at [129, 84] on button "Kho gửi" at bounding box center [108, 84] width 74 height 44
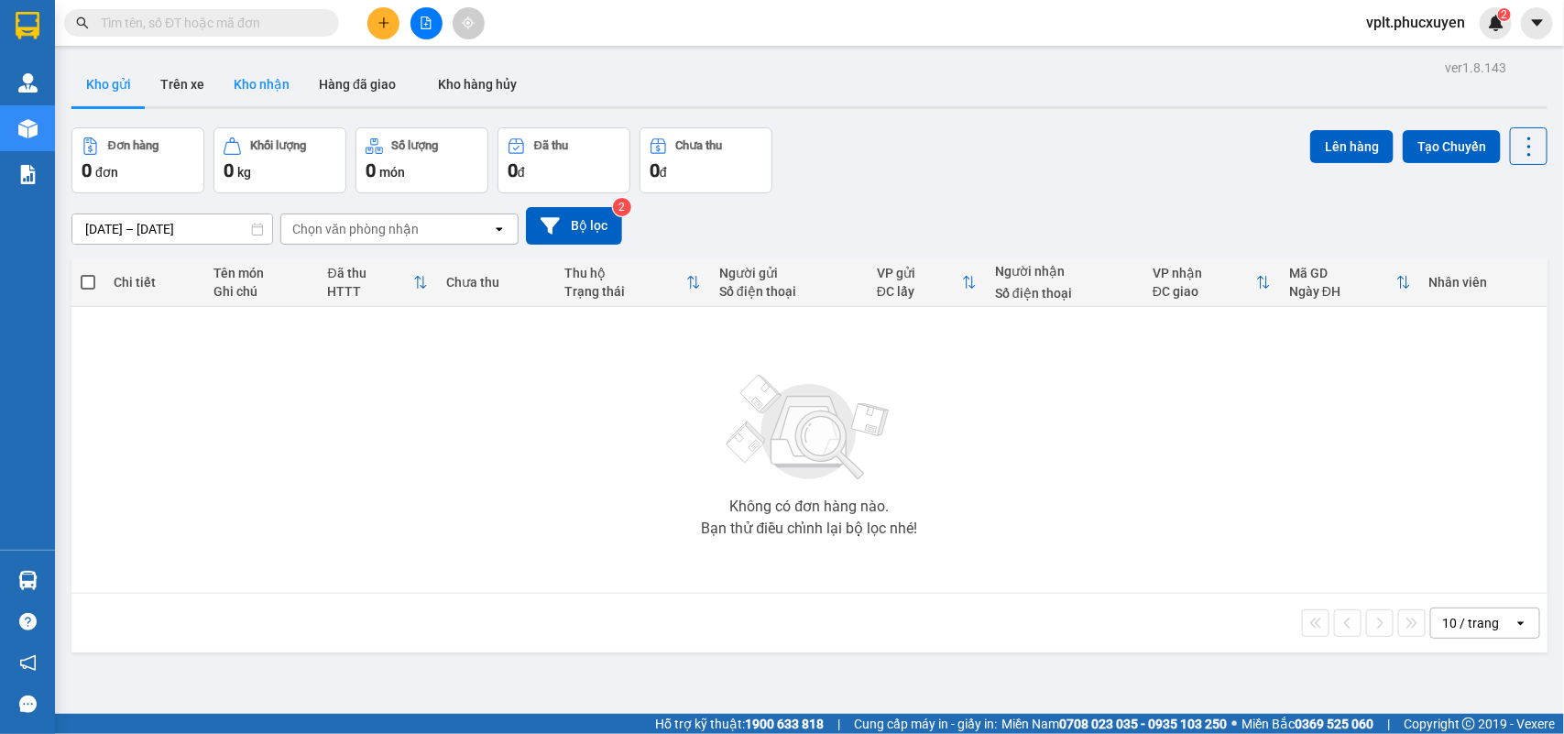
click at [275, 87] on button "Kho nhận" at bounding box center [261, 84] width 85 height 44
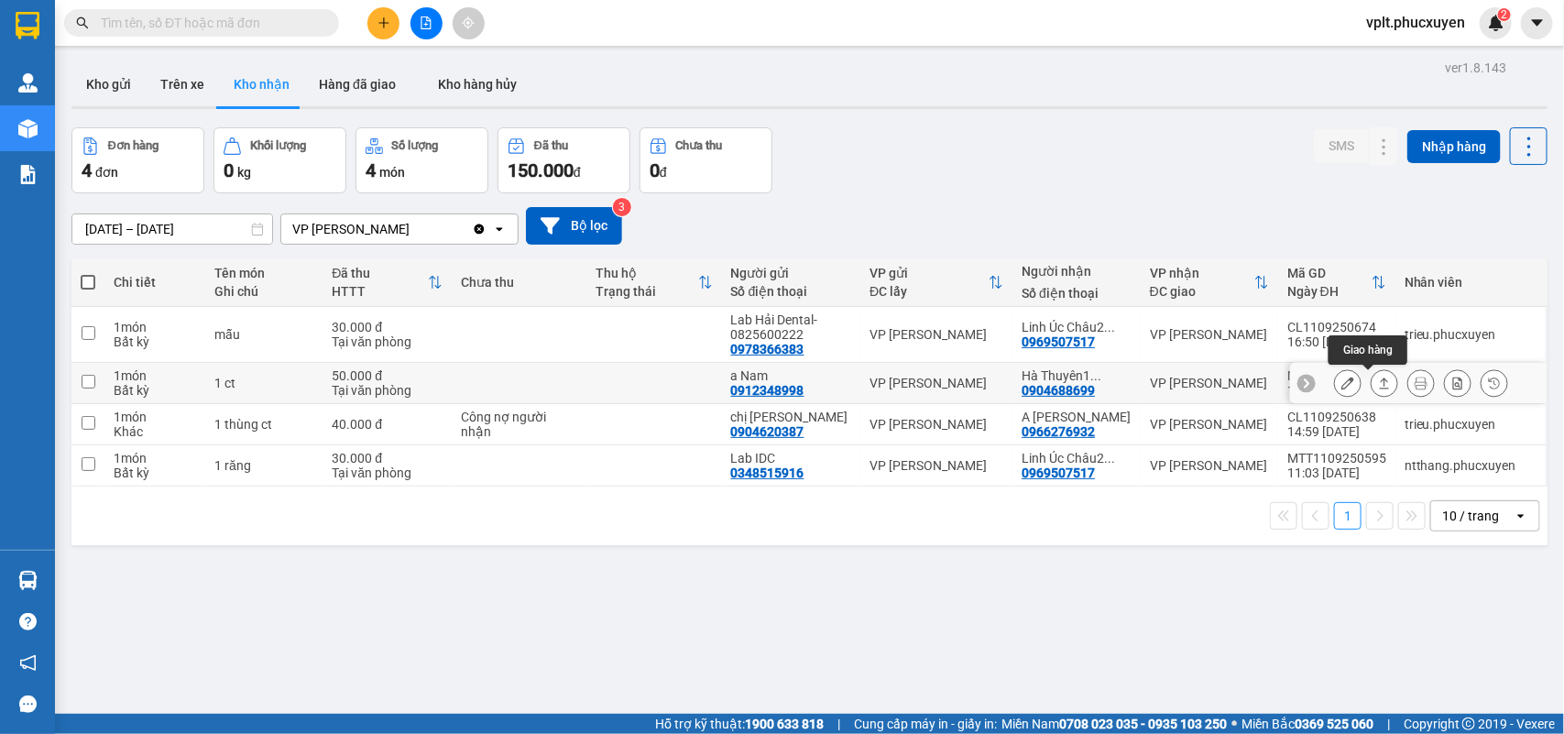
click at [1378, 383] on icon at bounding box center [1384, 383] width 13 height 13
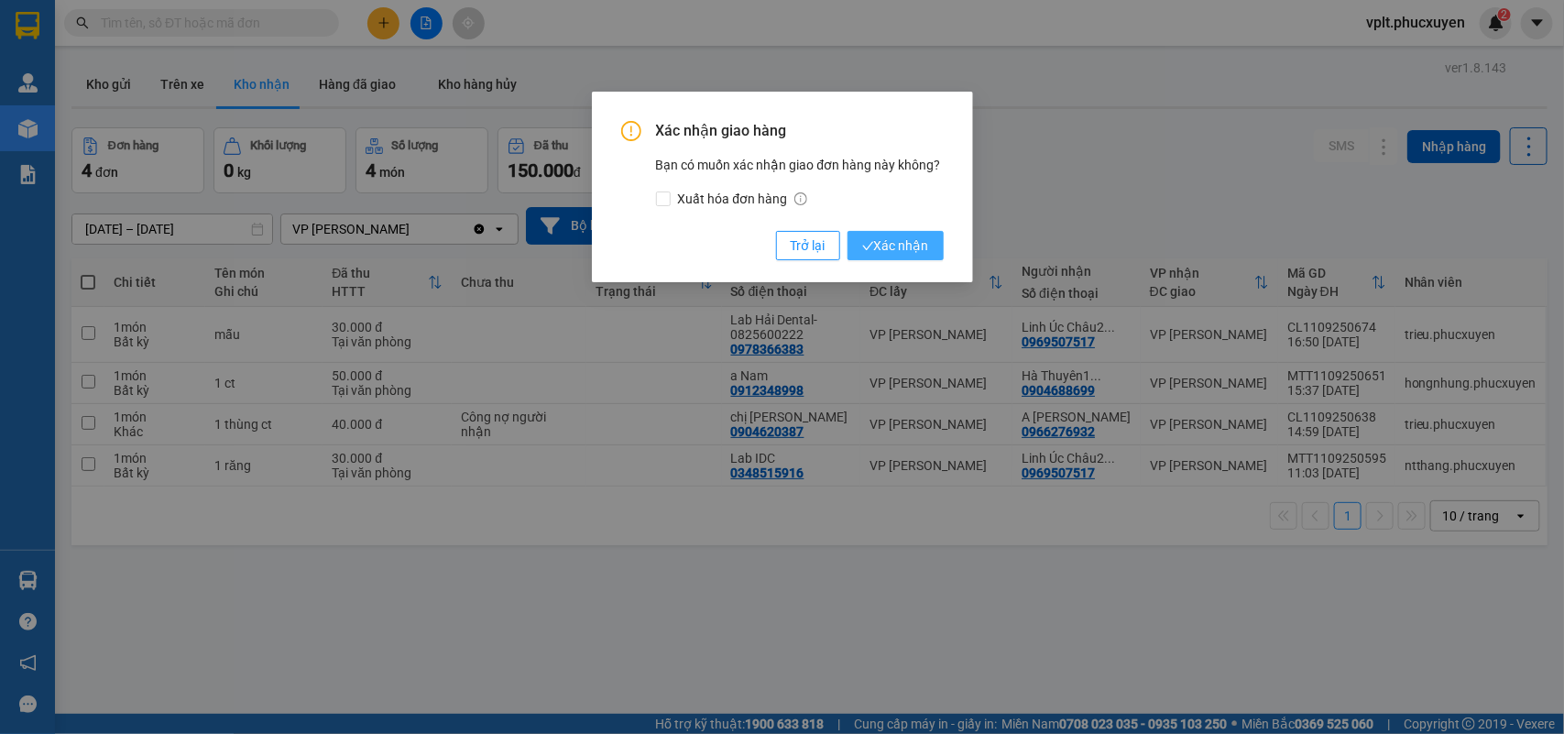
click at [898, 249] on span "Xác nhận" at bounding box center [895, 245] width 67 height 20
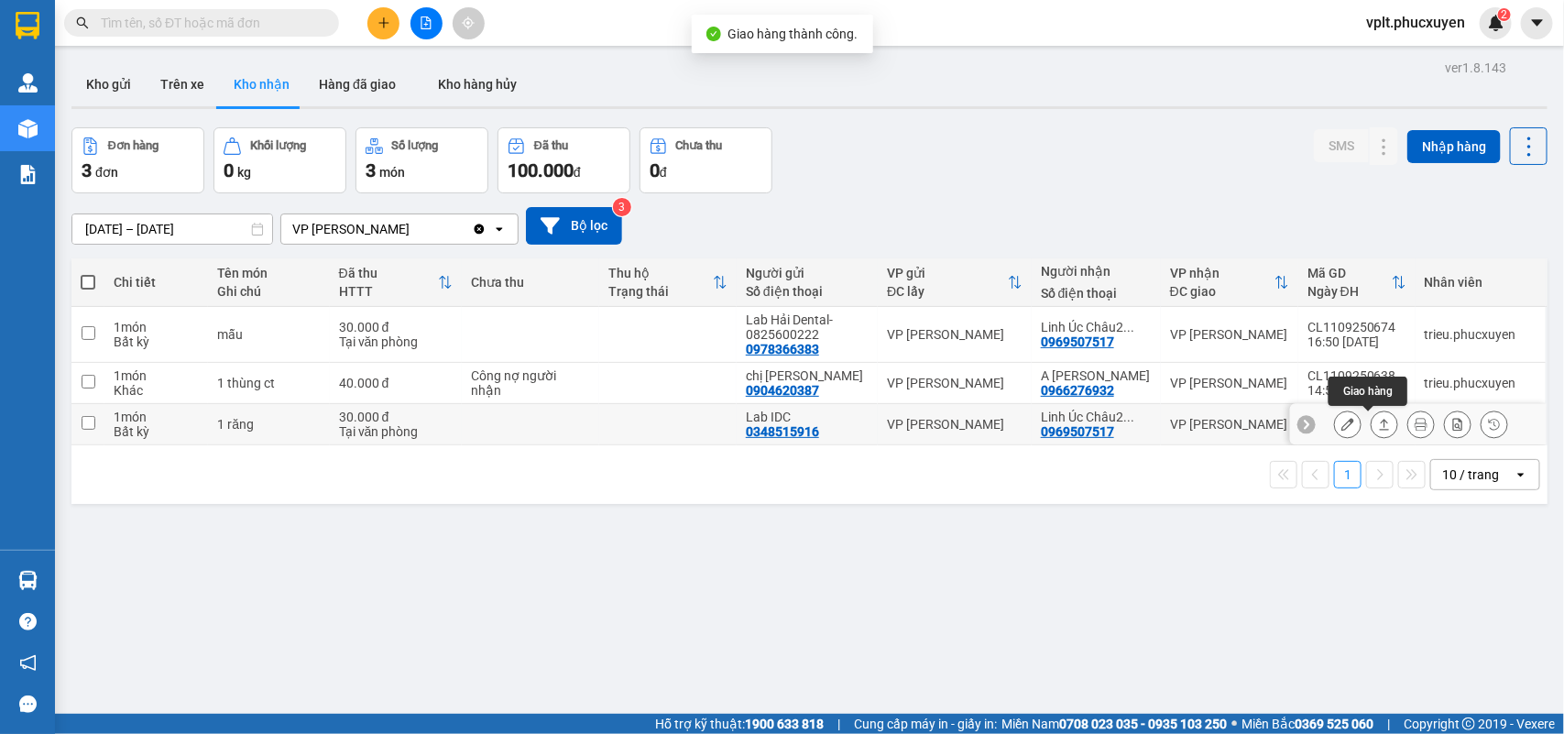
click at [1372, 432] on button at bounding box center [1385, 425] width 26 height 32
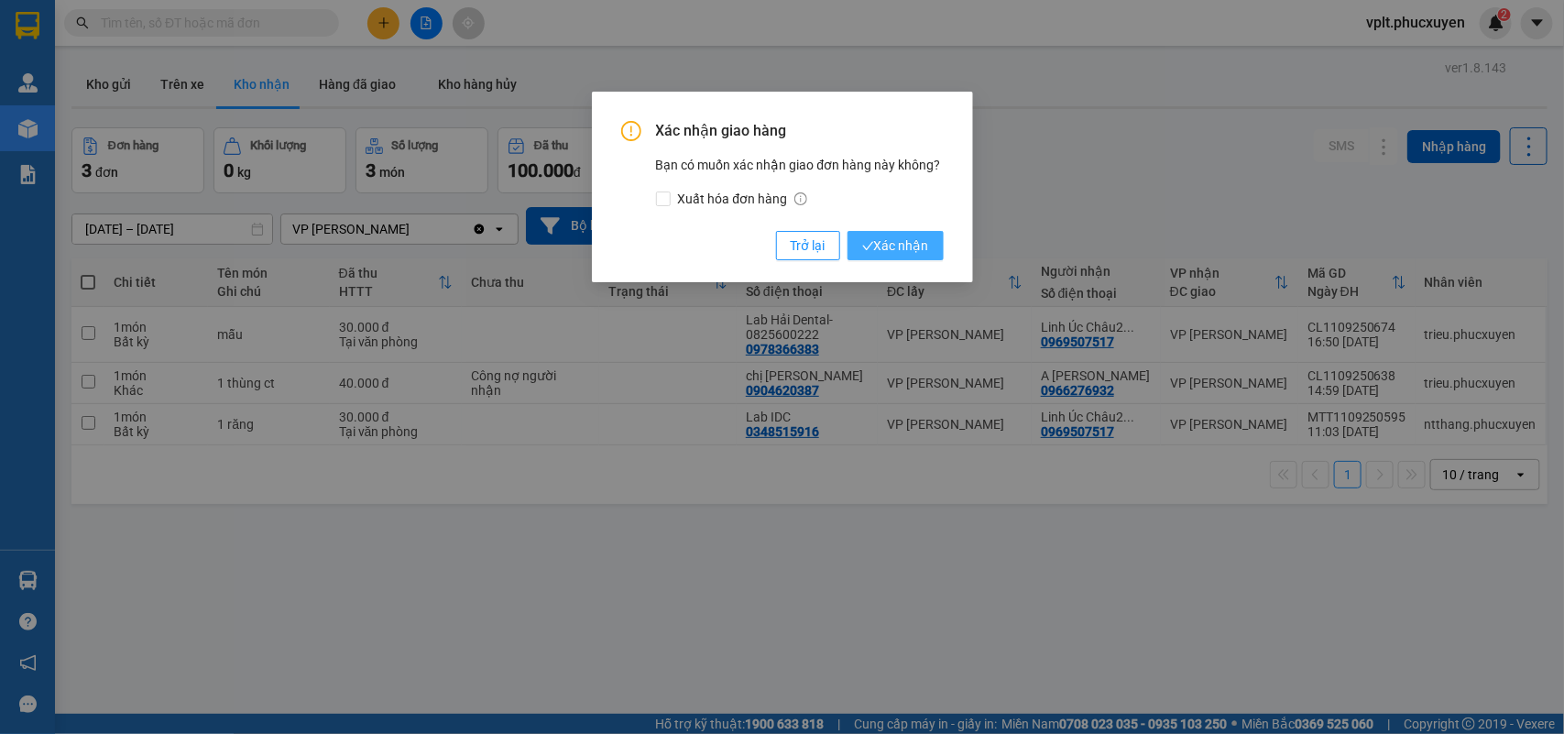
click at [910, 243] on span "Xác nhận" at bounding box center [895, 245] width 67 height 20
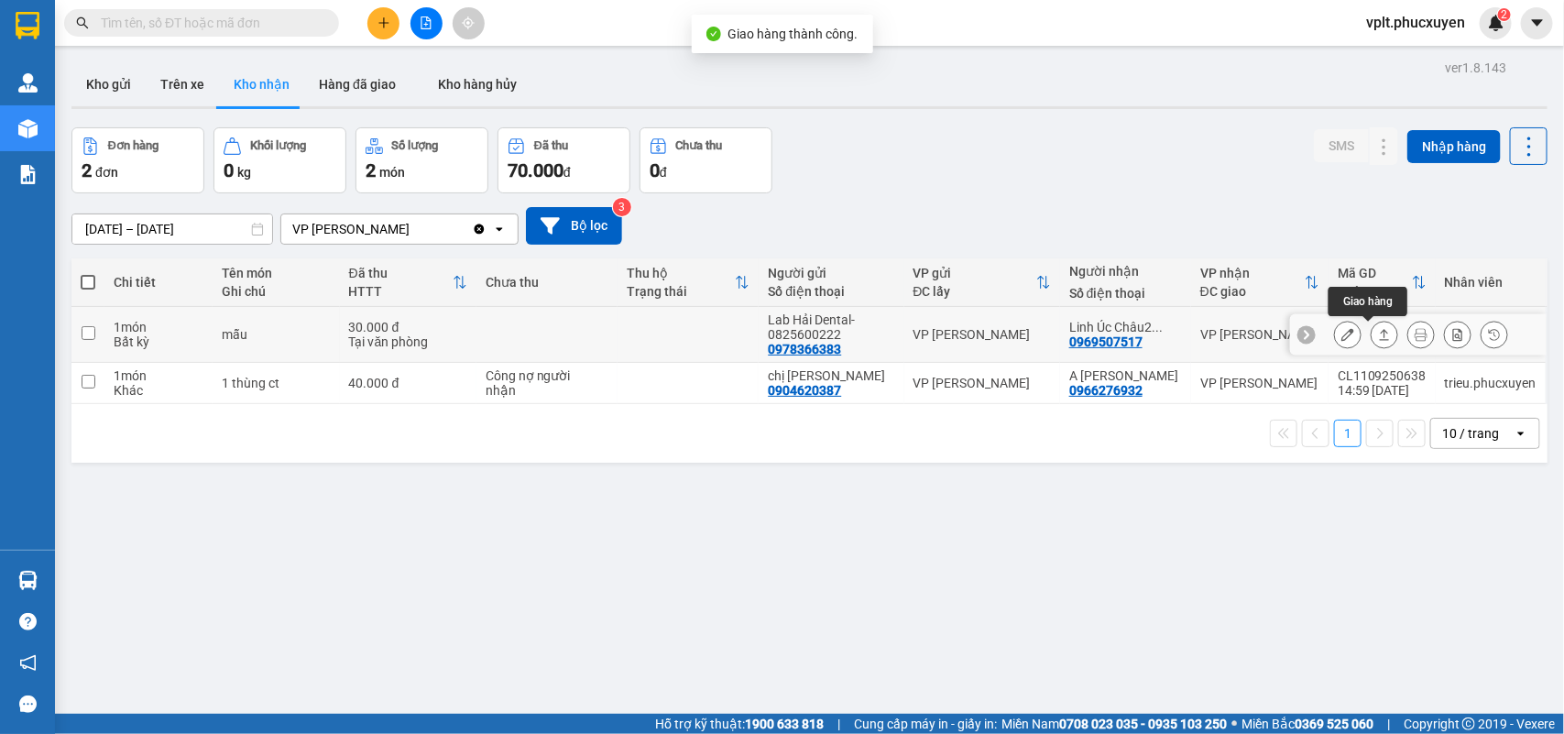
click at [1378, 333] on icon at bounding box center [1384, 334] width 13 height 13
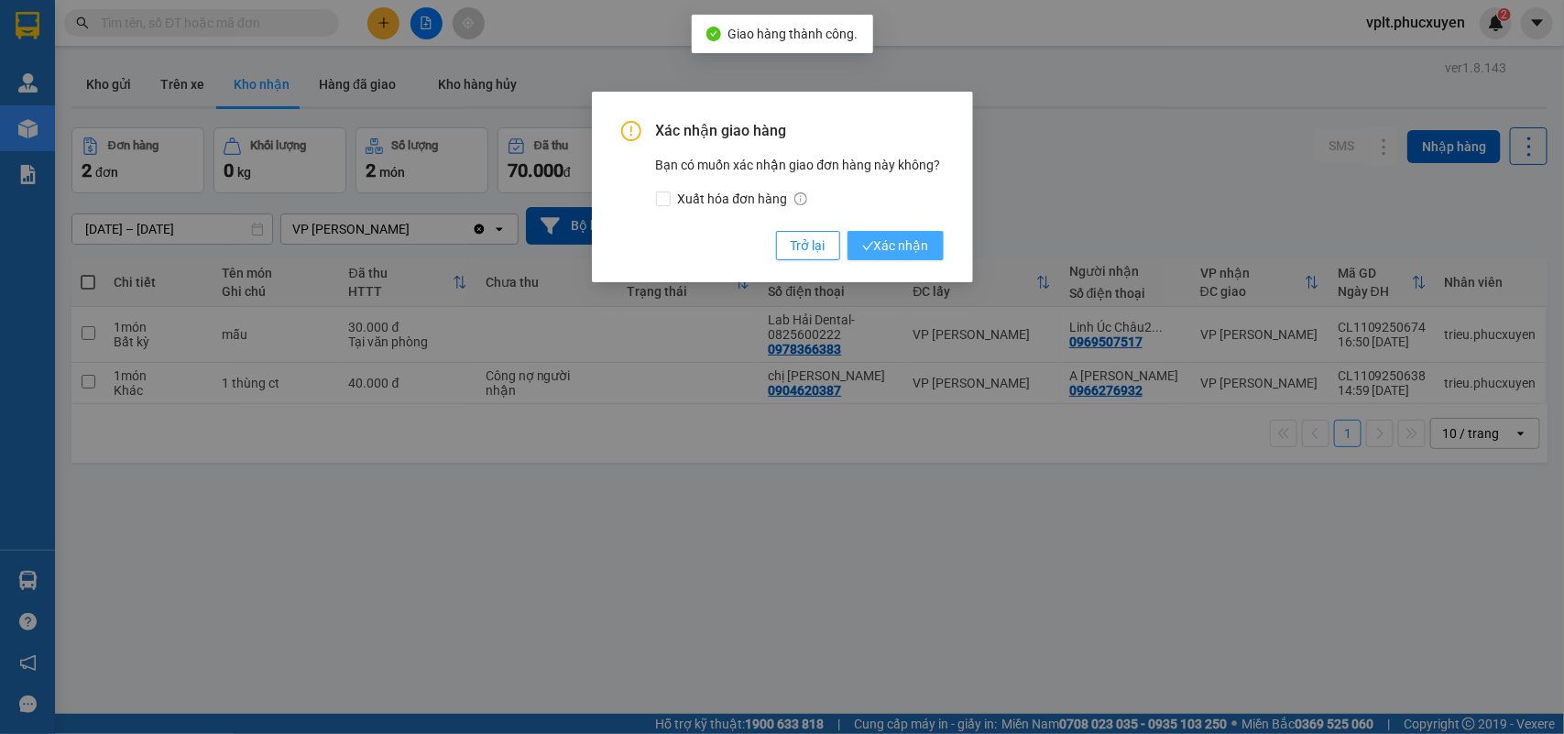
click at [901, 243] on span "Xác nhận" at bounding box center [895, 245] width 67 height 20
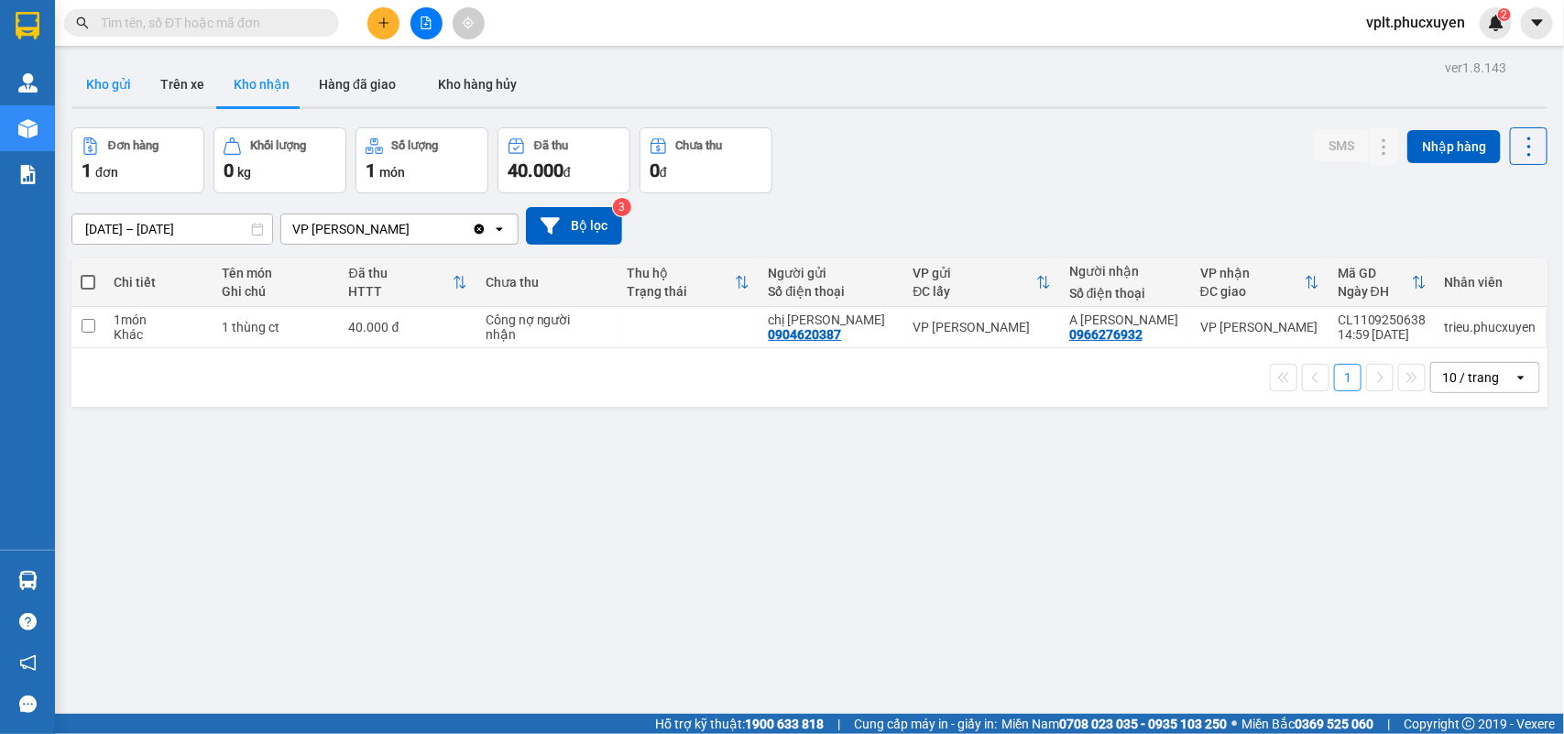
click at [115, 83] on button "Kho gửi" at bounding box center [108, 84] width 74 height 44
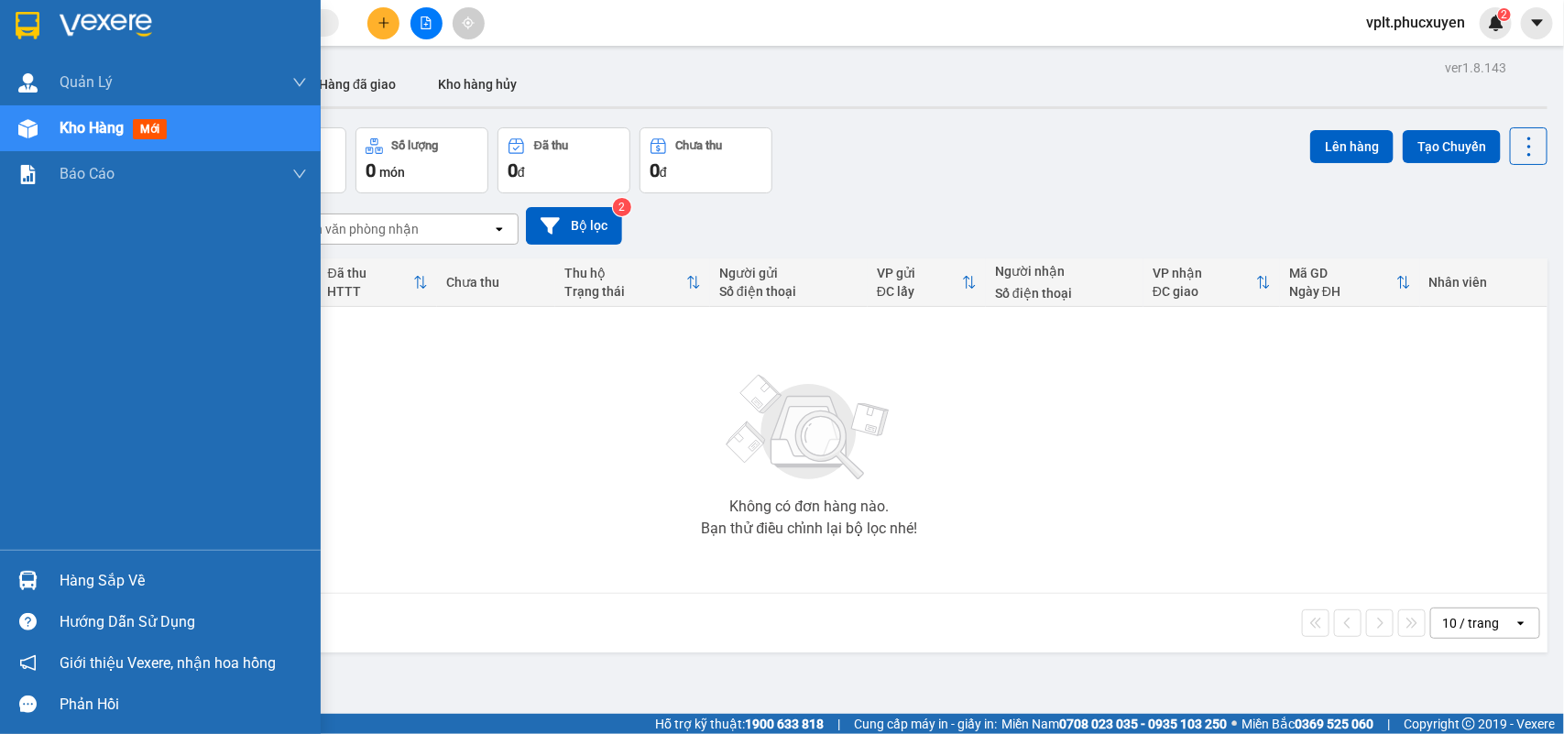
click at [137, 559] on div "Hàng sắp về Hướng dẫn sử dụng Giới thiệu Vexere, nhận hoa hồng Phản hồi" at bounding box center [160, 637] width 321 height 175
click at [113, 569] on div "Hàng sắp về" at bounding box center [183, 580] width 247 height 27
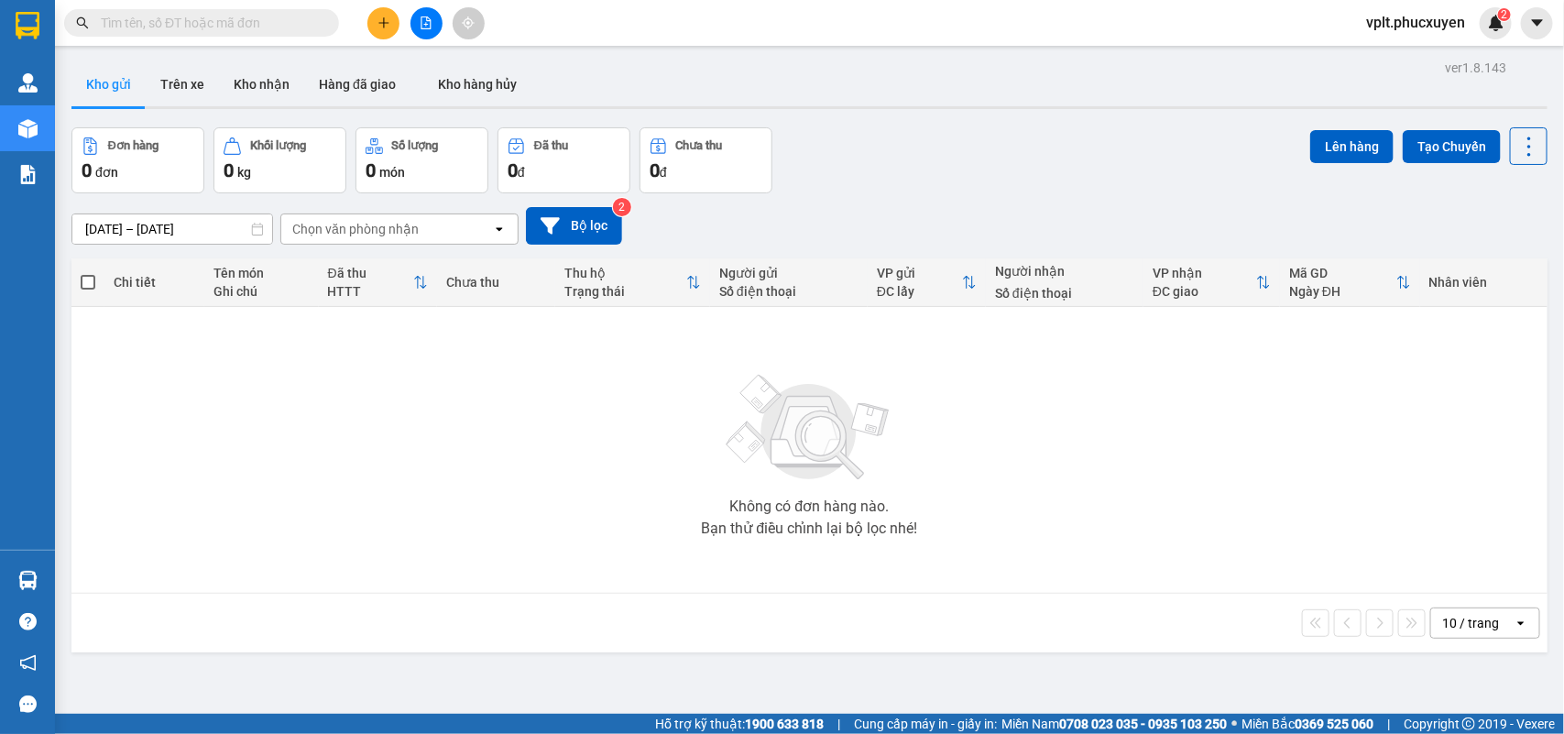
click at [890, 609] on section "Kết quả tìm kiếm ( 3 ) Bộ lọc Mã ĐH Trạng thái Món hàng Thu hộ Tổng cước Chưa c…" at bounding box center [782, 367] width 1564 height 734
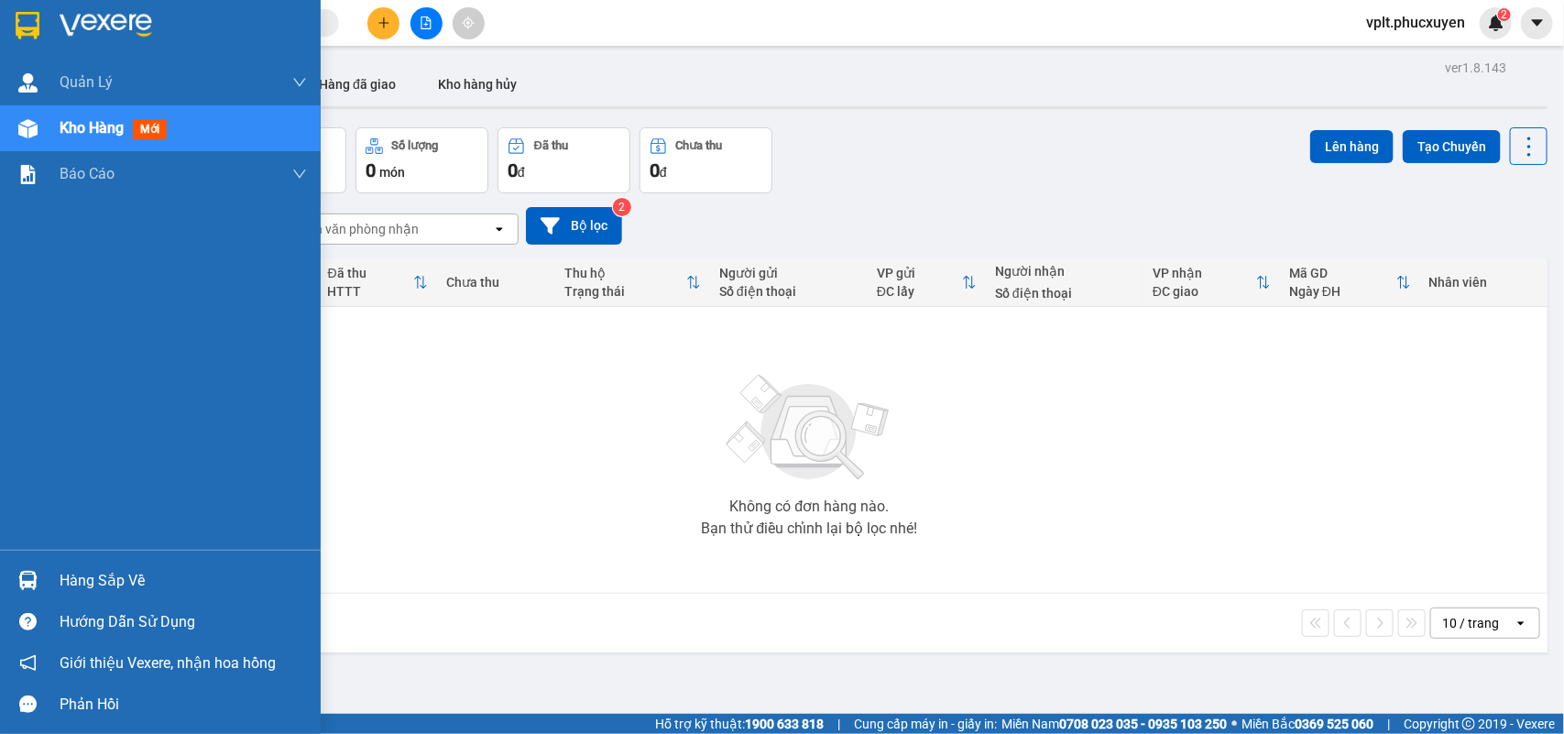
drag, startPoint x: 76, startPoint y: 578, endPoint x: 133, endPoint y: 577, distance: 56.8
click at [80, 578] on div "Hàng sắp về" at bounding box center [183, 580] width 247 height 27
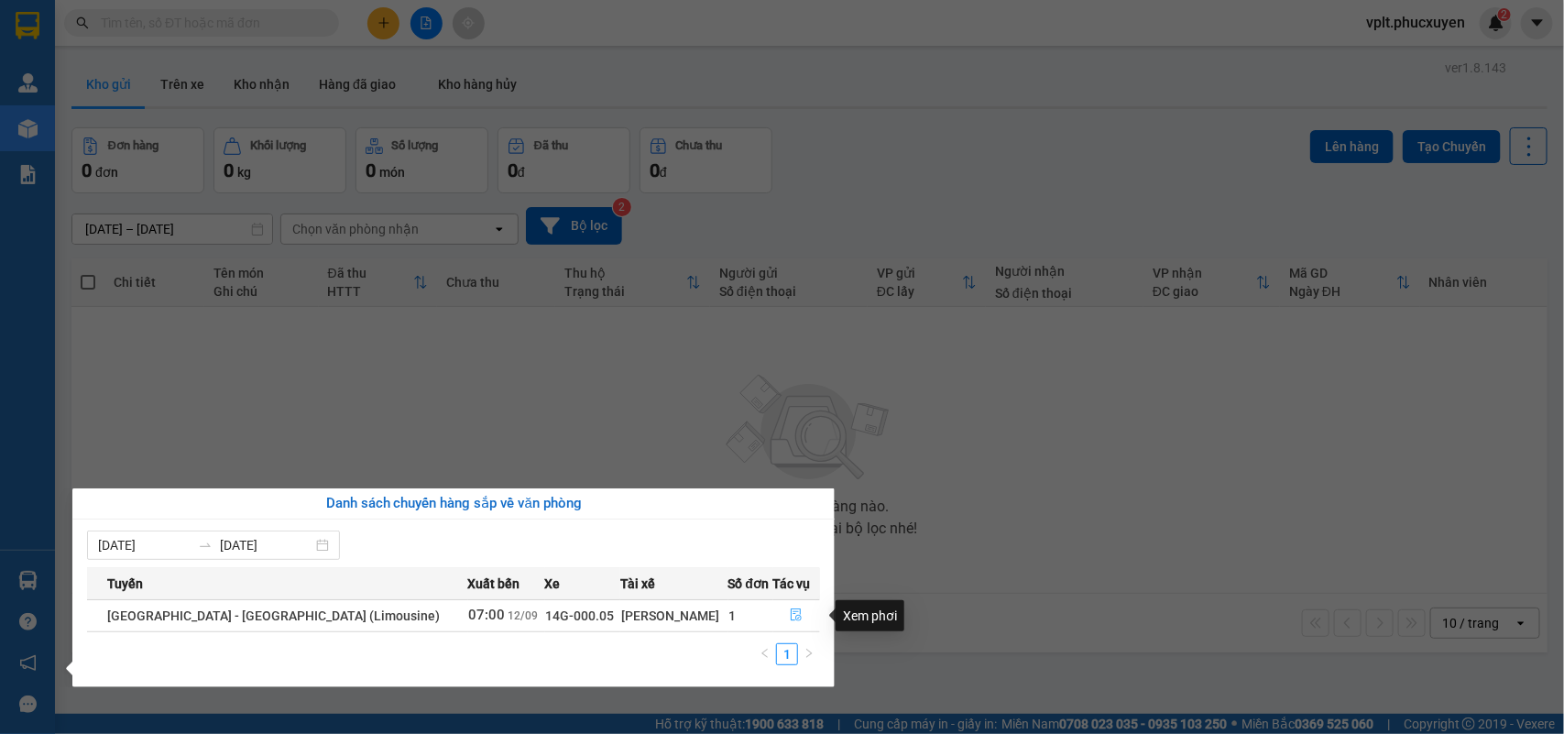
click at [791, 618] on icon "file-done" at bounding box center [796, 614] width 13 height 13
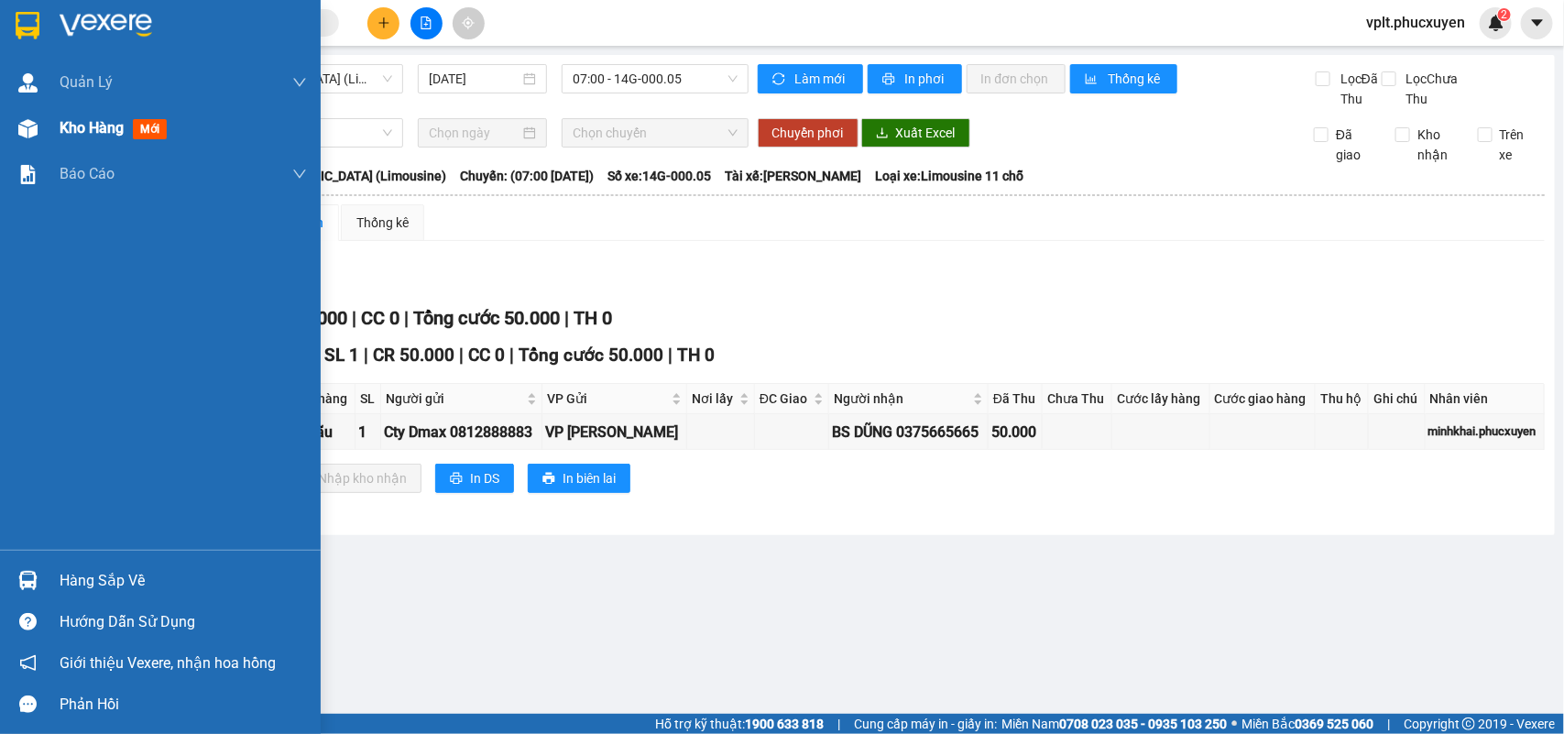
click at [110, 133] on span "Kho hàng" at bounding box center [92, 127] width 64 height 17
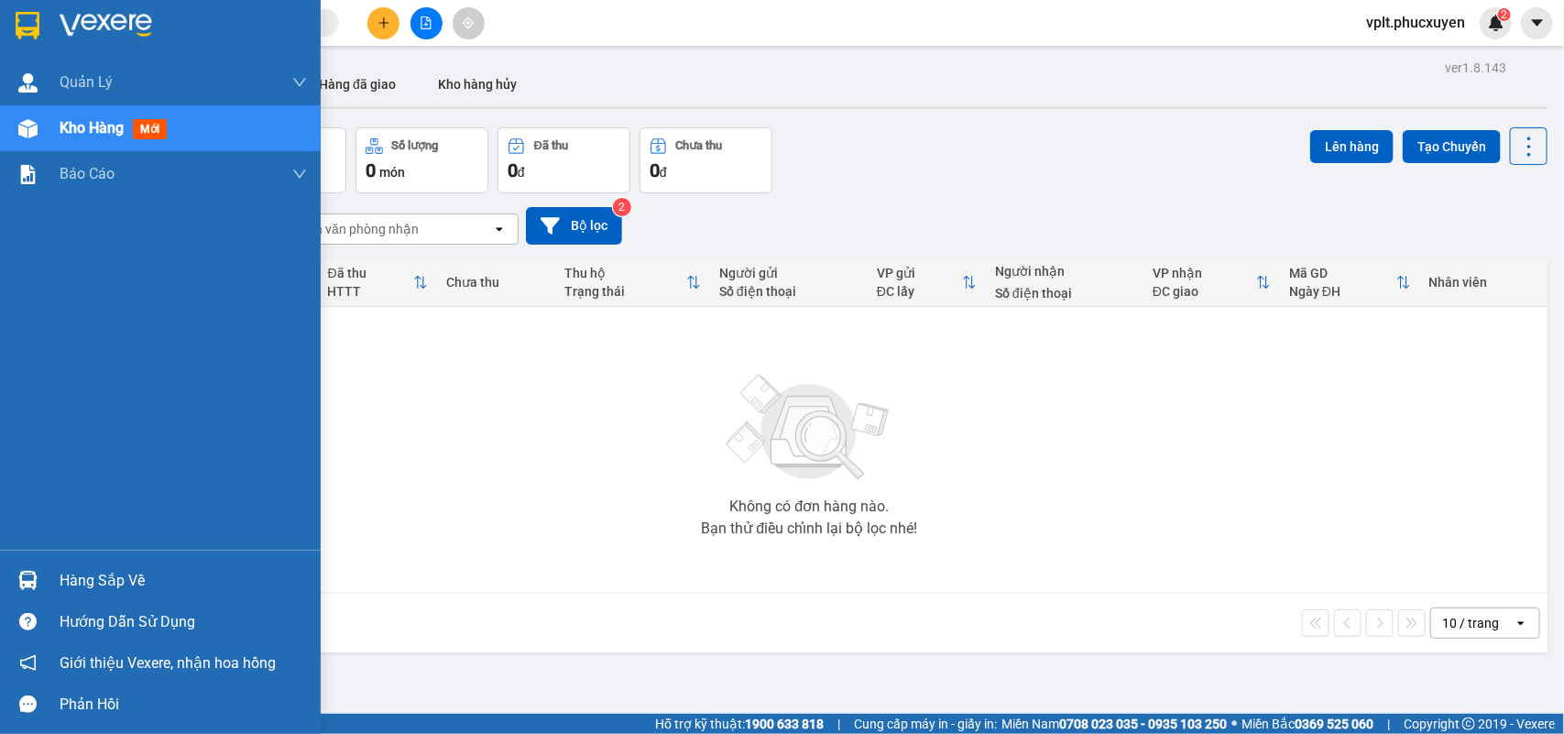
click at [107, 587] on div "Hàng sắp về" at bounding box center [183, 580] width 247 height 27
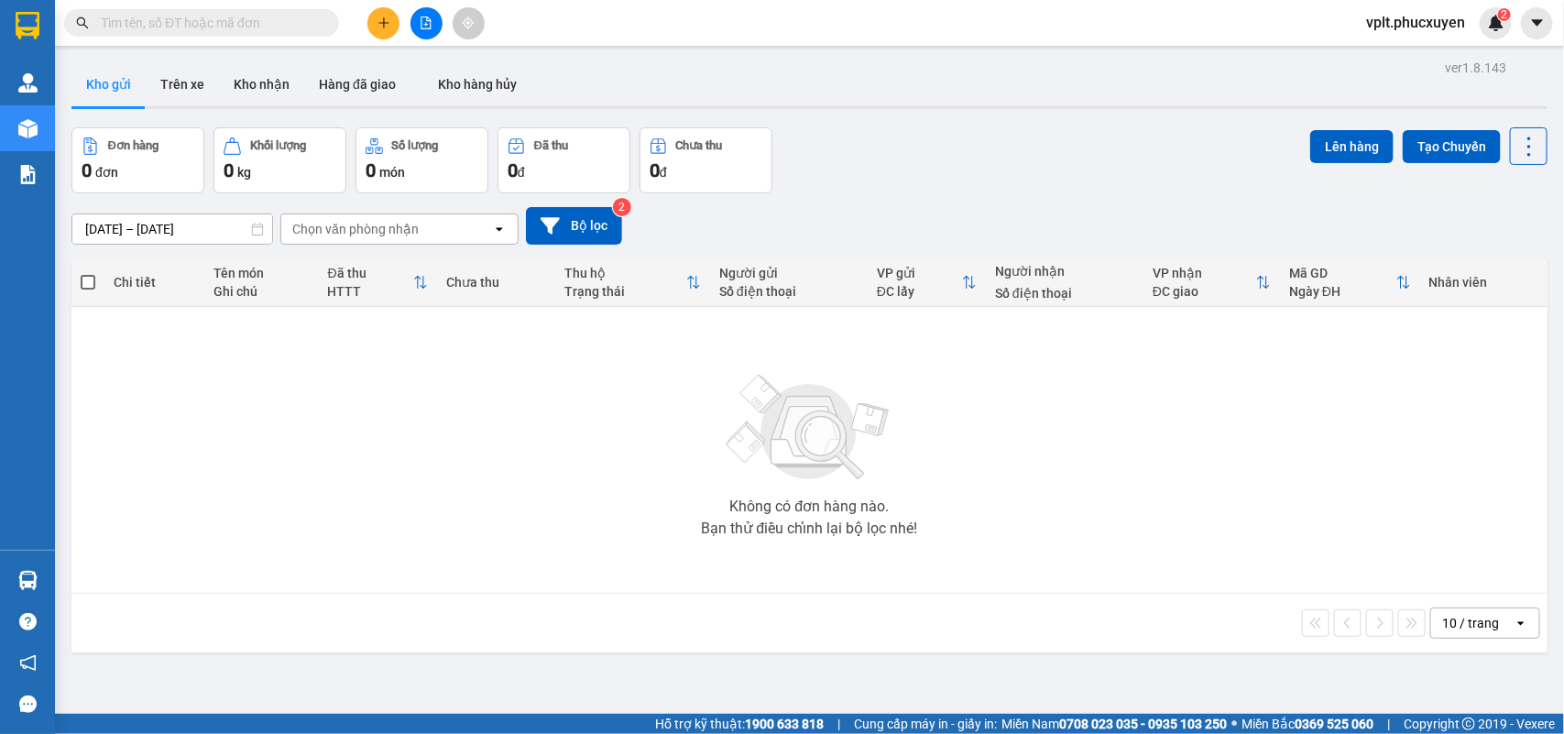
click at [936, 611] on section "Kết quả tìm kiếm ( 3 ) Bộ lọc Mã ĐH Trạng thái Món hàng Thu hộ Tổng cước Chưa c…" at bounding box center [782, 367] width 1564 height 734
click at [257, 92] on button "Kho nhận" at bounding box center [261, 84] width 85 height 44
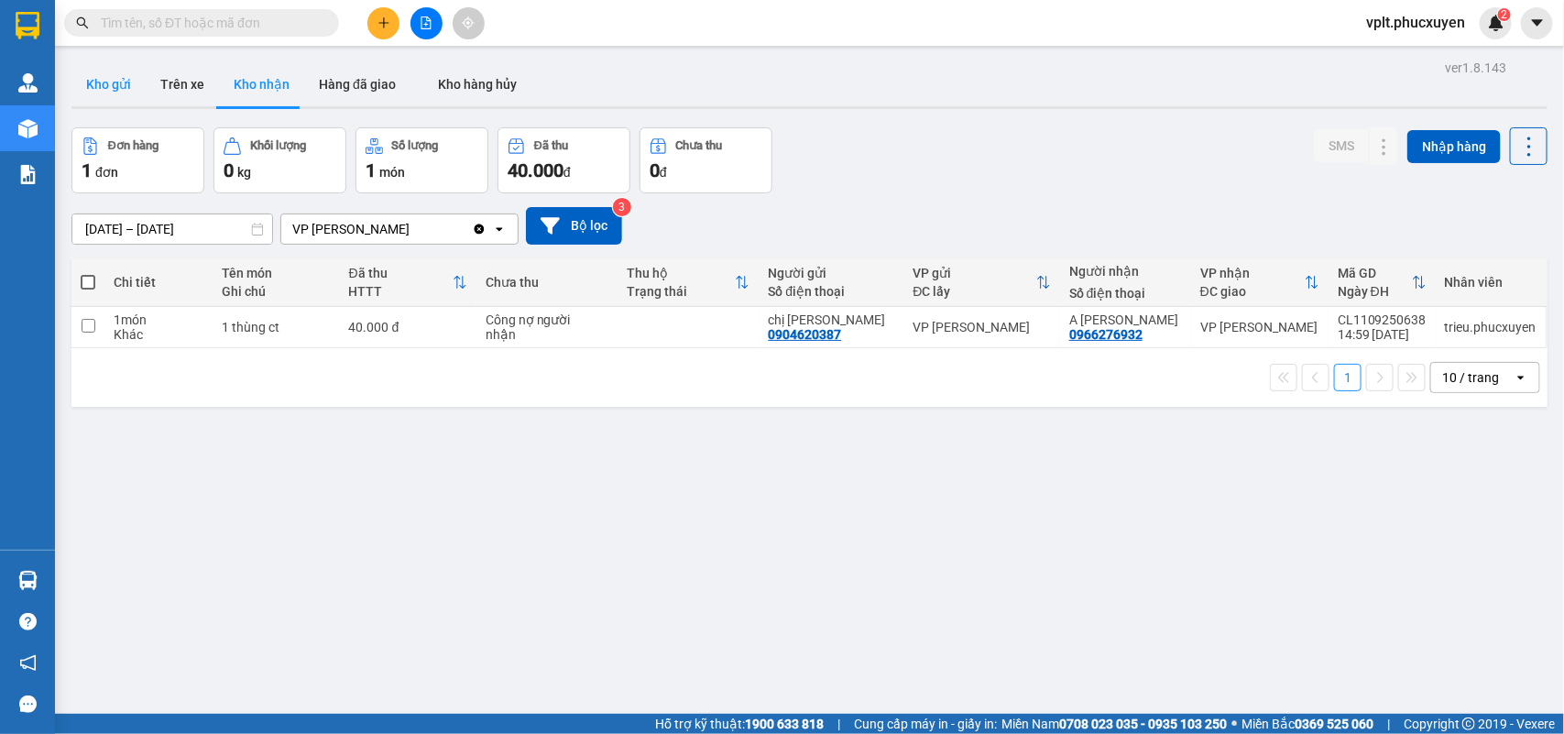
click at [119, 79] on button "Kho gửi" at bounding box center [108, 84] width 74 height 44
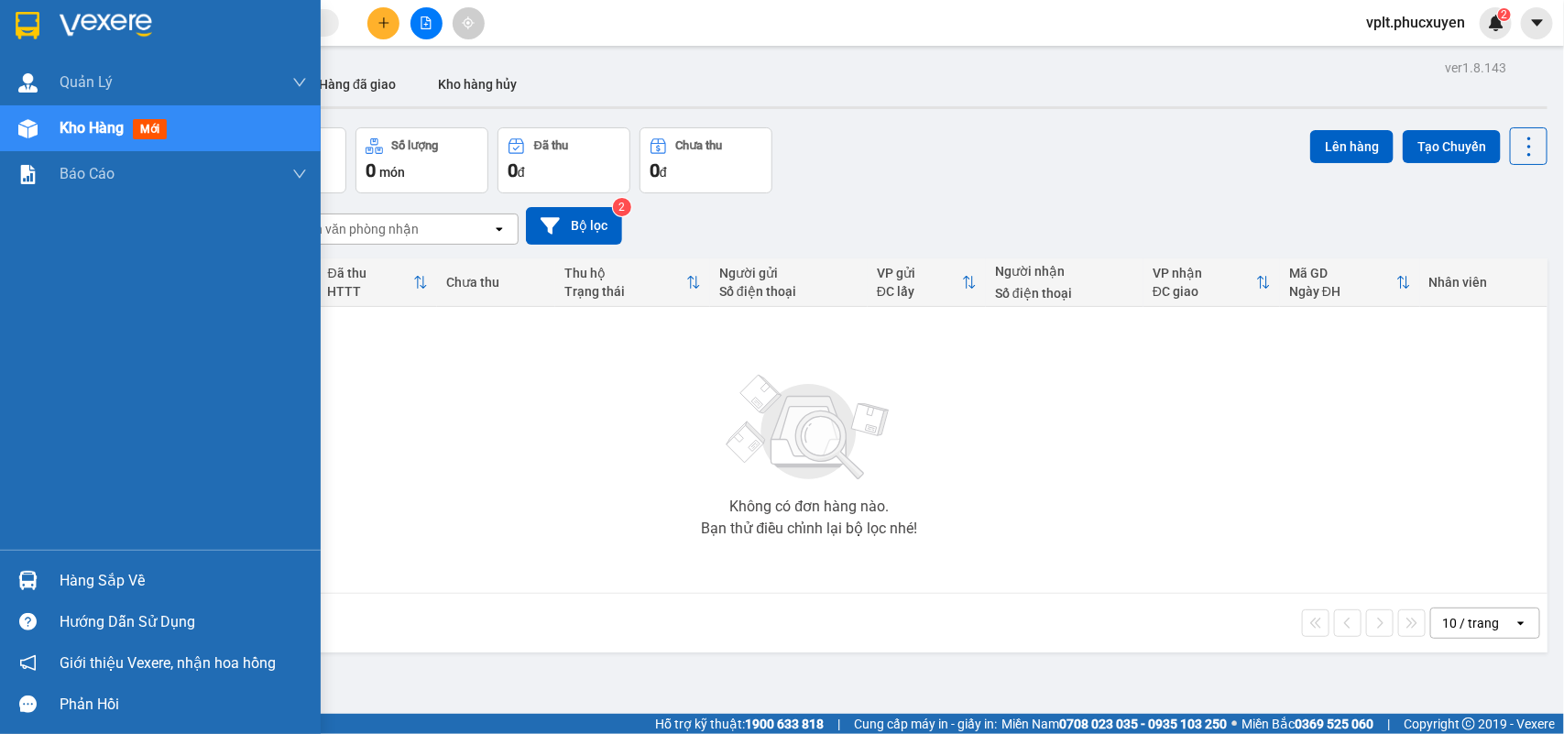
drag, startPoint x: 93, startPoint y: 588, endPoint x: 403, endPoint y: 583, distance: 309.7
click at [106, 588] on div "Hàng sắp về" at bounding box center [183, 580] width 247 height 27
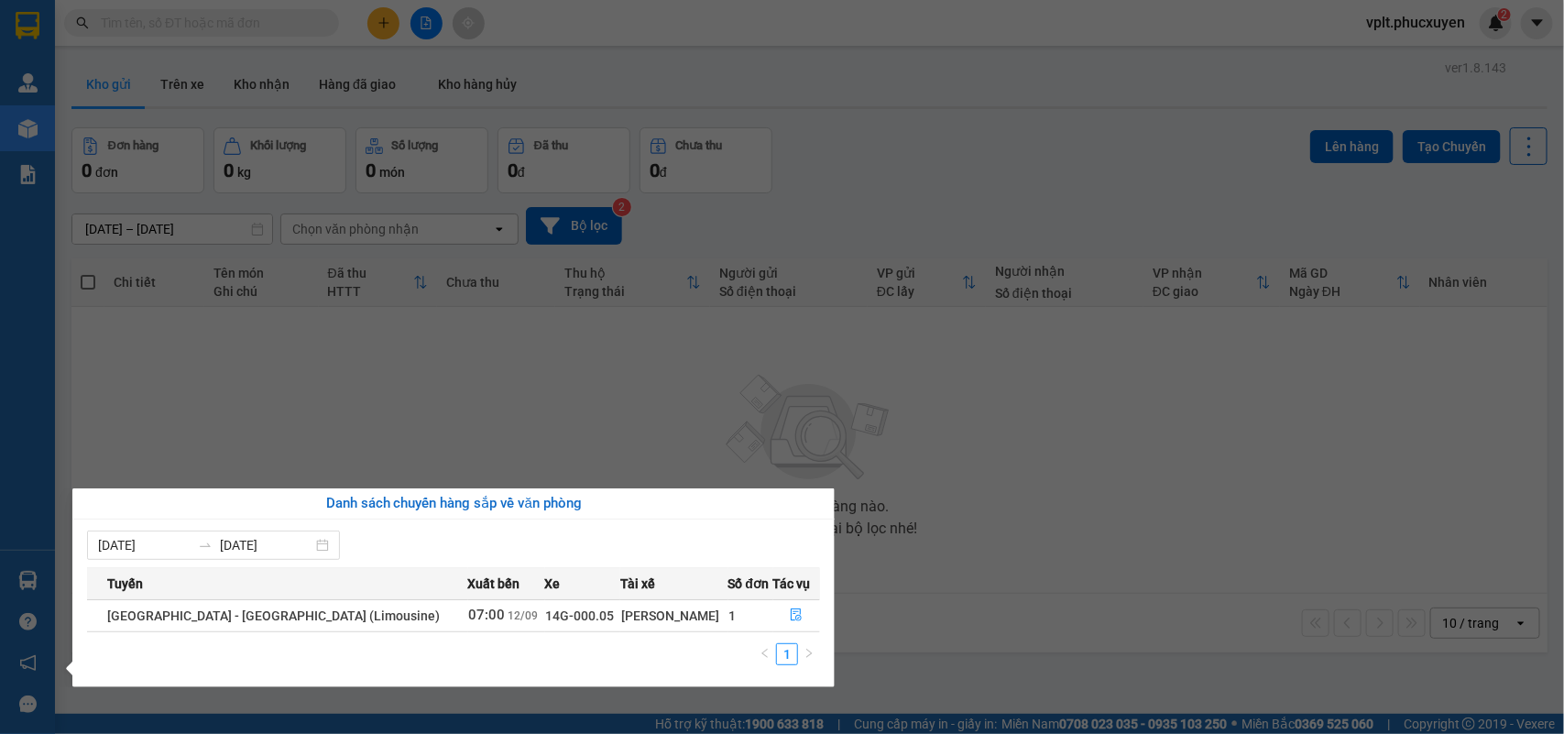
click at [264, 79] on section "Kết quả tìm kiếm ( 3 ) Bộ lọc Mã ĐH Trạng thái Món hàng Thu hộ Tổng cước Chưa c…" at bounding box center [782, 367] width 1564 height 734
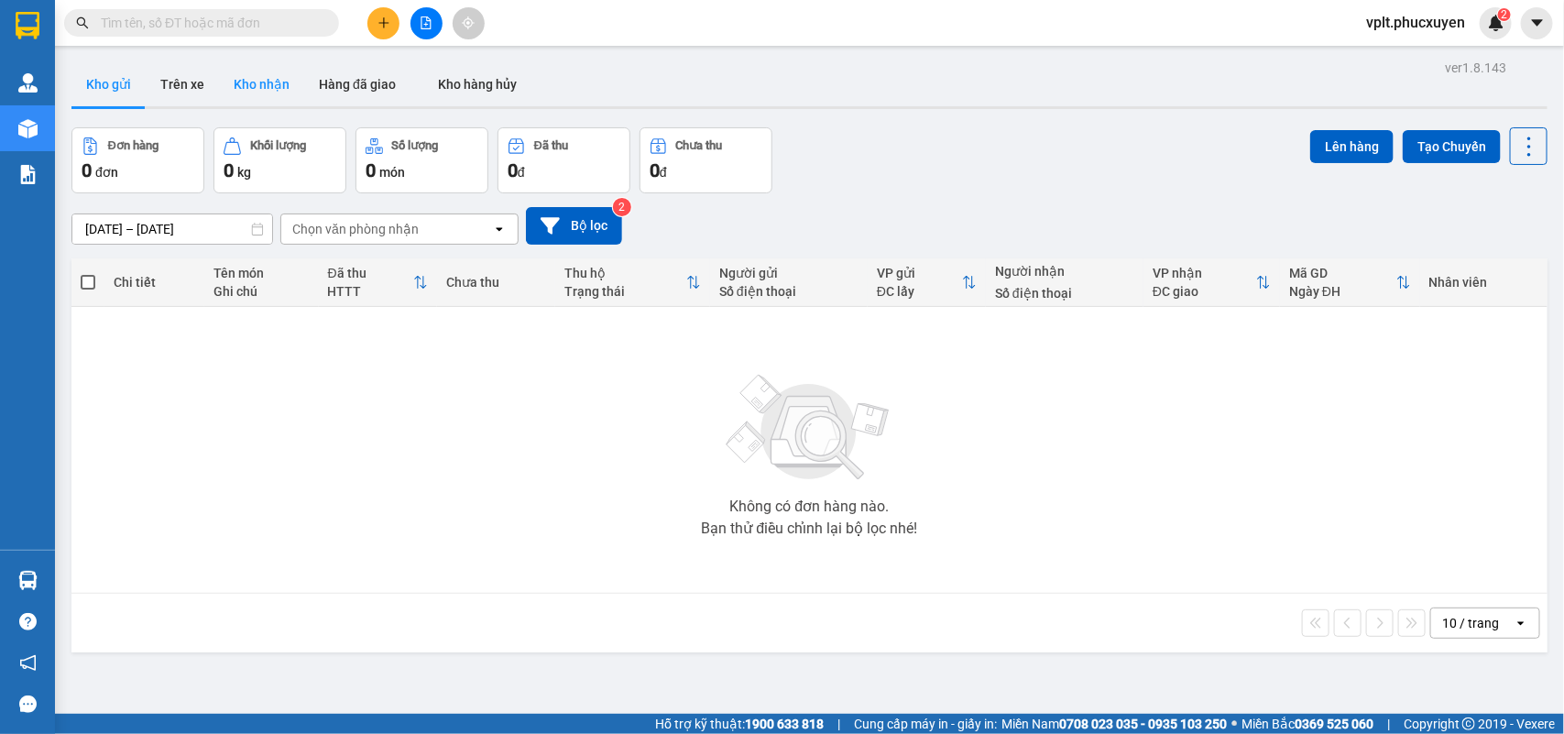
click at [279, 84] on button "Kho nhận" at bounding box center [261, 84] width 85 height 44
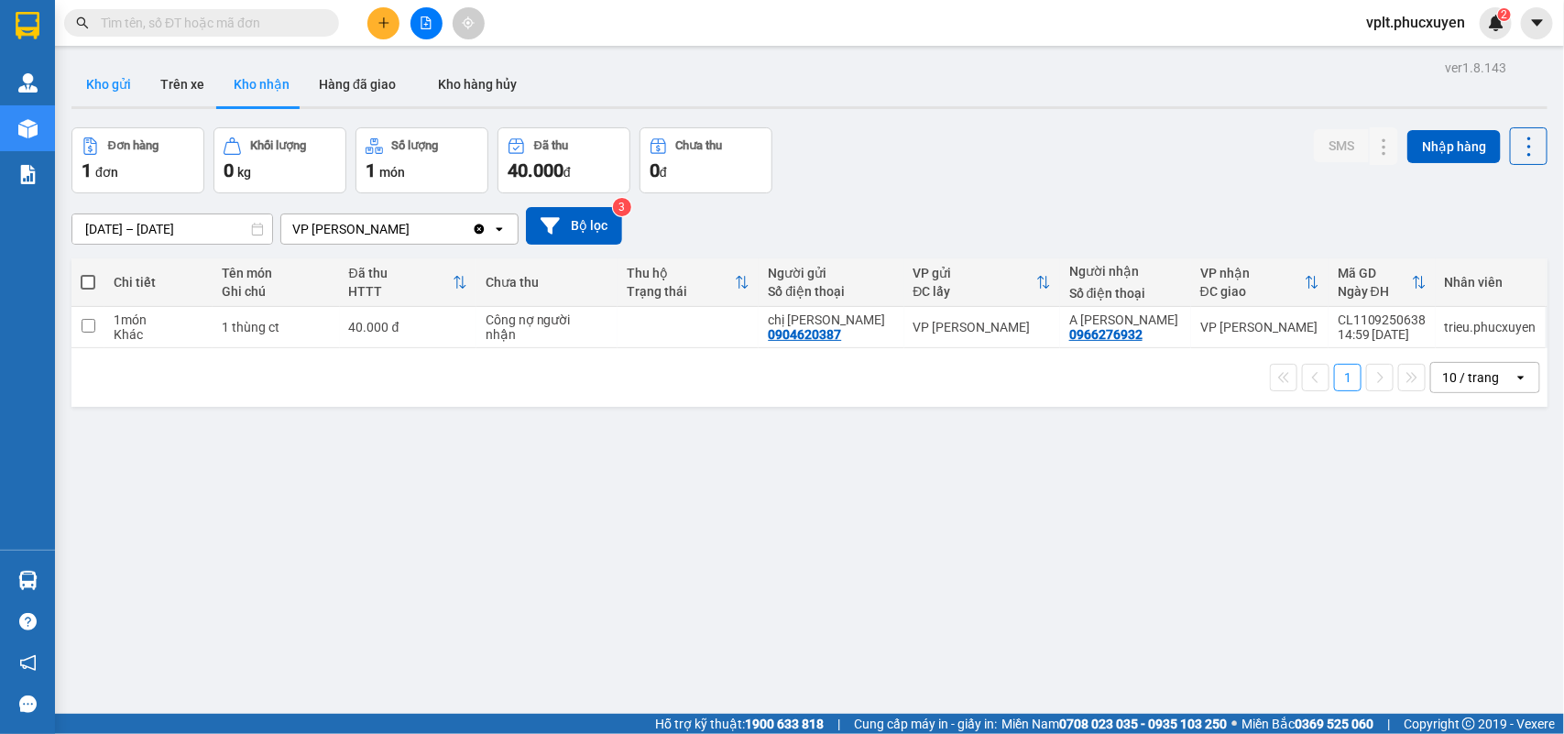
click at [102, 81] on button "Kho gửi" at bounding box center [108, 84] width 74 height 44
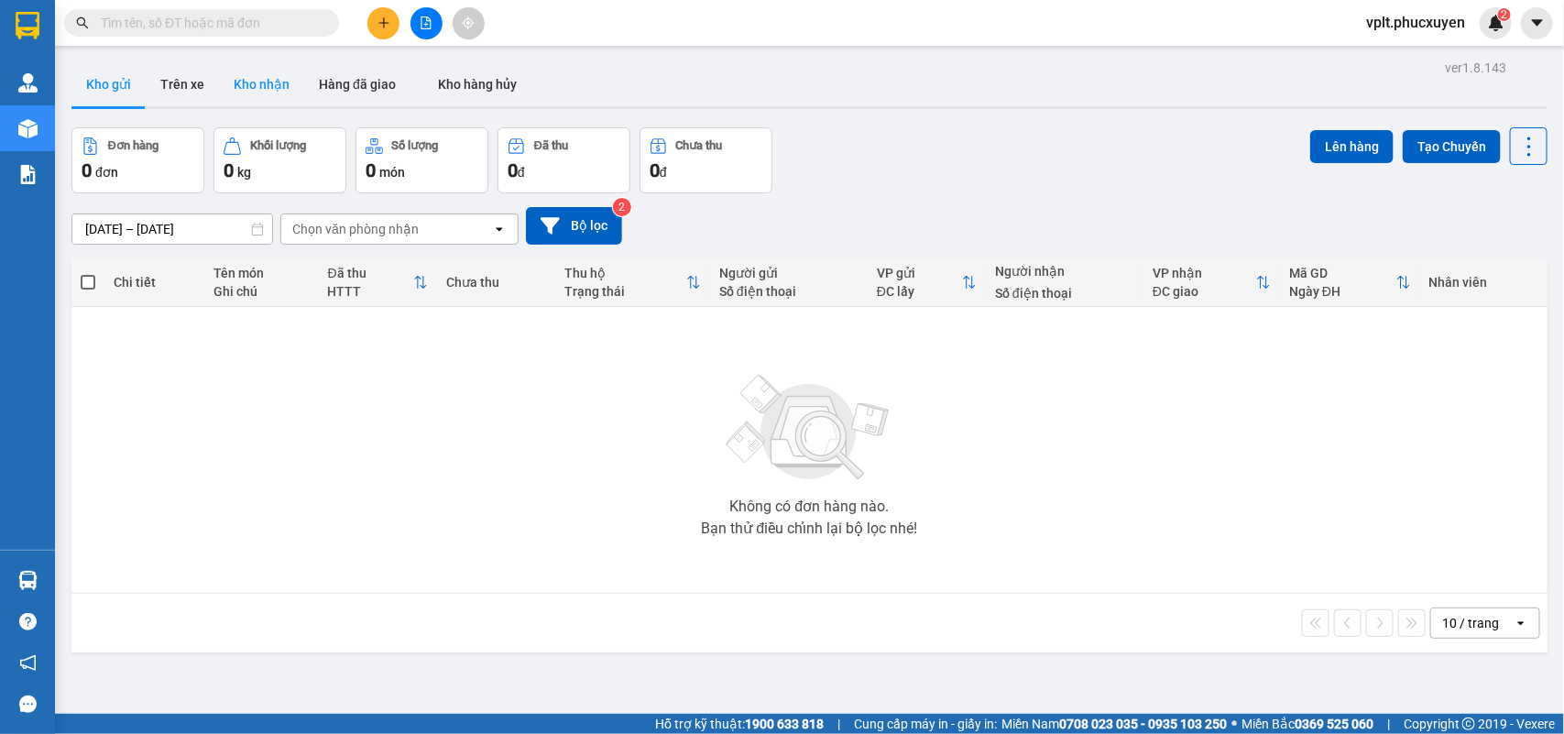
click at [268, 81] on button "Kho nhận" at bounding box center [261, 84] width 85 height 44
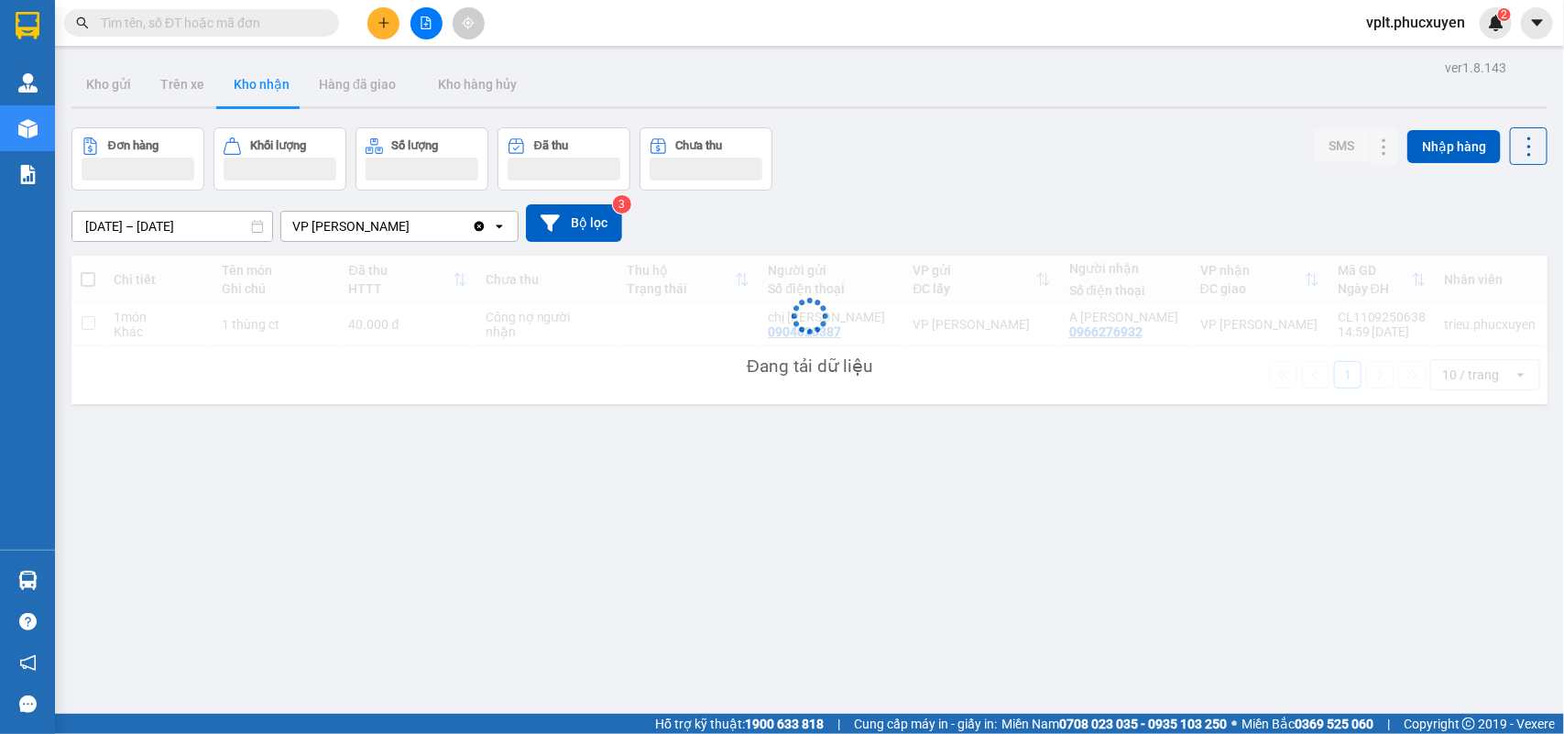
click at [170, 229] on input "10/09/2025 – 12/09/2025" at bounding box center [172, 226] width 200 height 29
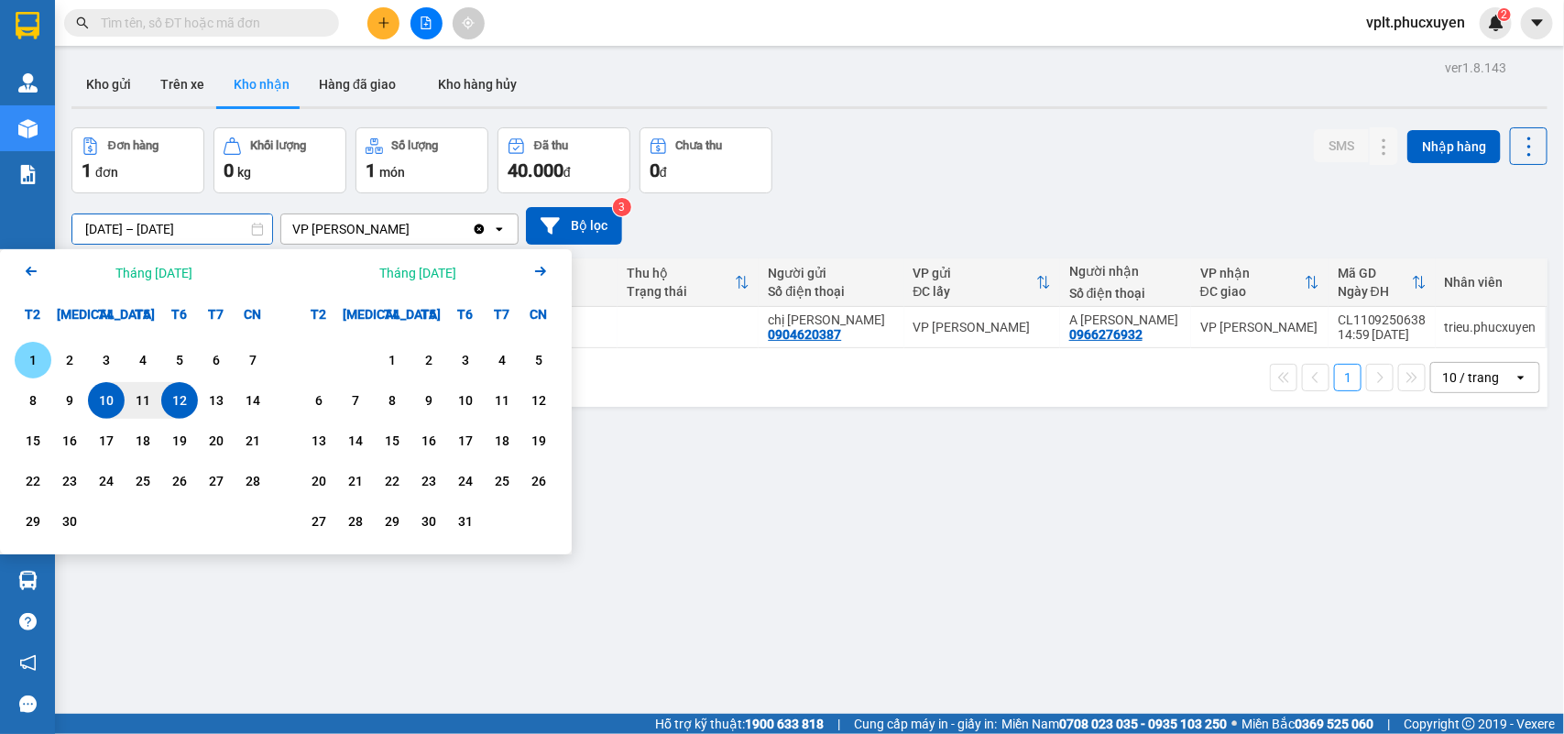
click at [32, 351] on div "1" at bounding box center [33, 360] width 26 height 22
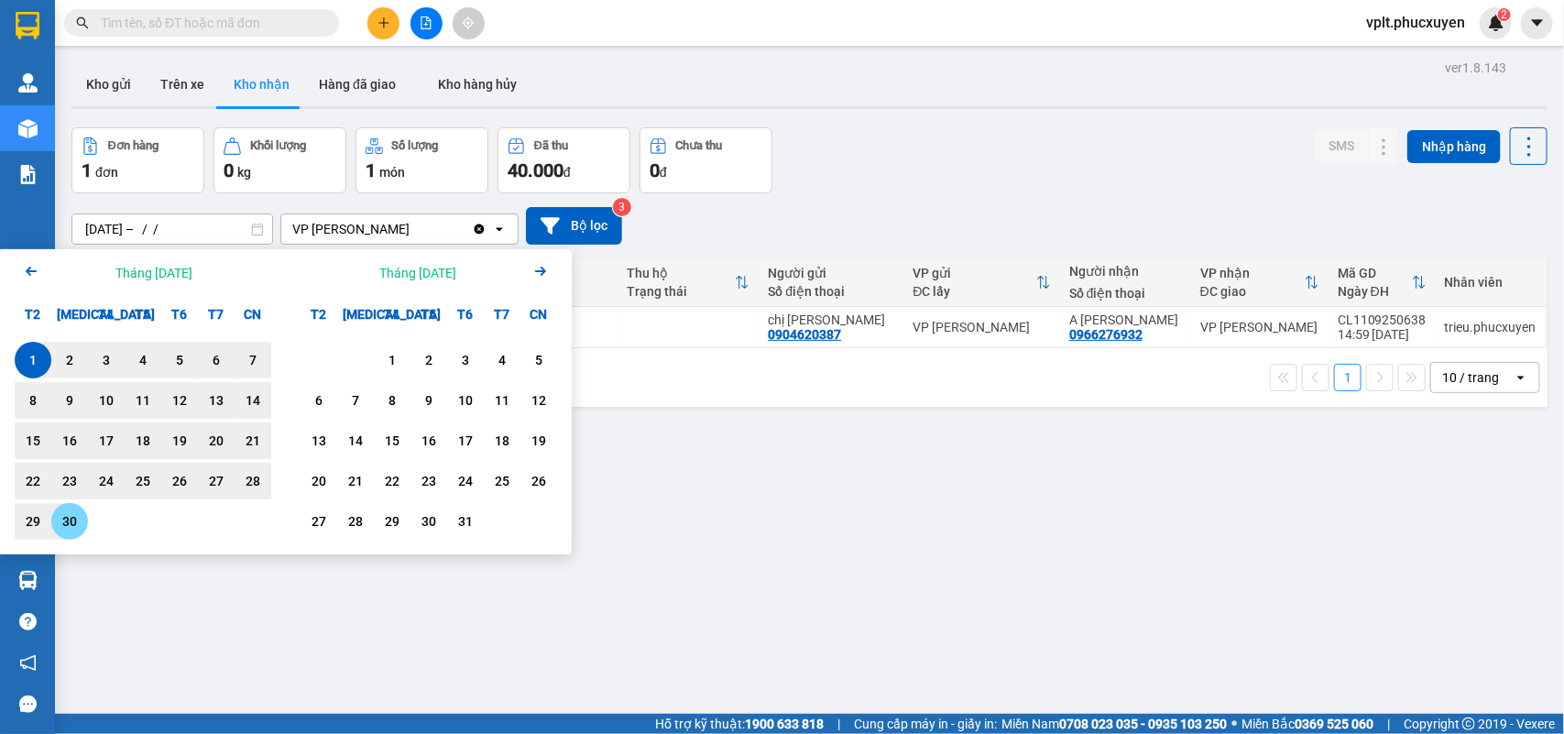
click at [67, 515] on div "30" at bounding box center [70, 521] width 26 height 22
type input "01/09/2025 – 30/09/2025"
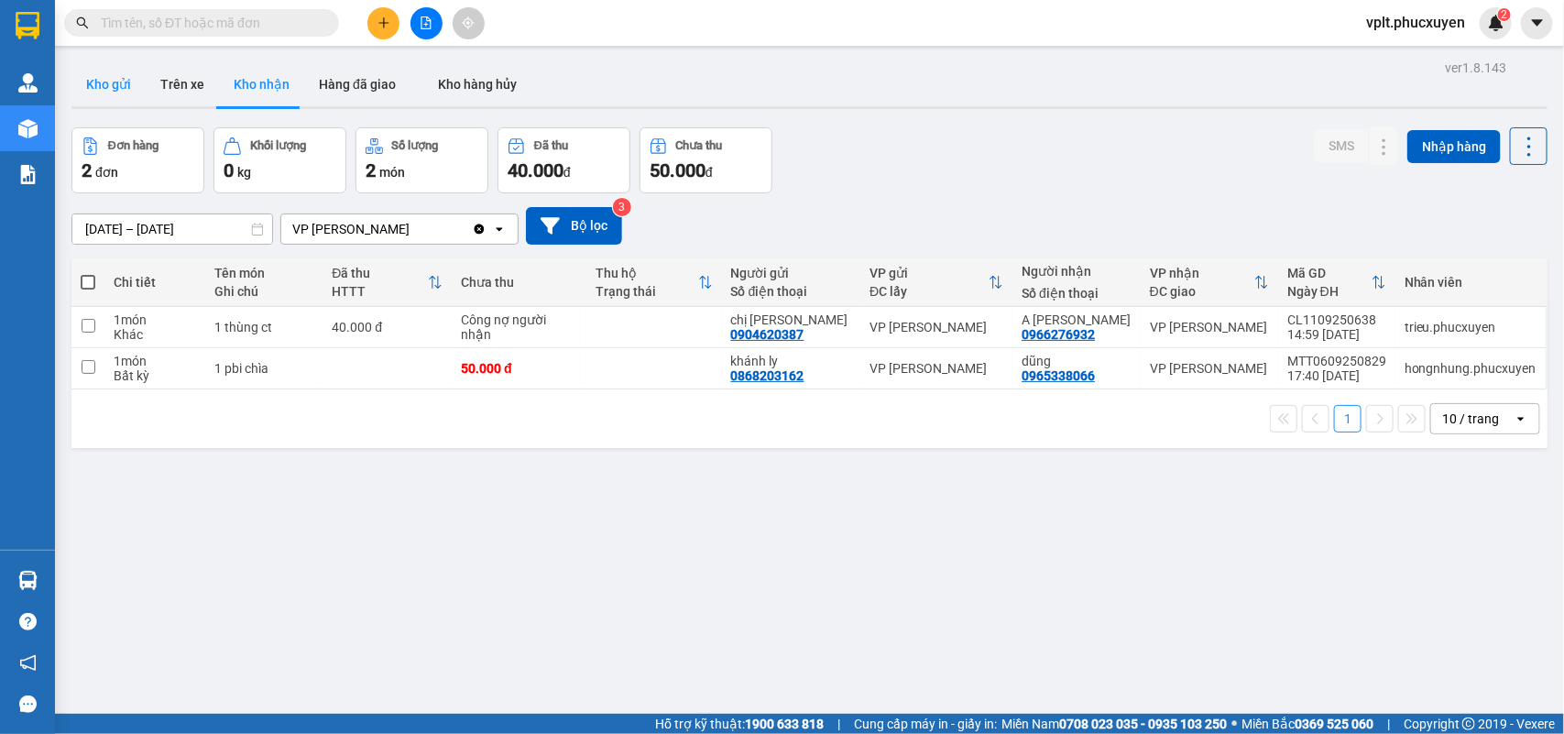
click at [104, 93] on button "Kho gửi" at bounding box center [108, 84] width 74 height 44
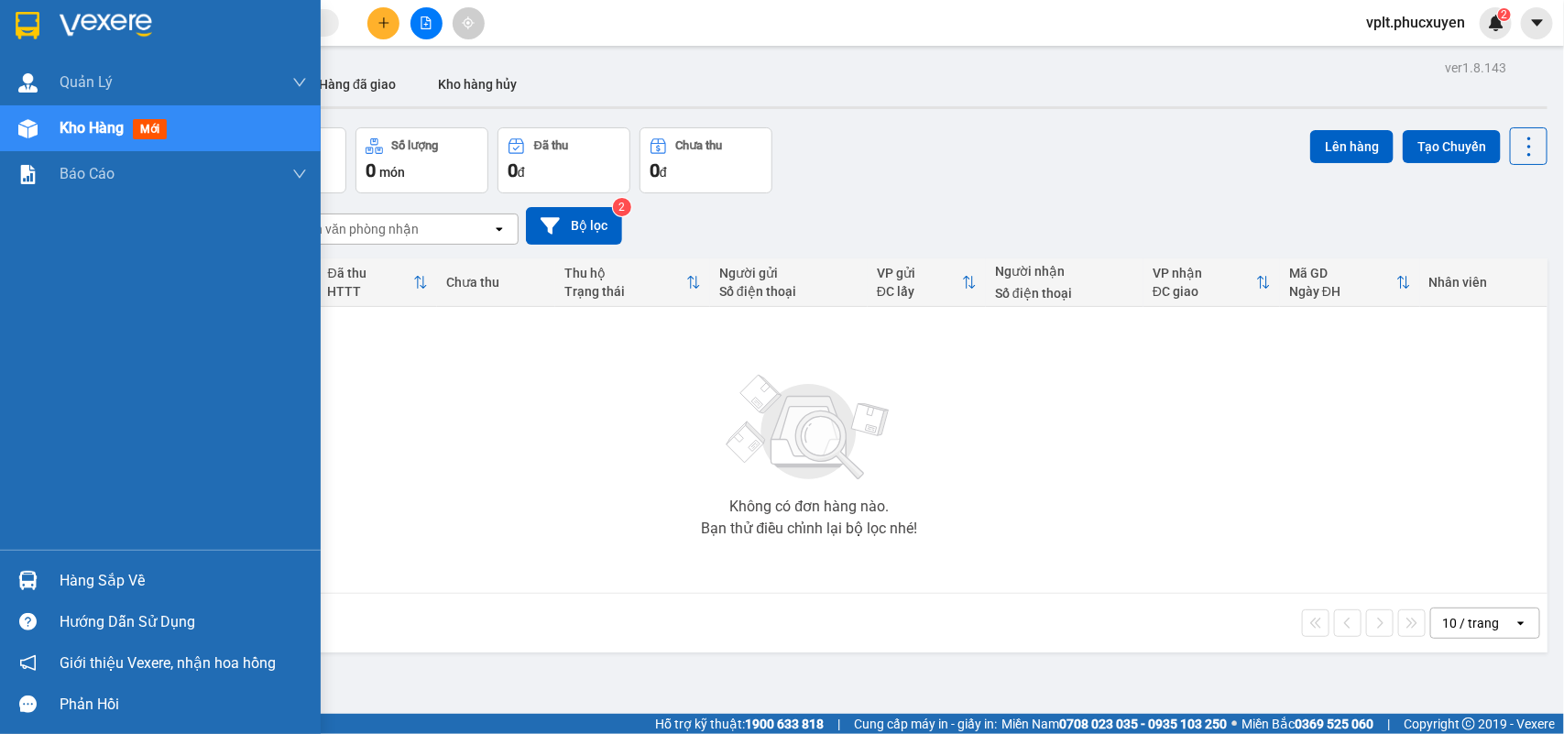
click at [108, 570] on div "Hàng sắp về" at bounding box center [183, 580] width 247 height 27
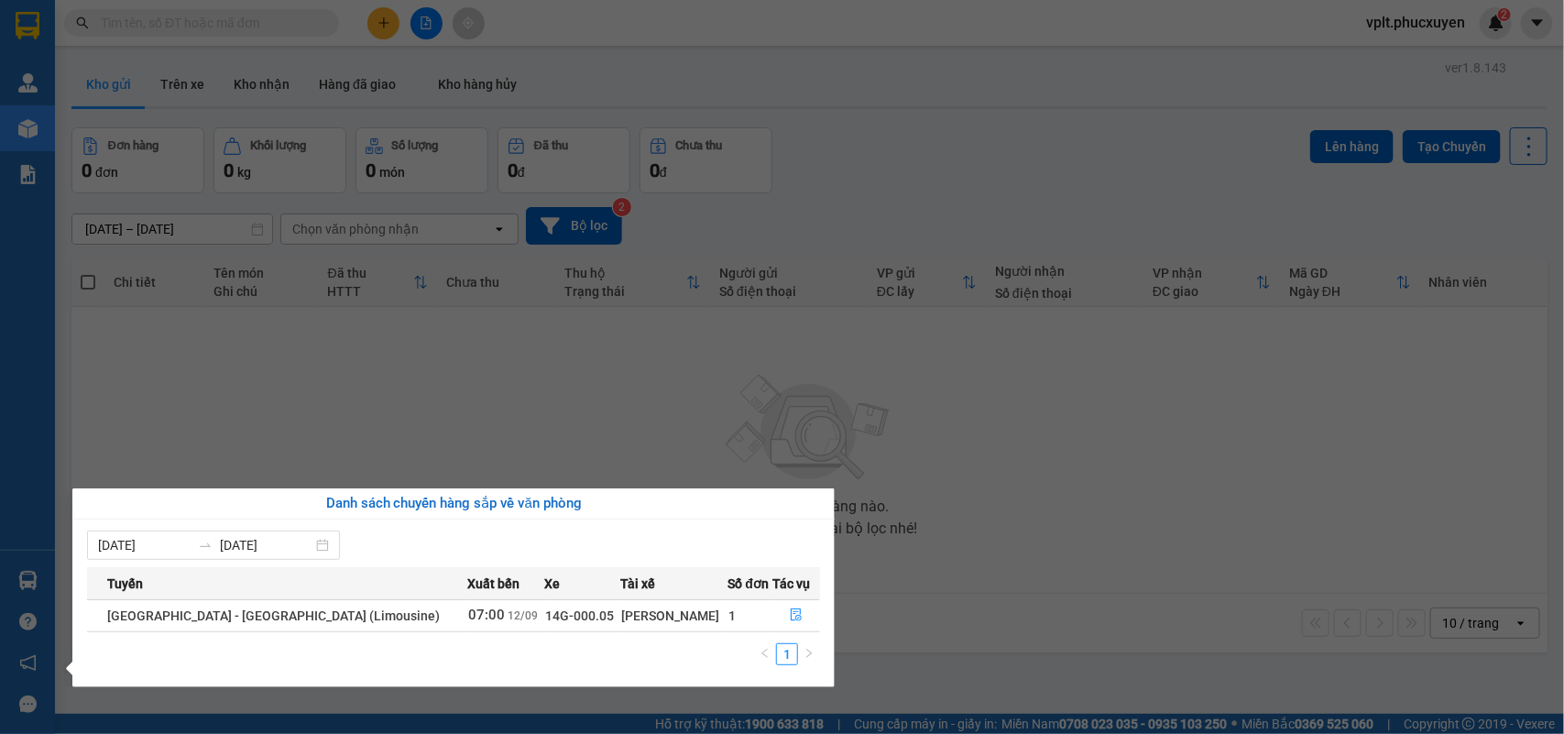
click at [918, 633] on section "Kết quả tìm kiếm ( 3 ) Bộ lọc Mã ĐH Trạng thái Món hàng Thu hộ Tổng cước Chưa c…" at bounding box center [782, 367] width 1564 height 734
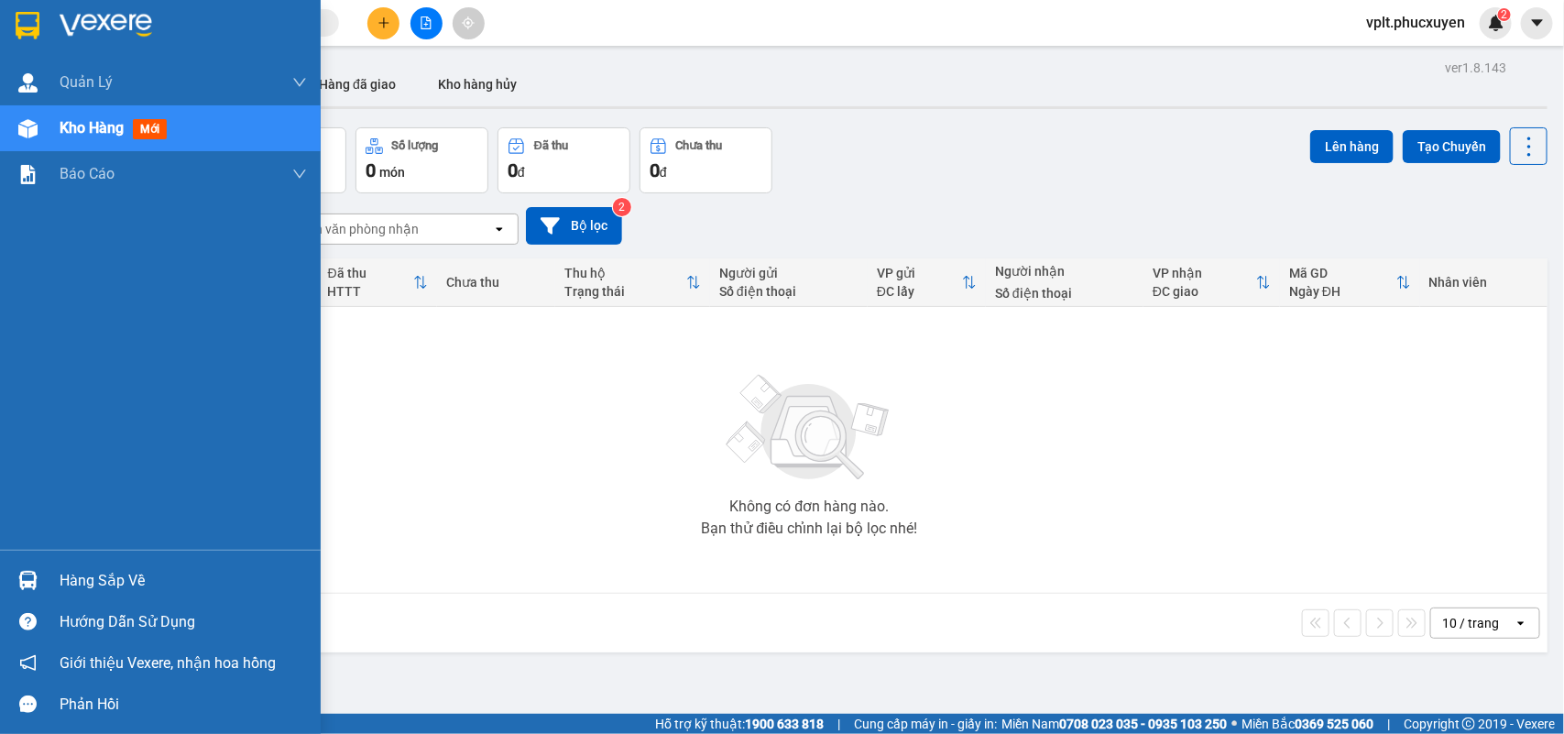
click at [98, 582] on div "Hàng sắp về" at bounding box center [183, 580] width 247 height 27
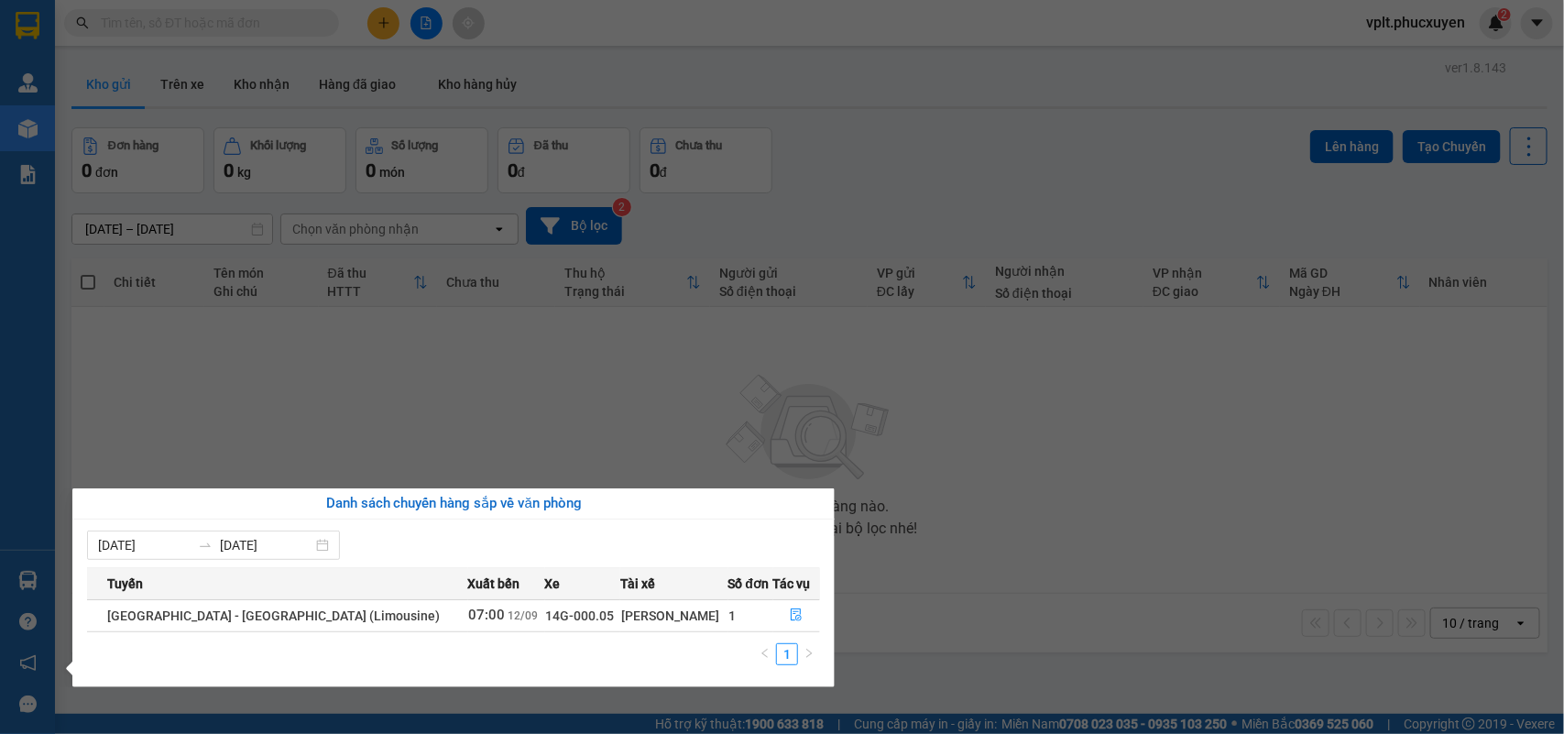
click at [898, 642] on section "Kết quả tìm kiếm ( 3 ) Bộ lọc Mã ĐH Trạng thái Món hàng Thu hộ Tổng cước Chưa c…" at bounding box center [782, 367] width 1564 height 734
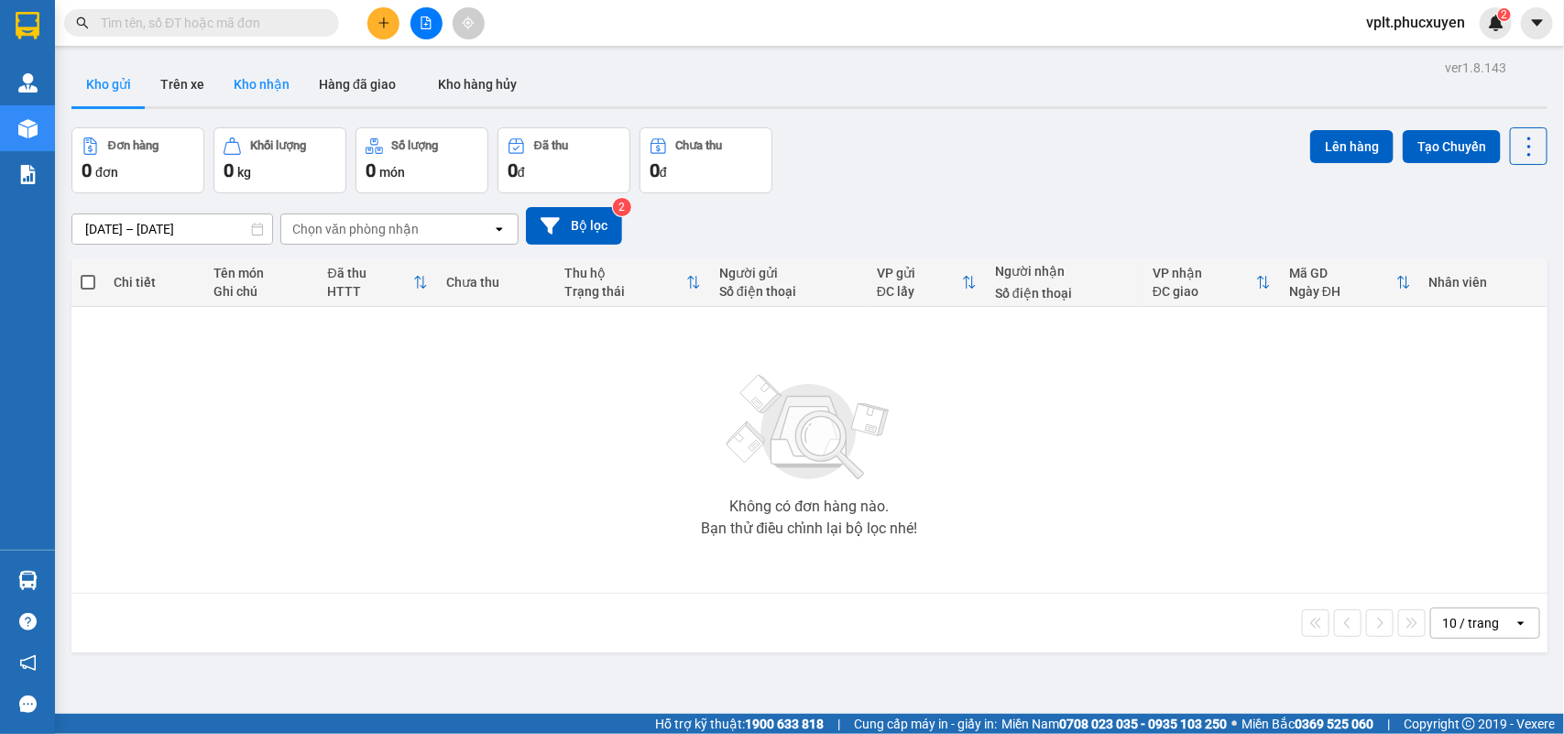
click at [254, 89] on button "Kho nhận" at bounding box center [261, 84] width 85 height 44
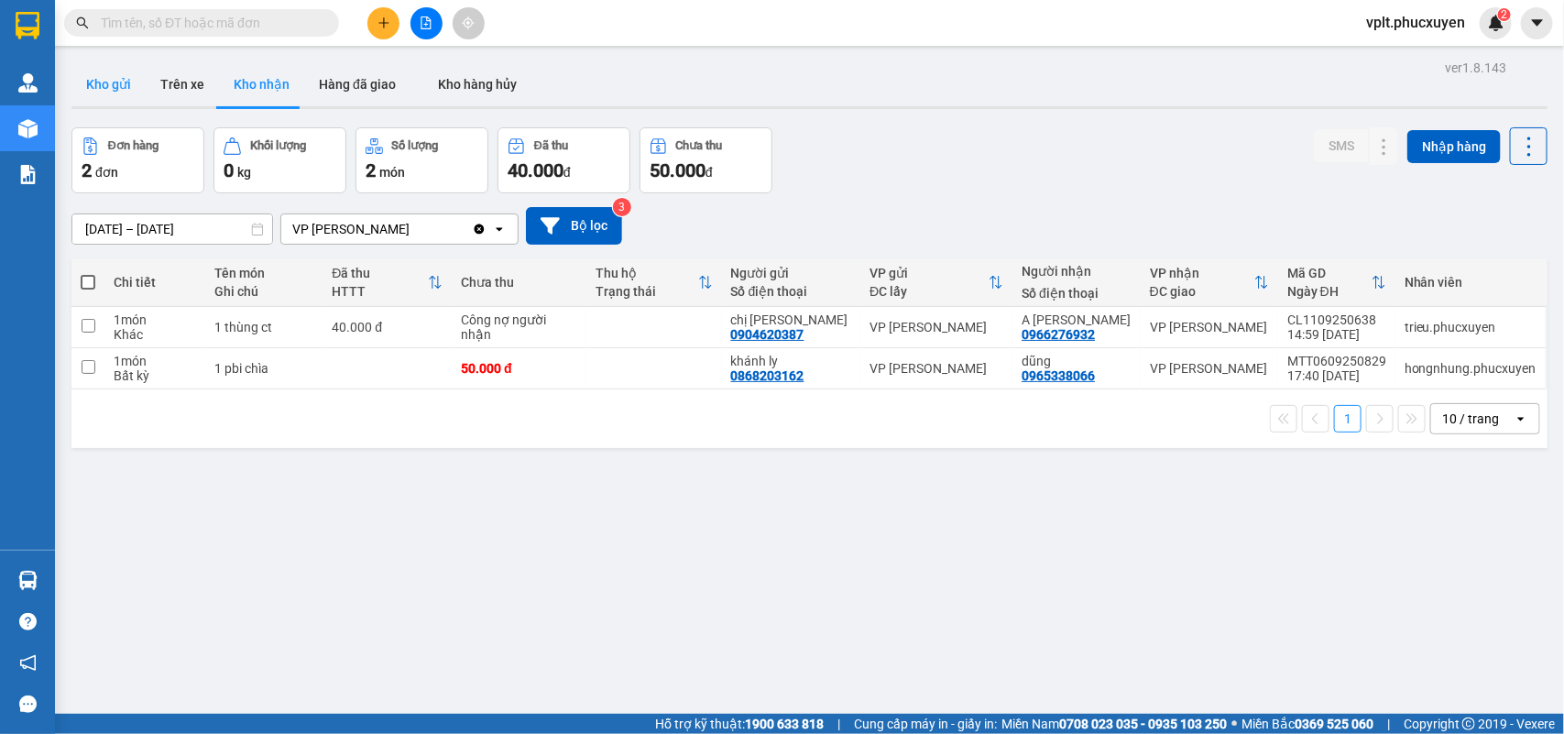
click at [110, 88] on button "Kho gửi" at bounding box center [108, 84] width 74 height 44
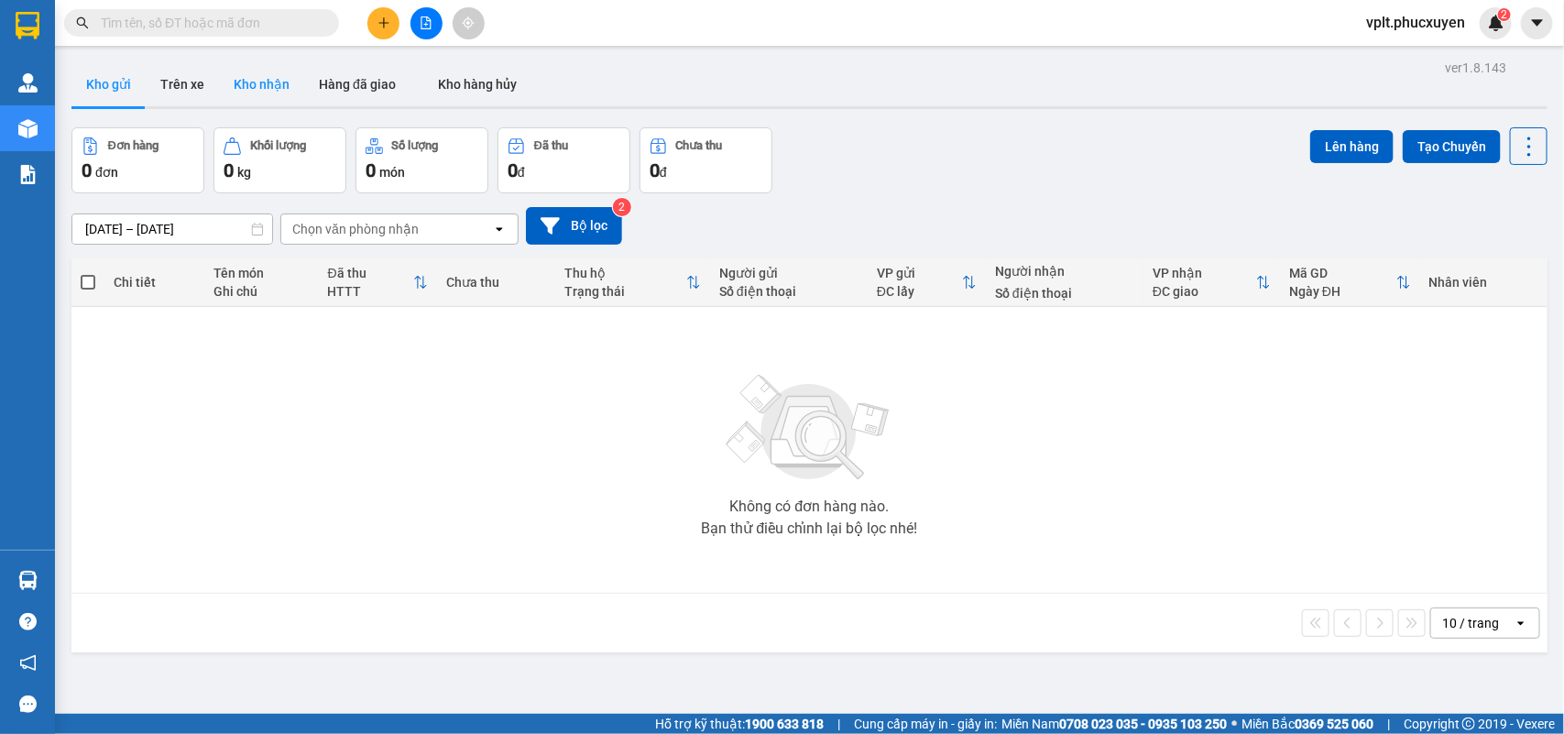
click at [253, 76] on button "Kho nhận" at bounding box center [261, 84] width 85 height 44
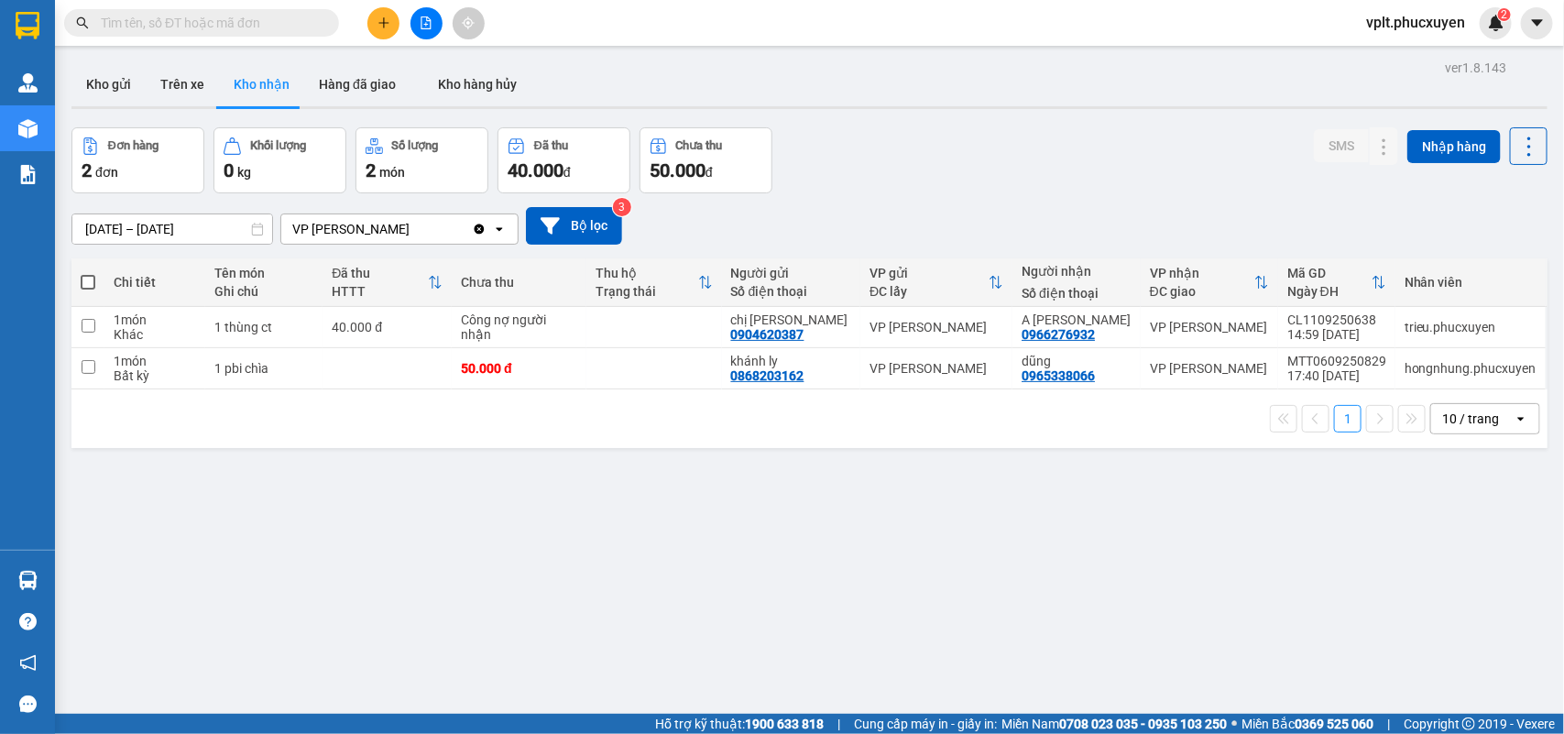
drag, startPoint x: 78, startPoint y: 85, endPoint x: 64, endPoint y: 482, distance: 397.0
click at [81, 87] on button "Kho gửi" at bounding box center [108, 84] width 74 height 44
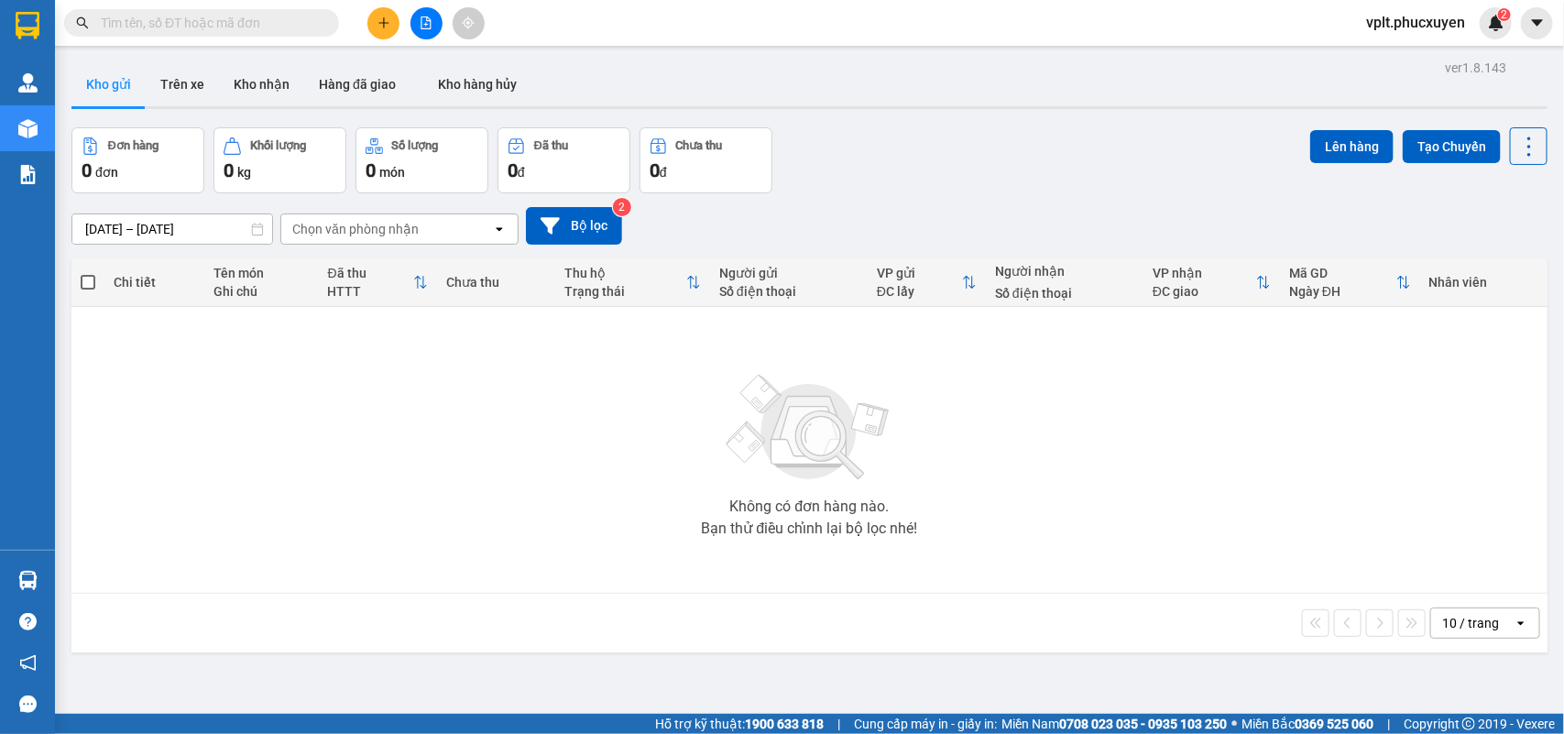
drag, startPoint x: 261, startPoint y: 83, endPoint x: 223, endPoint y: 199, distance: 121.7
click at [261, 84] on button "Kho nhận" at bounding box center [261, 84] width 85 height 44
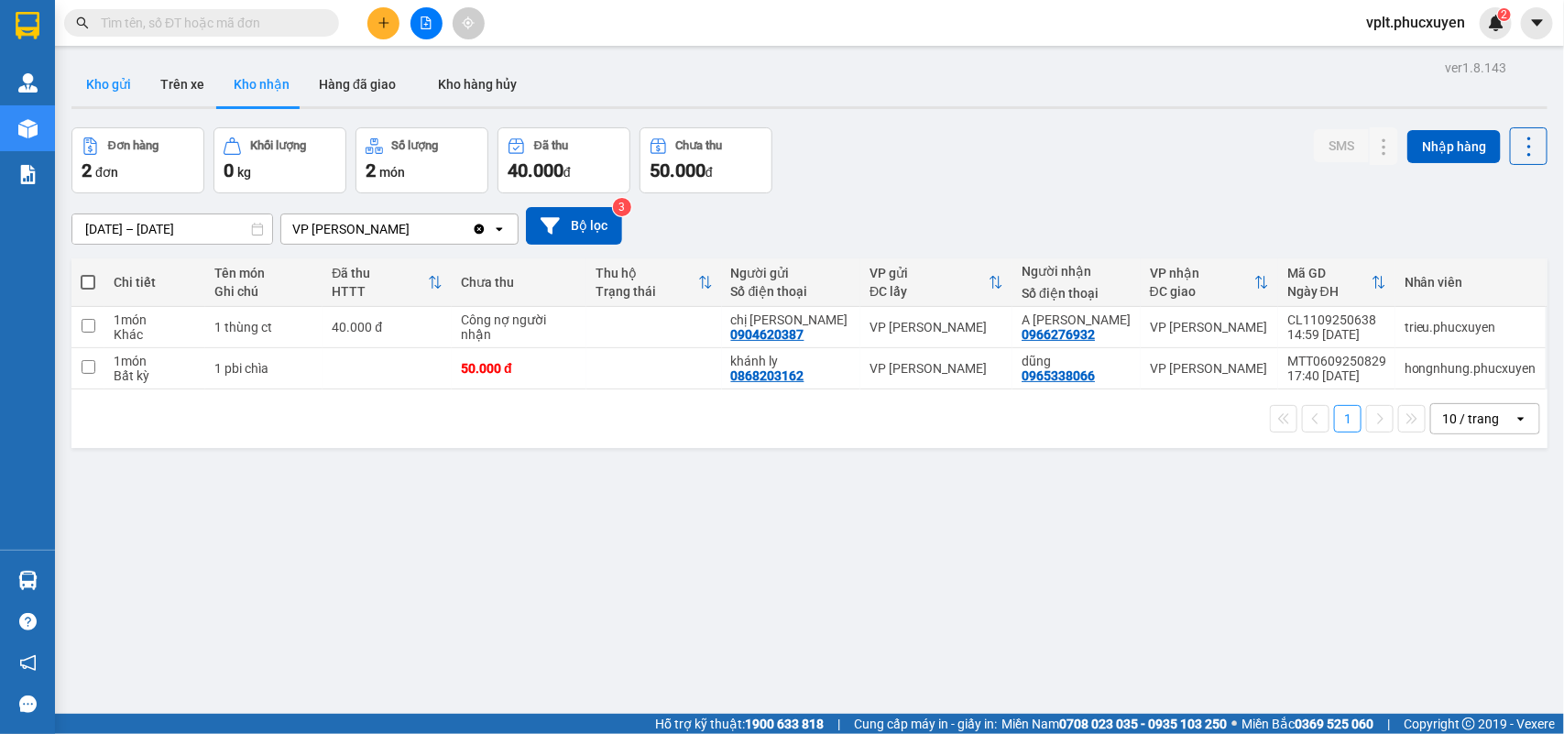
click at [120, 82] on button "Kho gửi" at bounding box center [108, 84] width 74 height 44
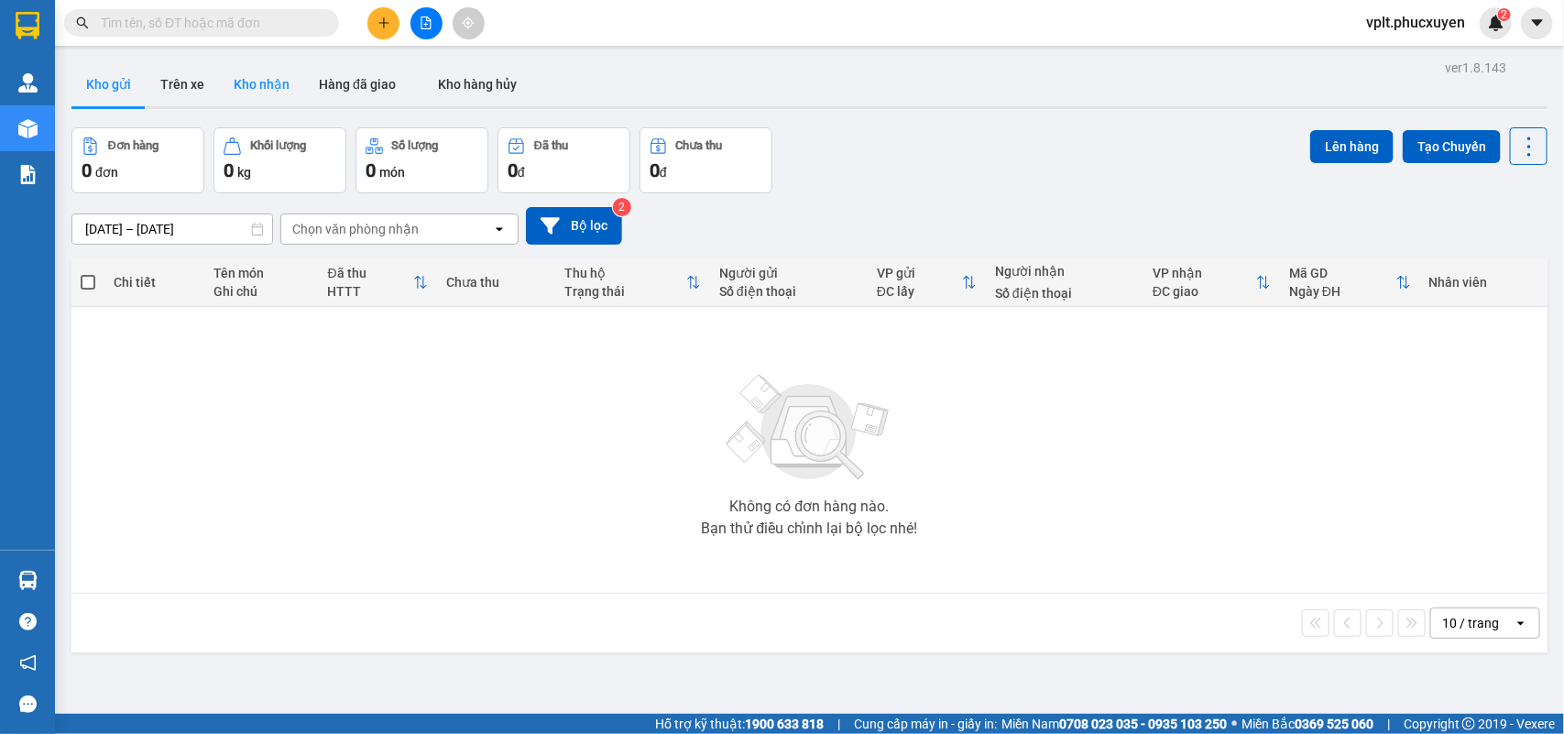
click at [241, 81] on button "Kho nhận" at bounding box center [261, 84] width 85 height 44
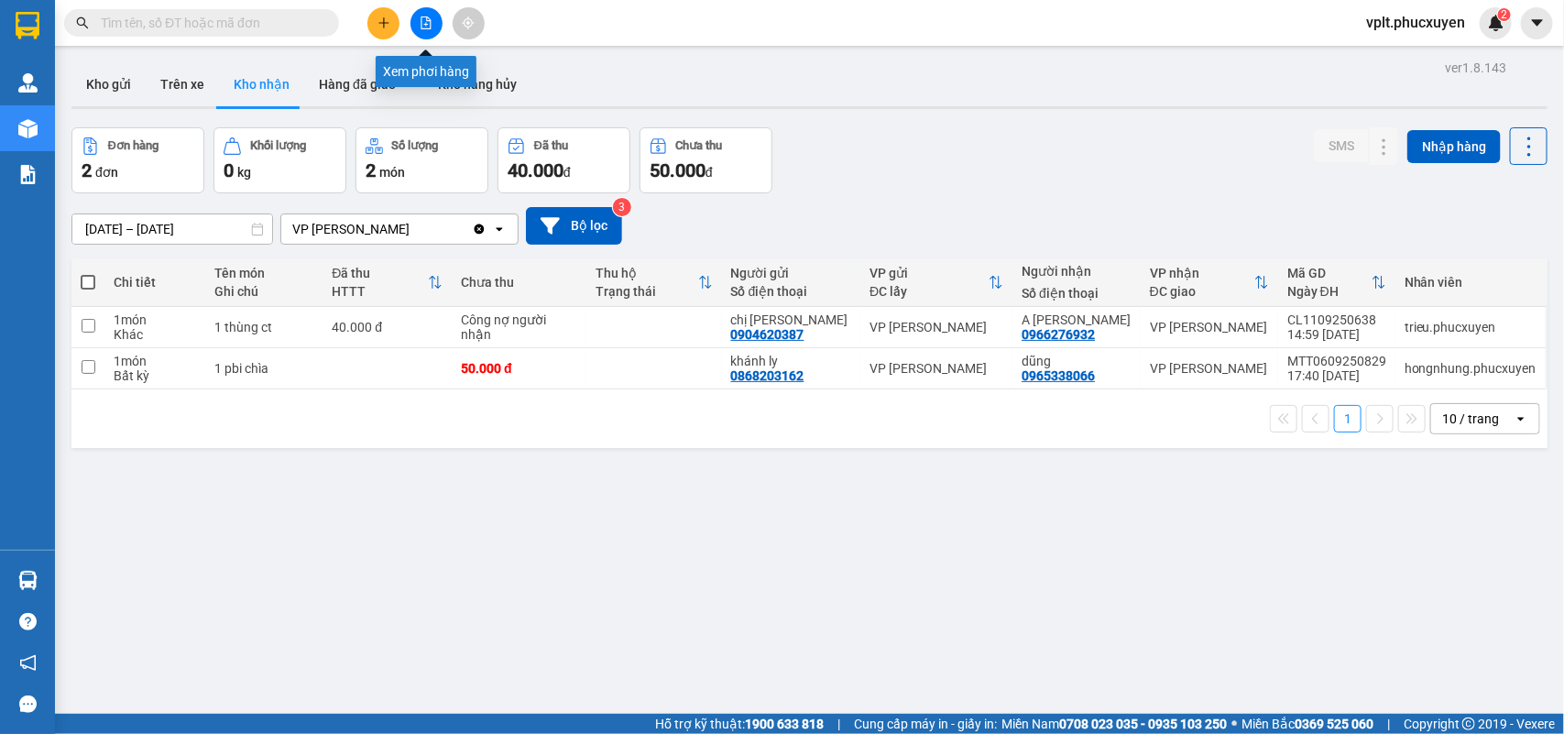
click at [424, 27] on icon "file-add" at bounding box center [426, 22] width 13 height 13
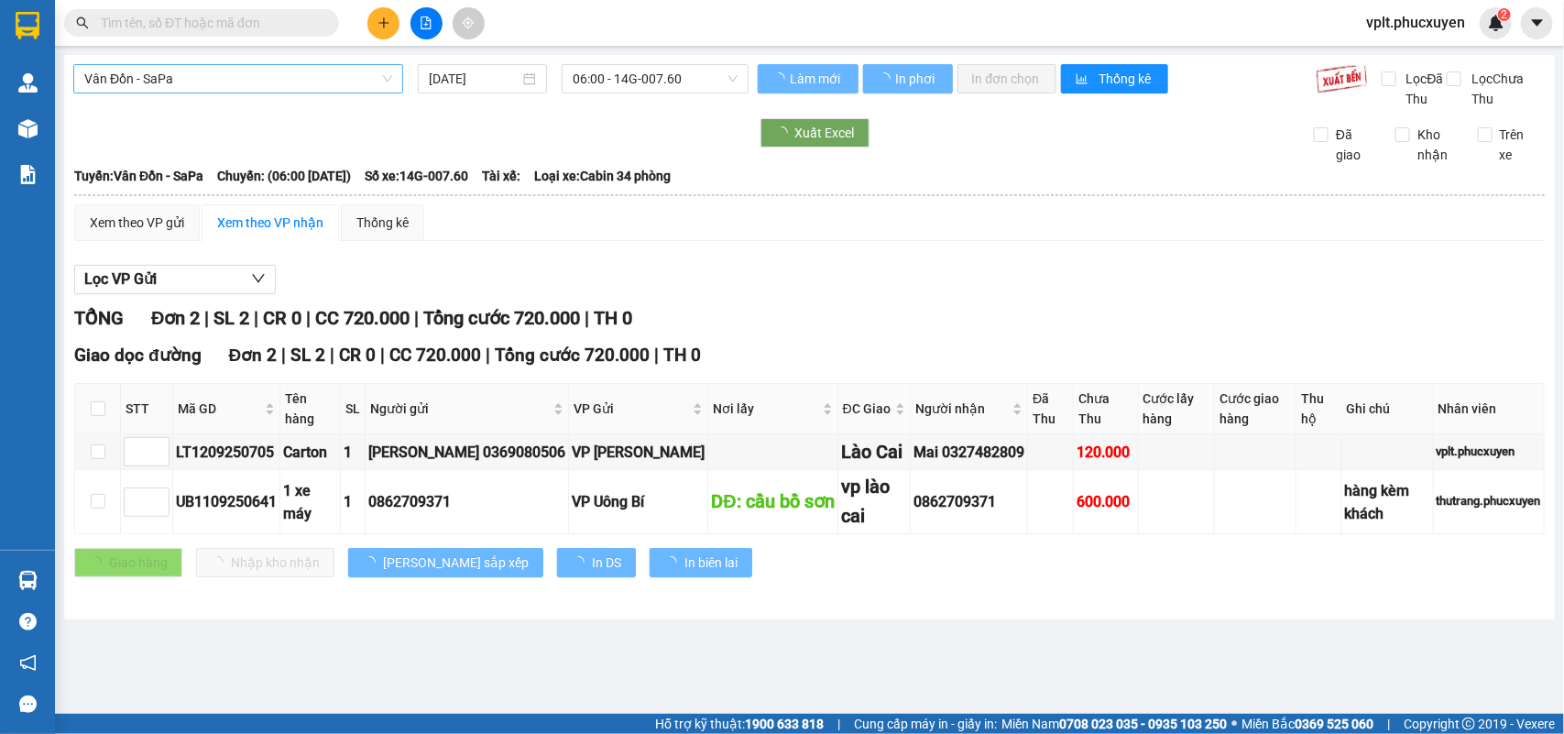
click at [298, 75] on span "Vân Đồn - SaPa" at bounding box center [238, 78] width 308 height 27
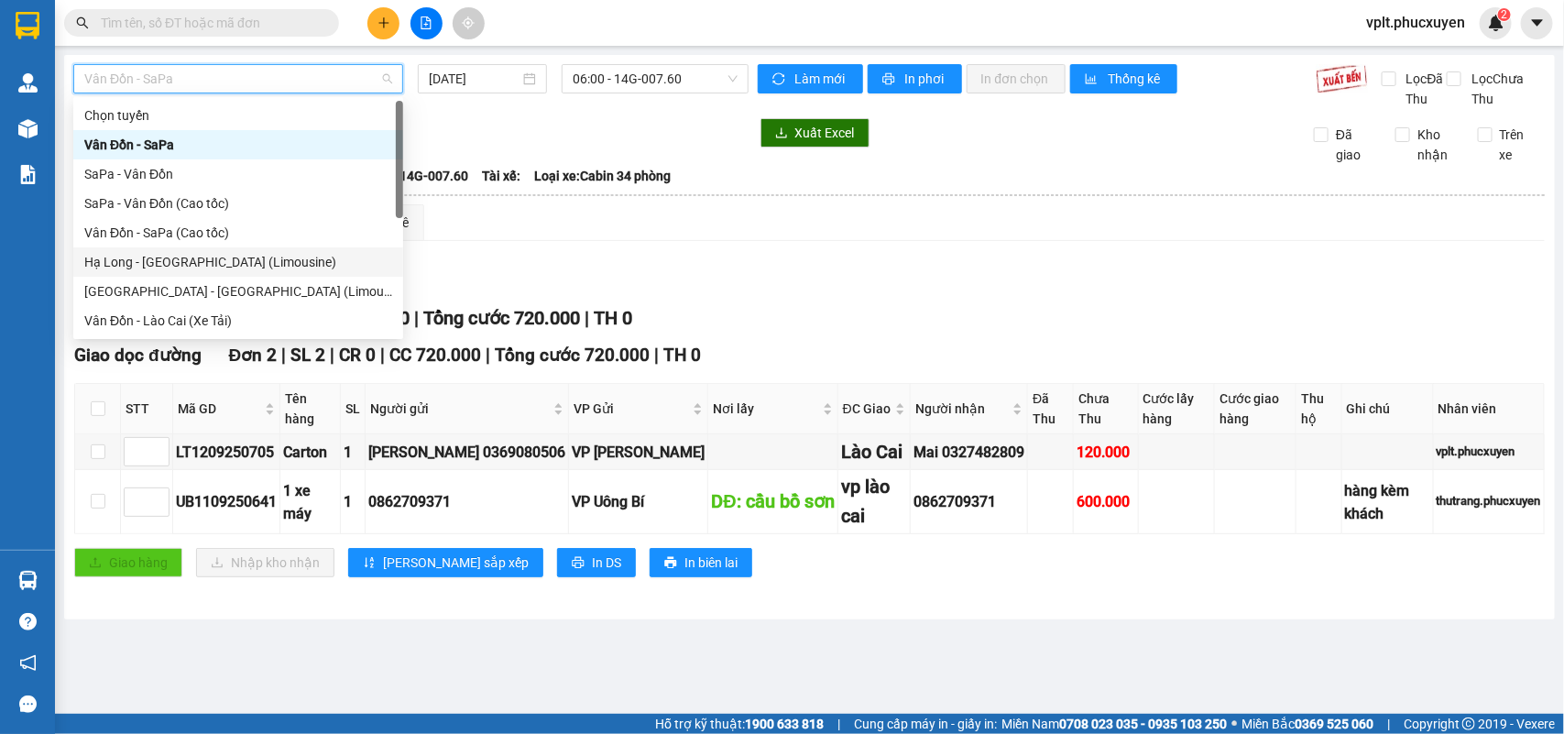
click at [221, 258] on div "Hạ Long - Hà Nội (Limousine)" at bounding box center [238, 262] width 308 height 20
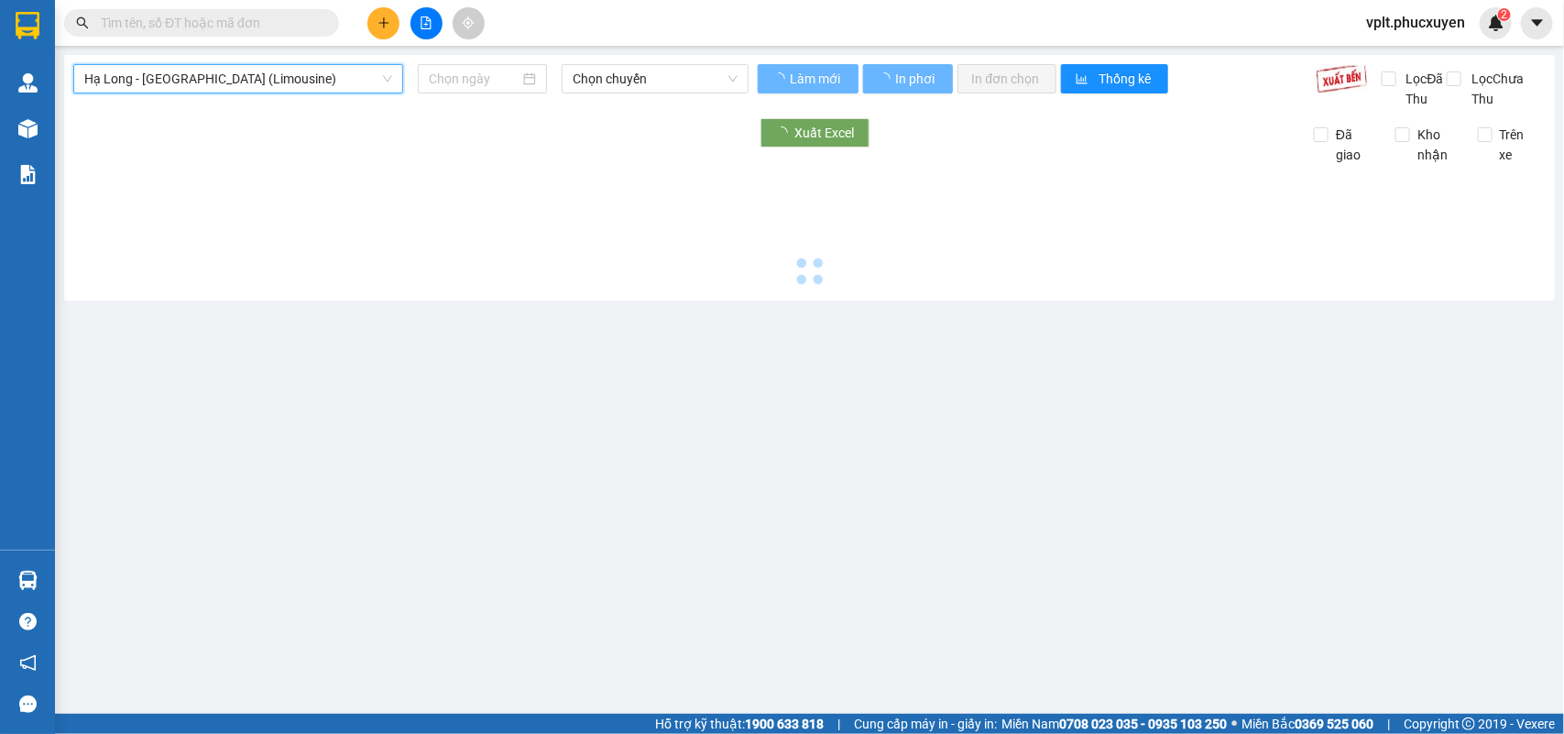
type input "12/09/2025"
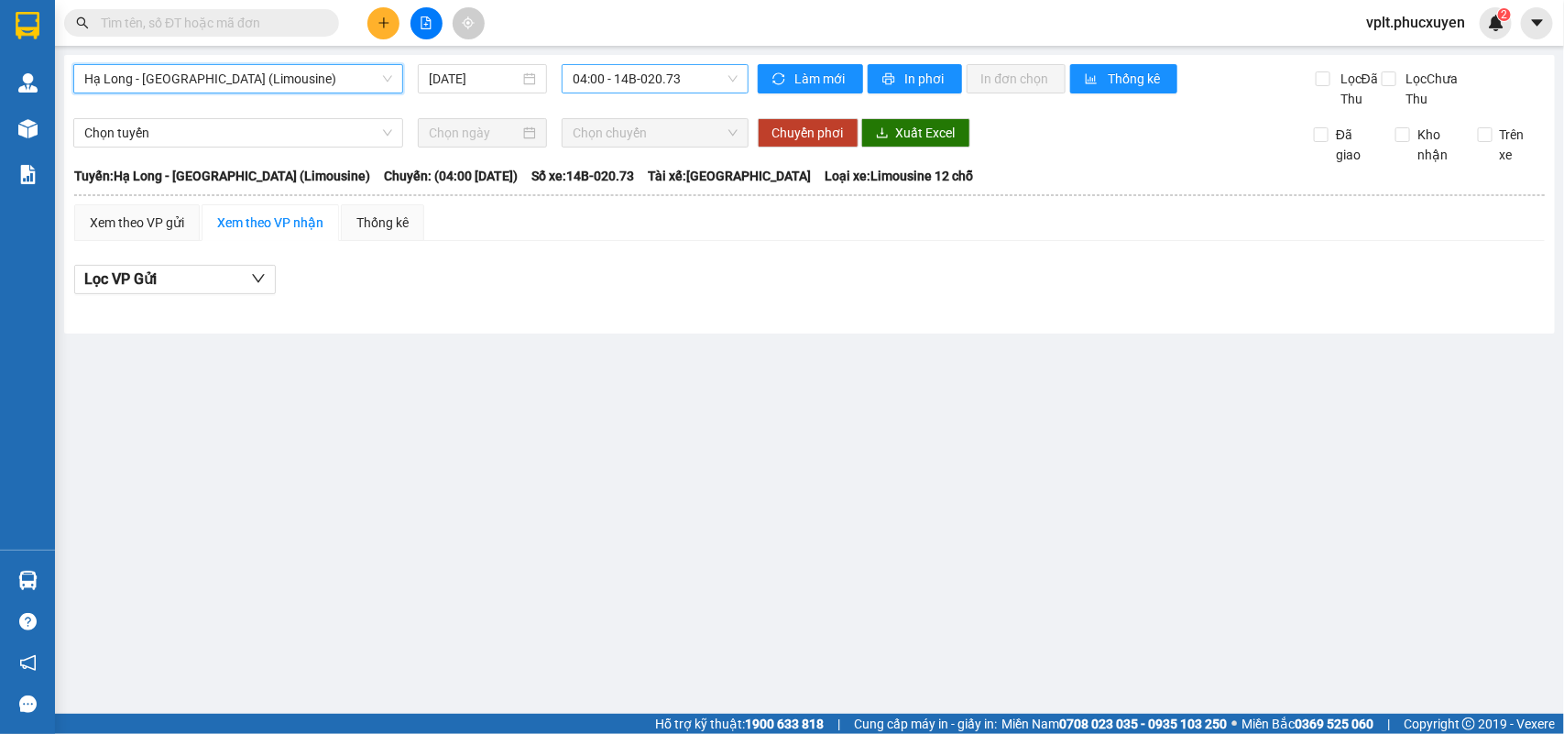
click at [719, 80] on span "04:00 - 14B-020.73" at bounding box center [655, 78] width 164 height 27
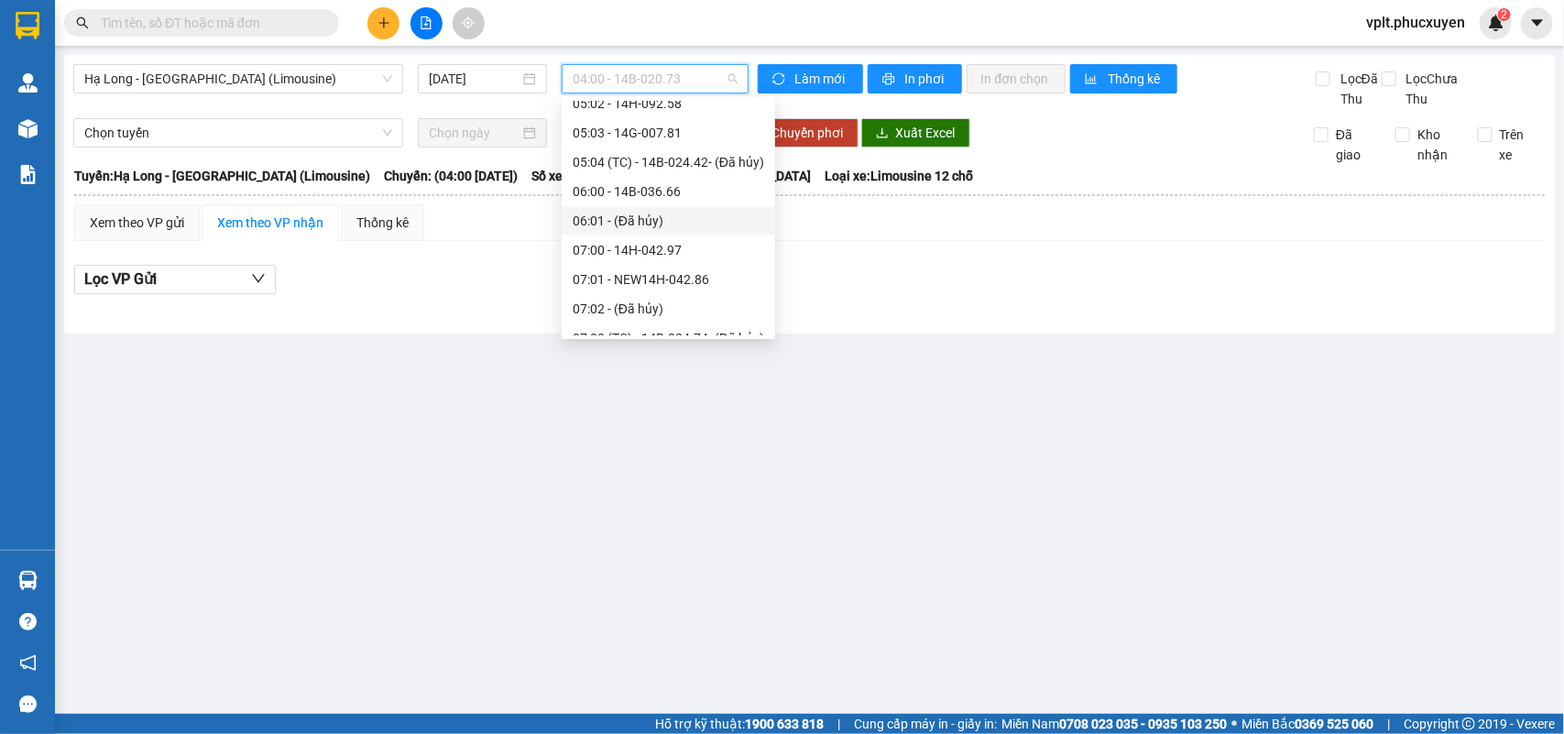
scroll to position [229, 0]
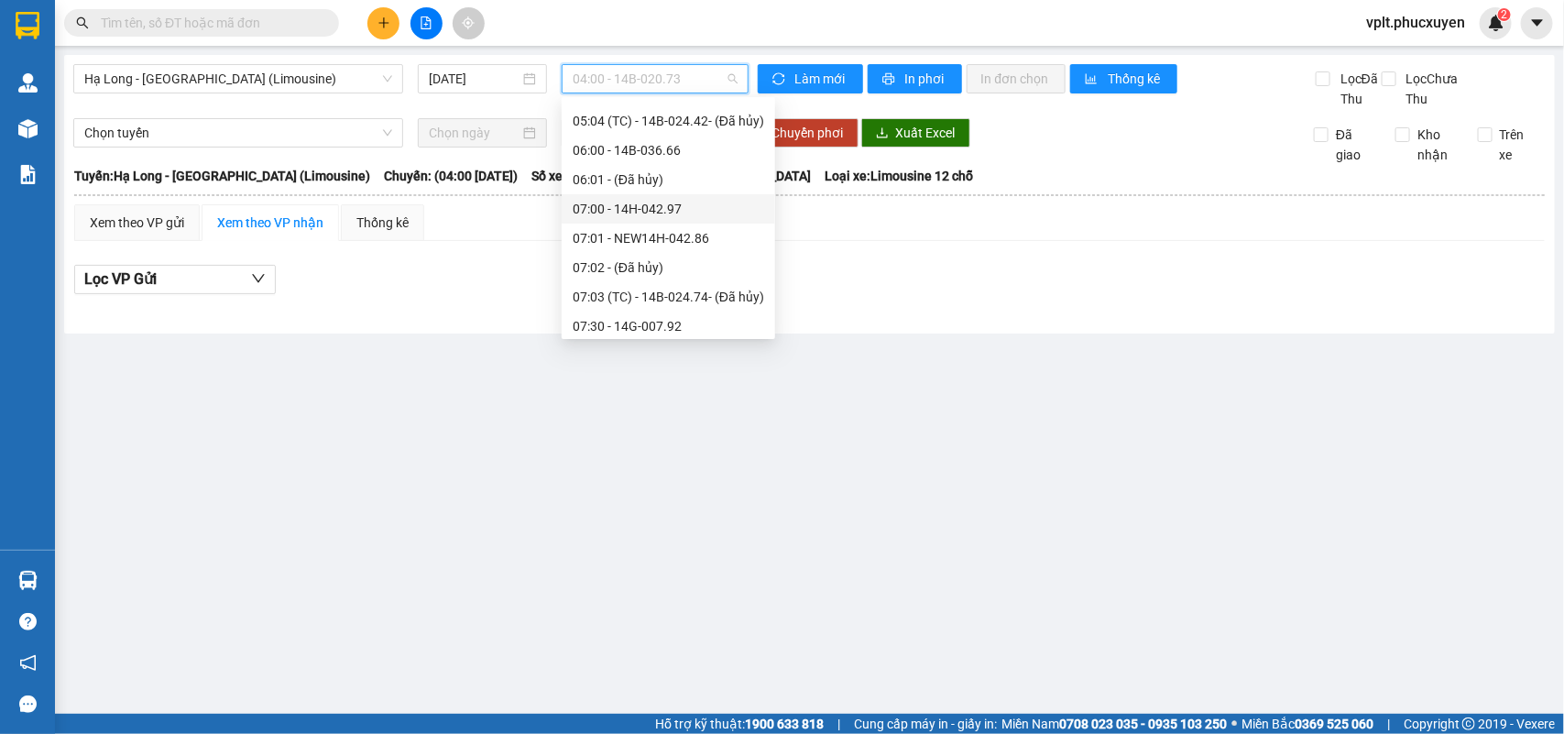
click at [671, 207] on div "07:00 - 14H-042.97" at bounding box center [668, 209] width 191 height 20
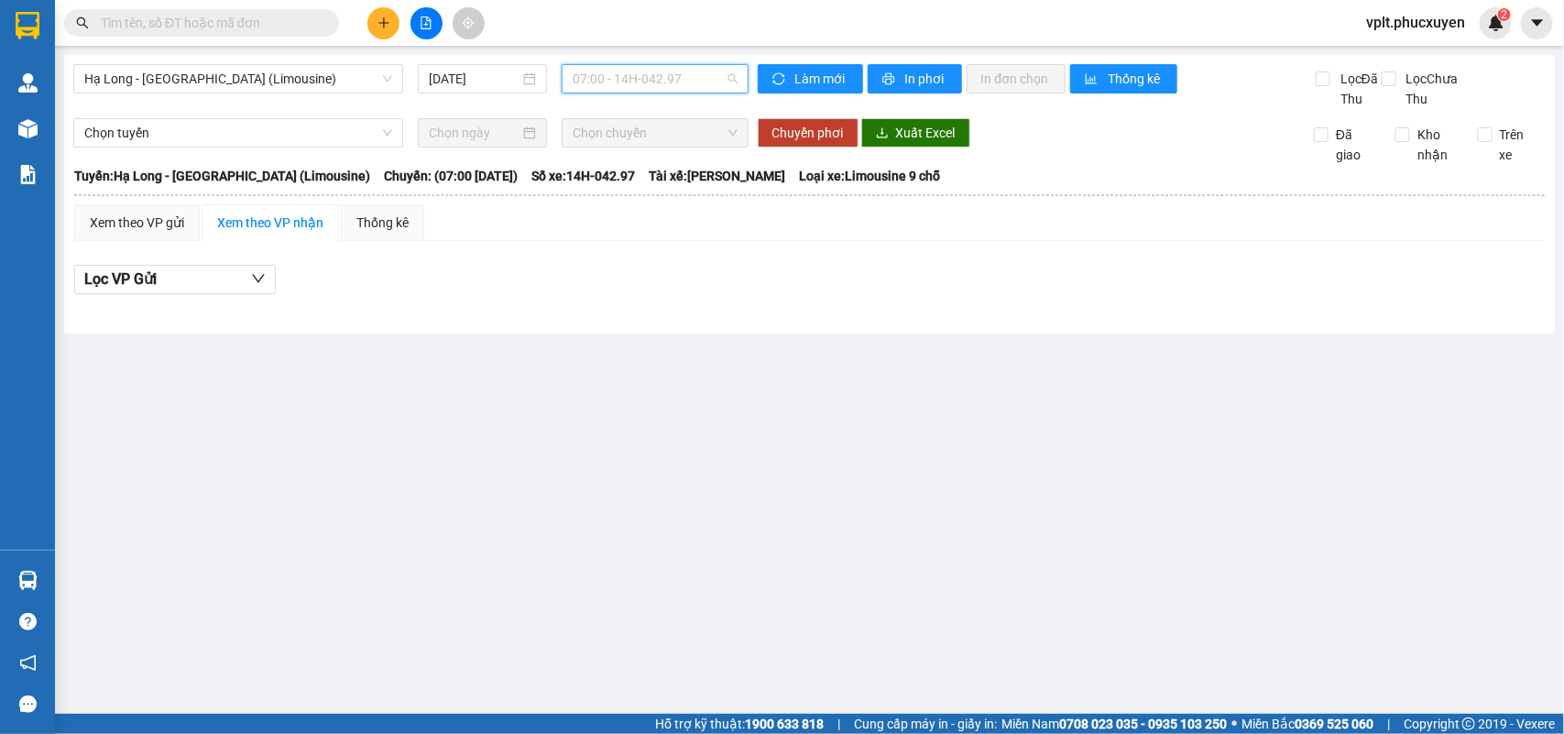
click at [702, 78] on span "07:00 - 14H-042.97" at bounding box center [655, 78] width 164 height 27
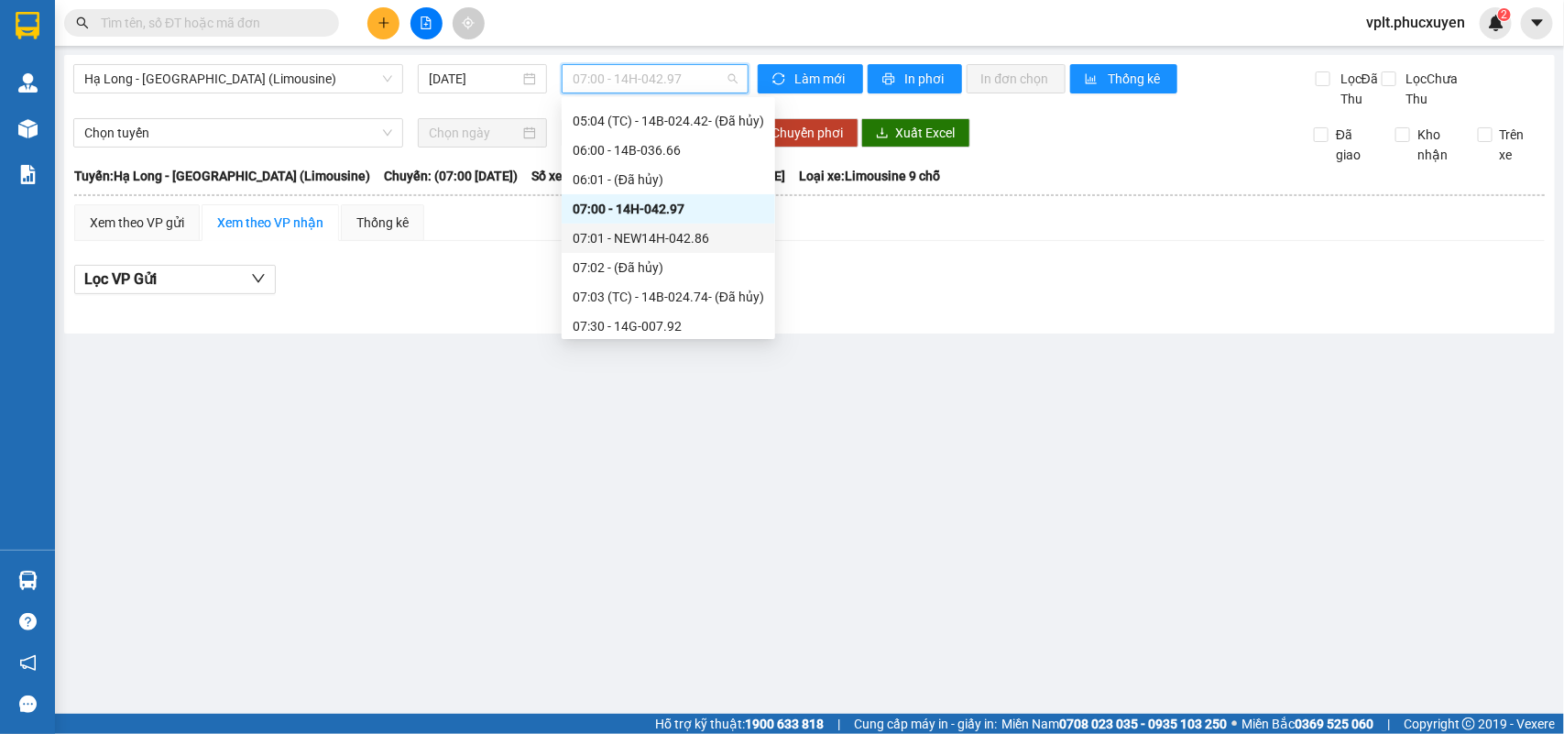
click at [692, 236] on div "07:01 - NEW14H-042.86" at bounding box center [668, 238] width 191 height 20
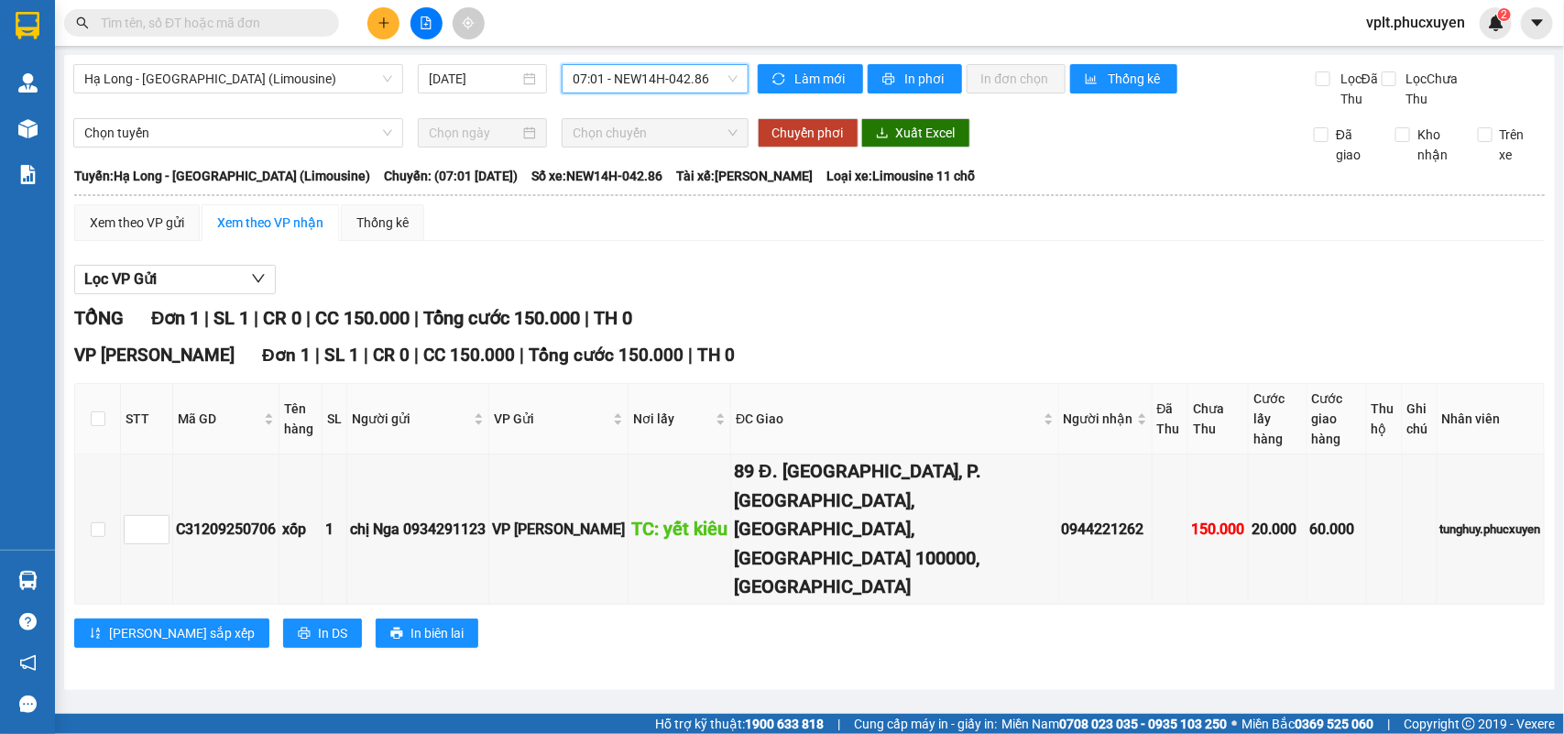
click at [706, 83] on span "07:01 - NEW14H-042.86" at bounding box center [655, 78] width 164 height 27
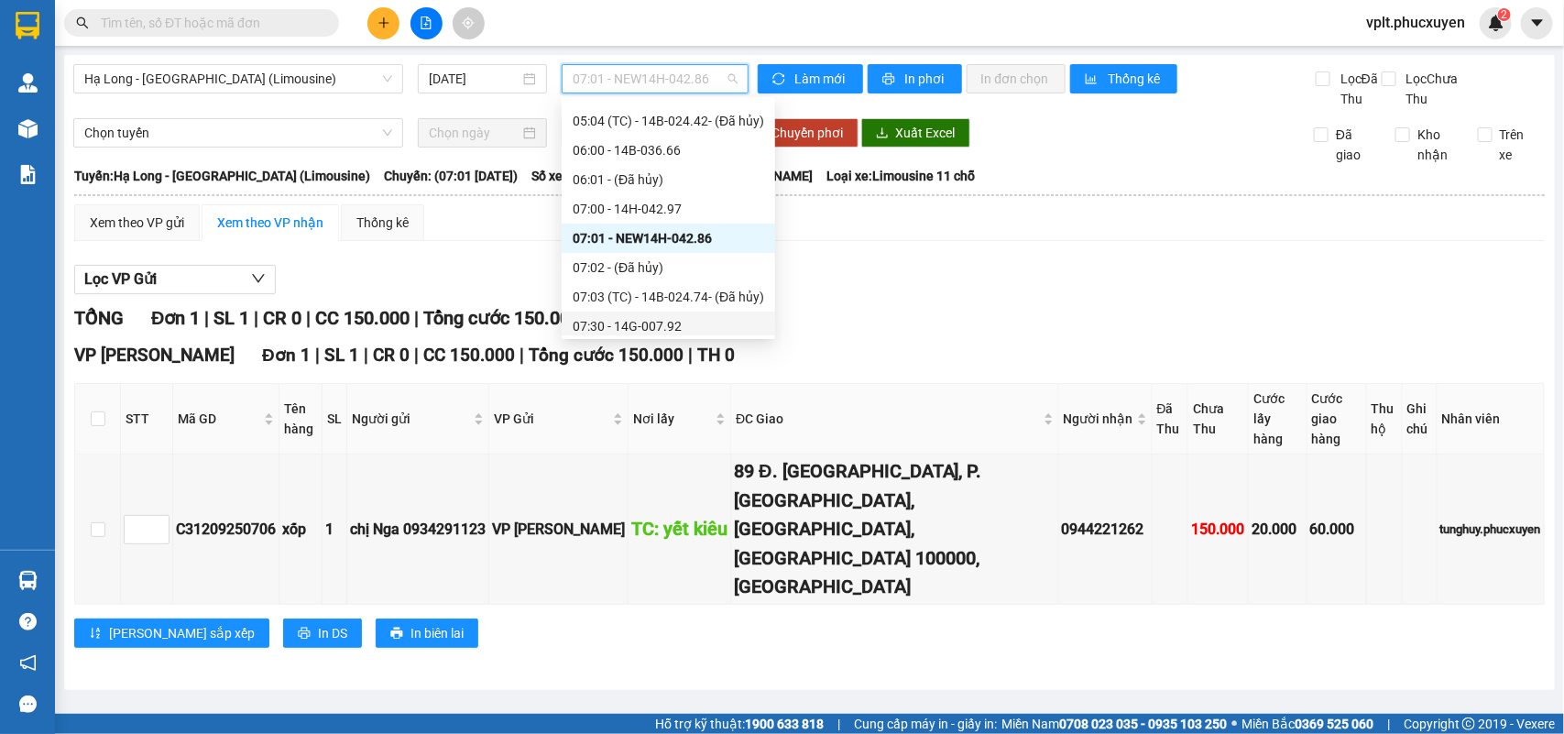
click at [670, 321] on div "07:30 - 14G-007.92" at bounding box center [668, 326] width 191 height 20
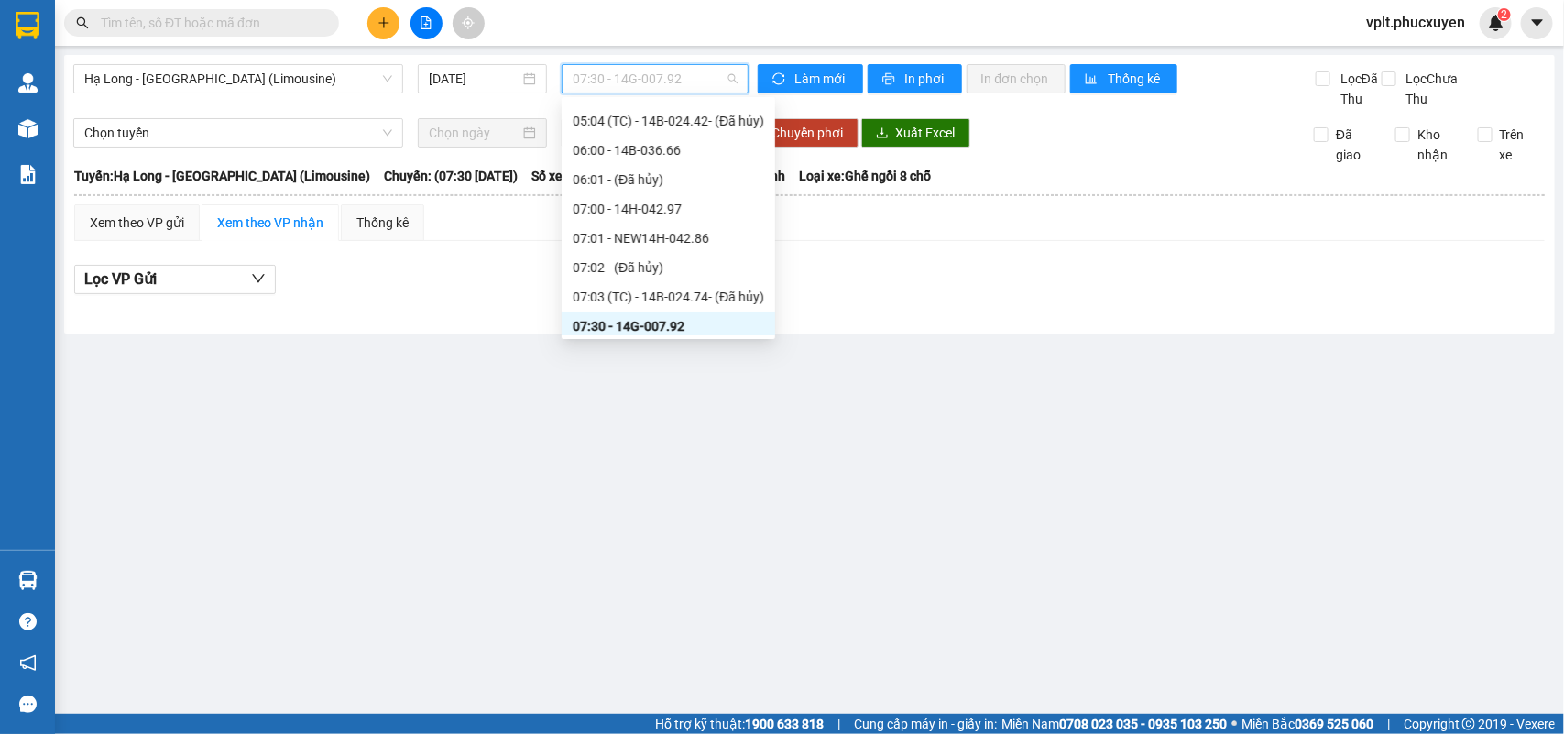
click at [695, 75] on span "07:30 - 14G-007.92" at bounding box center [655, 78] width 164 height 27
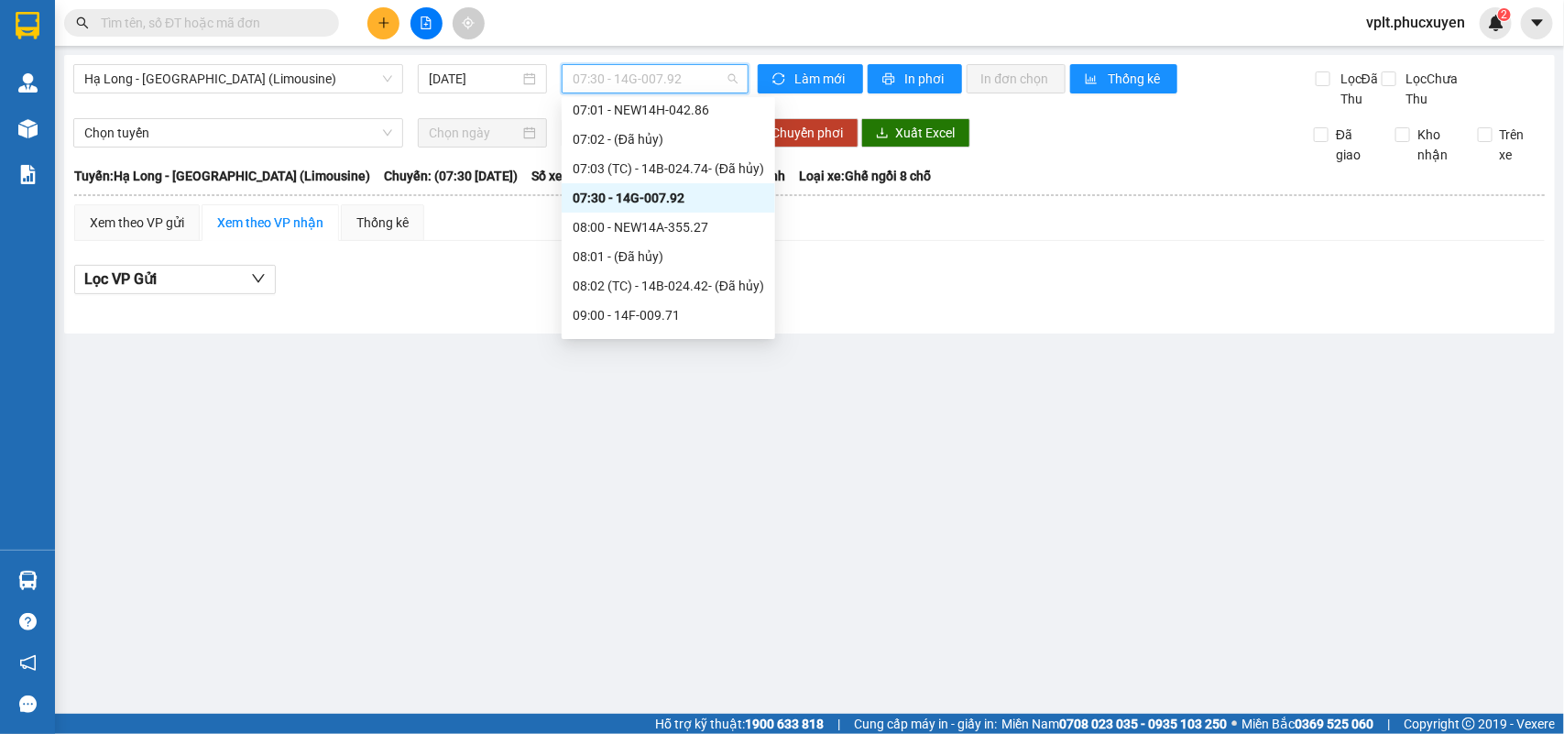
scroll to position [367, 0]
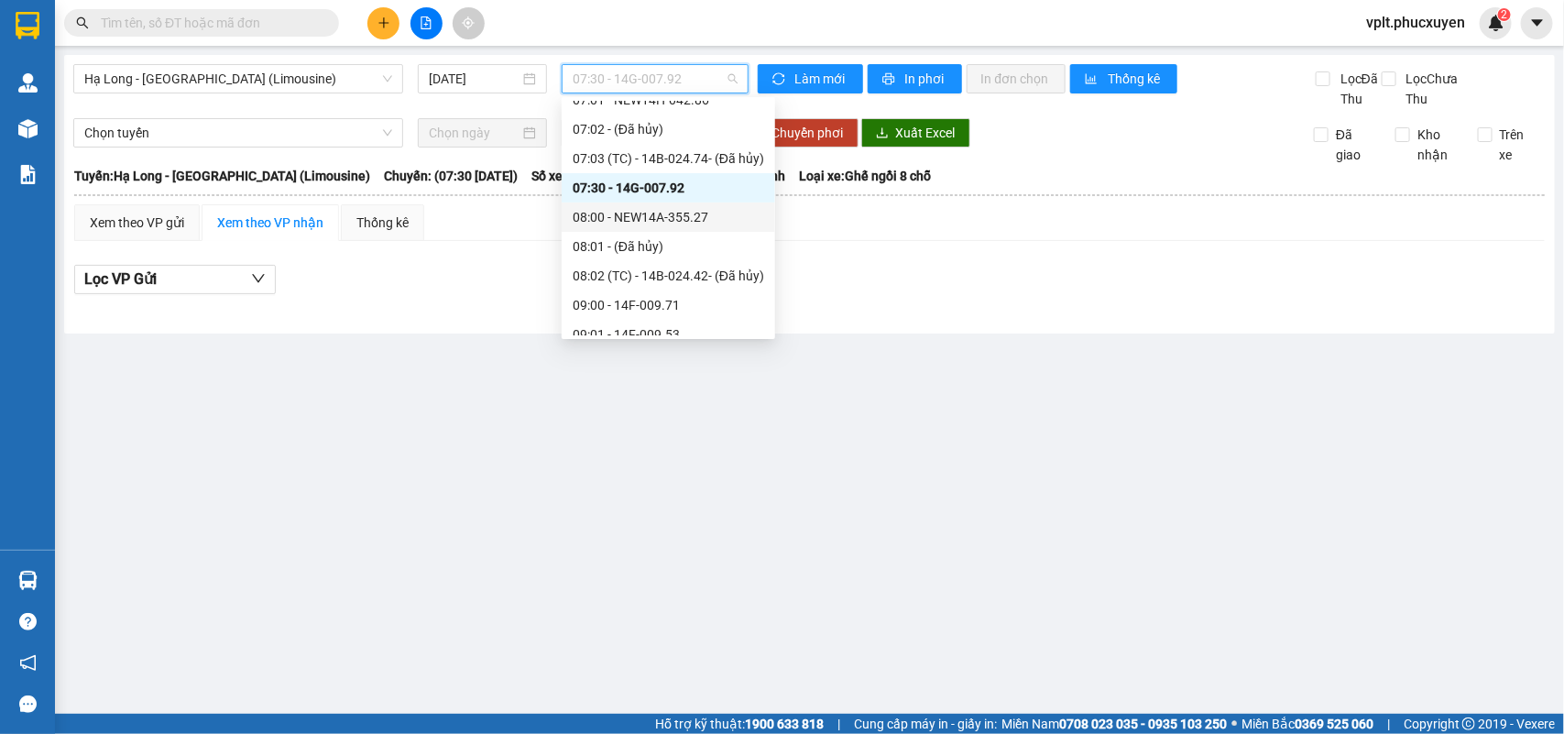
drag, startPoint x: 694, startPoint y: 217, endPoint x: 707, endPoint y: 65, distance: 152.7
click at [694, 216] on div "08:00 - NEW14A-355.27" at bounding box center [668, 217] width 191 height 20
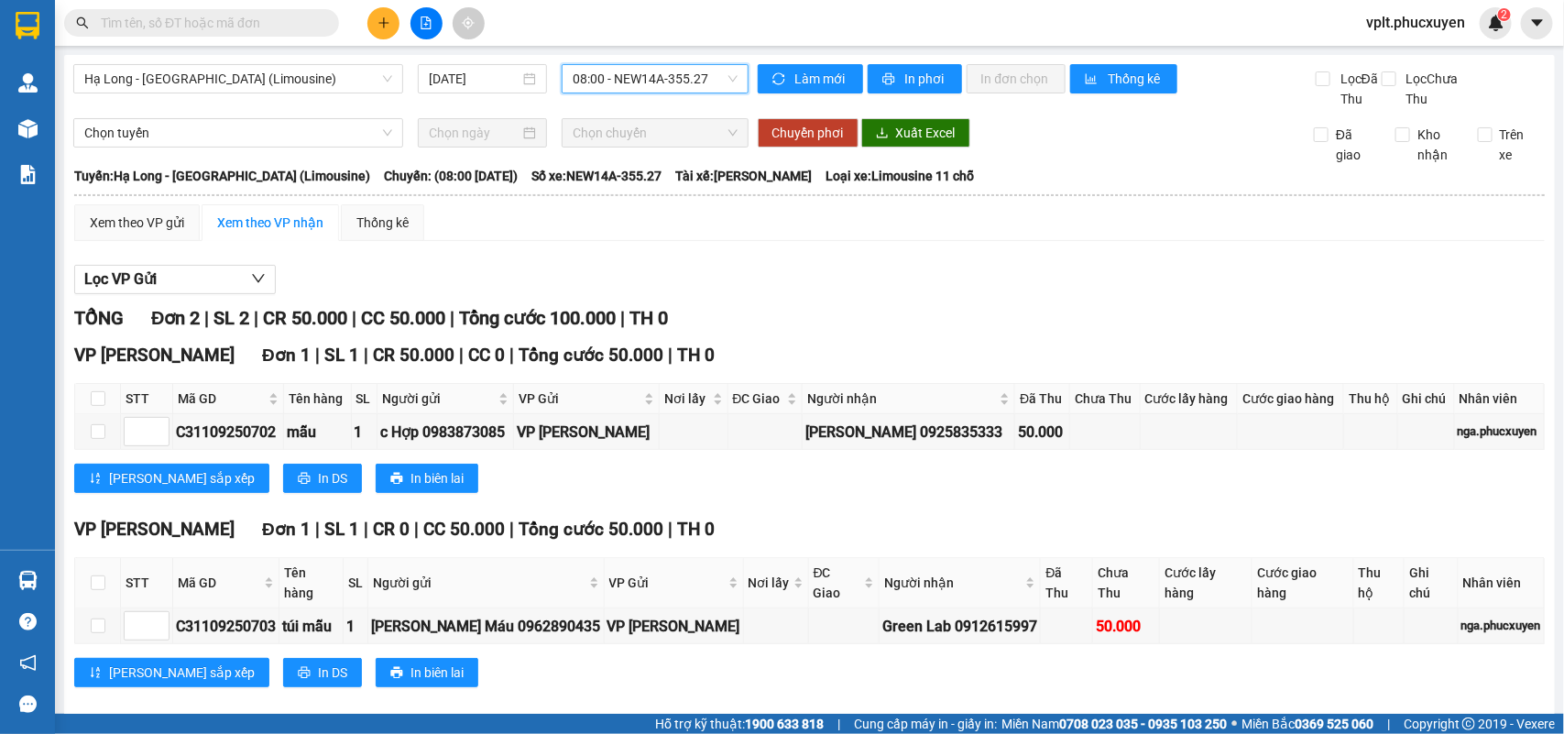
click at [706, 81] on span "08:00 - NEW14A-355.27" at bounding box center [655, 78] width 164 height 27
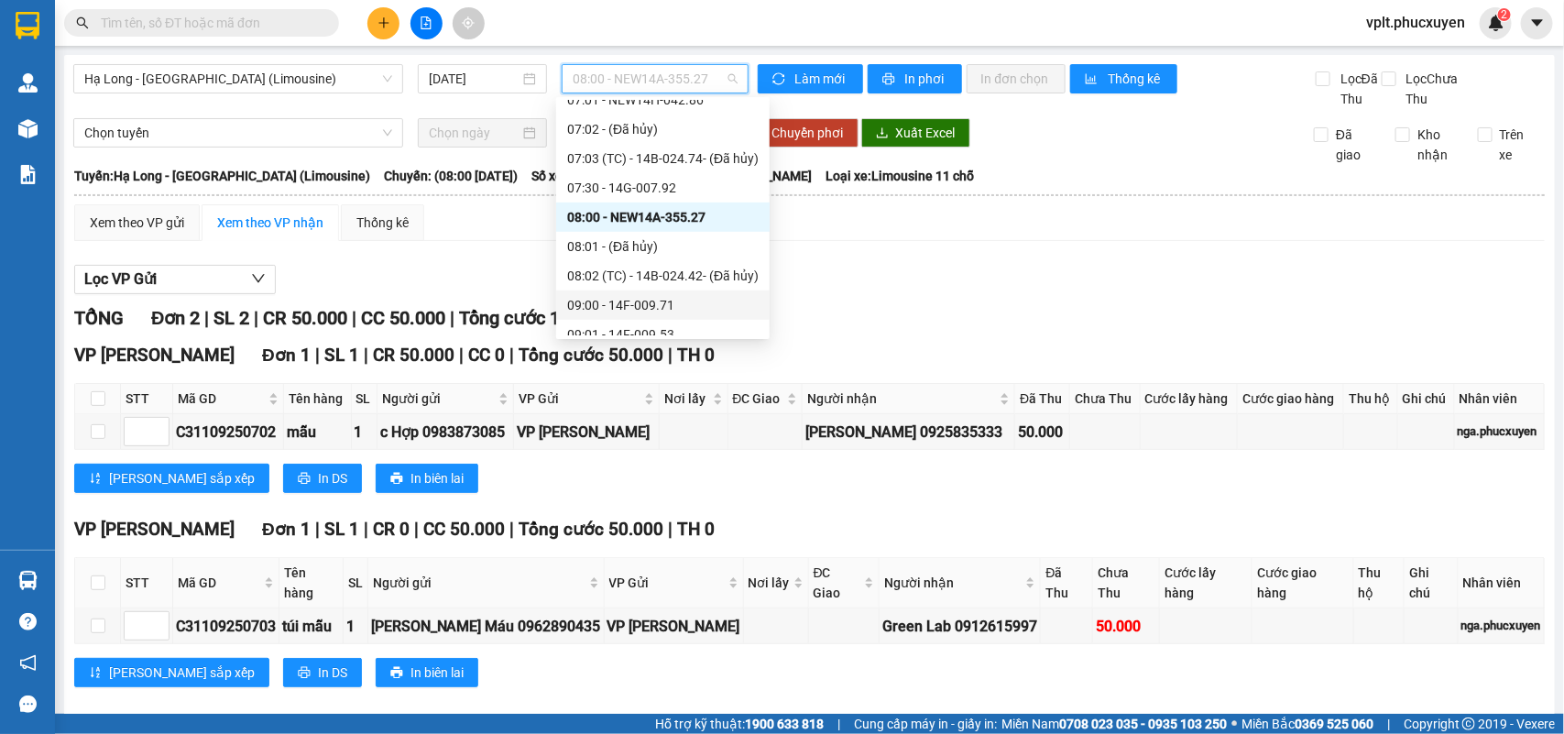
click at [661, 303] on div "09:00 - 14F-009.71" at bounding box center [662, 305] width 191 height 20
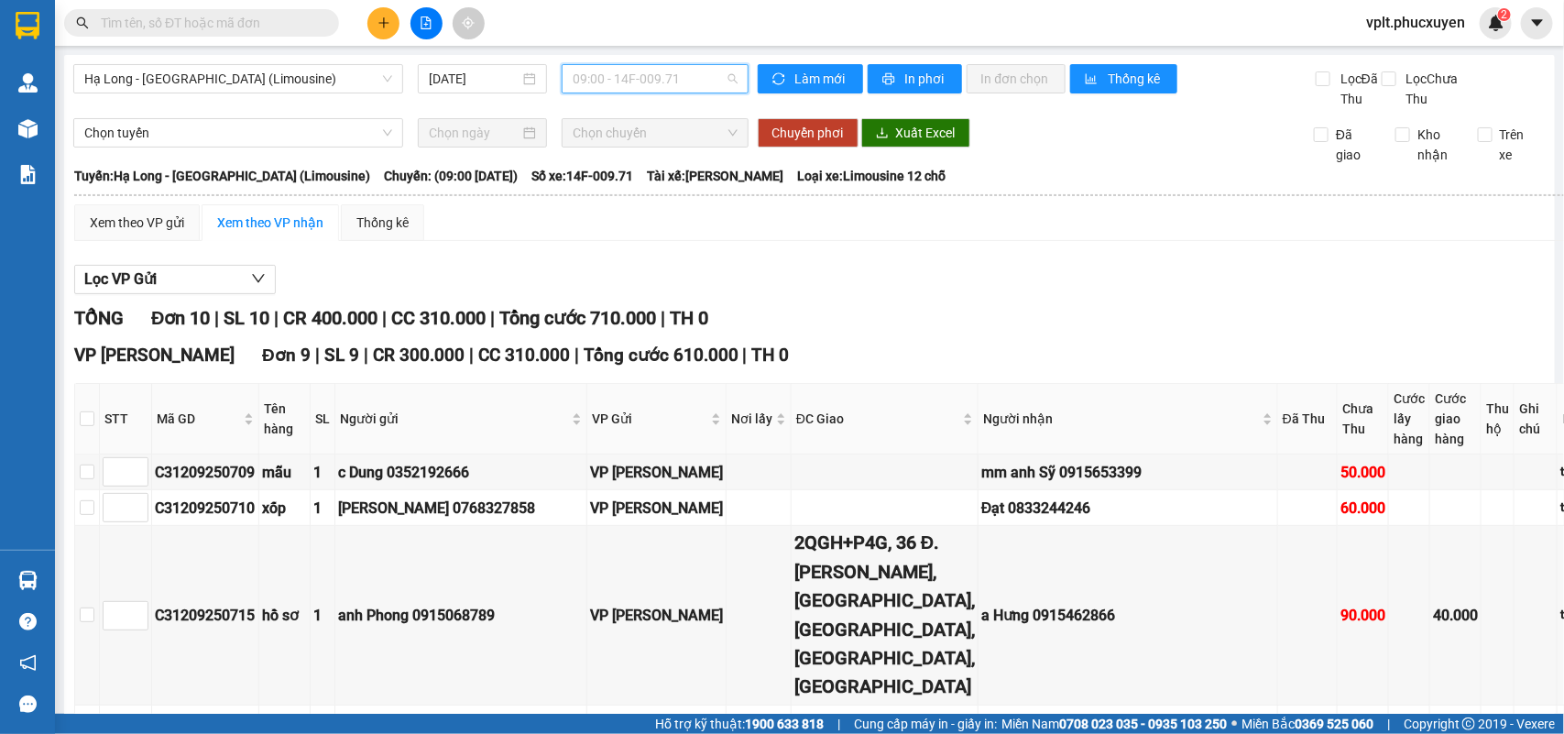
click at [707, 80] on span "09:00 - 14F-009.71" at bounding box center [655, 78] width 164 height 27
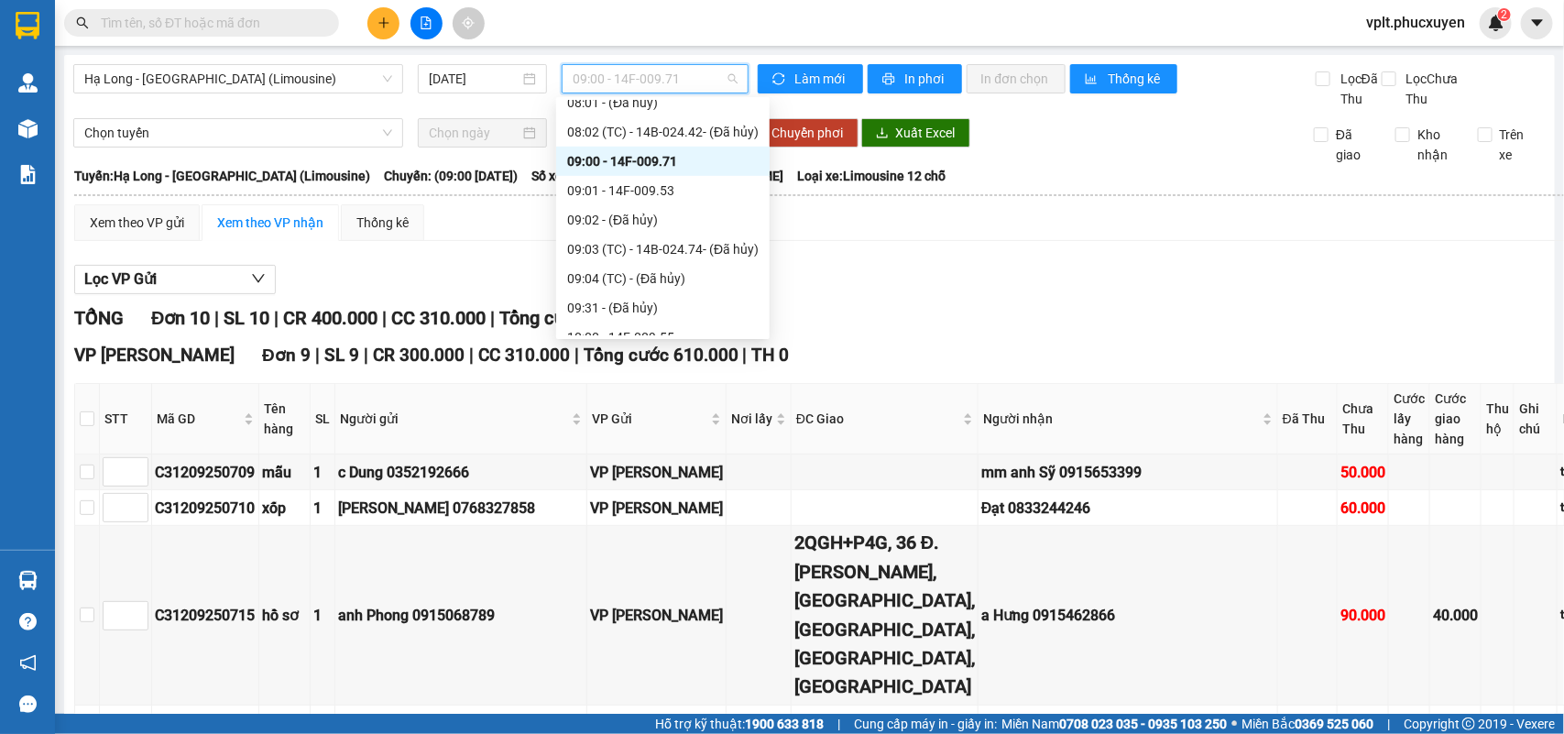
scroll to position [556, 0]
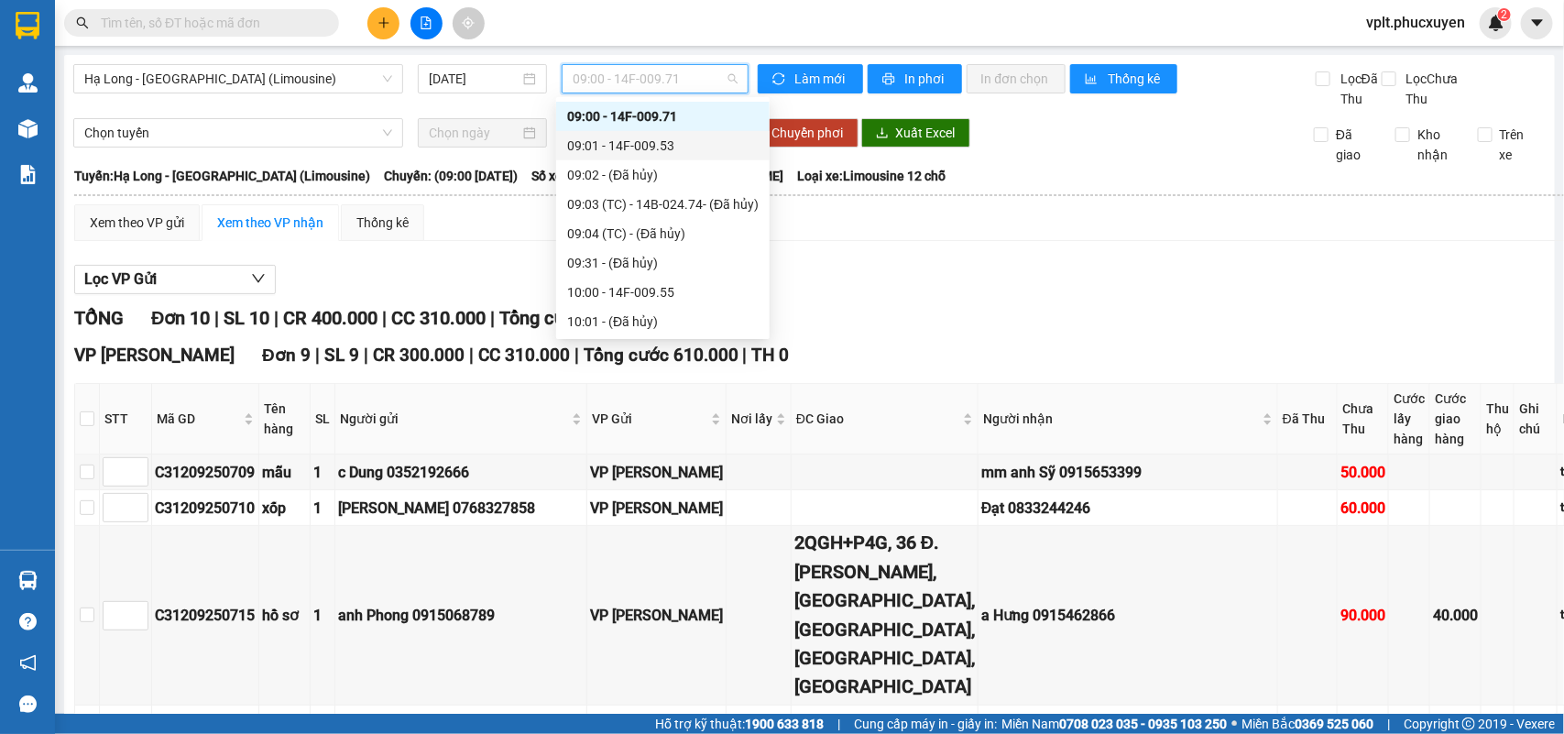
click at [680, 147] on div "09:01 - 14F-009.53" at bounding box center [662, 146] width 191 height 20
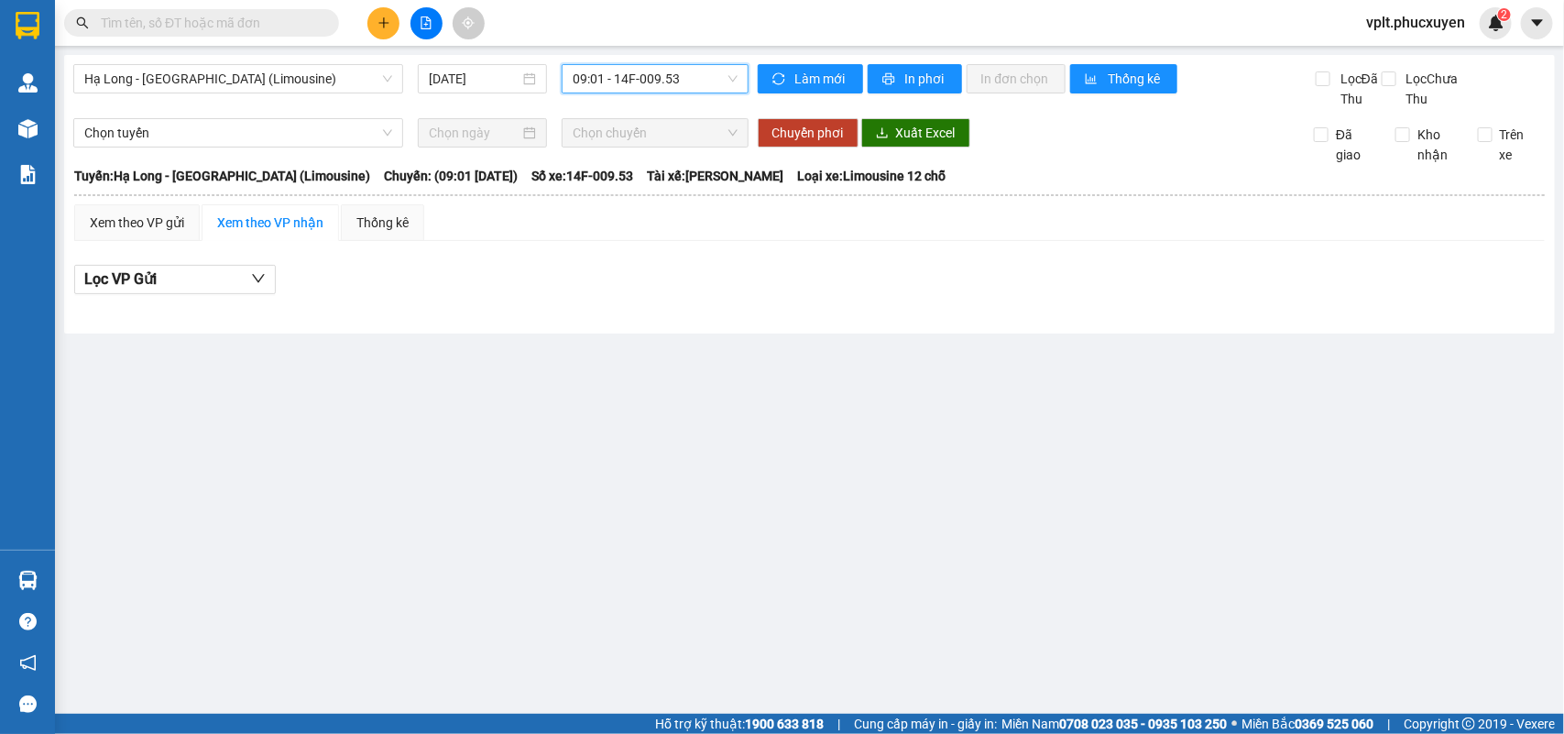
click at [706, 82] on span "09:01 - 14F-009.53" at bounding box center [655, 78] width 164 height 27
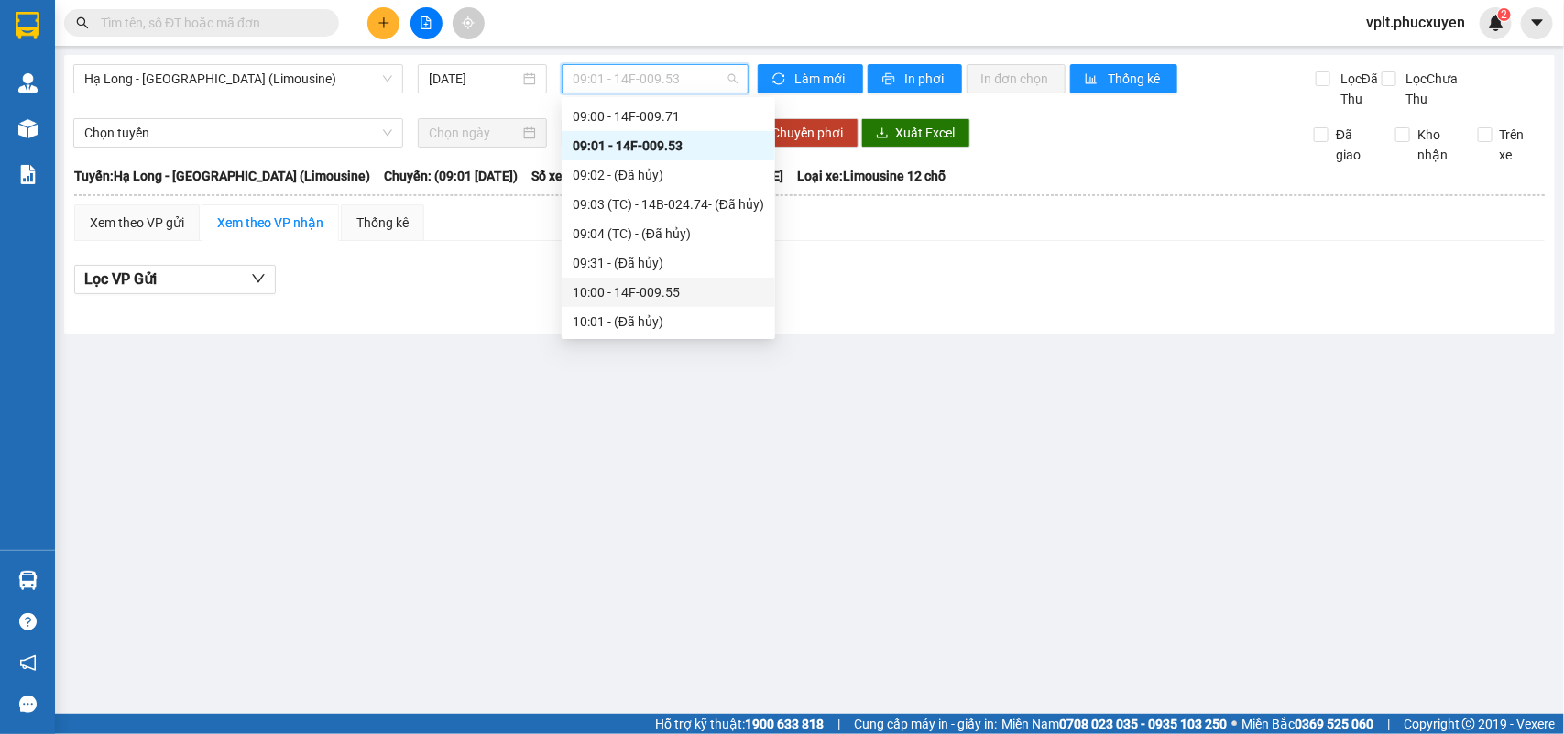
click at [671, 291] on div "10:00 - 14F-009.55" at bounding box center [668, 292] width 191 height 20
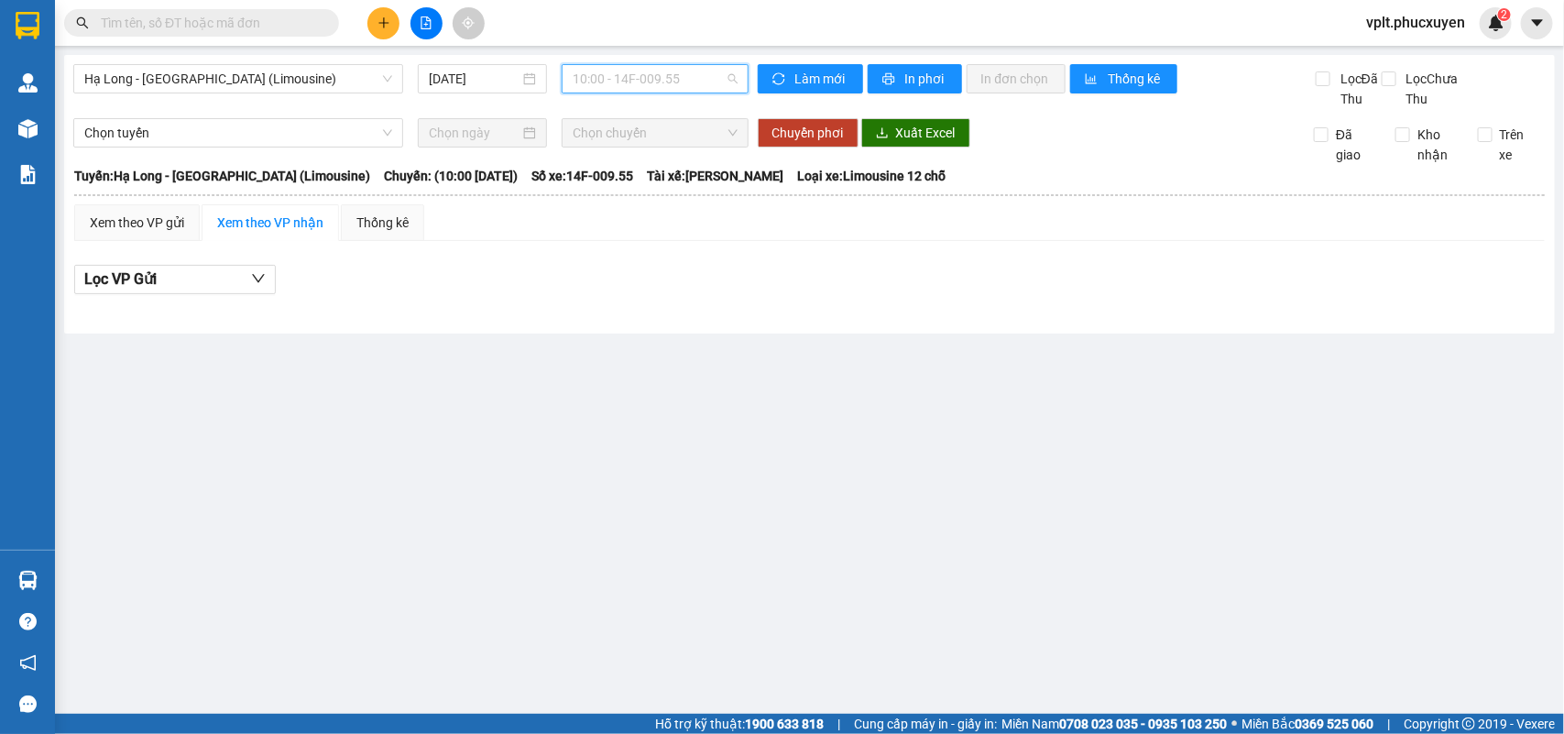
click at [707, 79] on span "10:00 - 14F-009.55" at bounding box center [655, 78] width 164 height 27
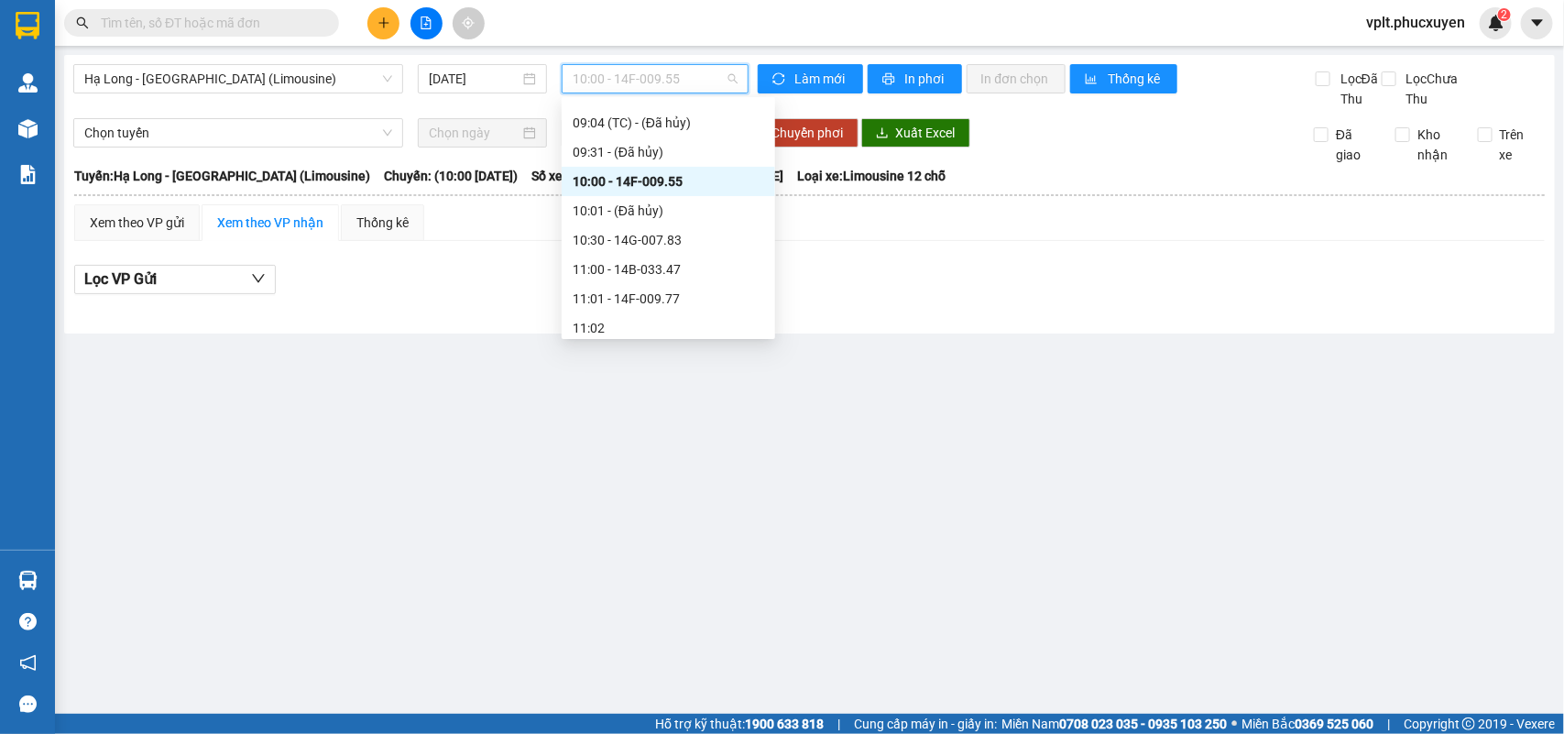
scroll to position [756, 0]
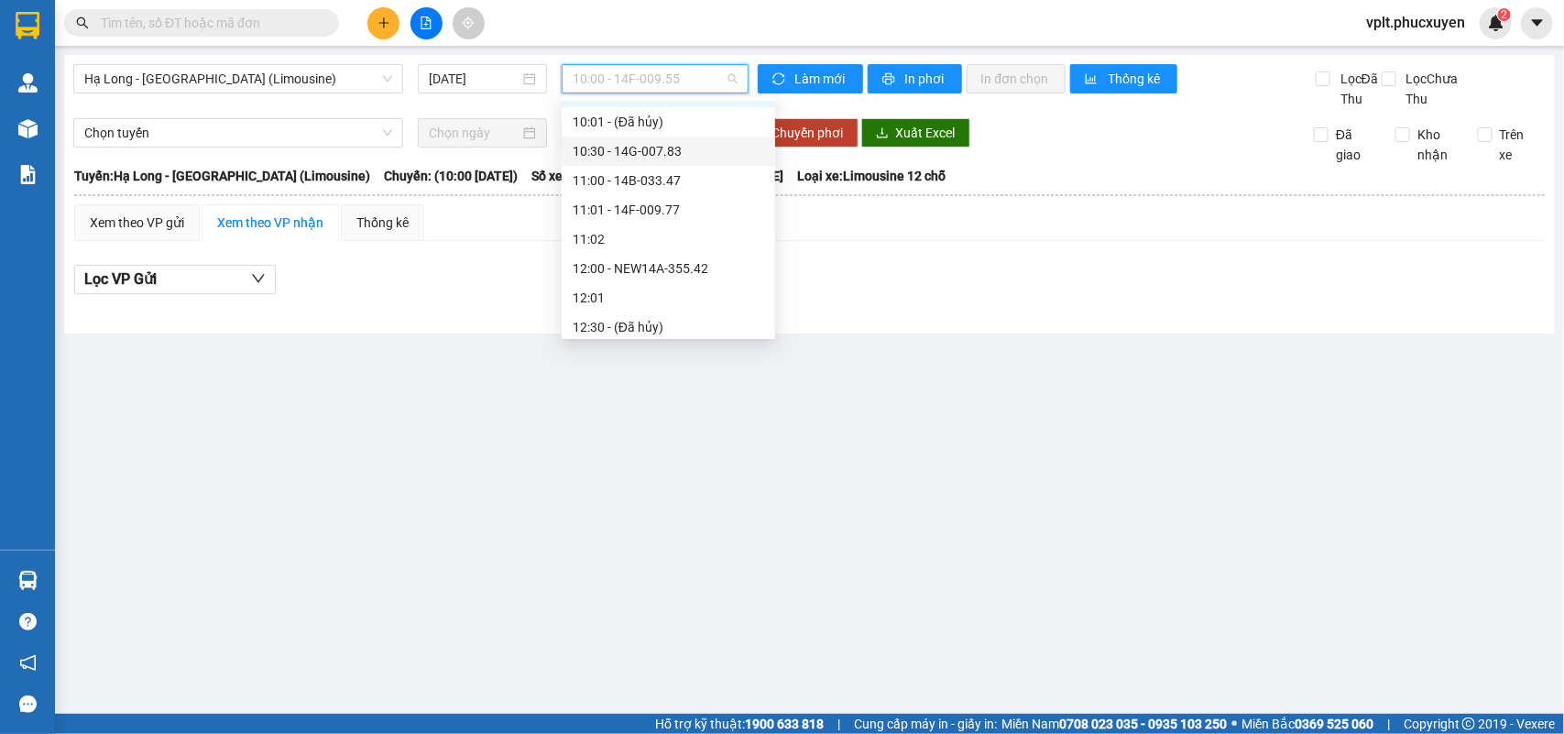
drag, startPoint x: 689, startPoint y: 148, endPoint x: 717, endPoint y: 73, distance: 80.0
click at [689, 148] on div "10:30 - 14G-007.83" at bounding box center [668, 151] width 191 height 20
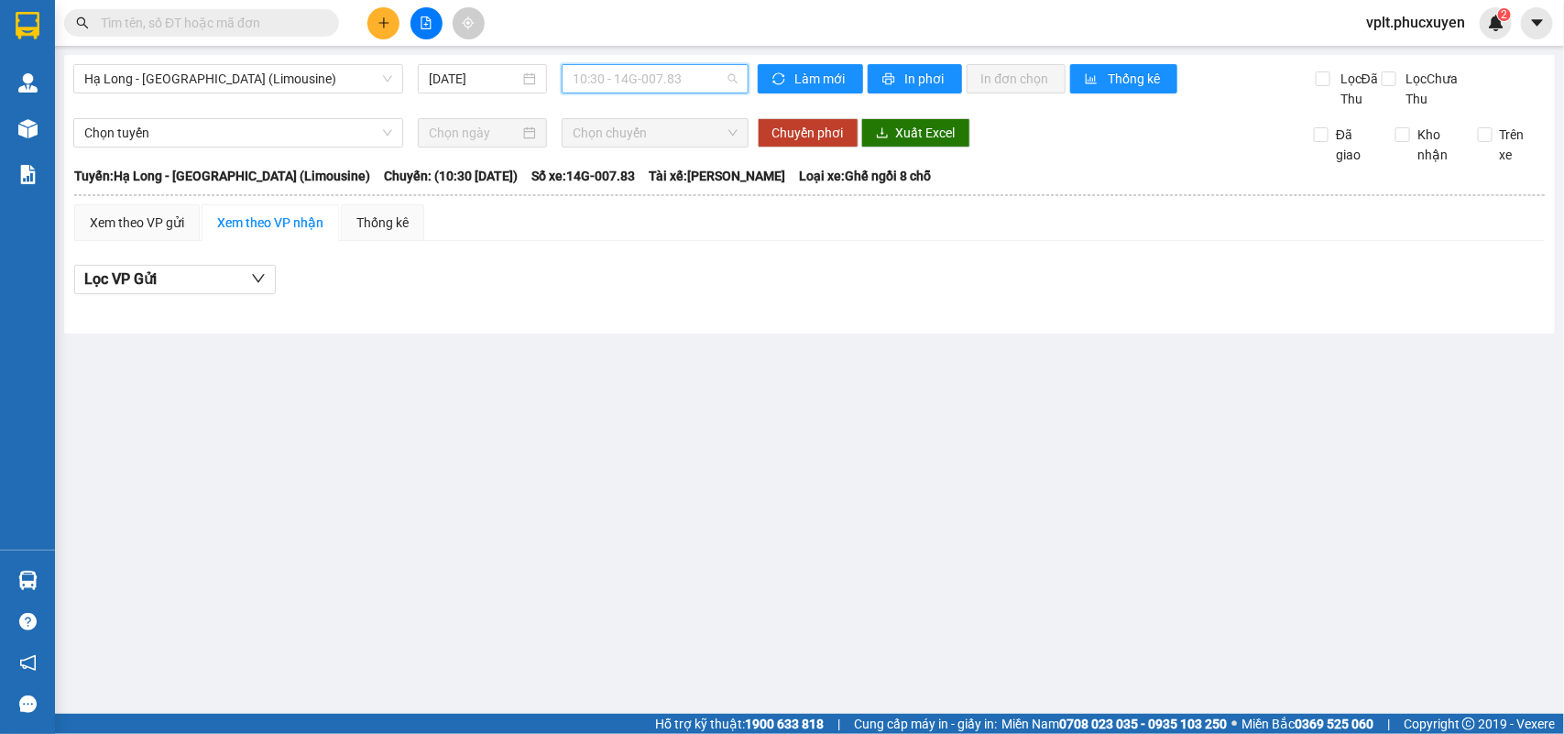
click at [717, 84] on span "10:30 - 14G-007.83" at bounding box center [655, 78] width 164 height 27
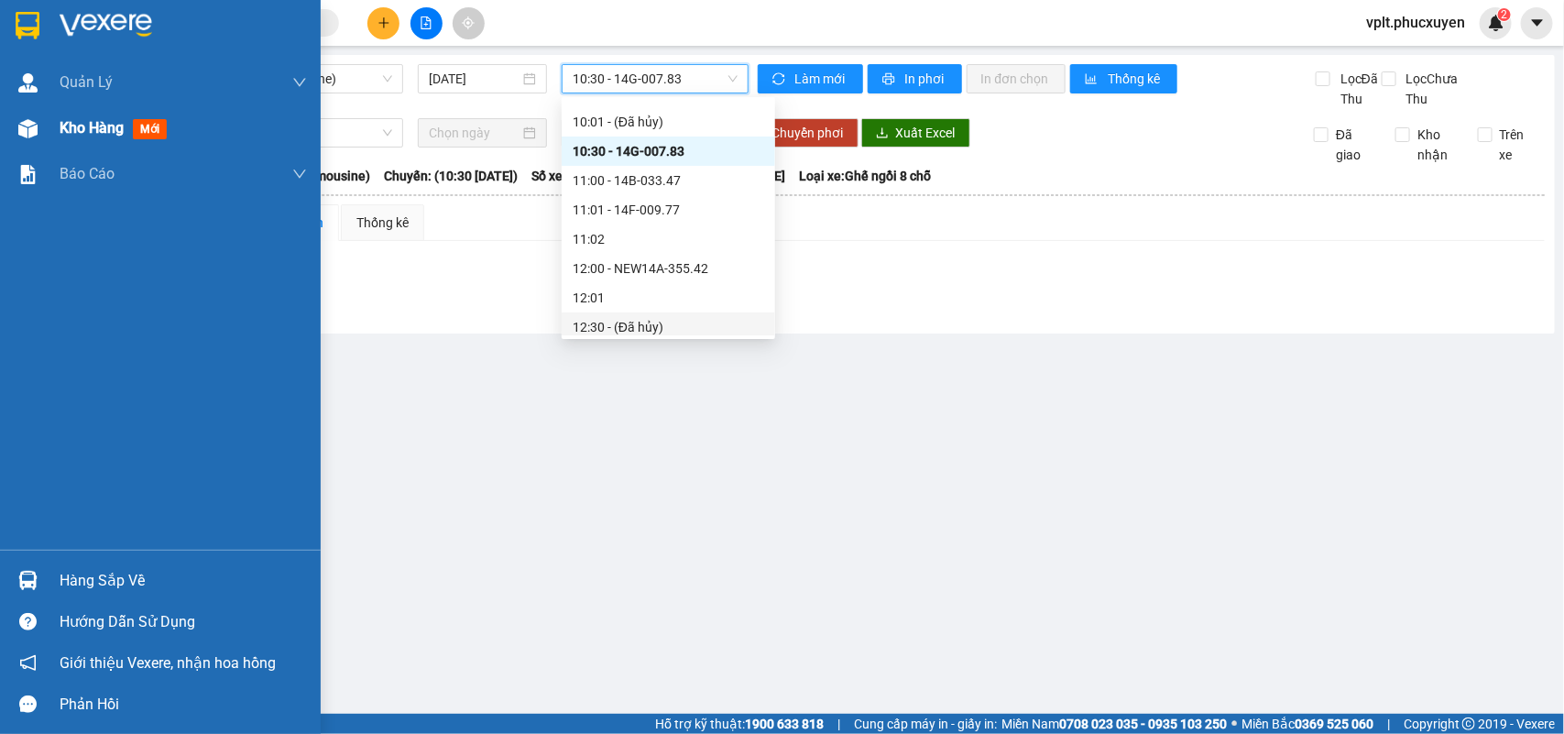
click at [83, 133] on span "Kho hàng" at bounding box center [92, 127] width 64 height 17
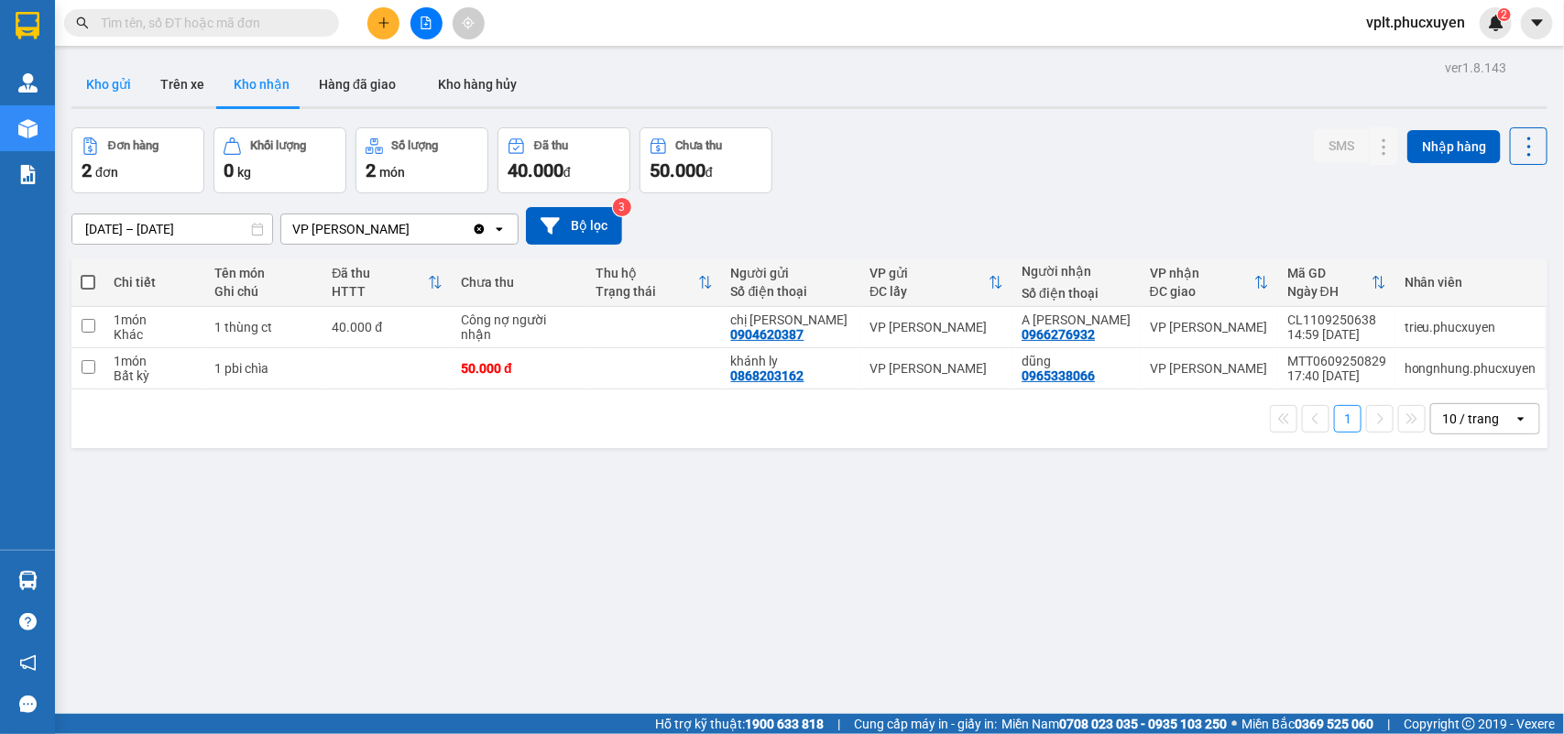
click at [99, 84] on button "Kho gửi" at bounding box center [108, 84] width 74 height 44
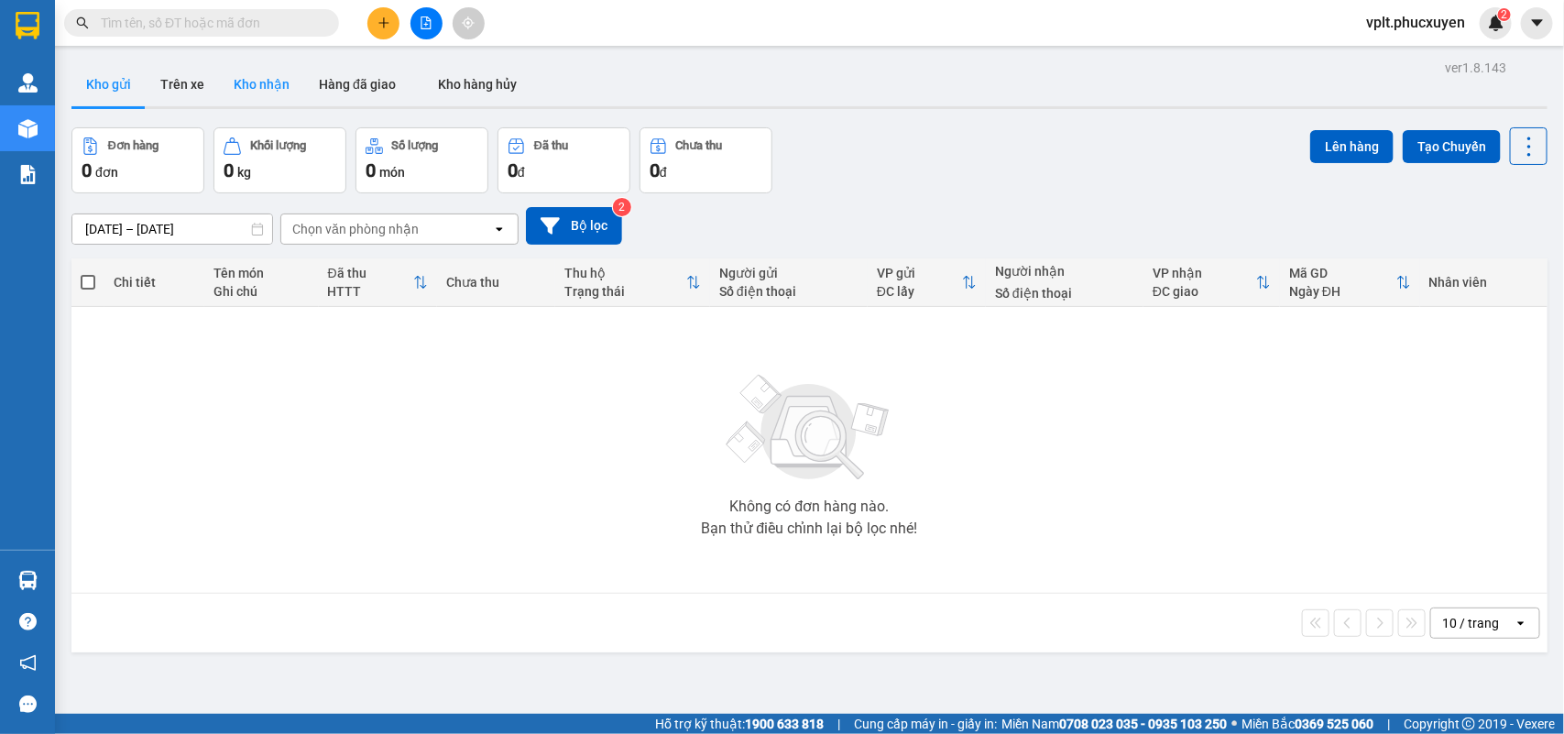
click at [246, 87] on button "Kho nhận" at bounding box center [261, 84] width 85 height 44
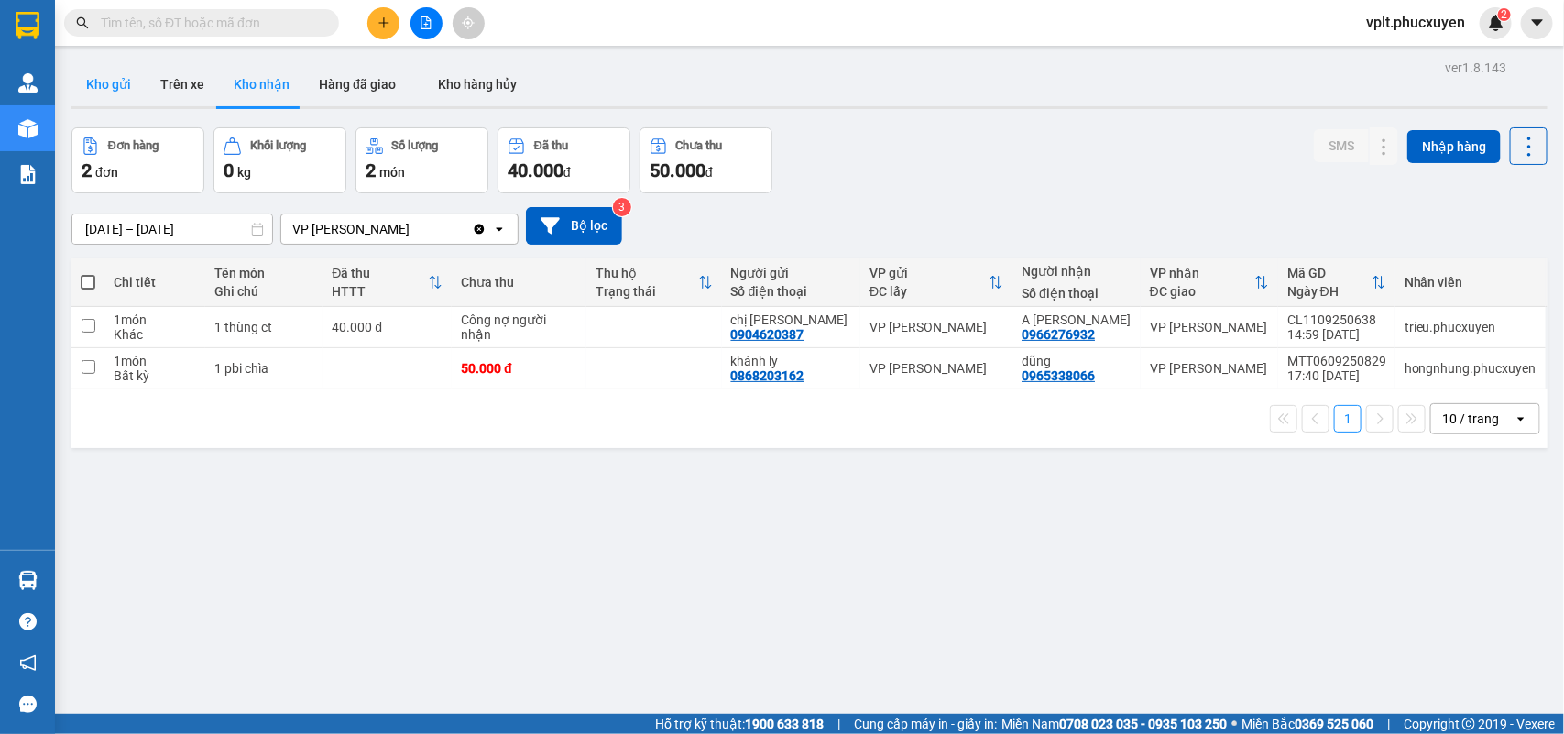
click at [113, 89] on button "Kho gửi" at bounding box center [108, 84] width 74 height 44
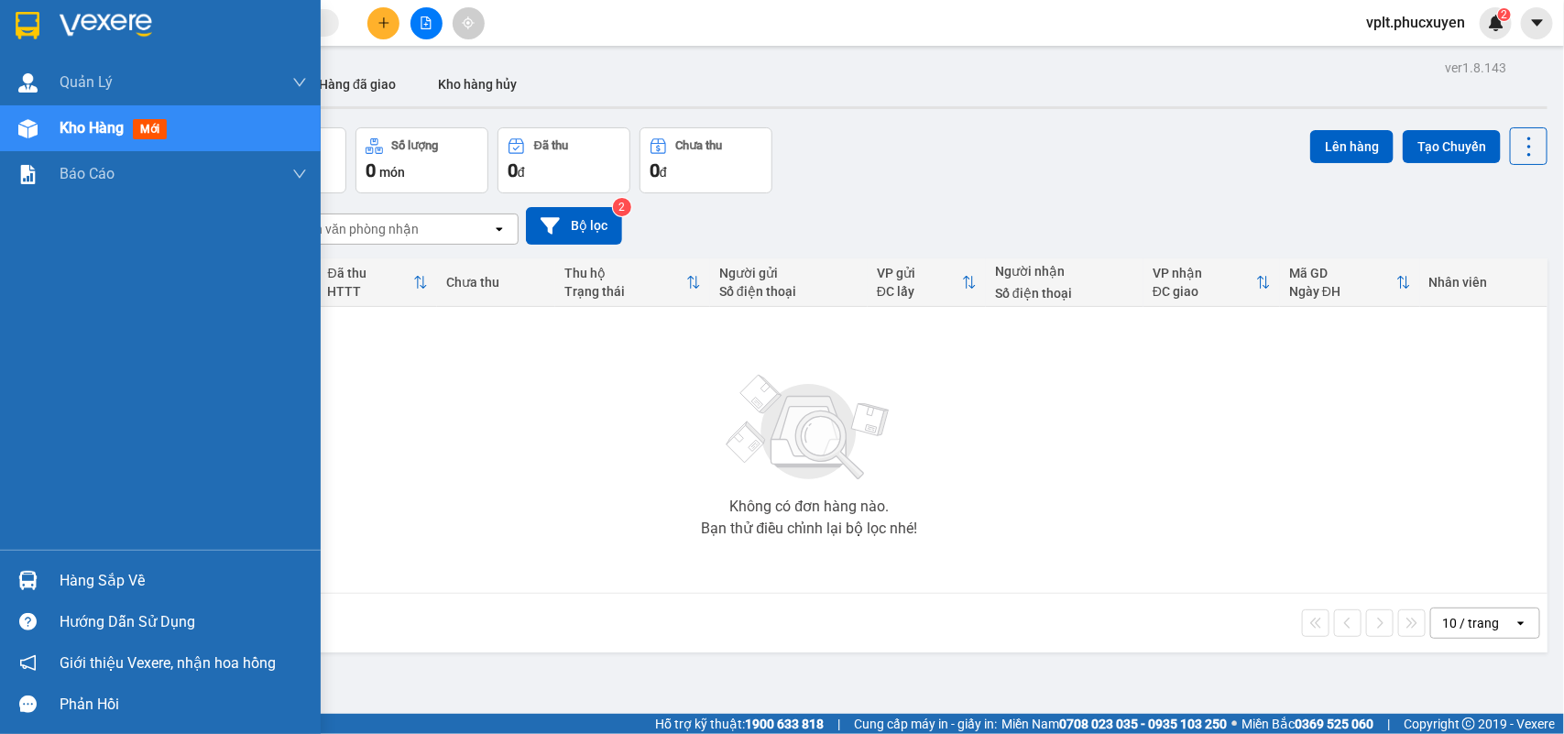
click at [90, 577] on div "Hàng sắp về" at bounding box center [183, 580] width 247 height 27
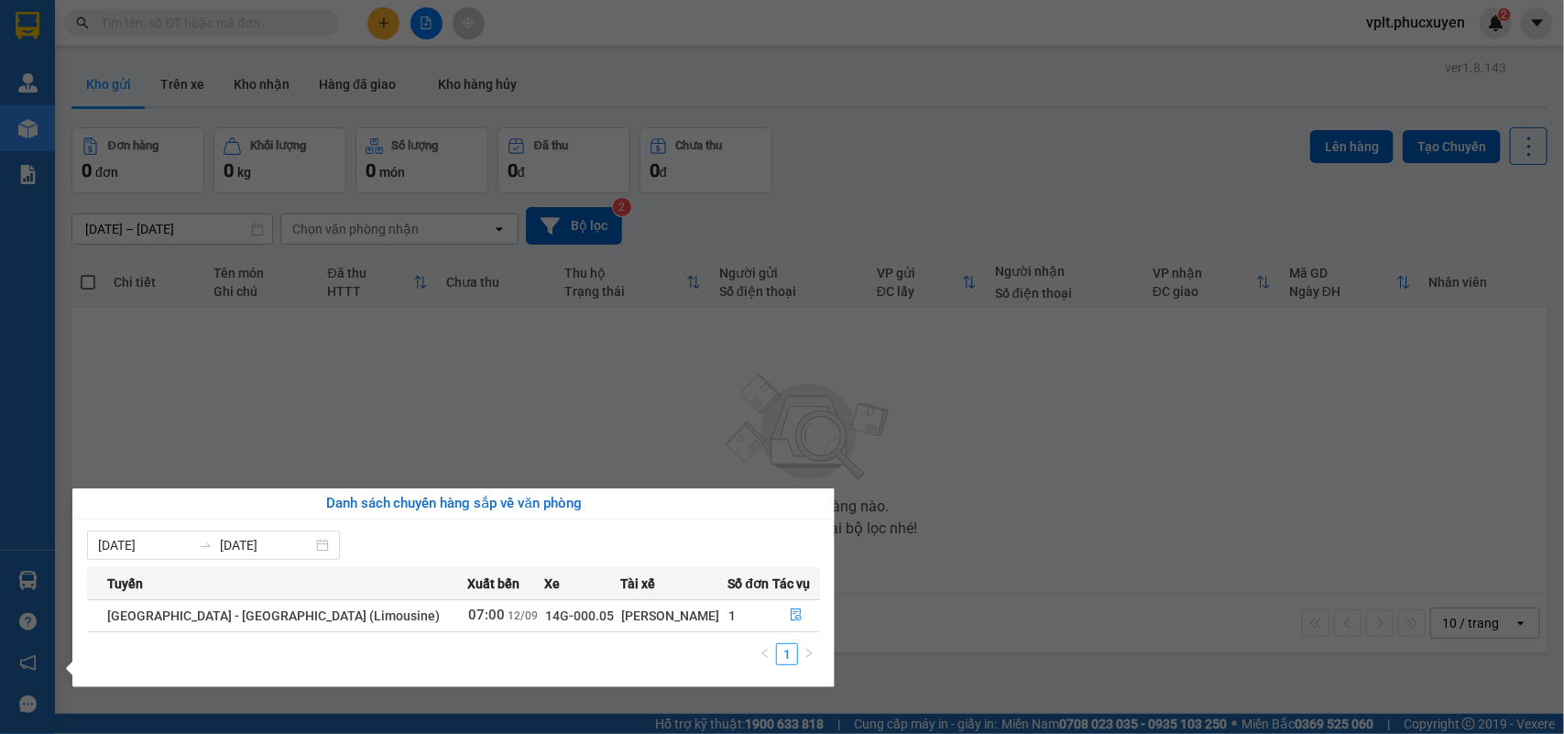
click at [1020, 612] on section "Kết quả tìm kiếm ( 3 ) Bộ lọc Mã ĐH Trạng thái Món hàng Thu hộ Tổng cước Chưa c…" at bounding box center [782, 367] width 1564 height 734
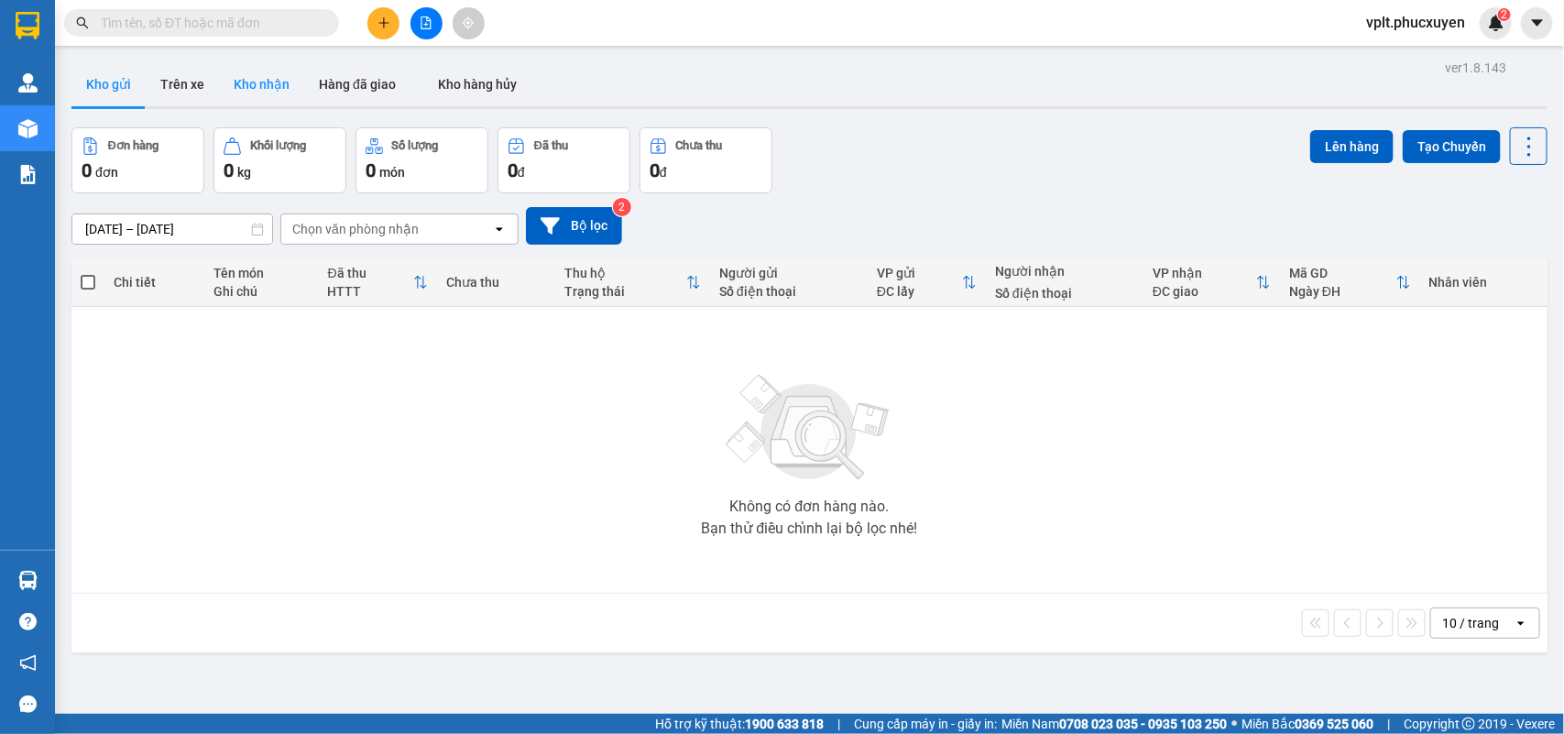
click at [278, 79] on button "Kho nhận" at bounding box center [261, 84] width 85 height 44
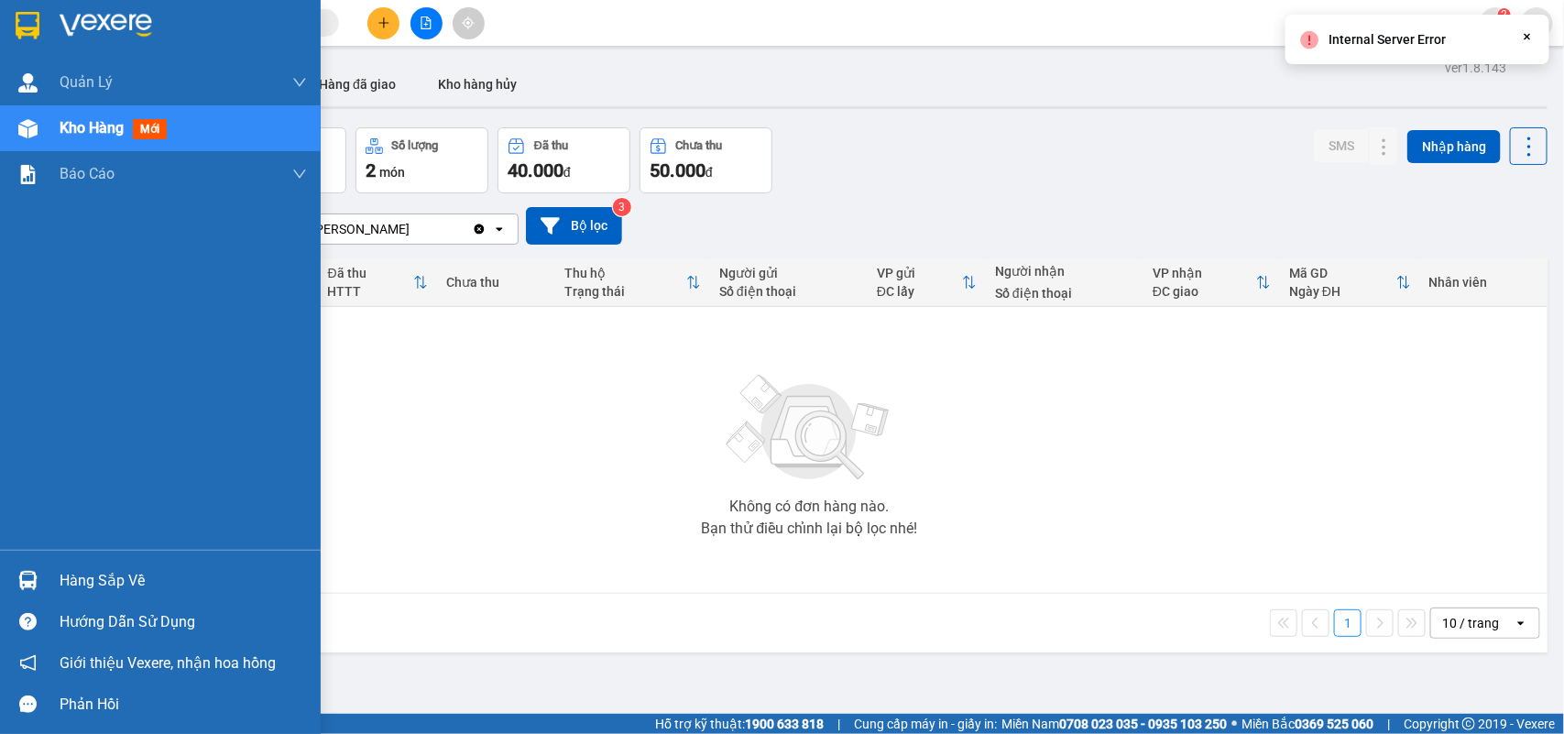
click at [111, 583] on div "Hàng sắp về" at bounding box center [183, 580] width 247 height 27
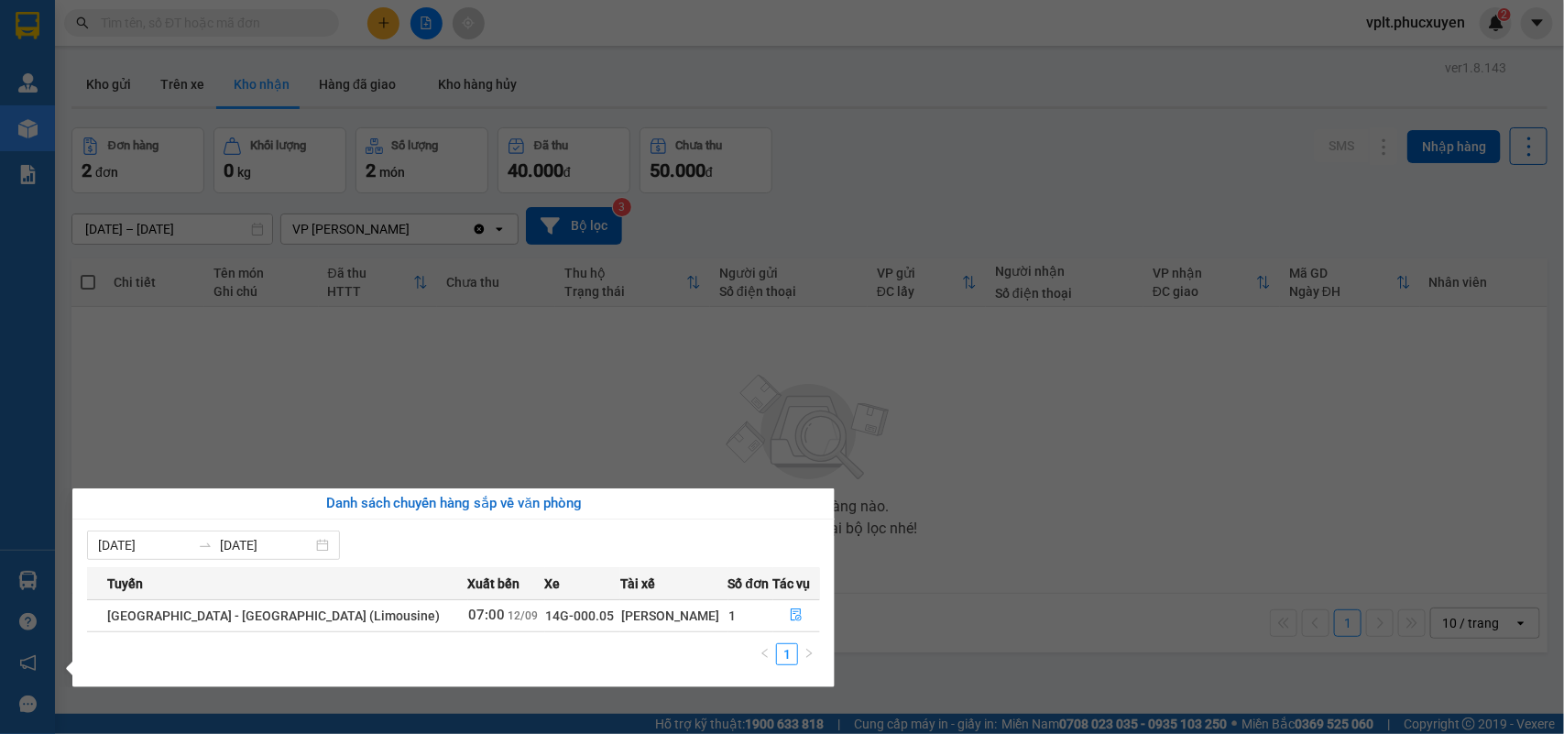
click at [894, 651] on section "Kết quả tìm kiếm ( 3 ) Bộ lọc Mã ĐH Trạng thái Món hàng Thu hộ Tổng cước Chưa c…" at bounding box center [782, 367] width 1564 height 734
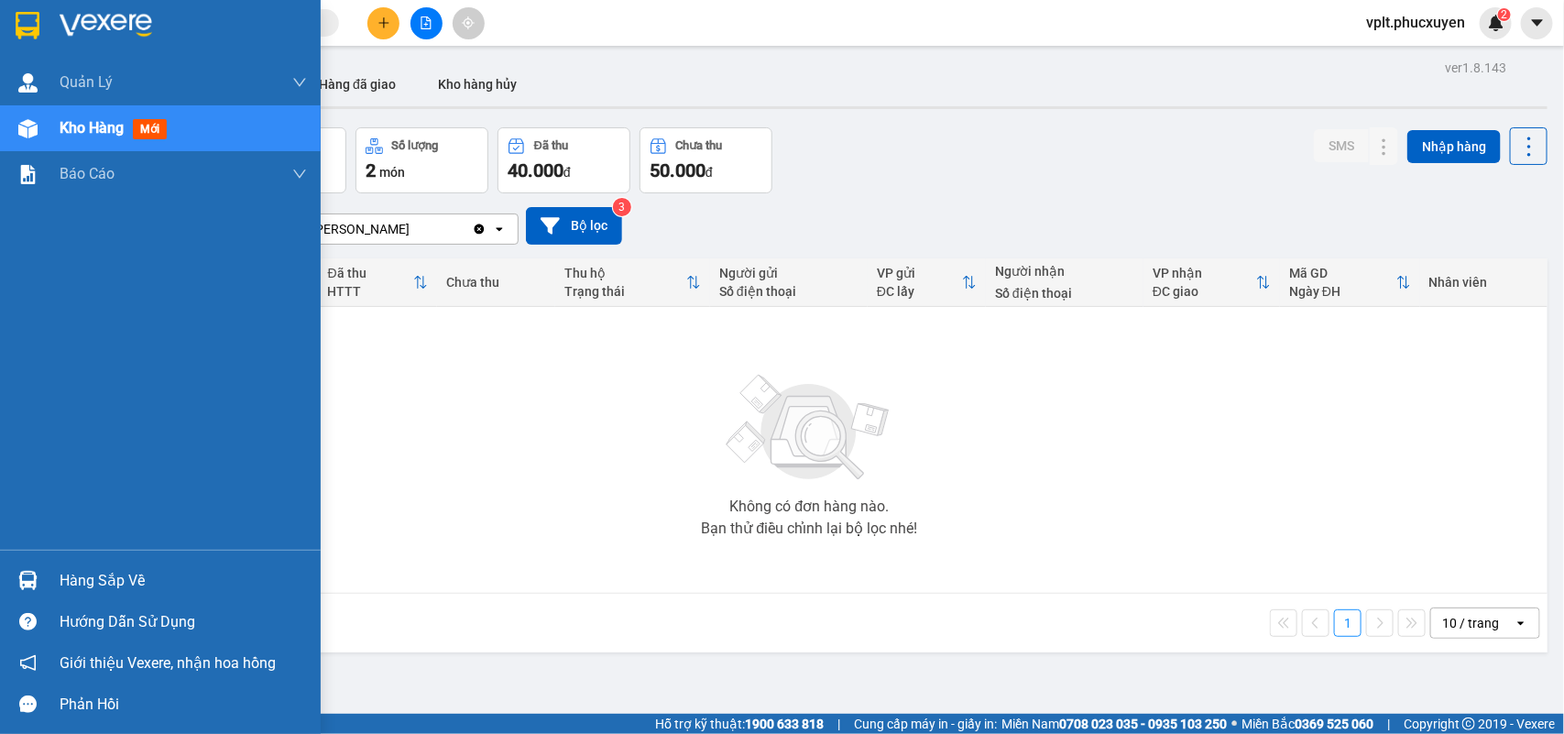
drag, startPoint x: 87, startPoint y: 582, endPoint x: 473, endPoint y: 580, distance: 385.8
click at [98, 580] on div "Hàng sắp về" at bounding box center [183, 580] width 247 height 27
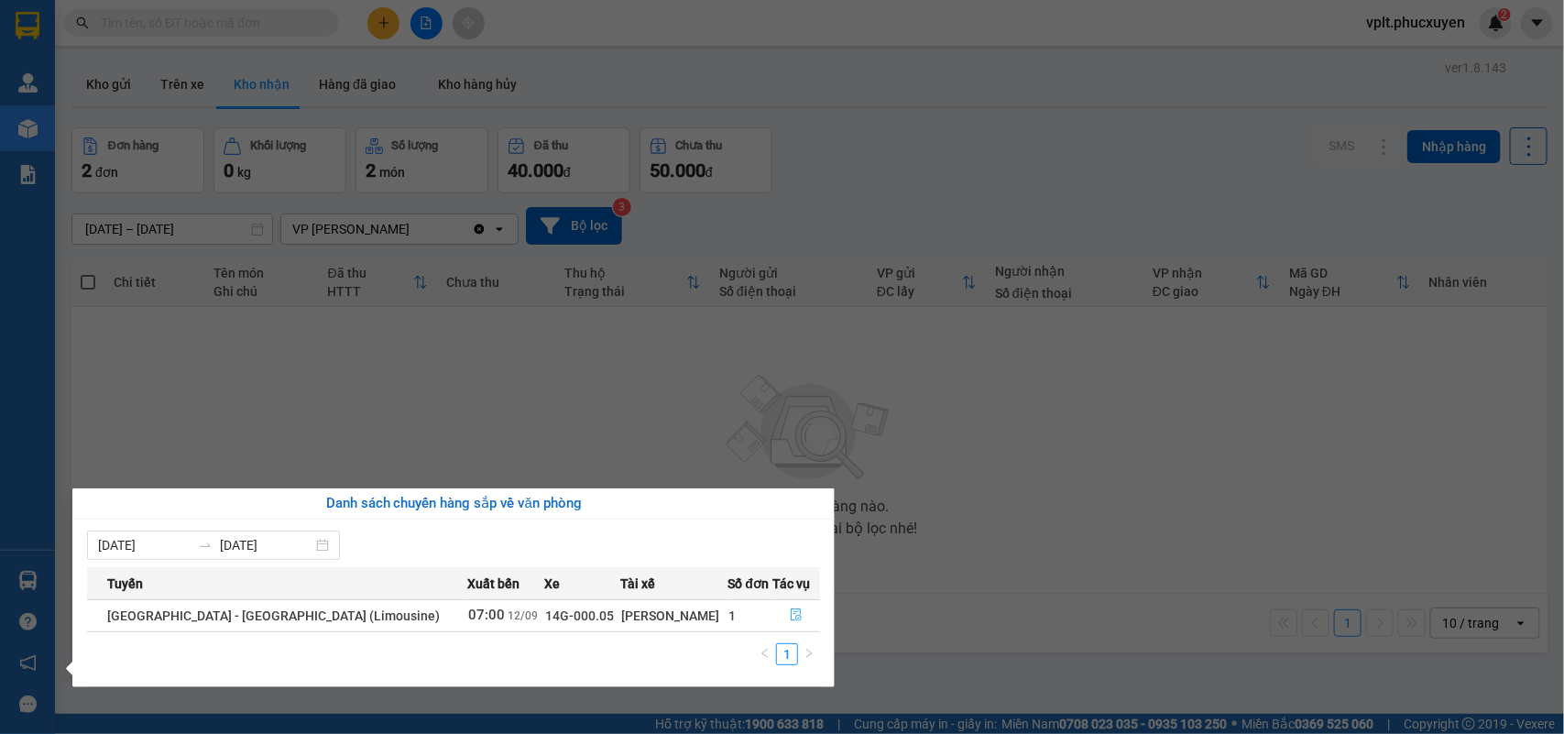
click at [790, 614] on icon "file-done" at bounding box center [796, 614] width 13 height 13
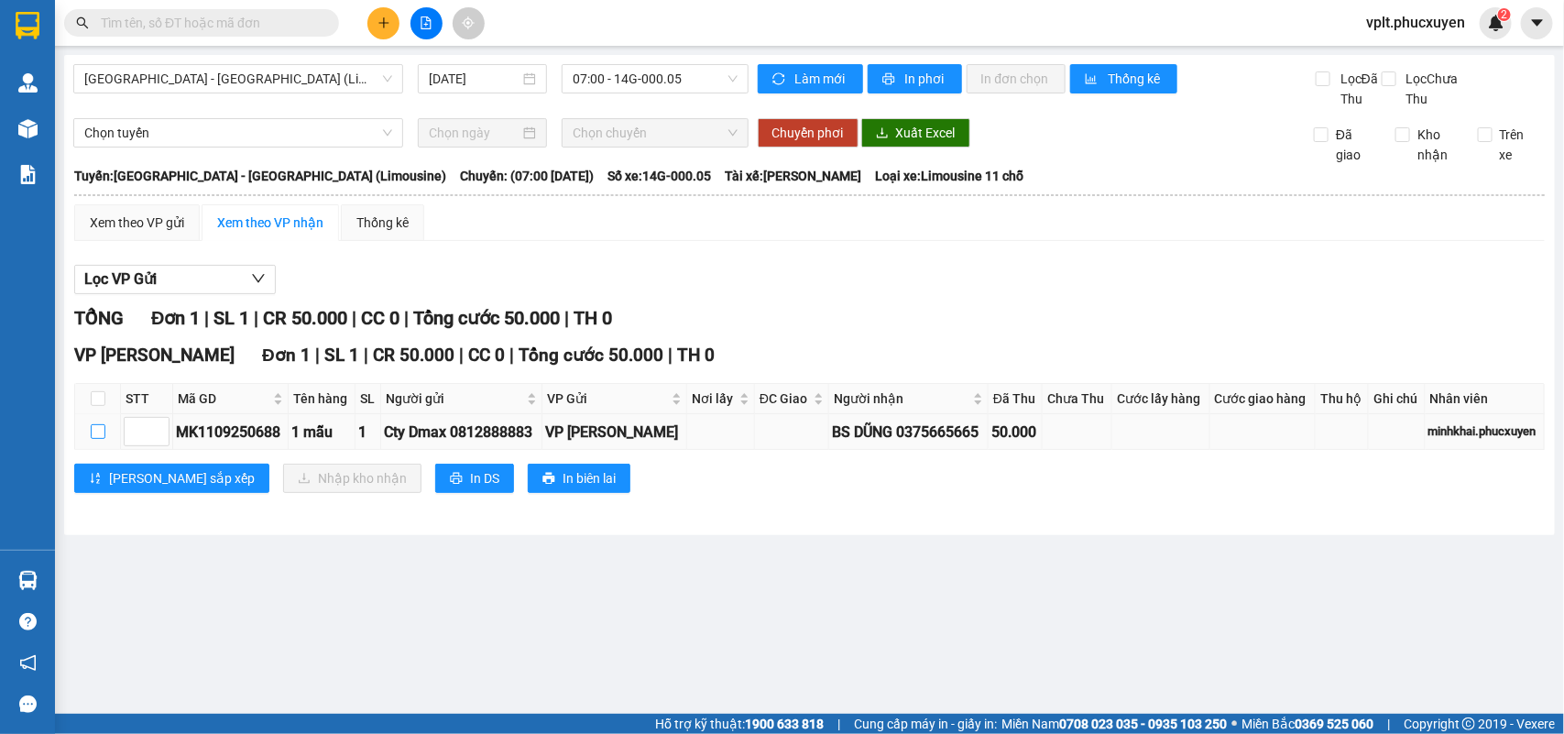
click at [98, 439] on input "checkbox" at bounding box center [98, 431] width 15 height 15
checkbox input "true"
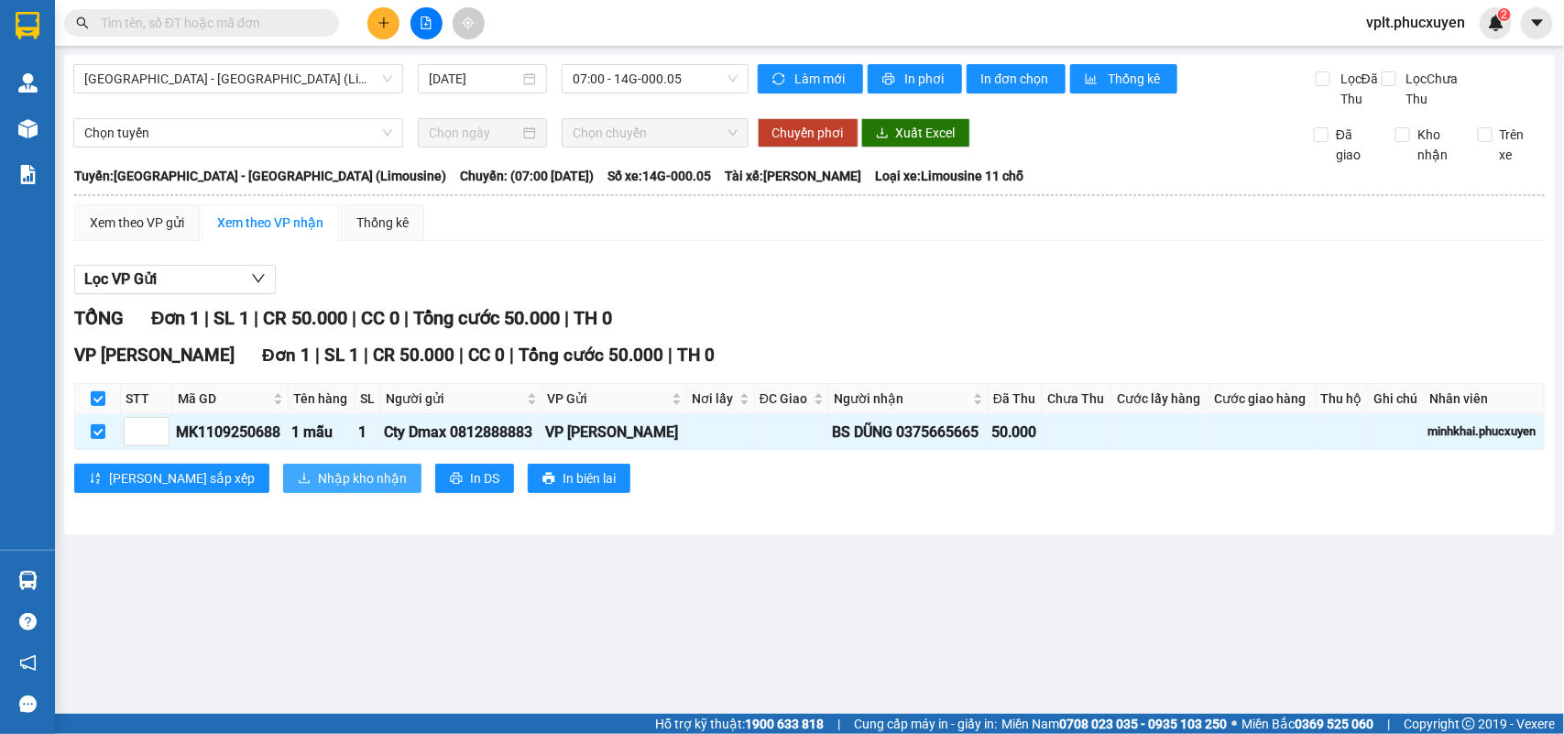
click at [317, 488] on button "Nhập kho nhận" at bounding box center [352, 478] width 138 height 29
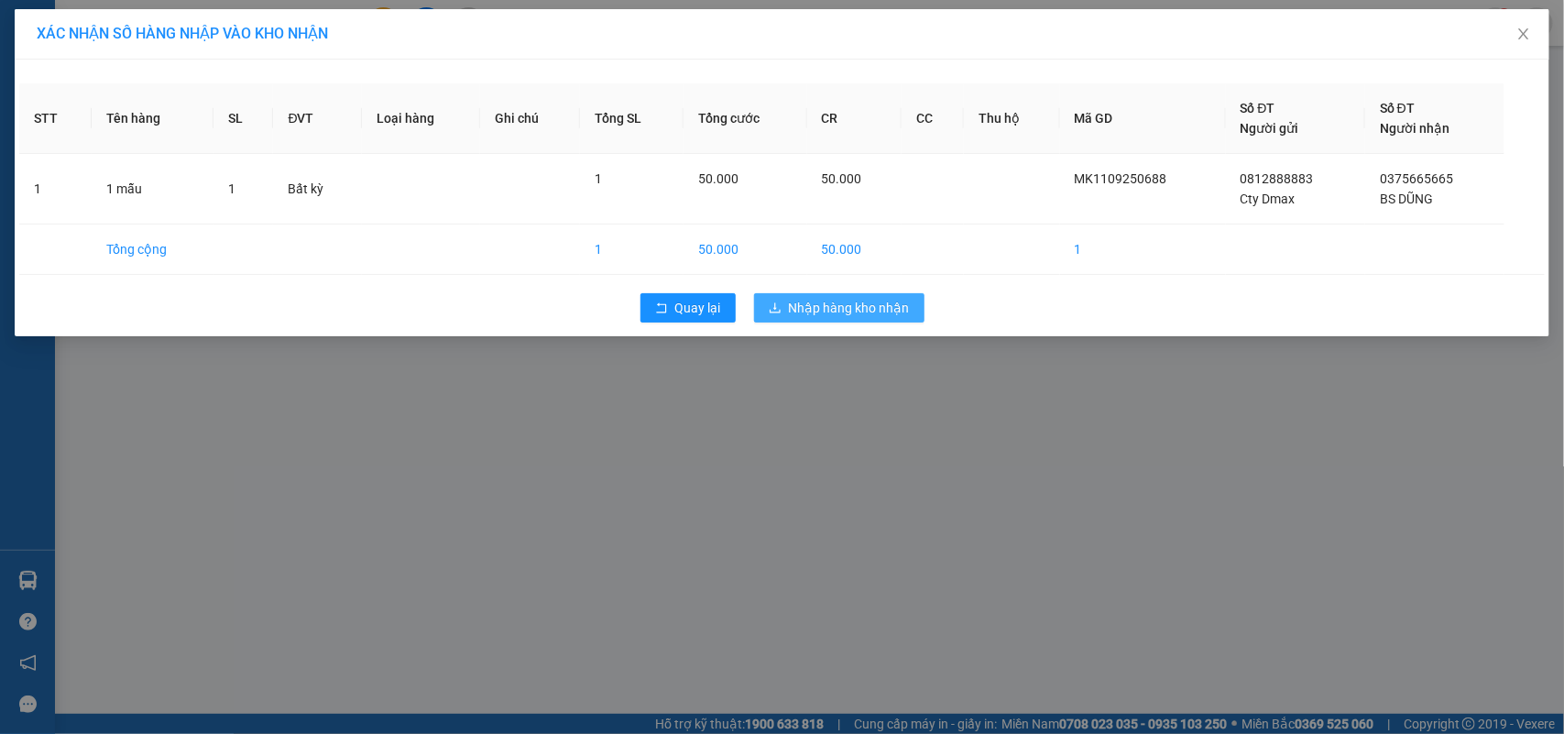
click at [852, 298] on span "Nhập hàng kho nhận" at bounding box center [849, 308] width 121 height 20
